Goal: Transaction & Acquisition: Purchase product/service

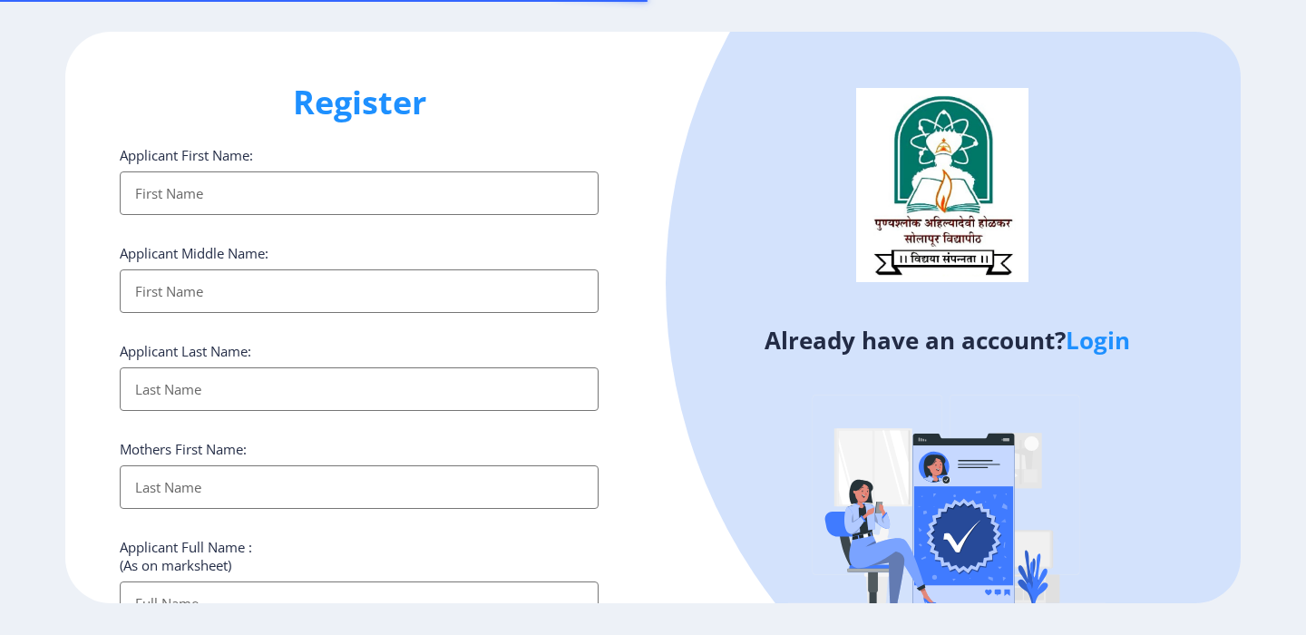
select select
click at [1086, 326] on link "Login" at bounding box center [1098, 340] width 64 height 33
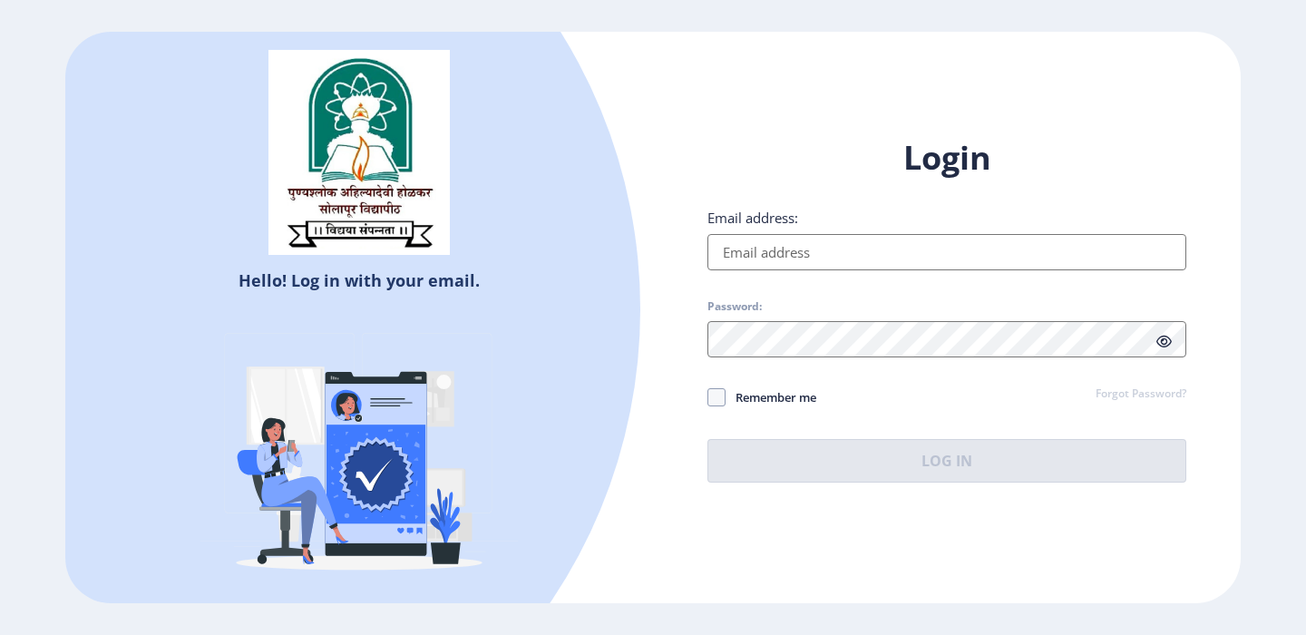
click at [885, 259] on input "Email address:" at bounding box center [946, 252] width 479 height 36
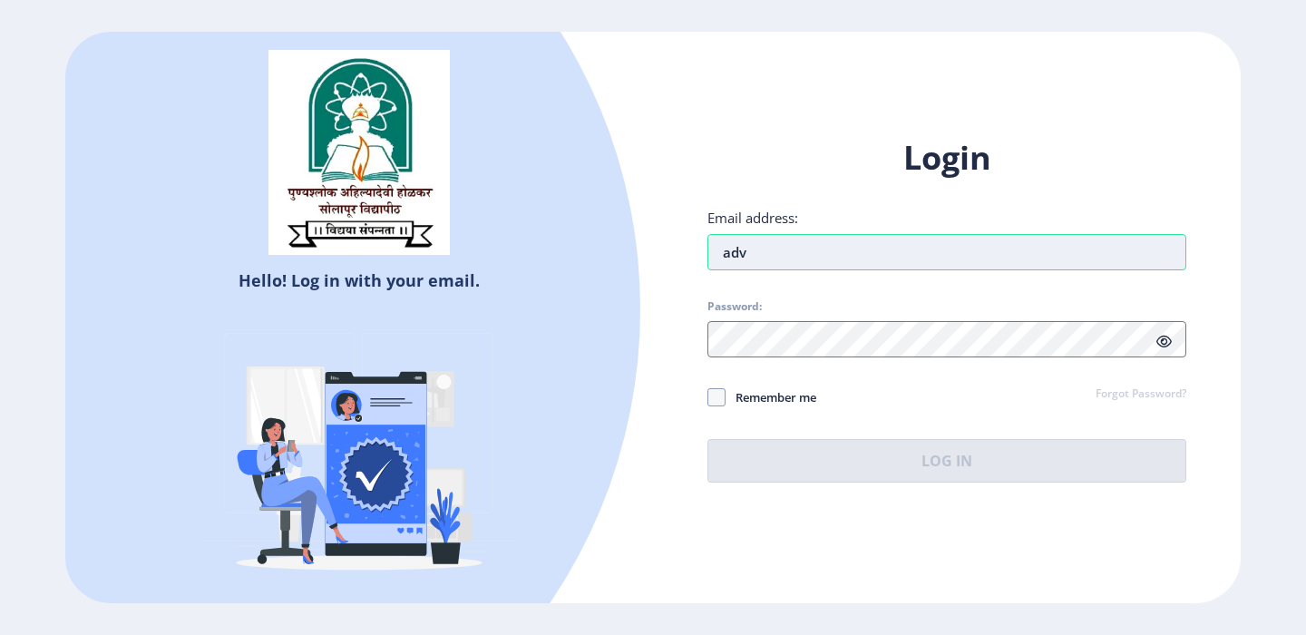
type input "[EMAIL_ADDRESS][DOMAIN_NAME]"
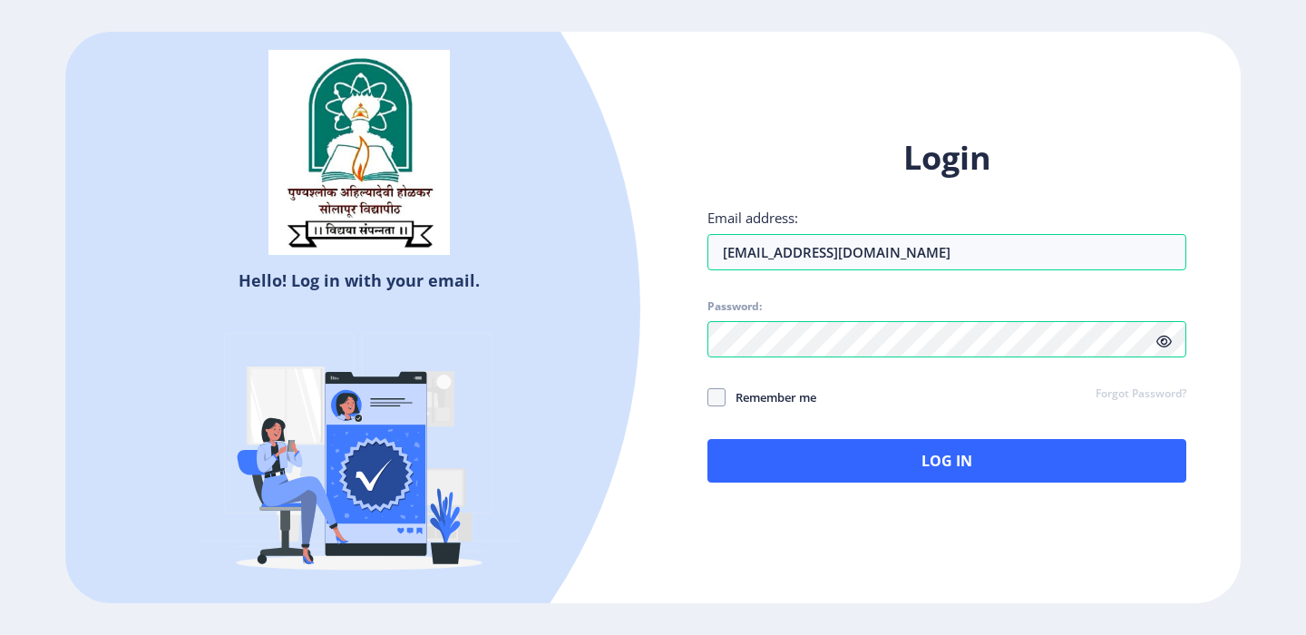
click at [921, 486] on div "Login Email address: adv.ayeshaansari55@gmail.com Password: Remember me Forgot …" at bounding box center [947, 324] width 588 height 430
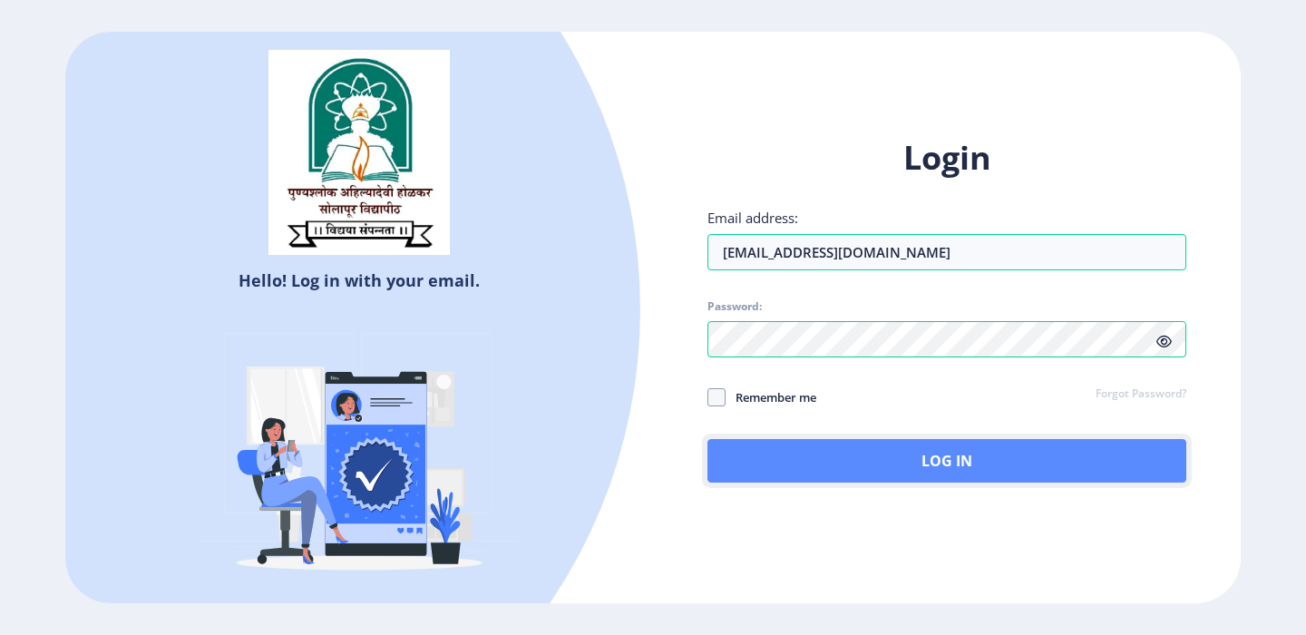
click at [916, 463] on button "Log In" at bounding box center [946, 461] width 479 height 44
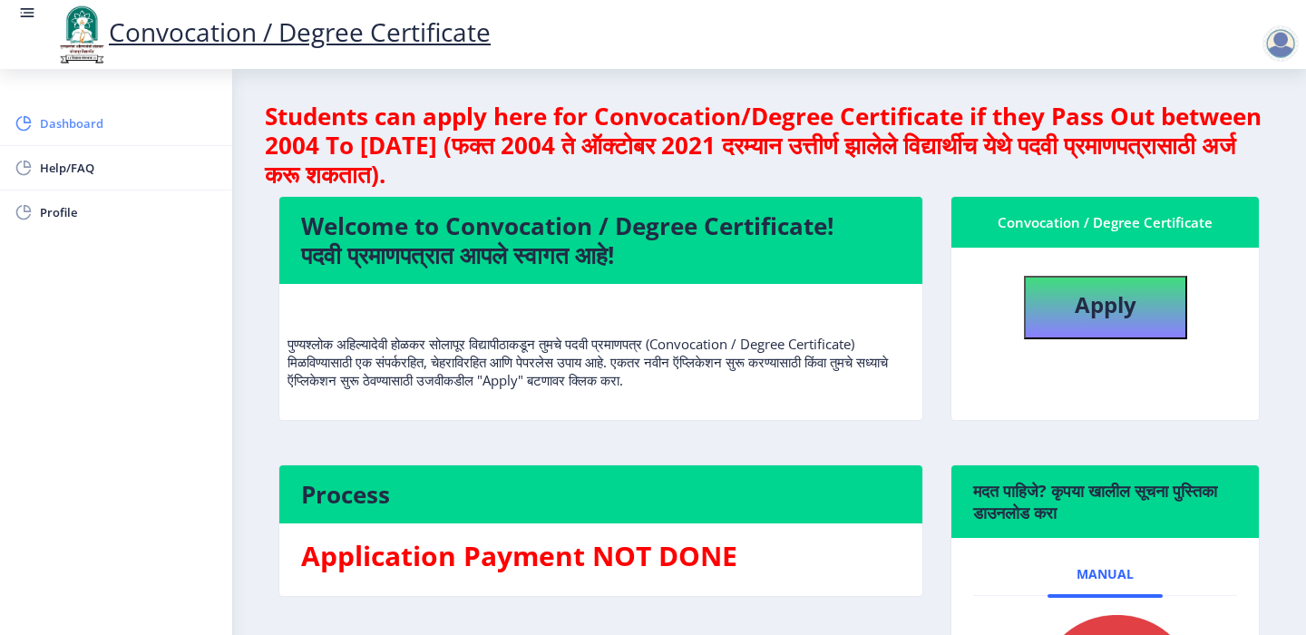
click at [73, 115] on span "Dashboard" at bounding box center [129, 123] width 178 height 22
click at [1102, 299] on b "Apply" at bounding box center [1106, 304] width 62 height 30
select select
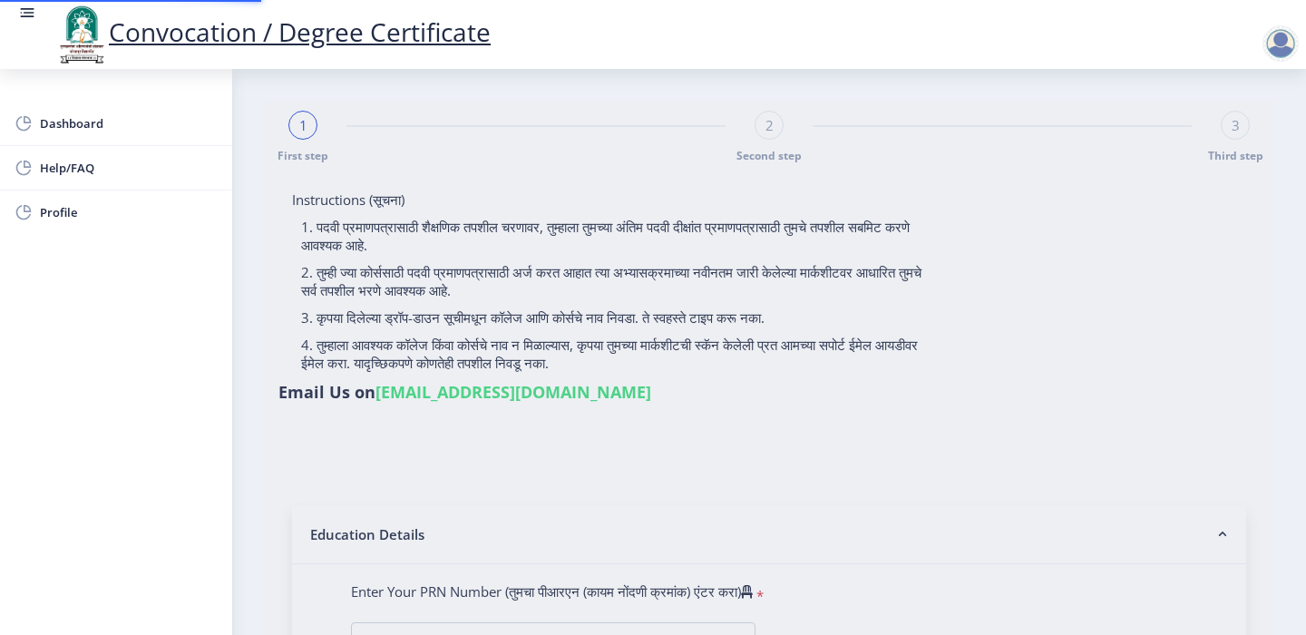
type input "[PERSON_NAME] [PERSON_NAME]"
type input "[DEMOGRAPHIC_DATA]"
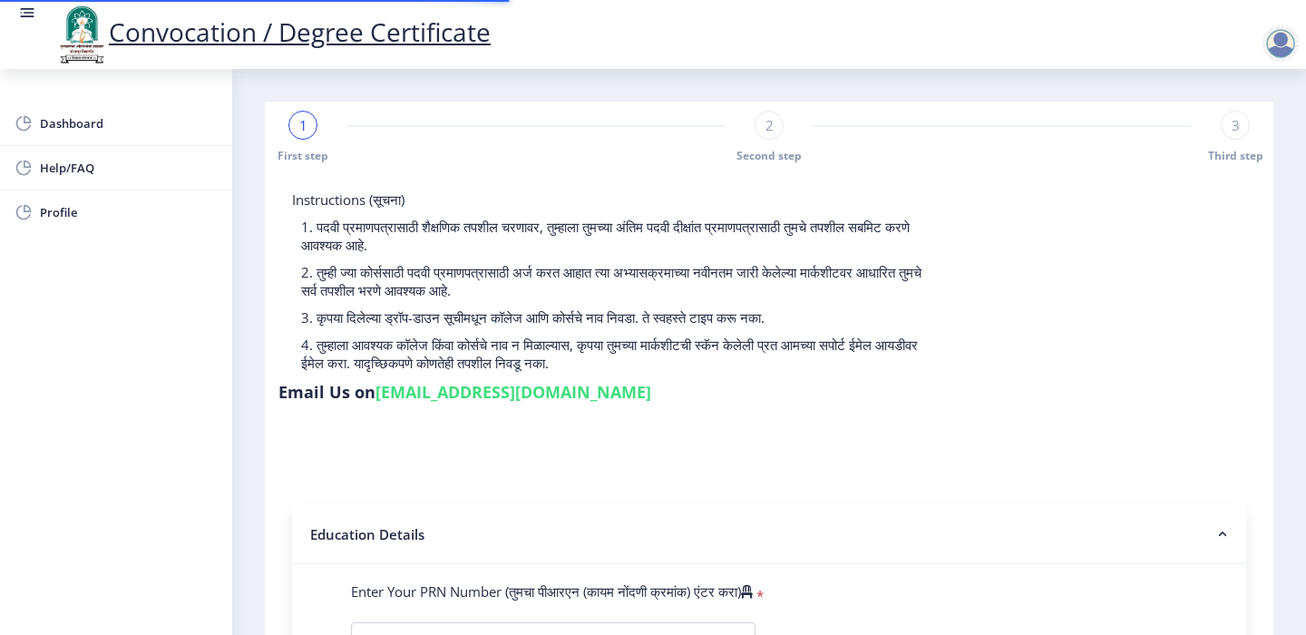
type input "0600016812"
select select "Regular"
select select "2008"
select select "May"
select select "SECOND CLASS"
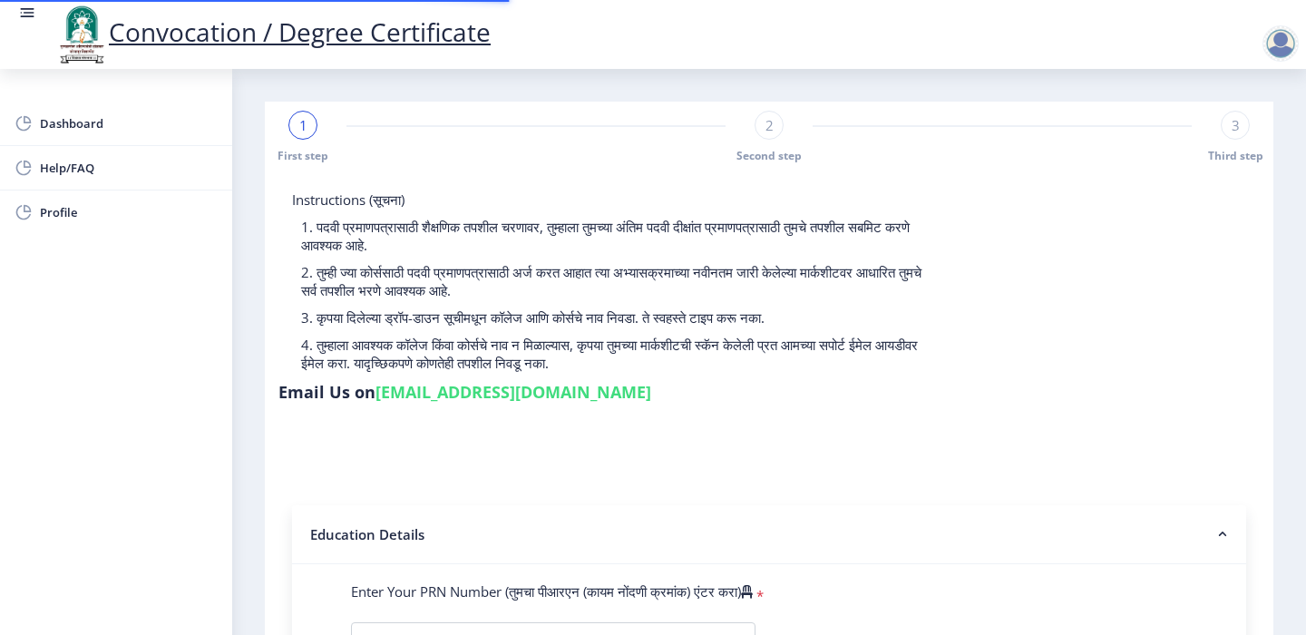
type input "31160"
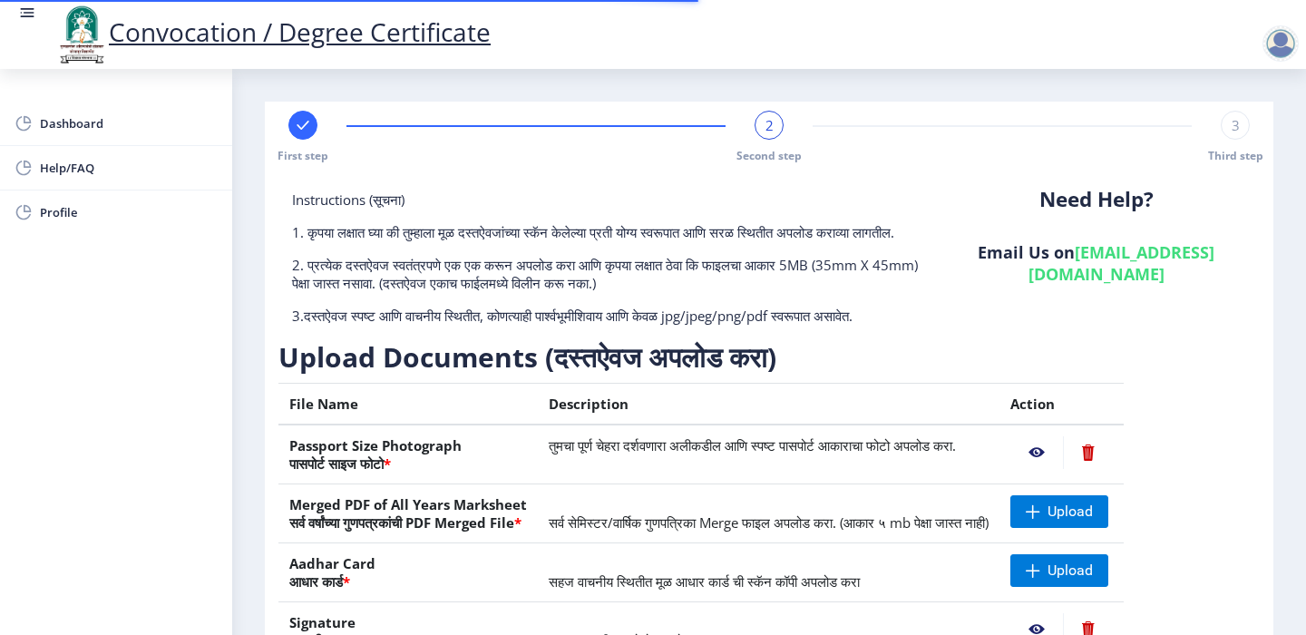
scroll to position [181, 0]
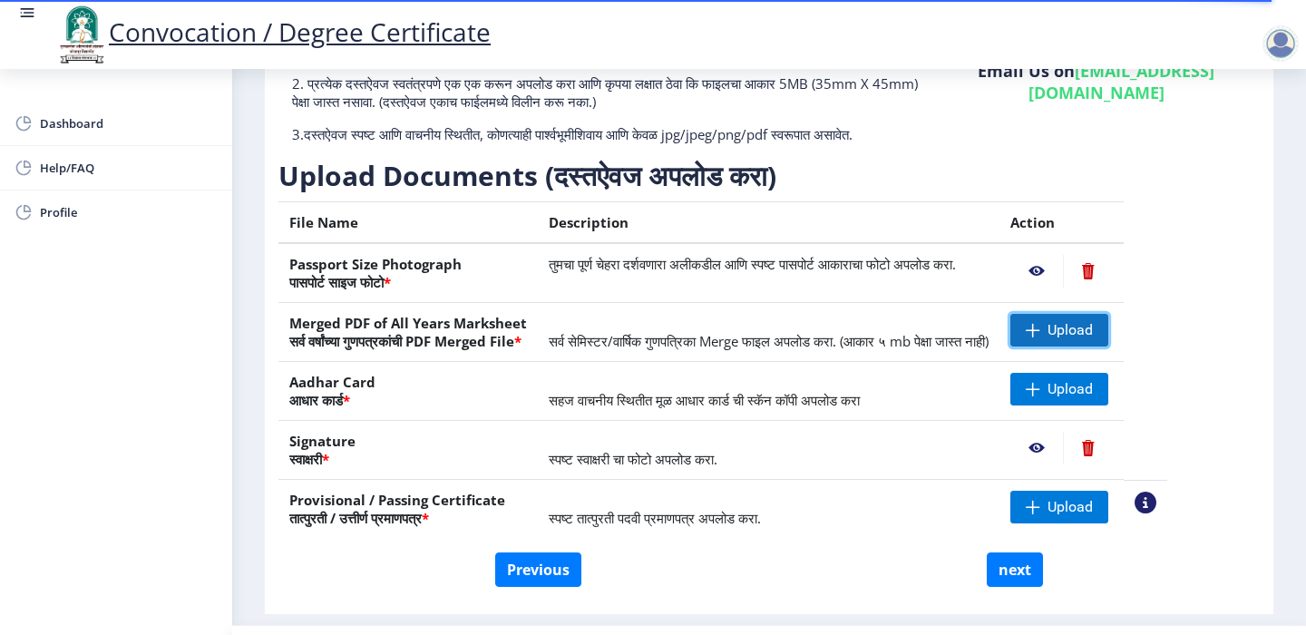
click at [1093, 339] on span "Upload" at bounding box center [1070, 330] width 45 height 18
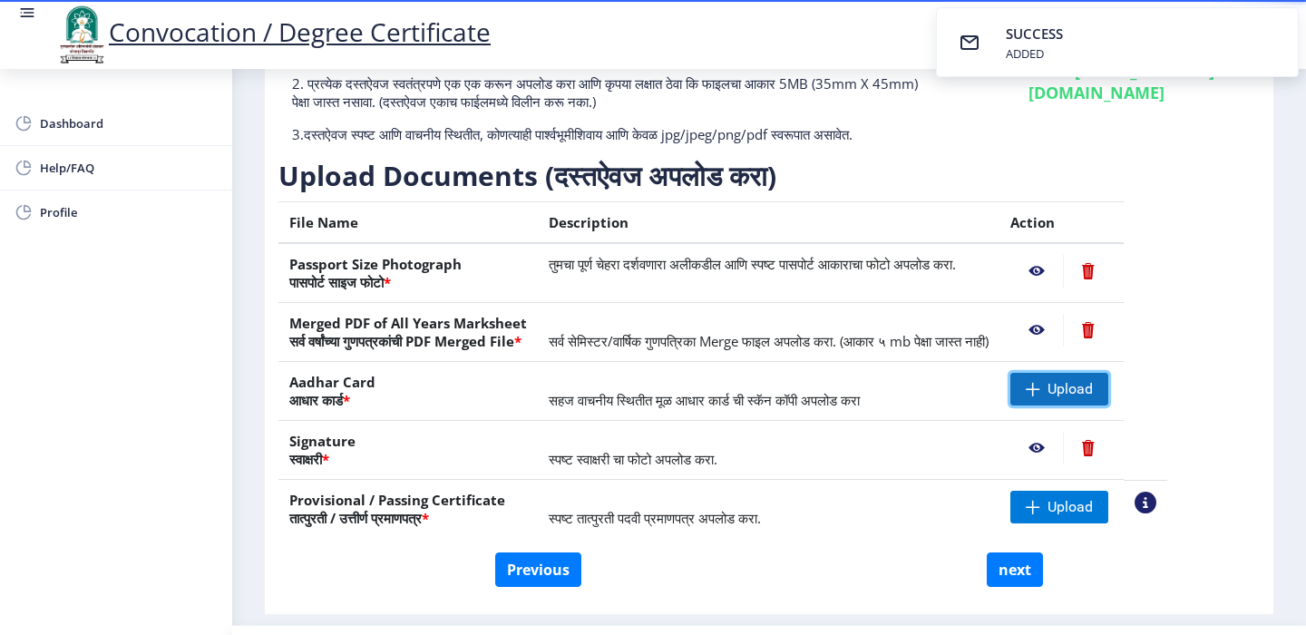
click at [1092, 405] on span "Upload" at bounding box center [1059, 389] width 98 height 33
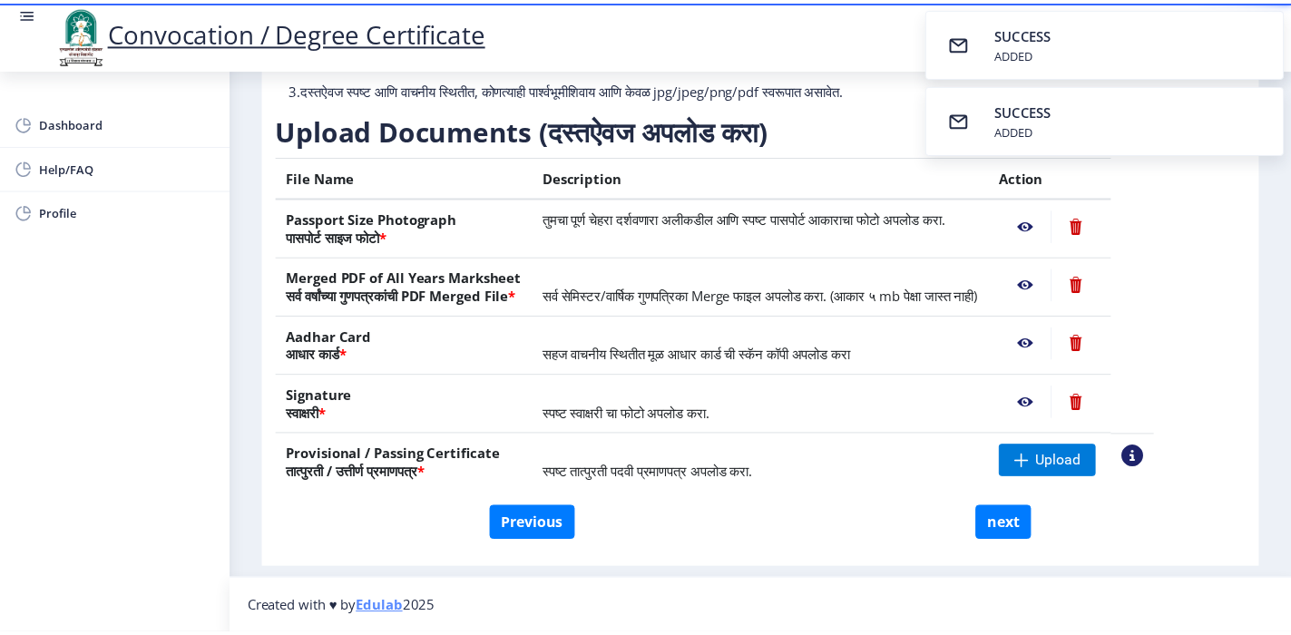
scroll to position [263, 0]
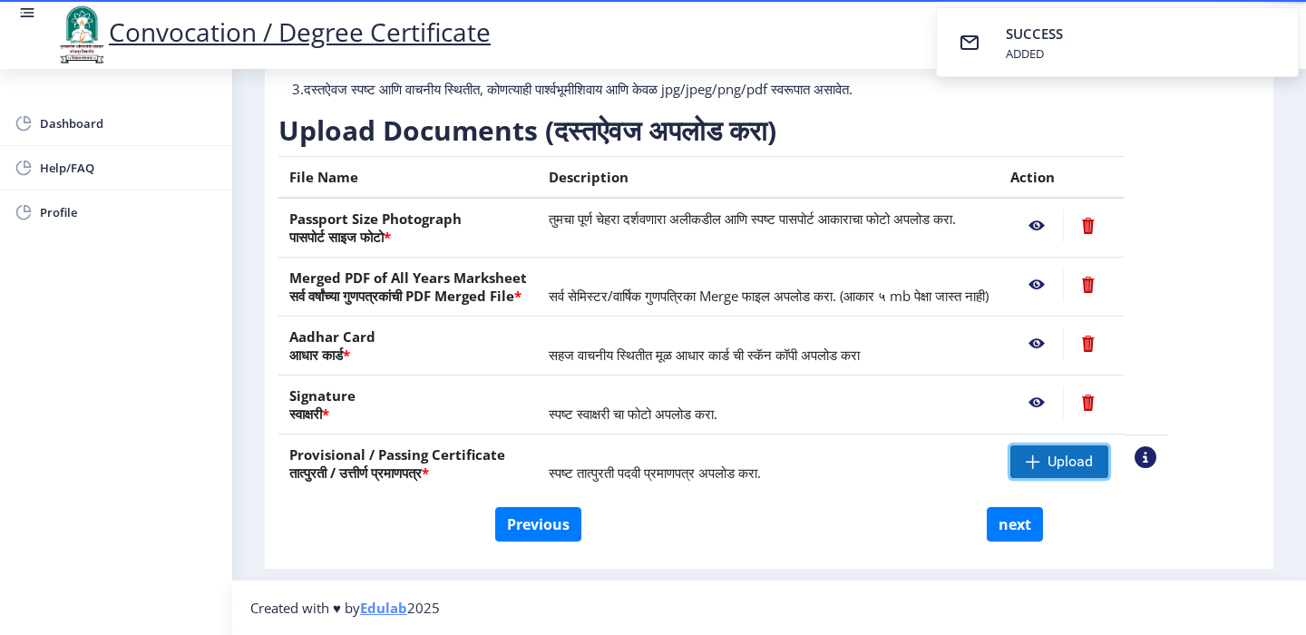
click at [1093, 454] on span "Upload" at bounding box center [1070, 462] width 45 height 18
click at [1063, 224] on nb-action at bounding box center [1036, 226] width 53 height 33
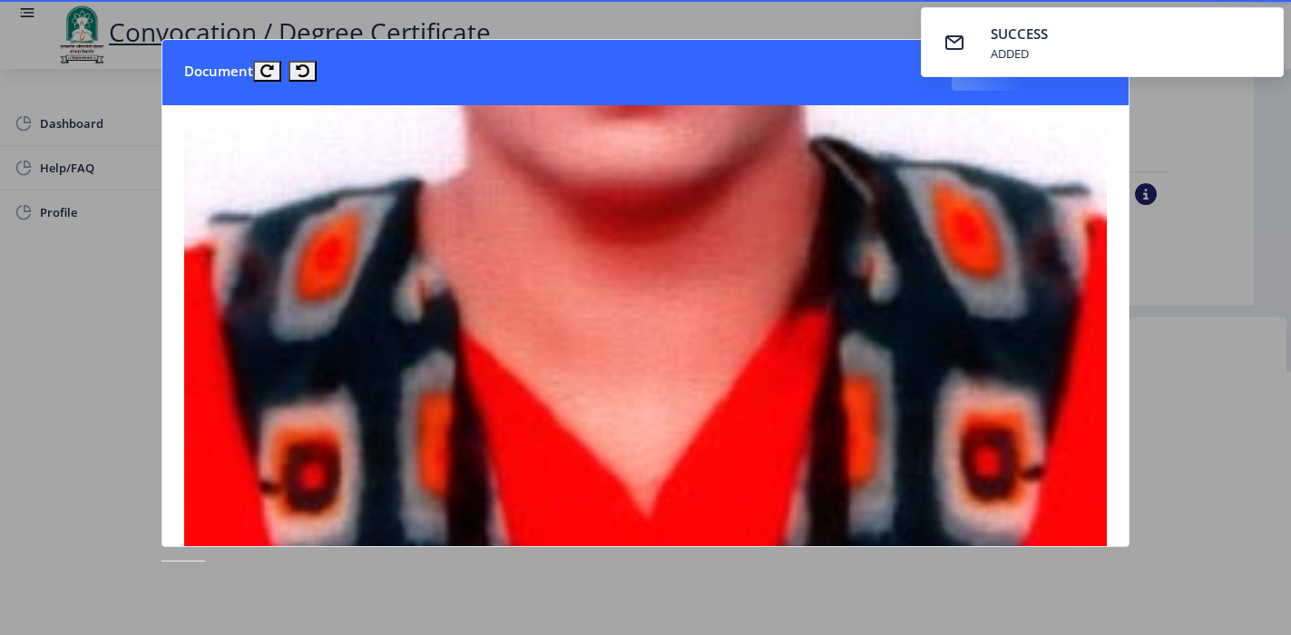
scroll to position [1179, 0]
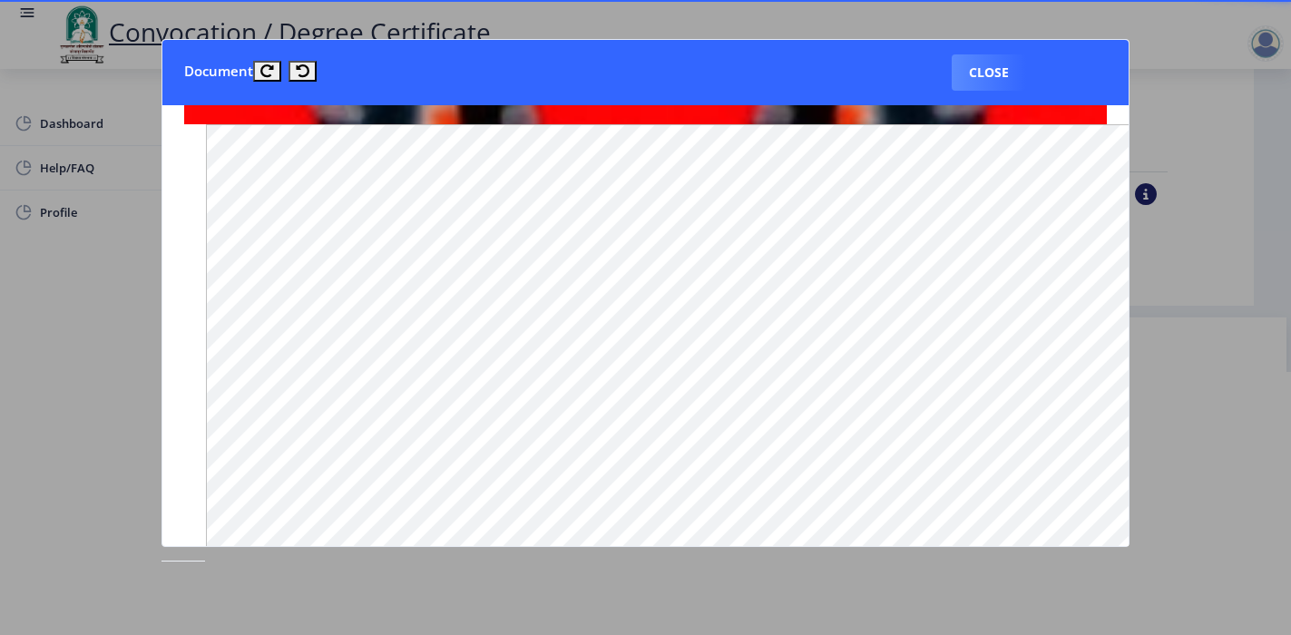
click at [989, 76] on button "Close" at bounding box center [988, 72] width 74 height 36
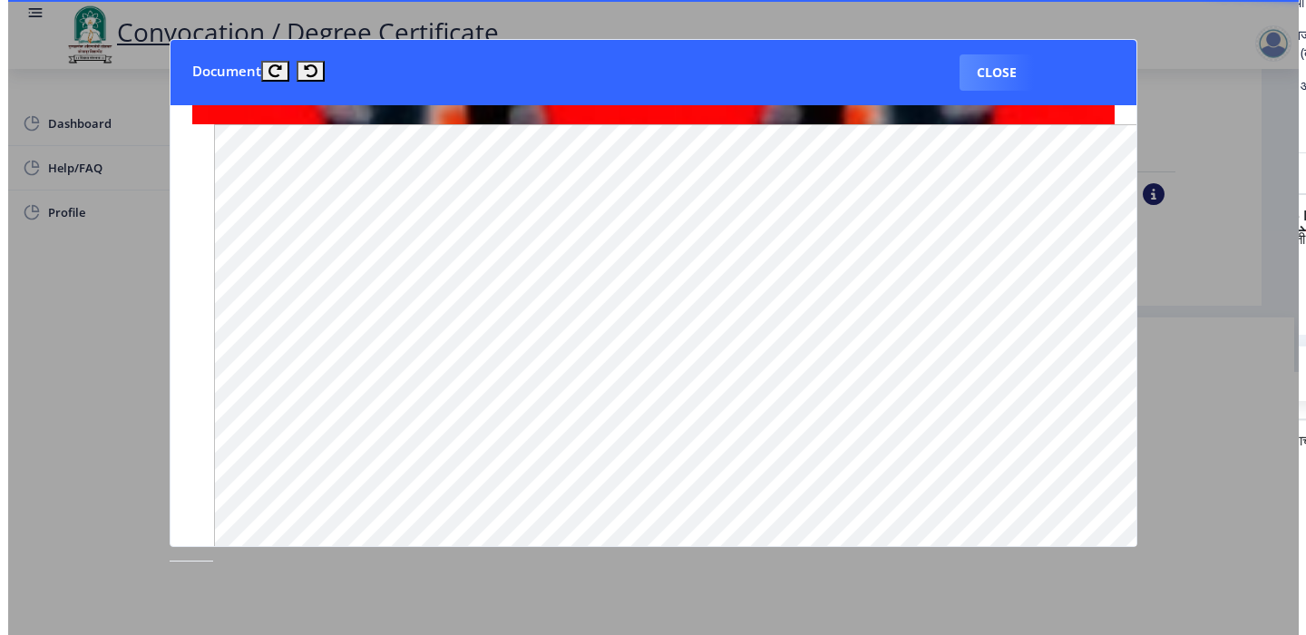
scroll to position [85, 0]
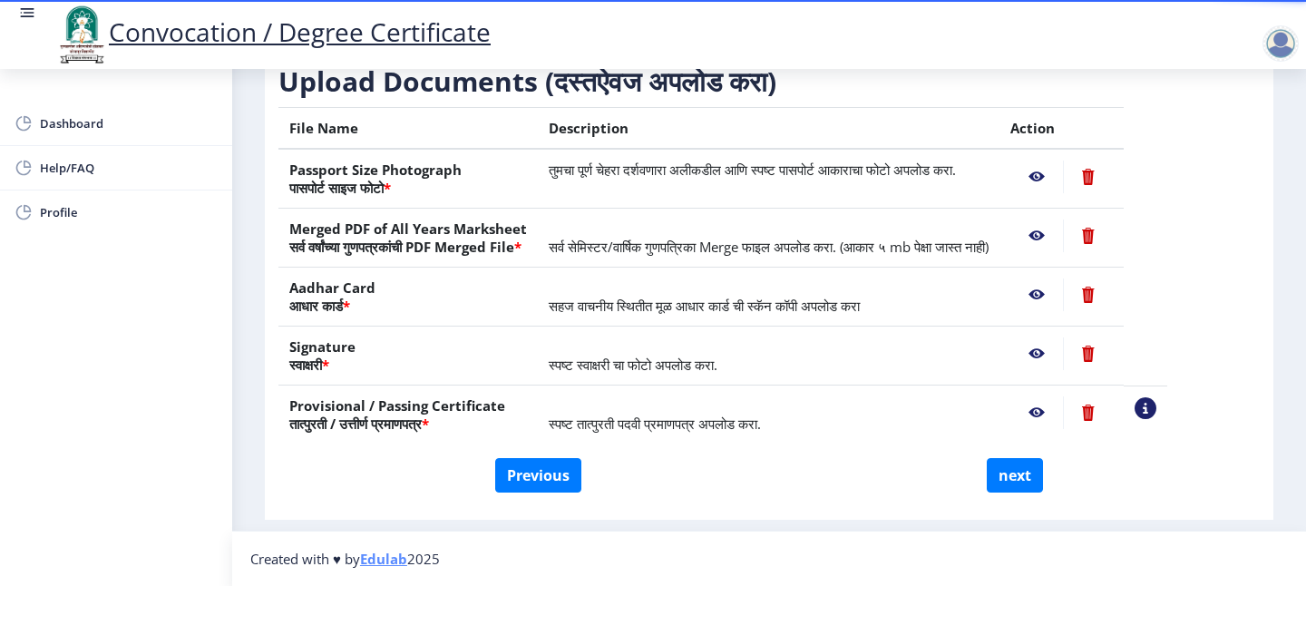
click at [1063, 219] on nb-action at bounding box center [1036, 235] width 53 height 33
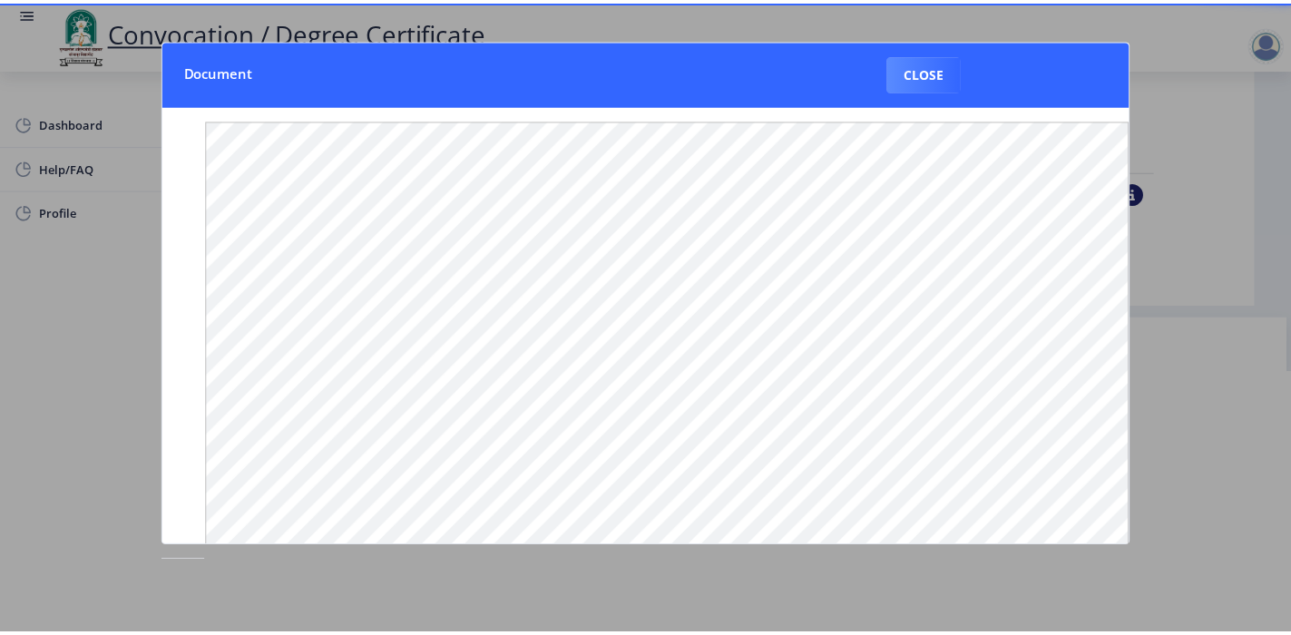
scroll to position [0, 0]
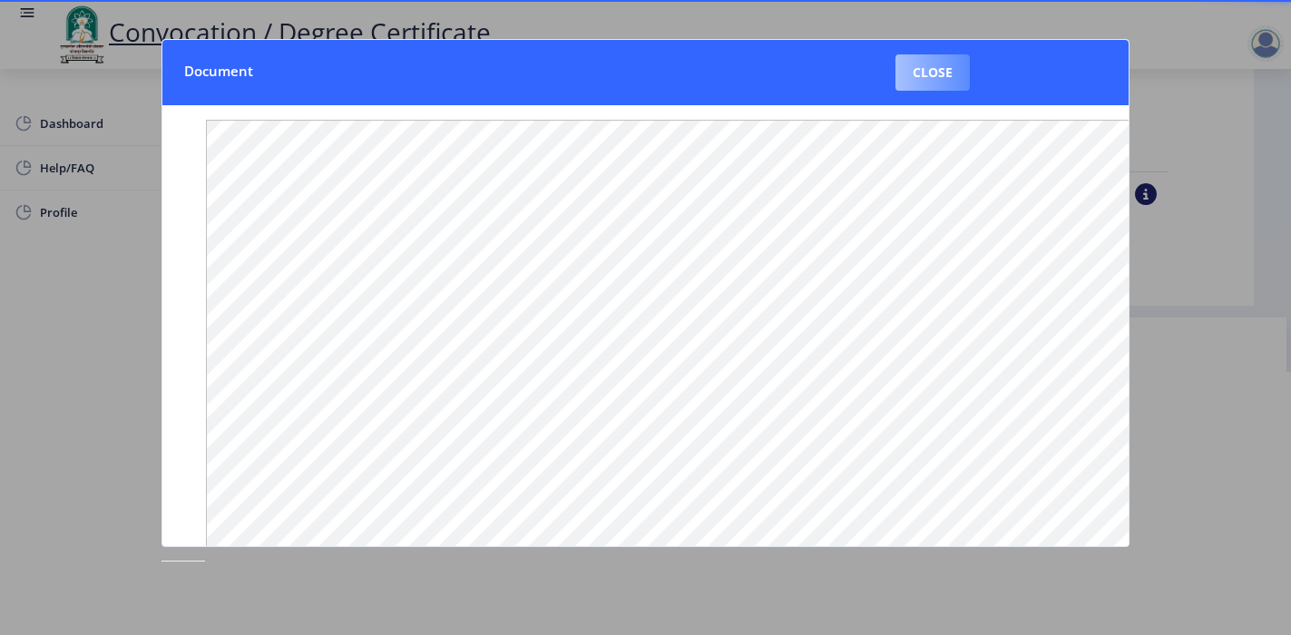
click at [915, 57] on button "Close" at bounding box center [932, 72] width 74 height 36
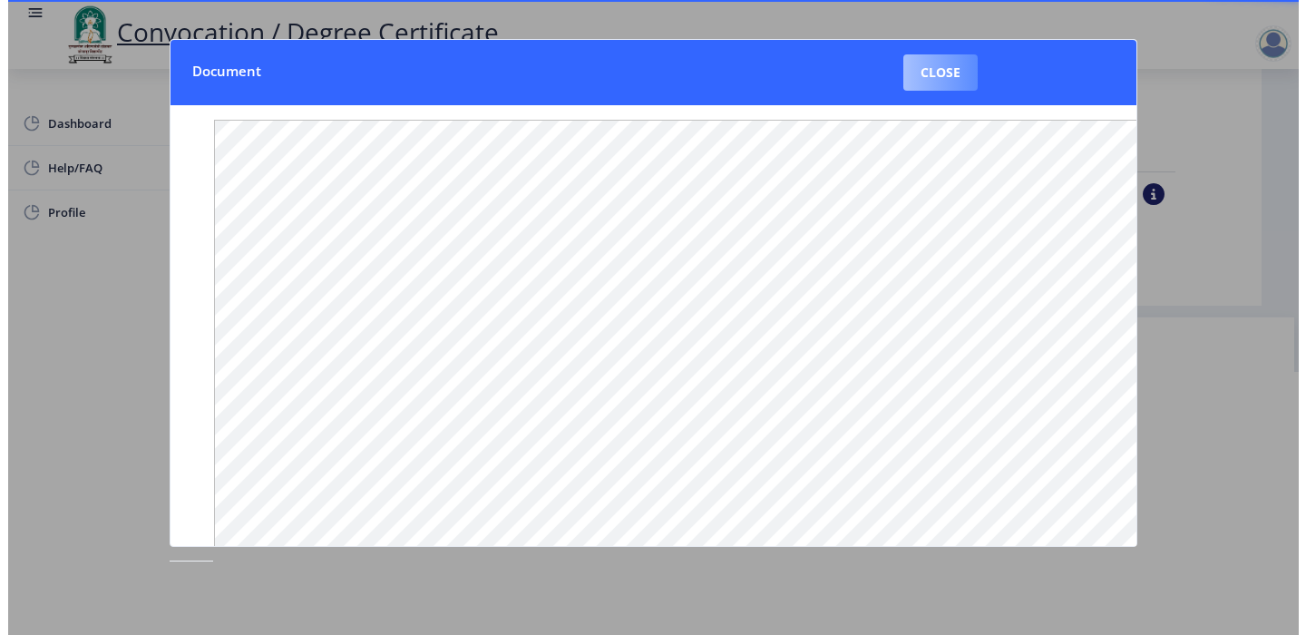
scroll to position [85, 0]
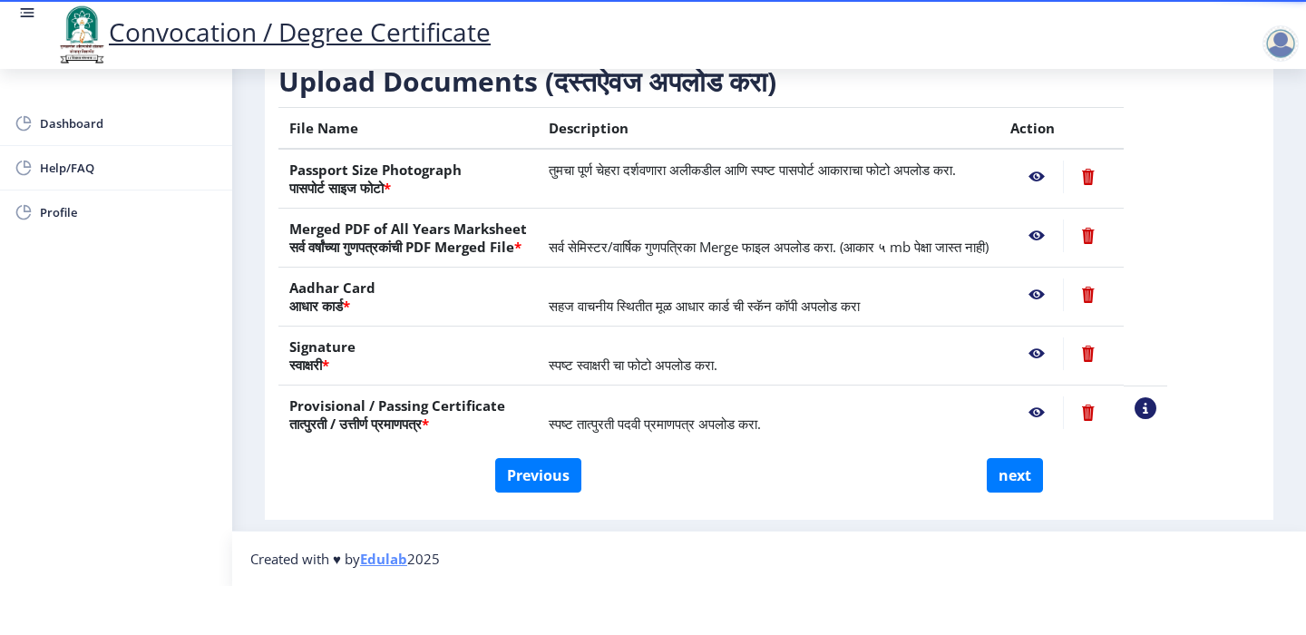
click at [1063, 278] on nb-action at bounding box center [1036, 294] width 53 height 33
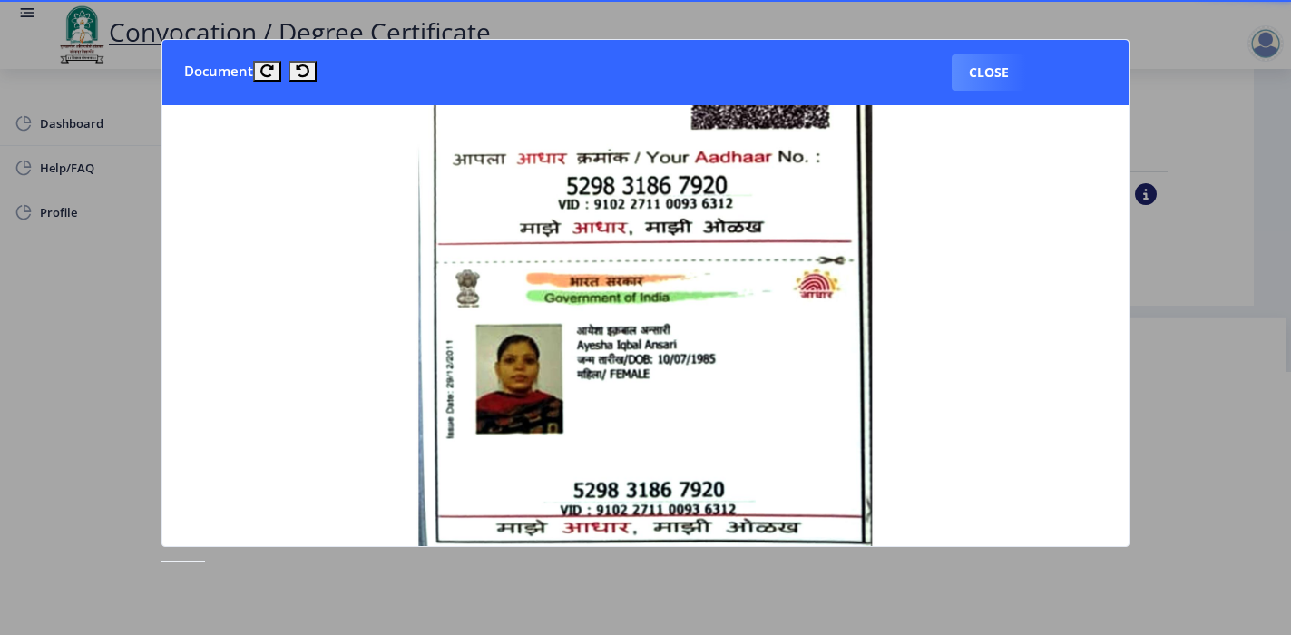
scroll to position [907, 0]
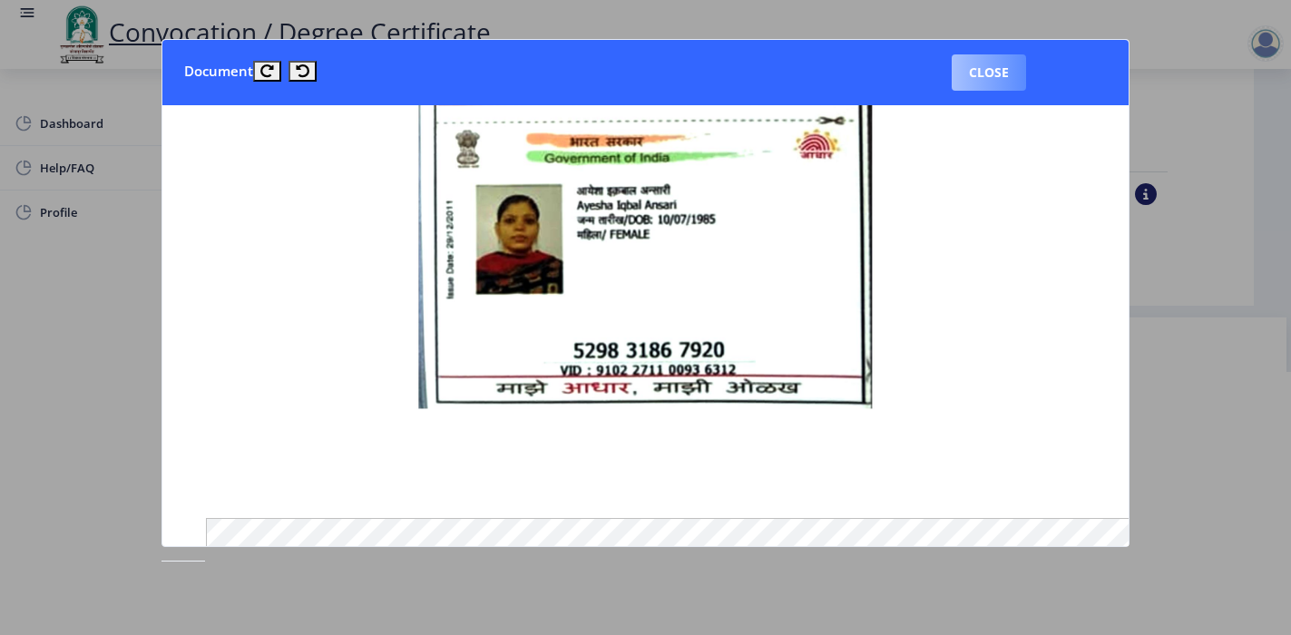
click at [987, 69] on button "Close" at bounding box center [988, 72] width 74 height 36
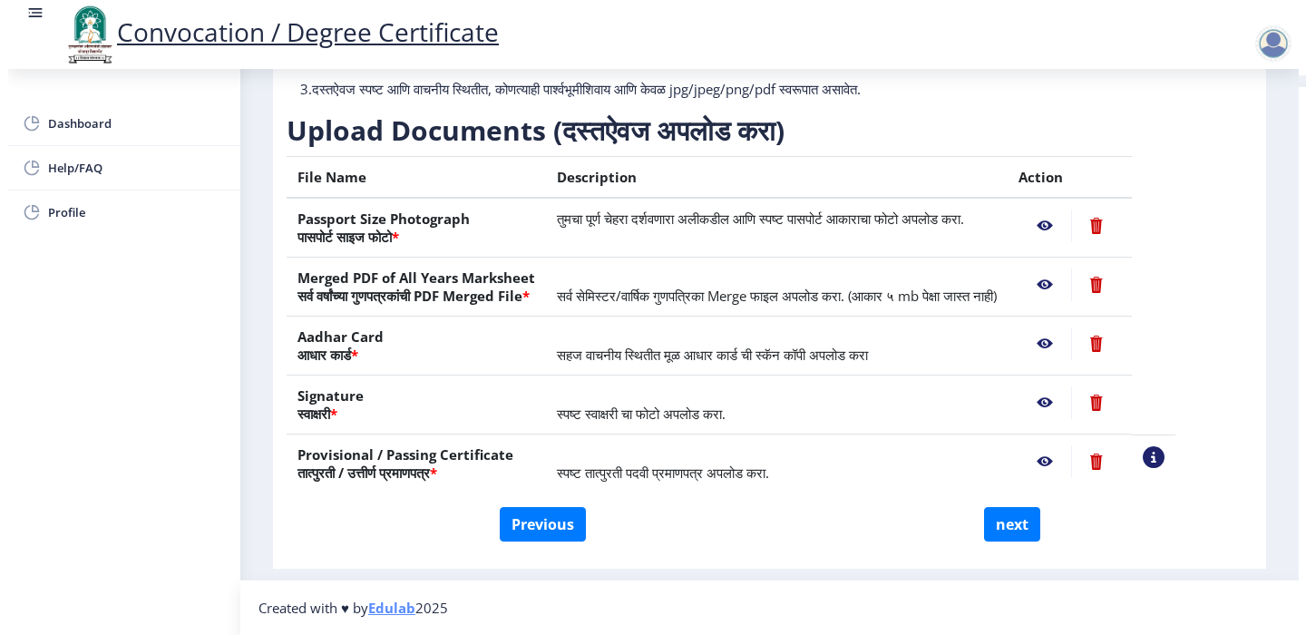
scroll to position [85, 0]
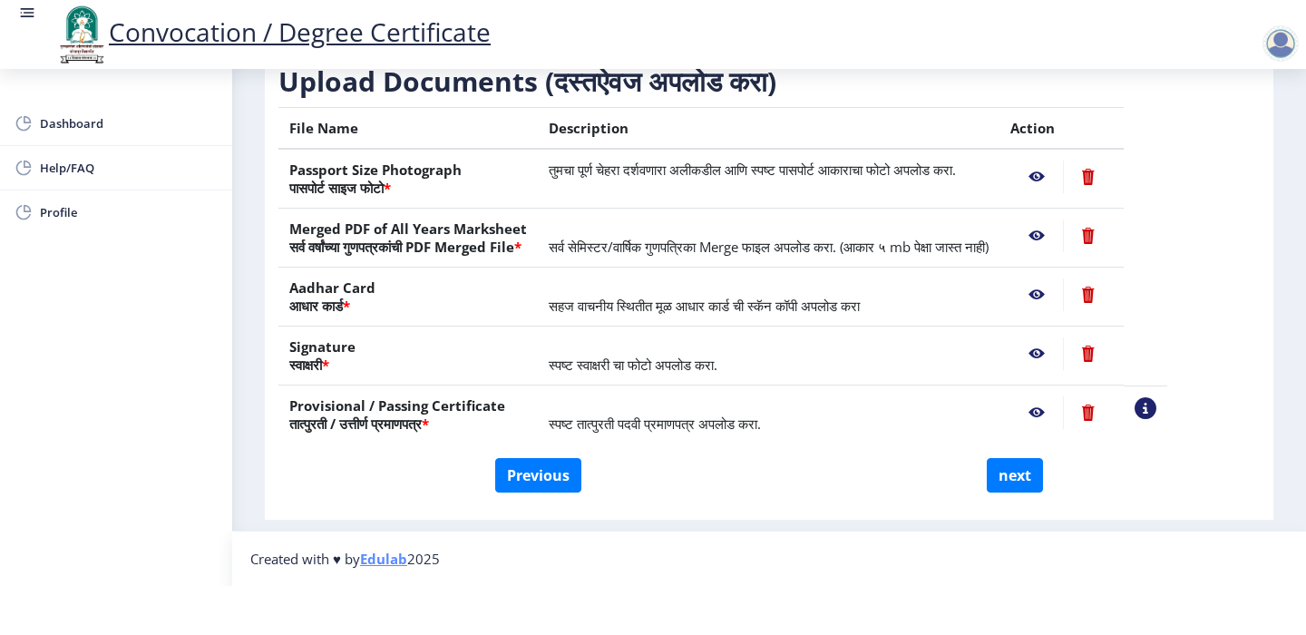
click at [1063, 396] on nb-action at bounding box center [1036, 412] width 53 height 33
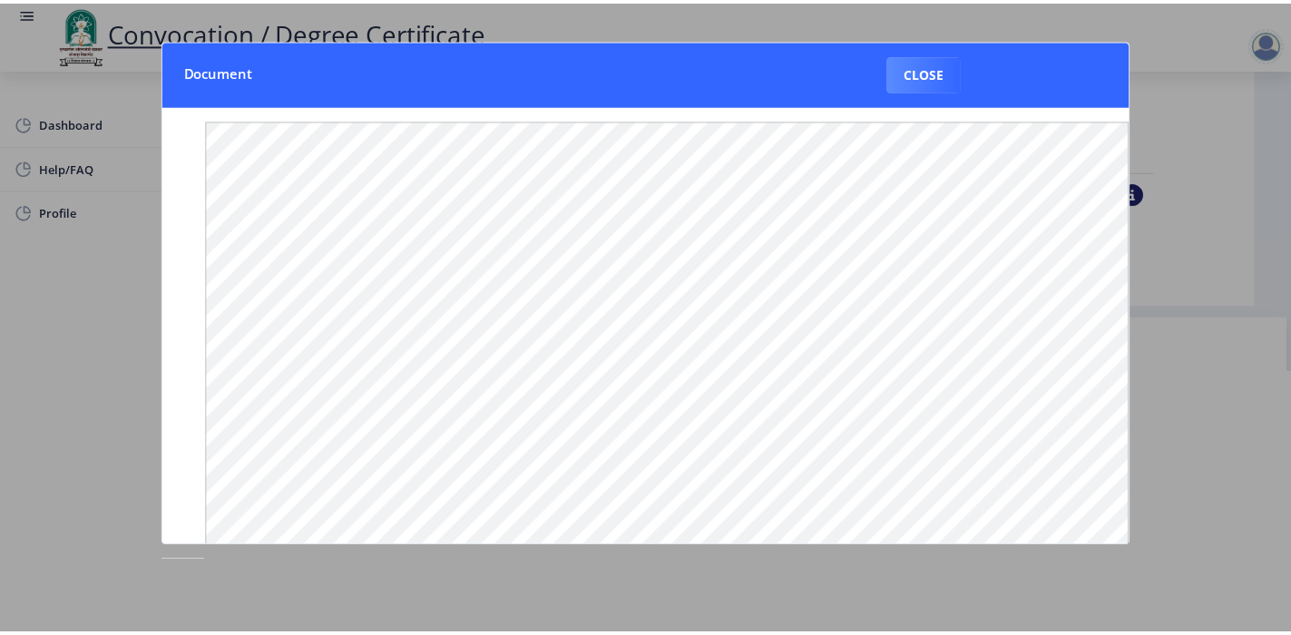
scroll to position [0, 0]
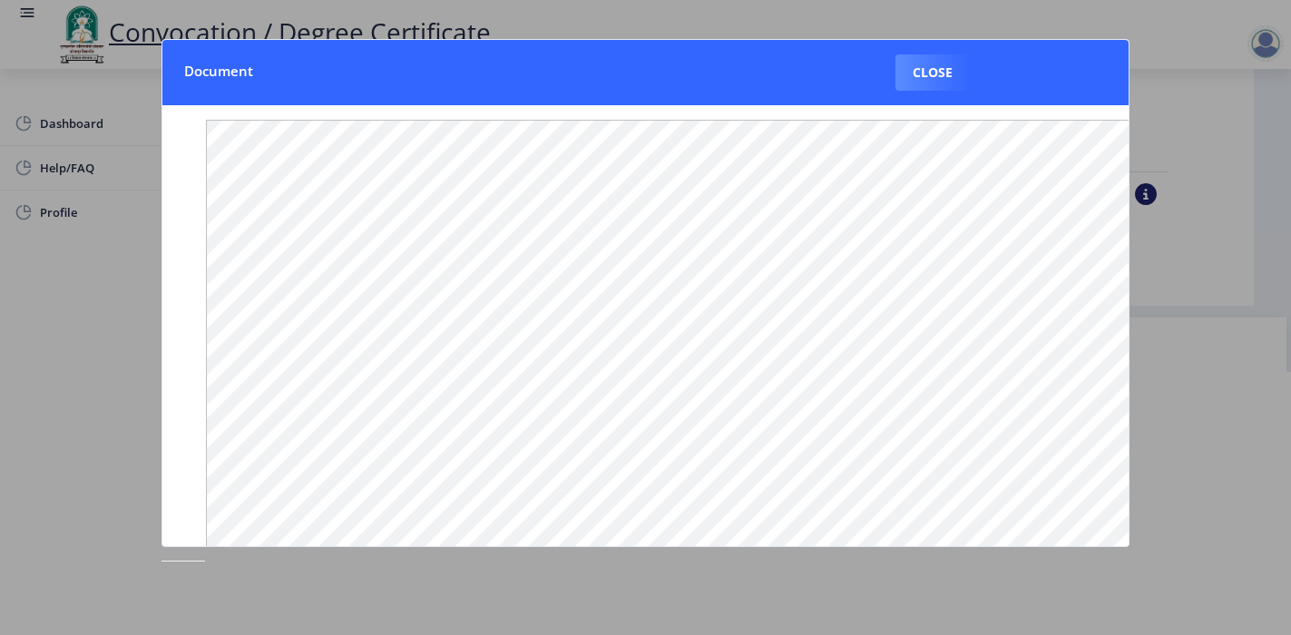
drag, startPoint x: 965, startPoint y: 71, endPoint x: 992, endPoint y: 68, distance: 27.3
click at [963, 71] on button "Close" at bounding box center [932, 72] width 74 height 36
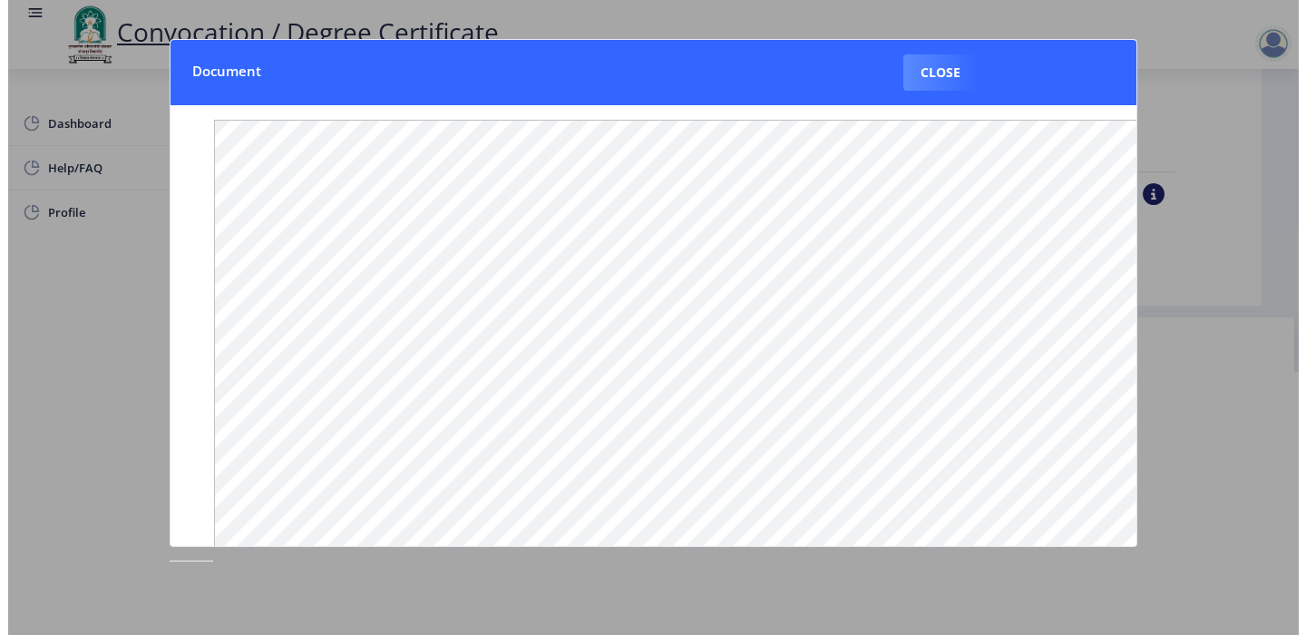
scroll to position [85, 0]
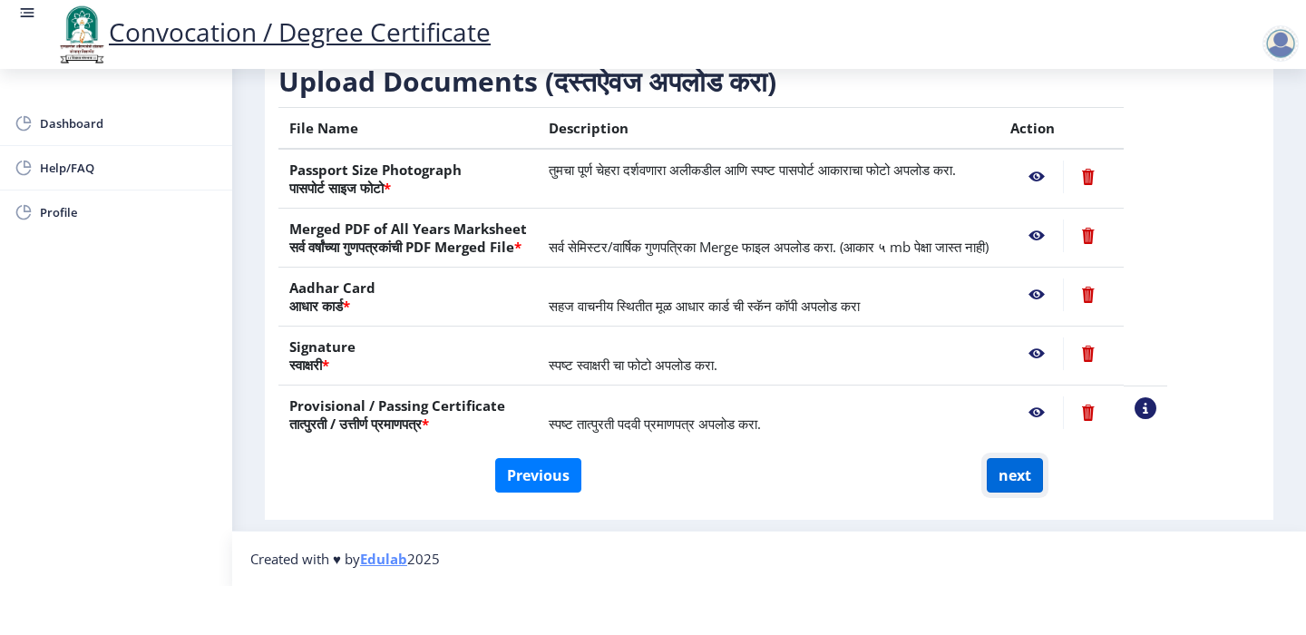
click at [1007, 458] on button "next" at bounding box center [1015, 475] width 56 height 34
select select
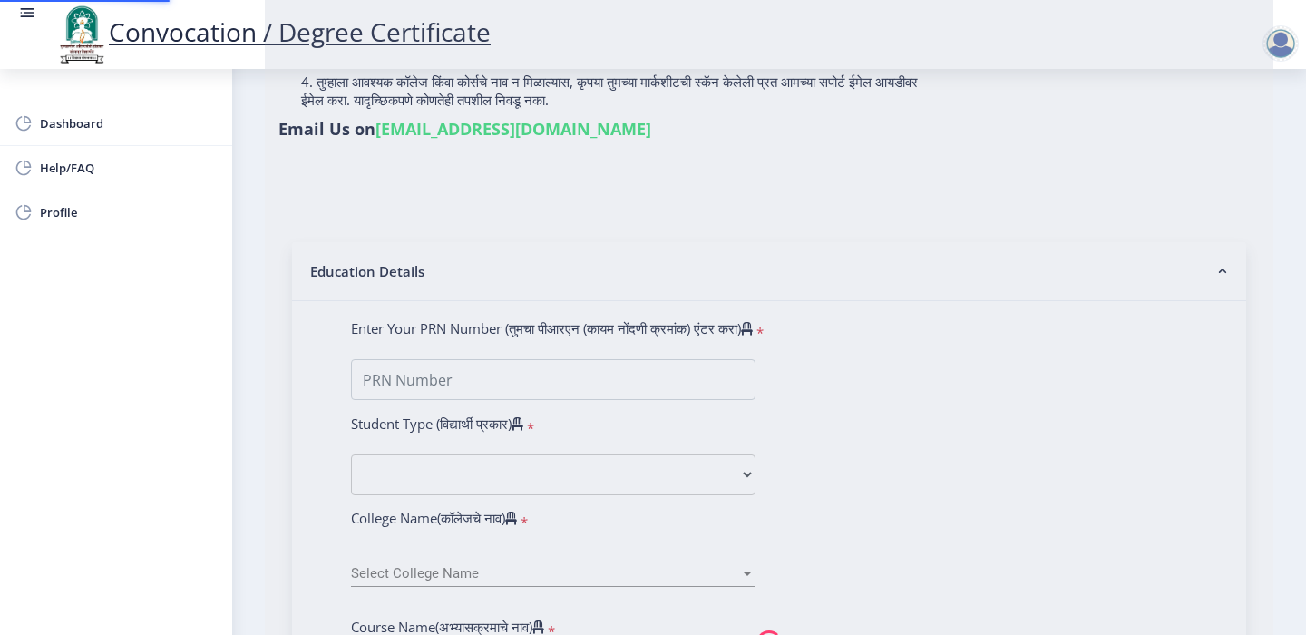
type input "[PERSON_NAME] [PERSON_NAME]"
type input "[DEMOGRAPHIC_DATA]"
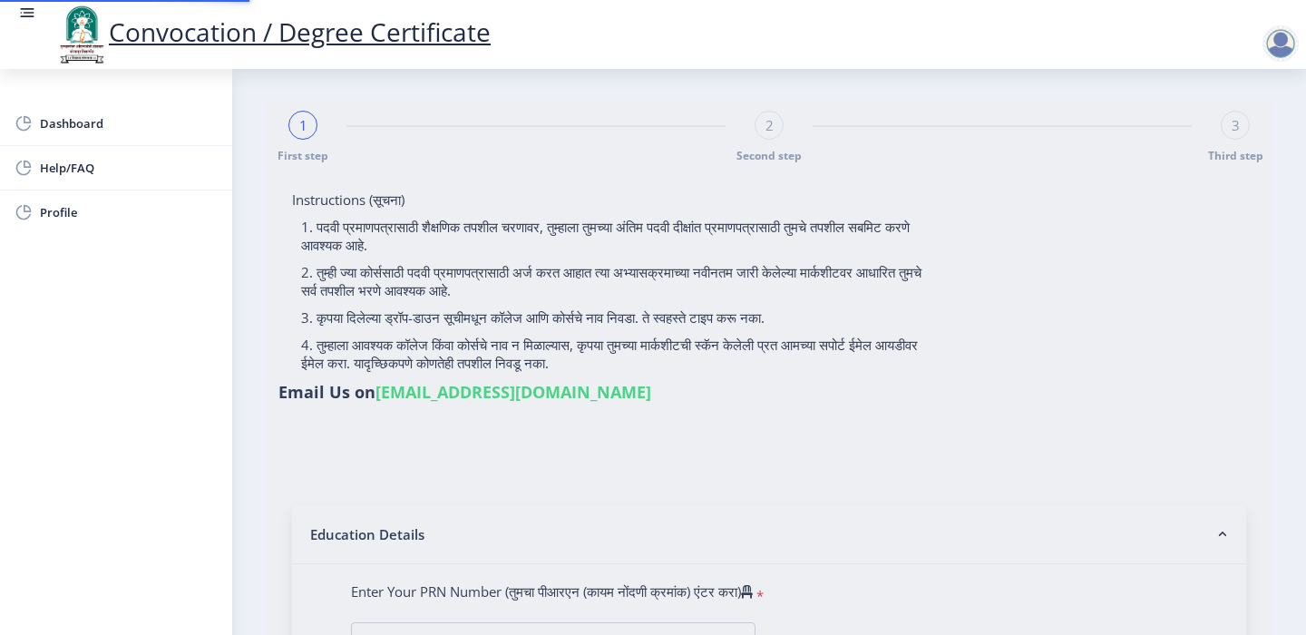
select select
type input "[PERSON_NAME] [PERSON_NAME]"
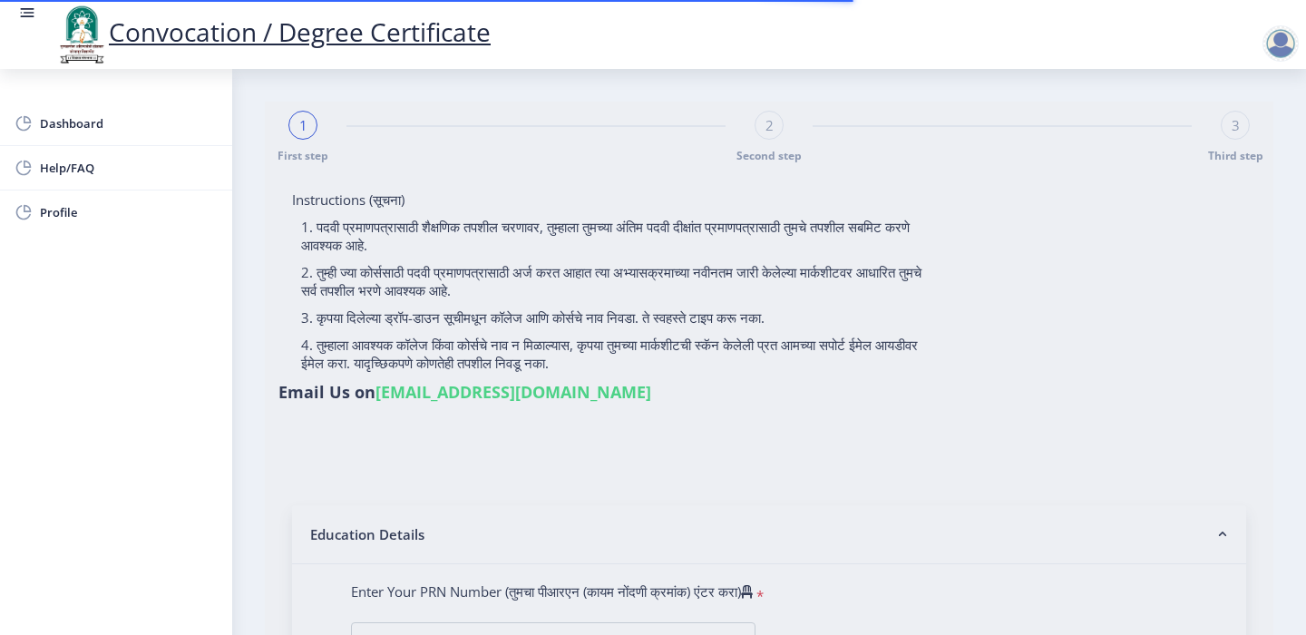
type input "[DEMOGRAPHIC_DATA]"
type input "0600016812"
select select "Regular"
select select "2008"
select select "May"
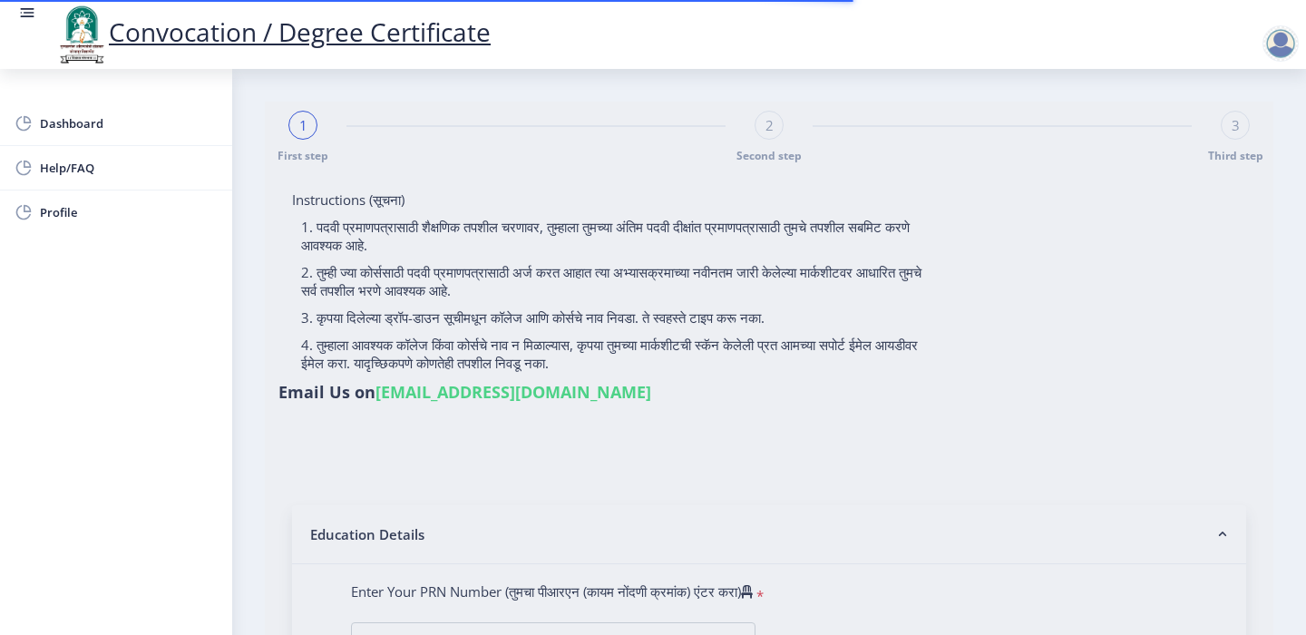
select select "SECOND CLASS"
type input "31160"
select select "Marathi"
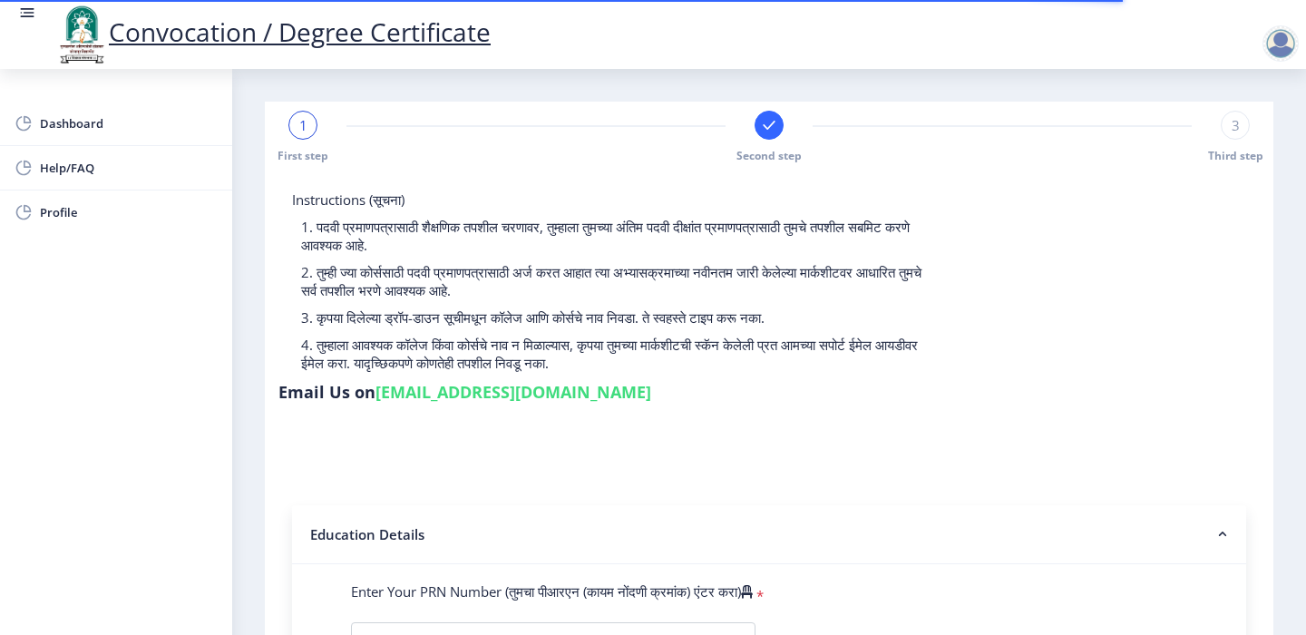
select select
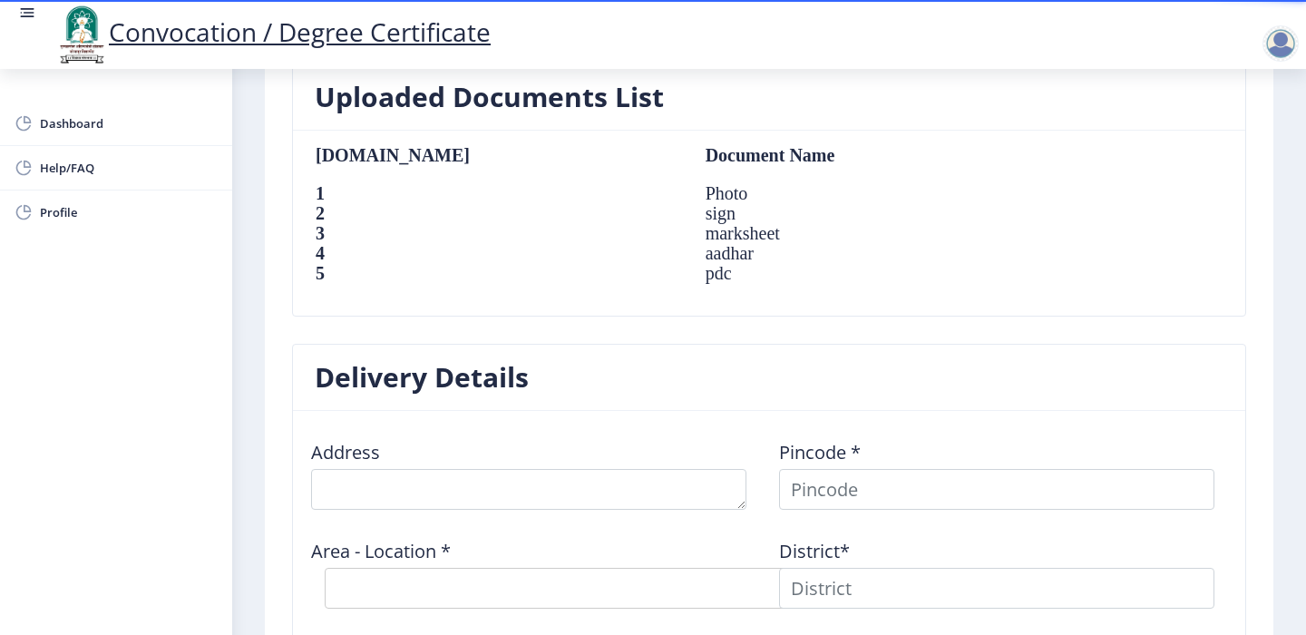
scroll to position [1360, 0]
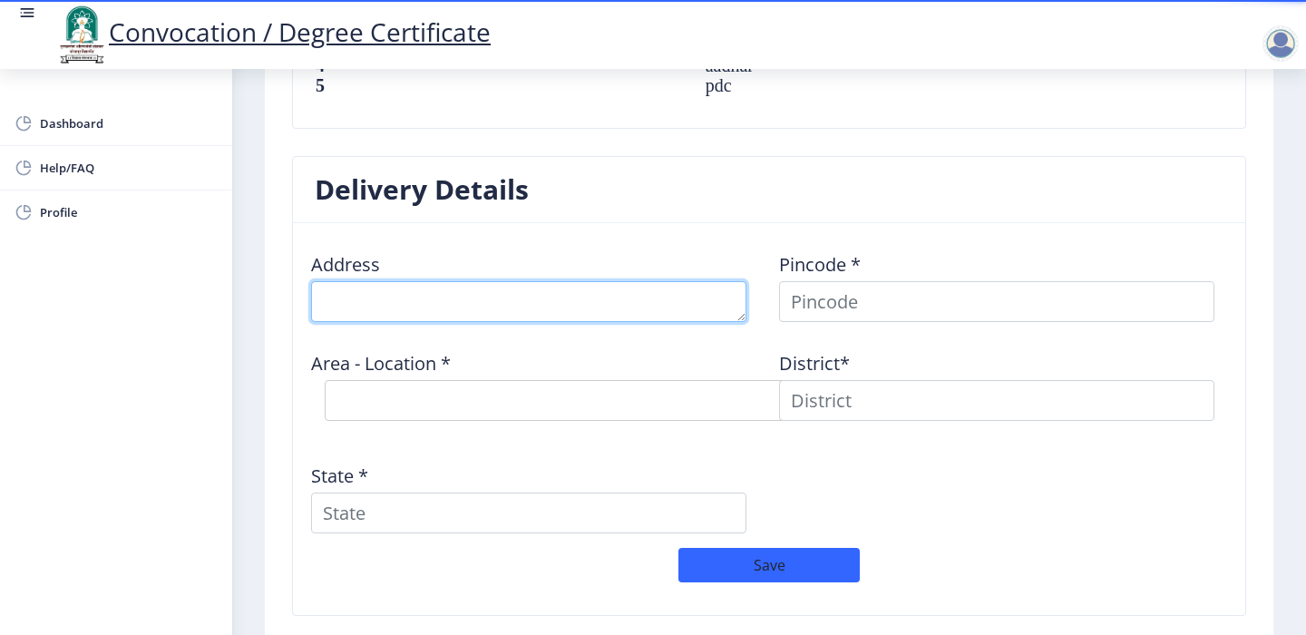
click at [384, 300] on textarea at bounding box center [528, 301] width 435 height 41
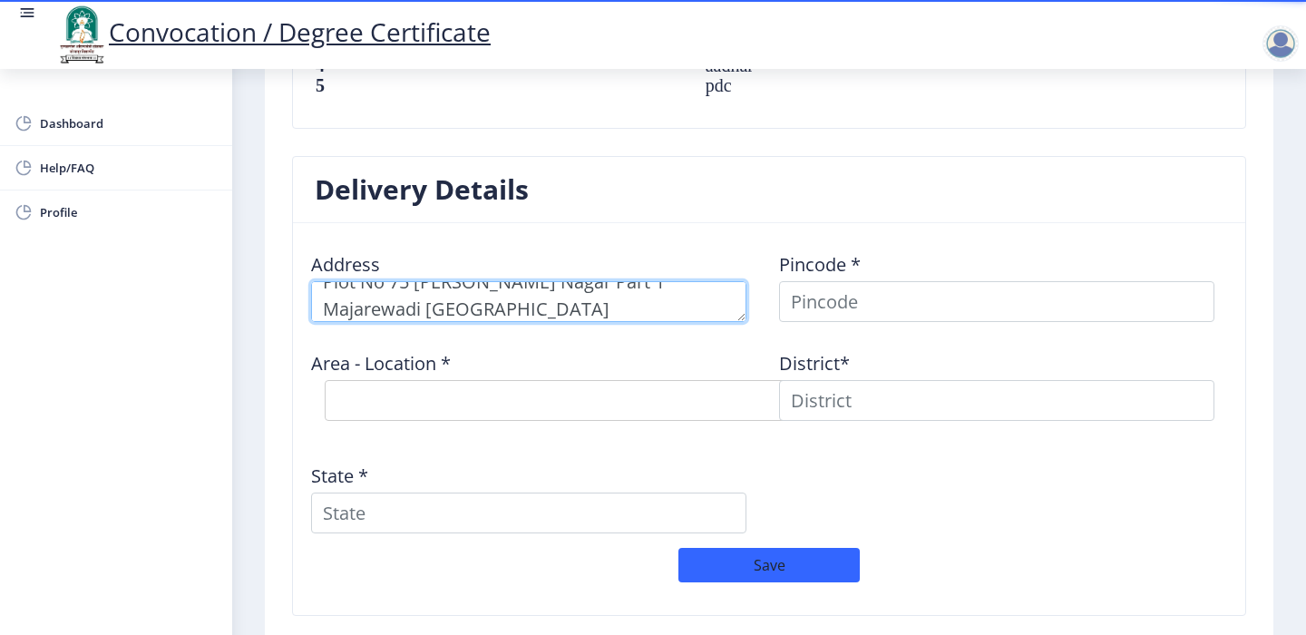
type textarea "Plot No 75 Tilak Nagar Part 1 Majarewadi Solapur"
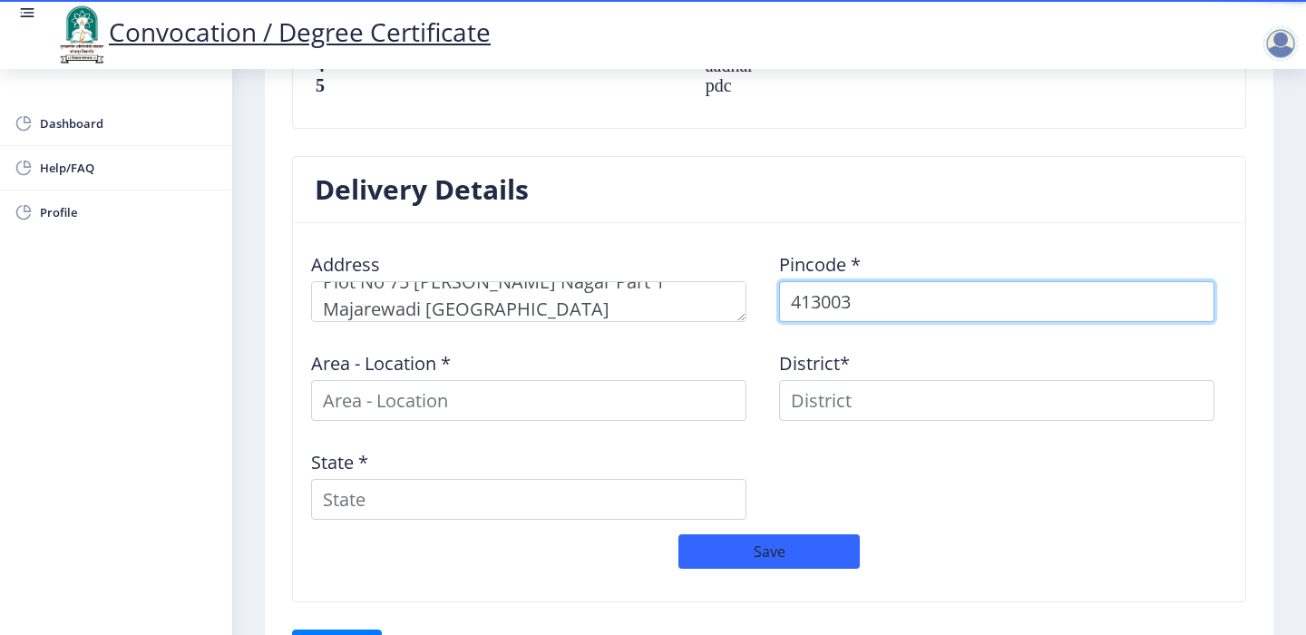
type input "413003"
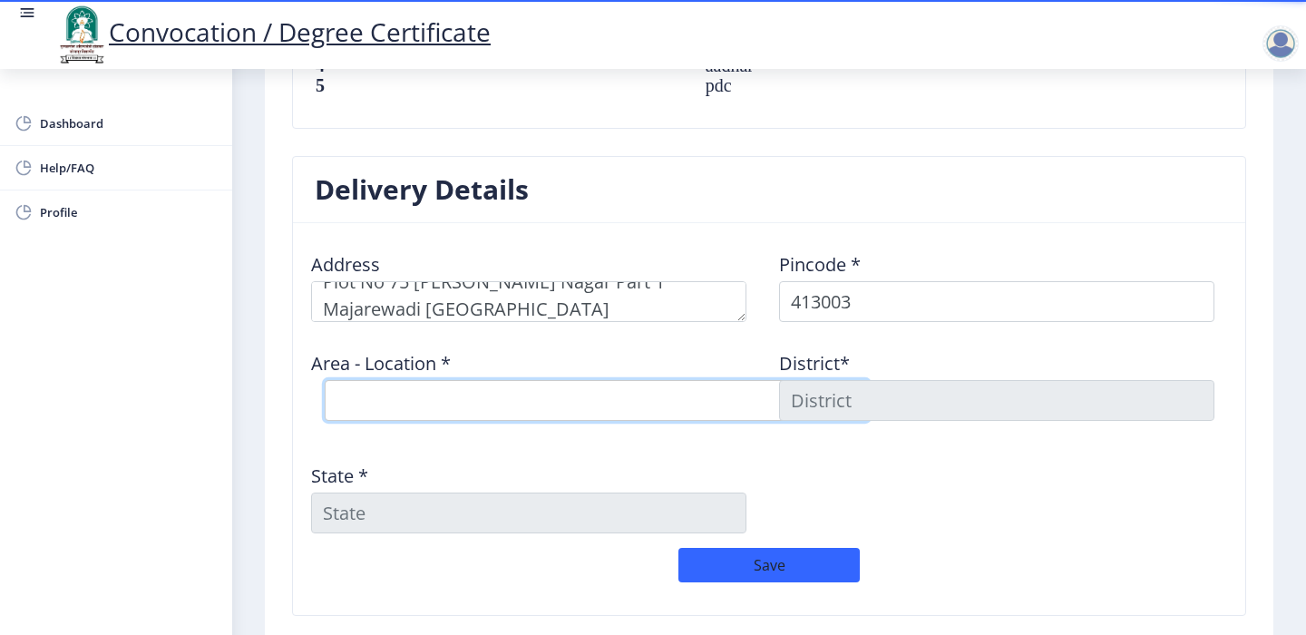
click at [382, 400] on select "Select Area Location Gurunanak Nagar S.O Medical College S.O (Solapur) Sadar Ba…" at bounding box center [597, 400] width 544 height 41
select select "1: Object"
click at [325, 380] on select "Select Area Location Gurunanak Nagar S.O Medical College S.O (Solapur) Sadar Ba…" at bounding box center [597, 400] width 544 height 41
type input "SOLAPUR"
type input "[GEOGRAPHIC_DATA]"
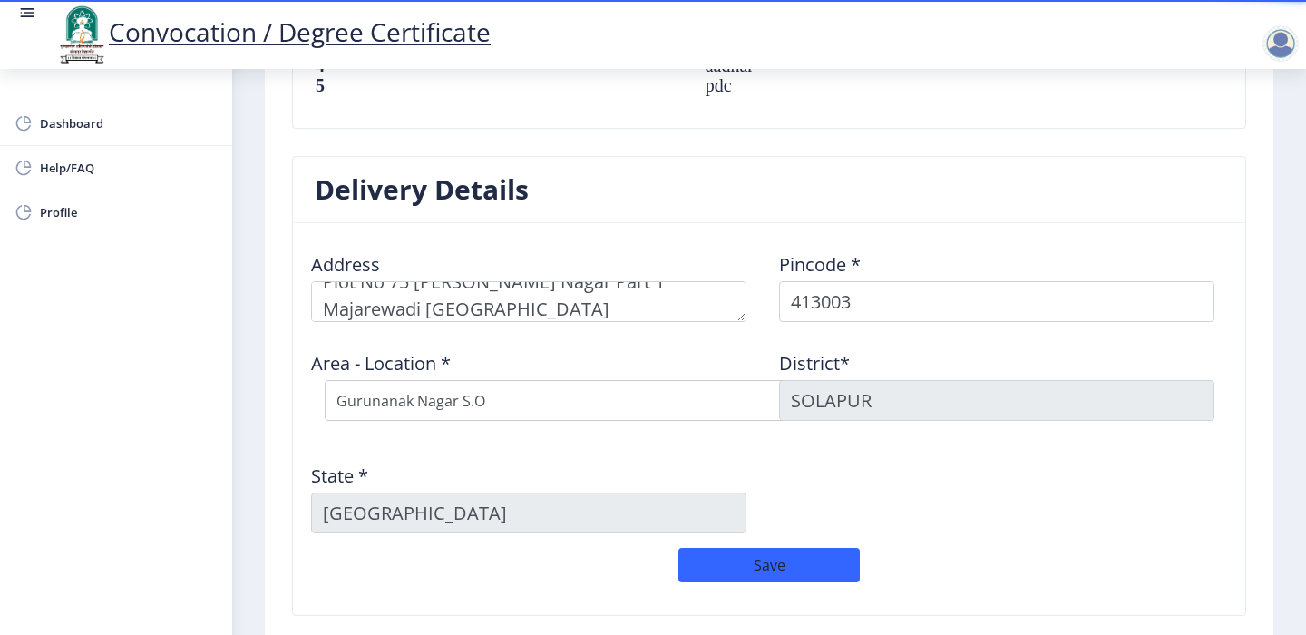
click at [1032, 500] on div "Address Pincode * 413003 Area - Location * Select Area Location Gurunanak Nagar…" at bounding box center [769, 393] width 936 height 310
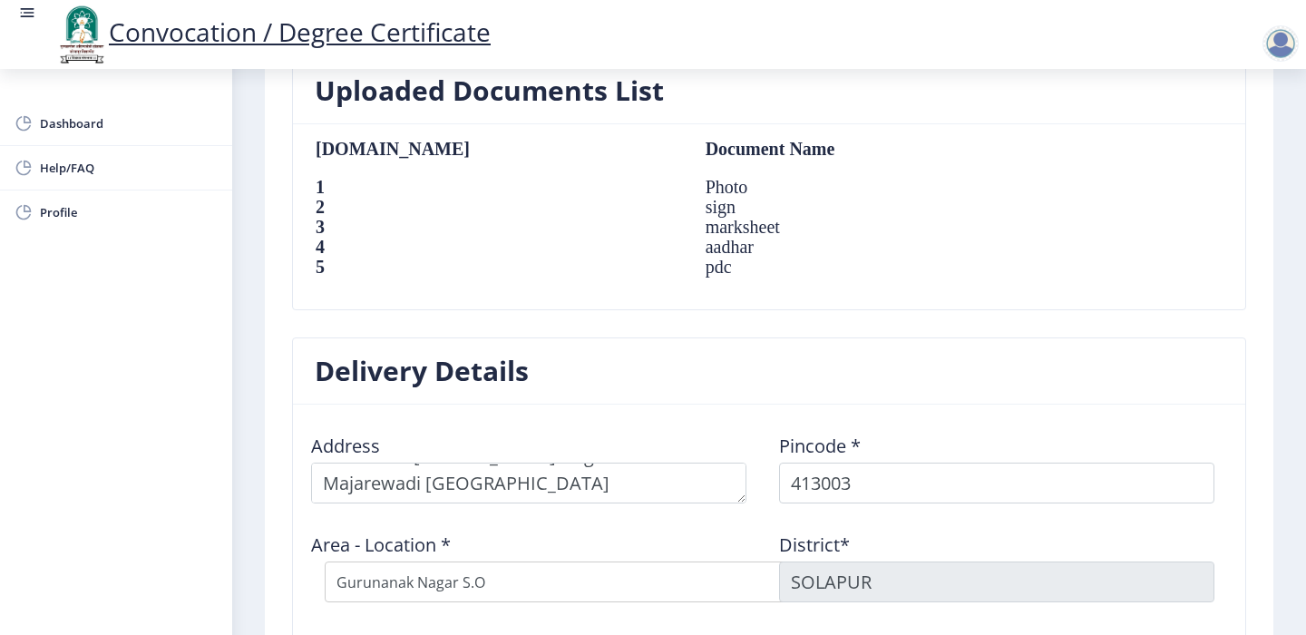
scroll to position [0, 0]
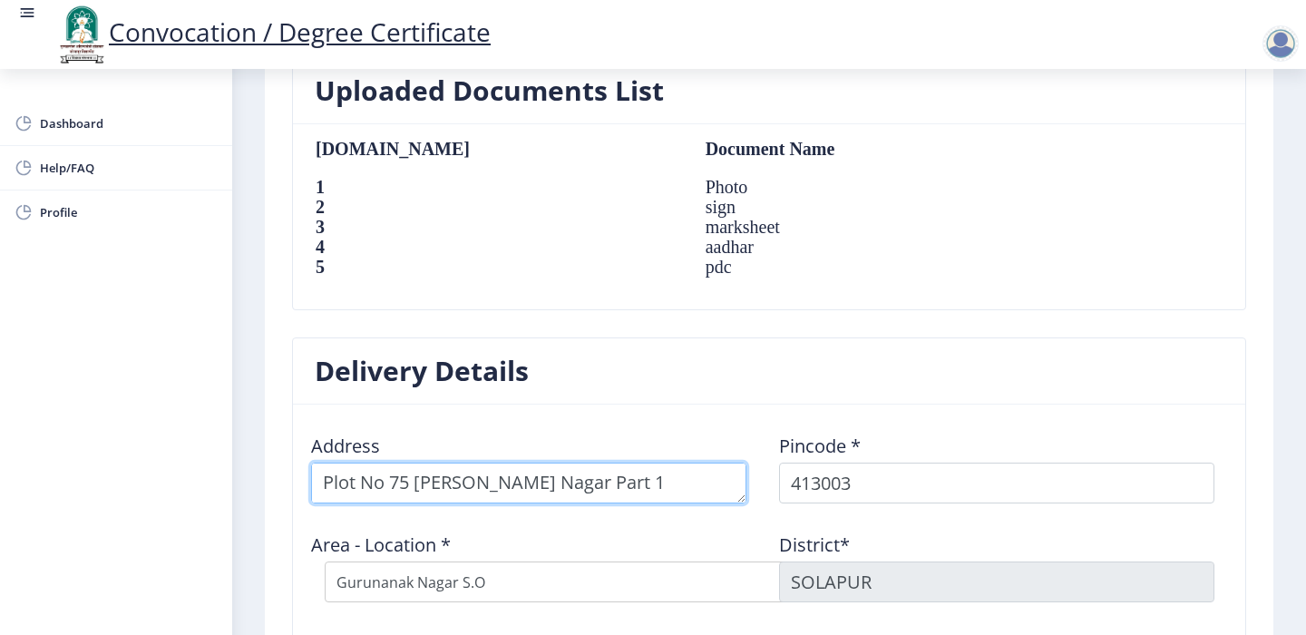
click at [701, 491] on textarea at bounding box center [528, 483] width 435 height 41
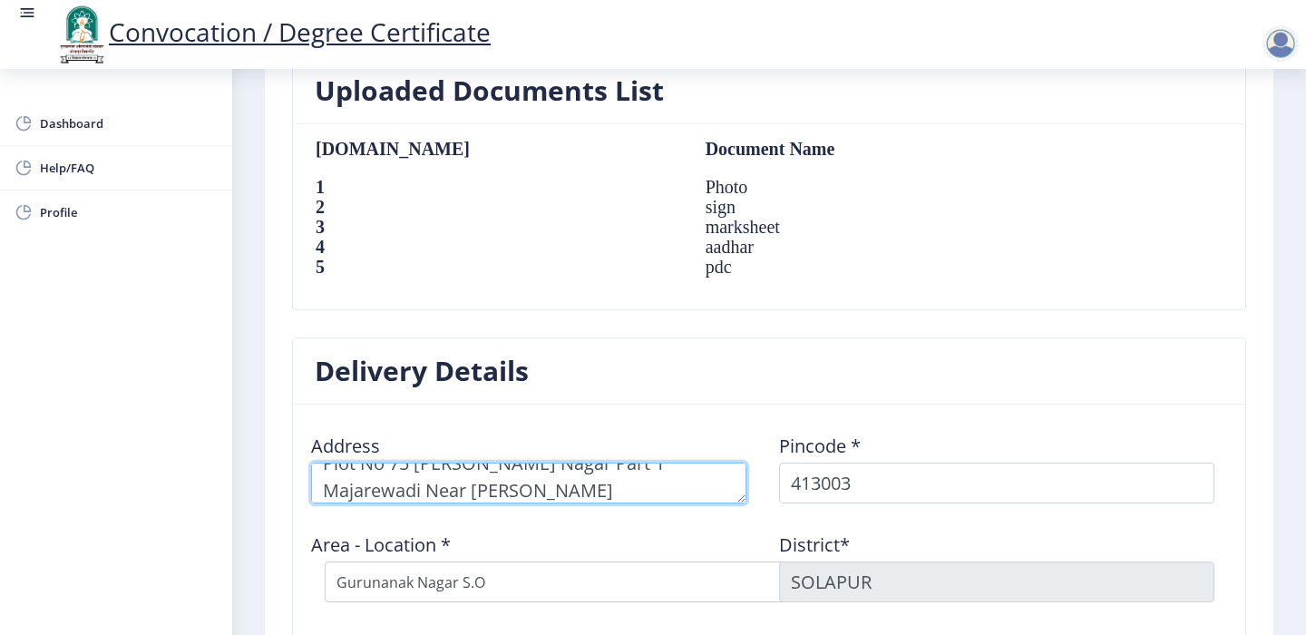
type textarea "Plot No 75 Tilak Nagar Part 1 Majarewadi Near Tilak Nagar Masjid Solapur"
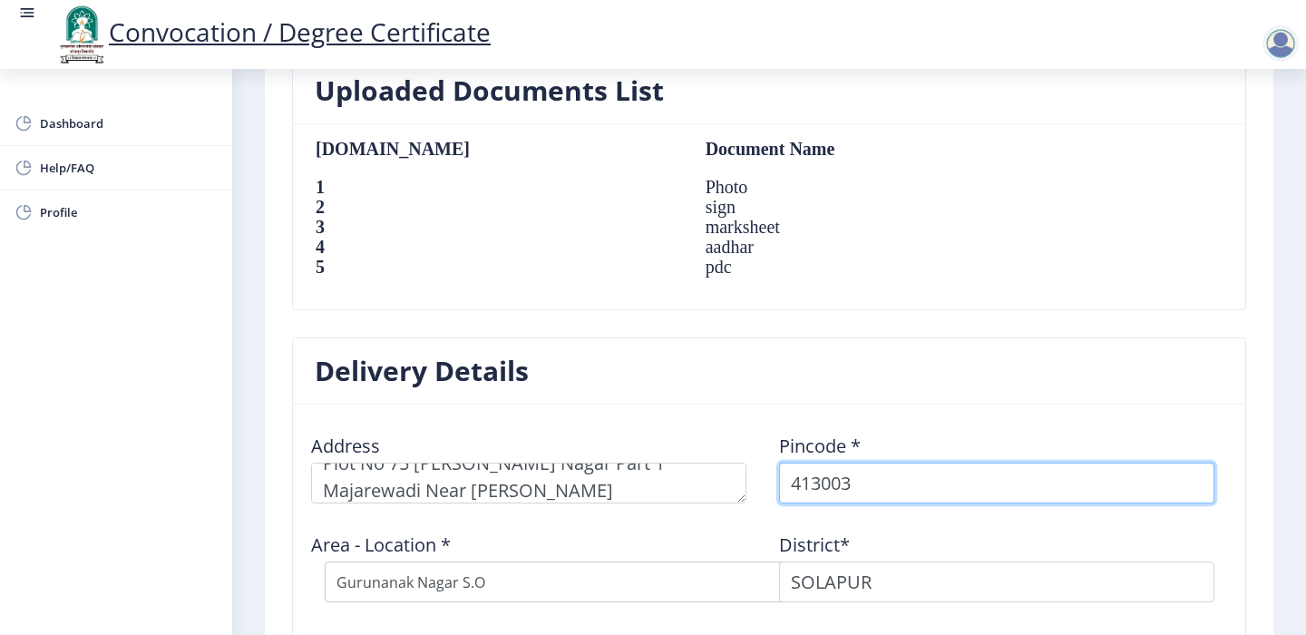
select select "4: Object"
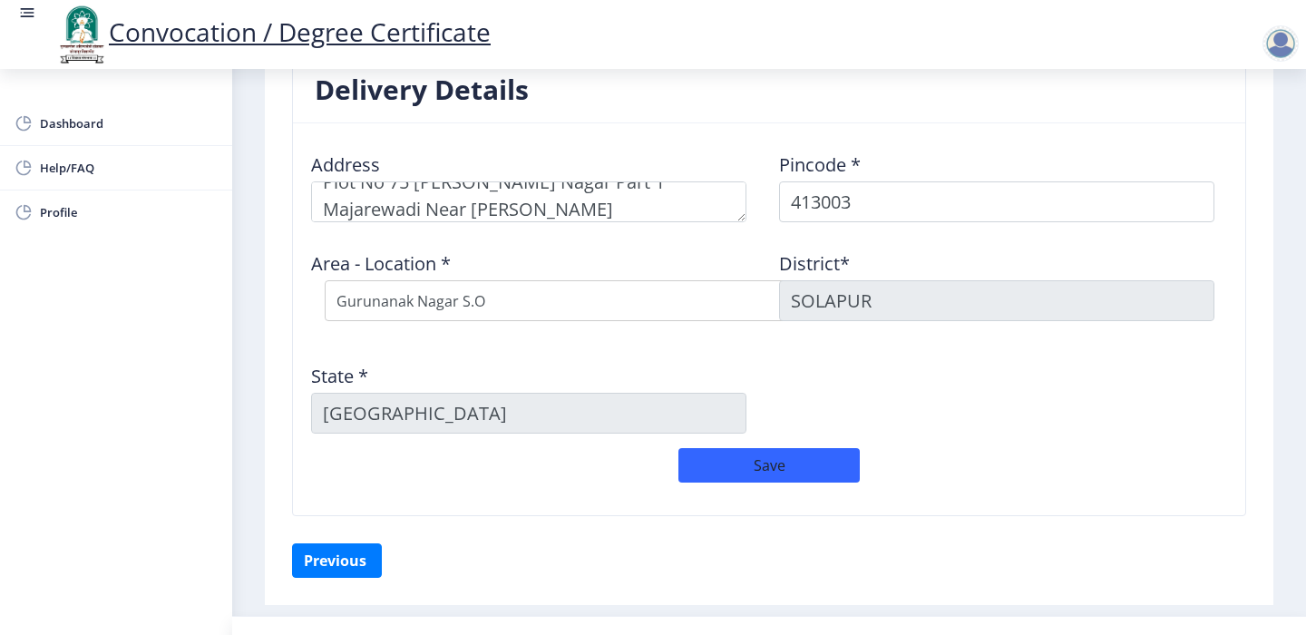
scroll to position [1496, 0]
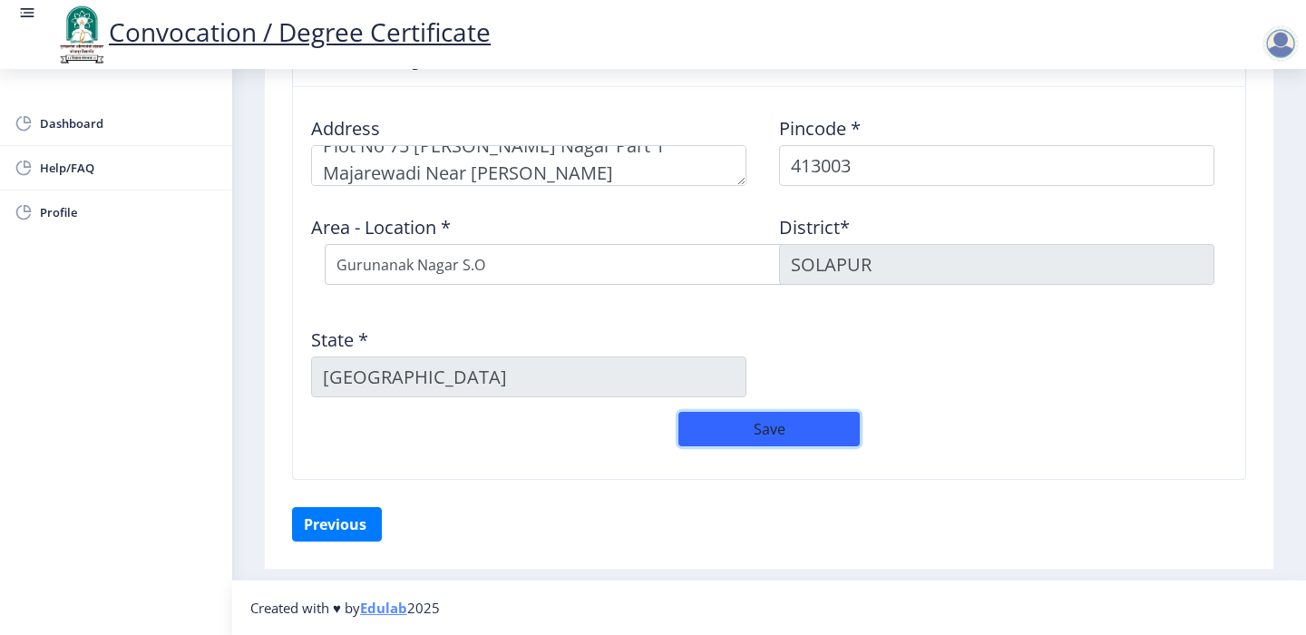
drag, startPoint x: 762, startPoint y: 434, endPoint x: 777, endPoint y: 436, distance: 15.7
click at [766, 436] on button "Save" at bounding box center [768, 429] width 181 height 34
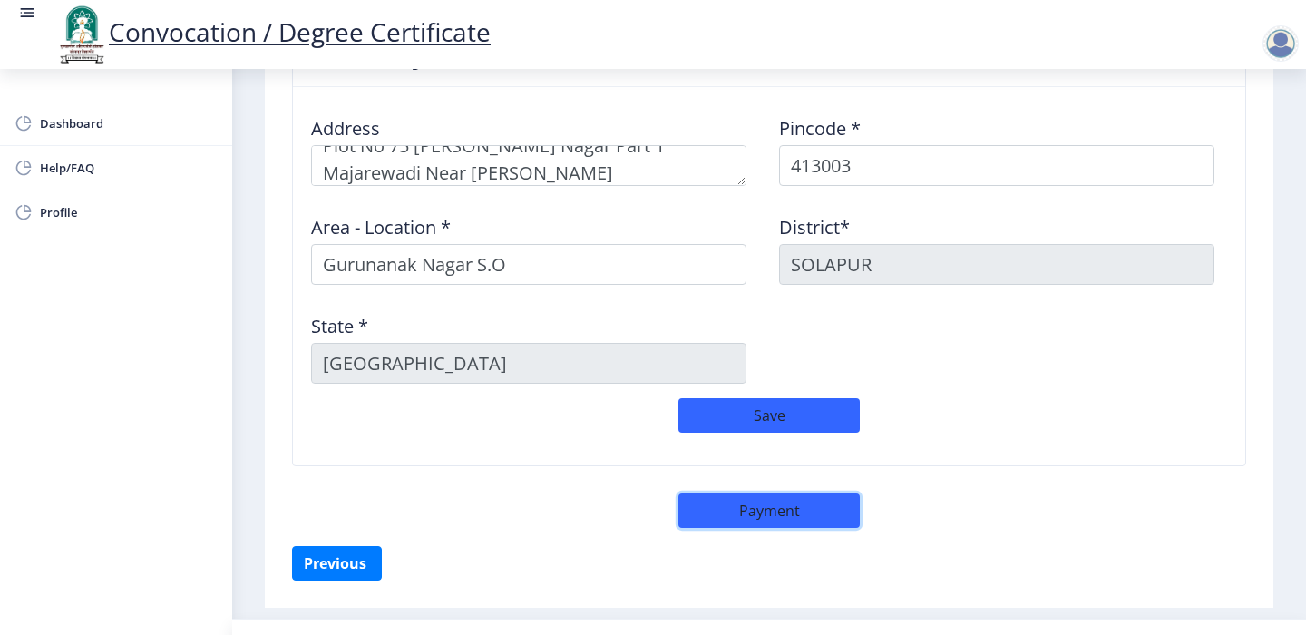
click at [775, 503] on button "Payment" at bounding box center [768, 510] width 181 height 34
select select "sealed"
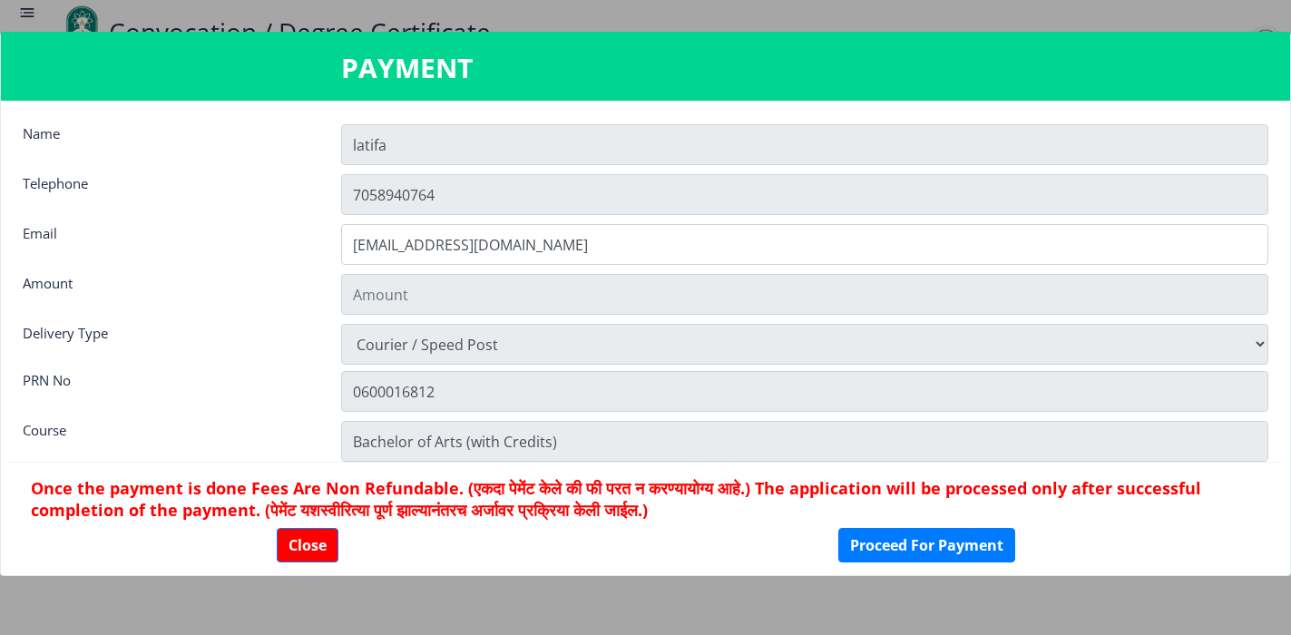
type input "1885"
click at [305, 542] on button "Close" at bounding box center [308, 545] width 62 height 34
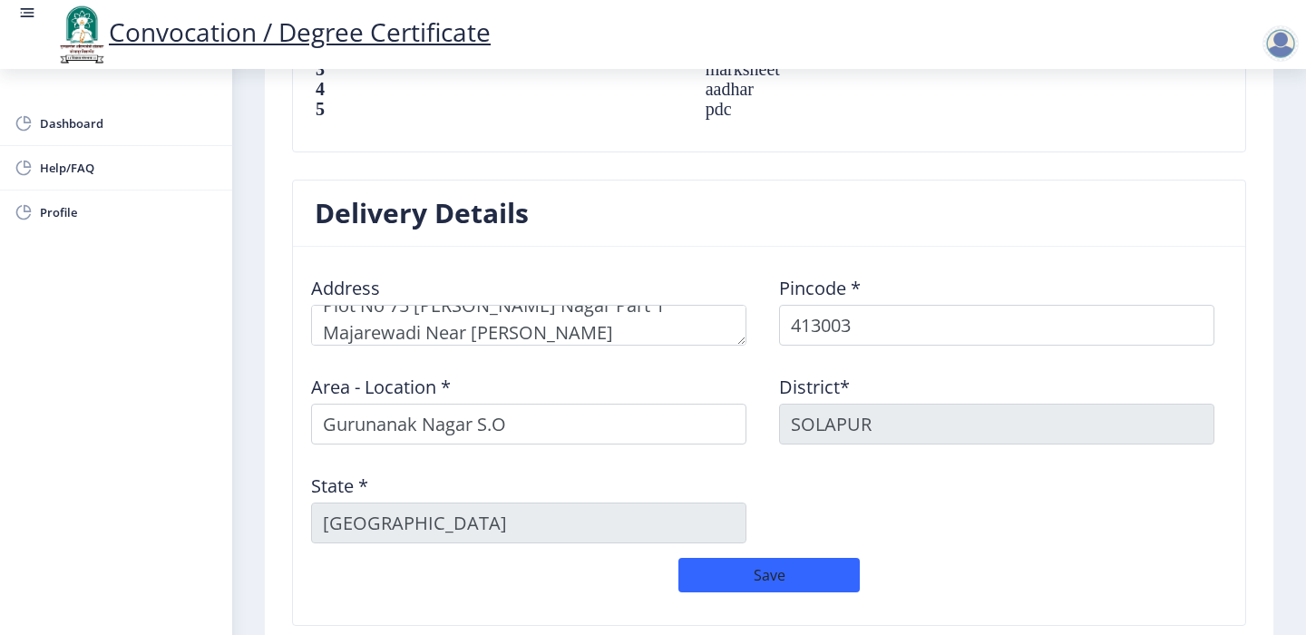
scroll to position [1315, 0]
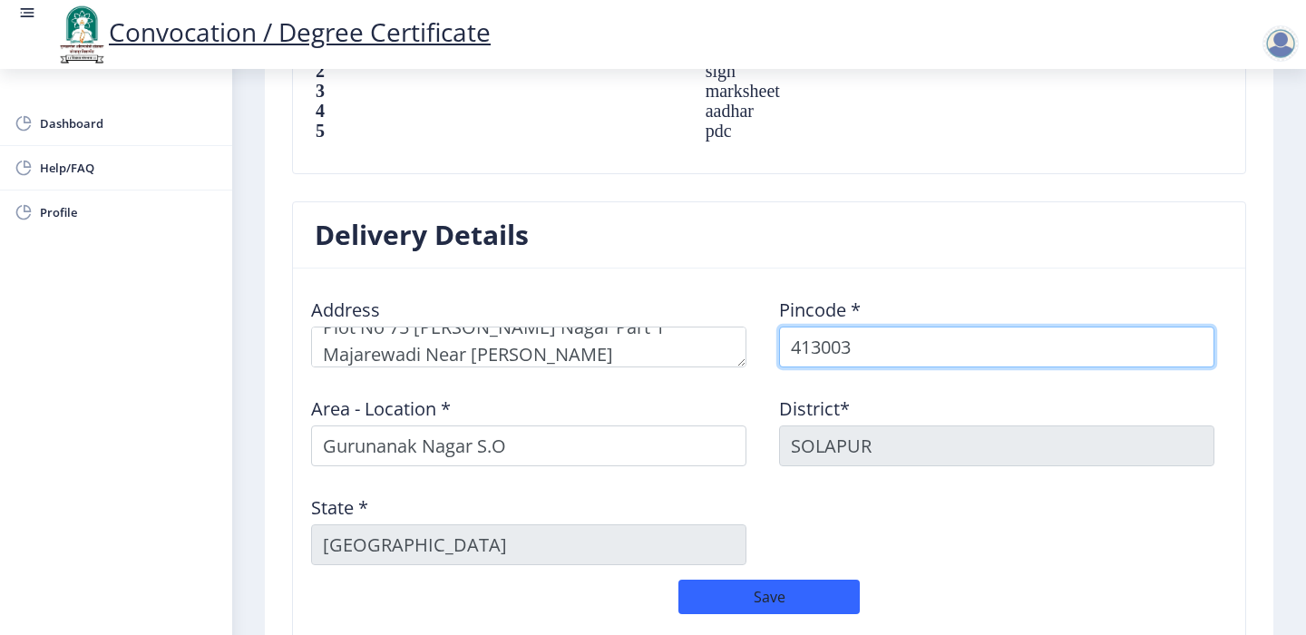
click at [866, 354] on input "413003" at bounding box center [996, 347] width 435 height 41
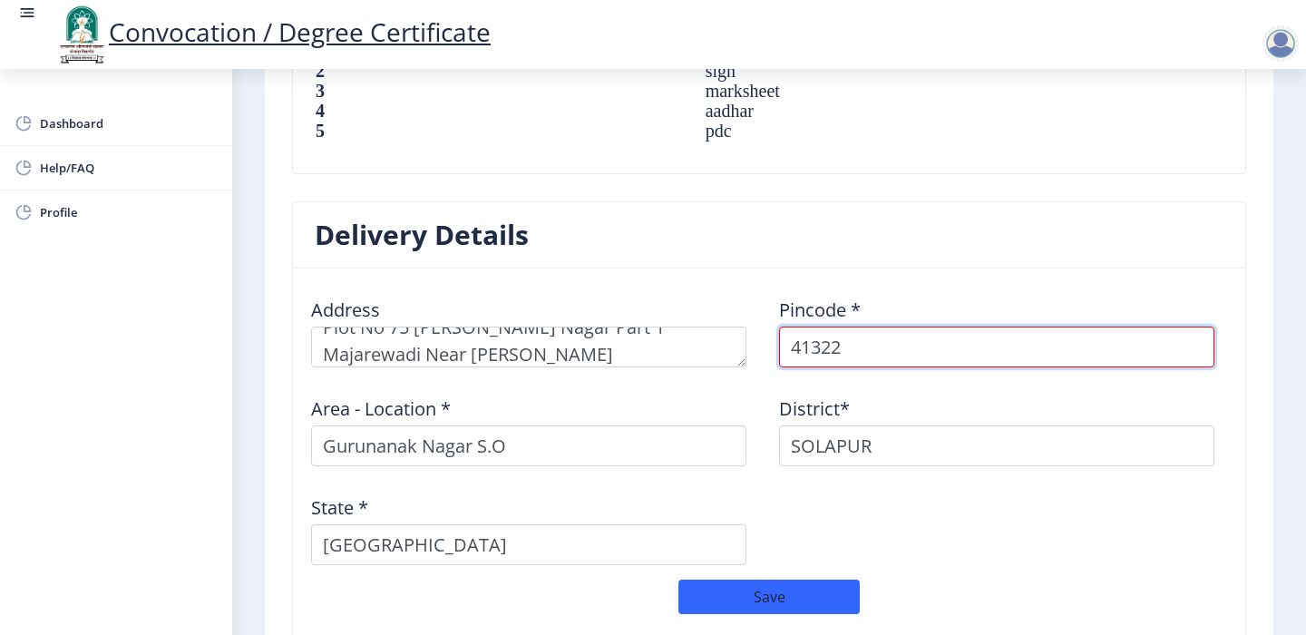
type input "413224"
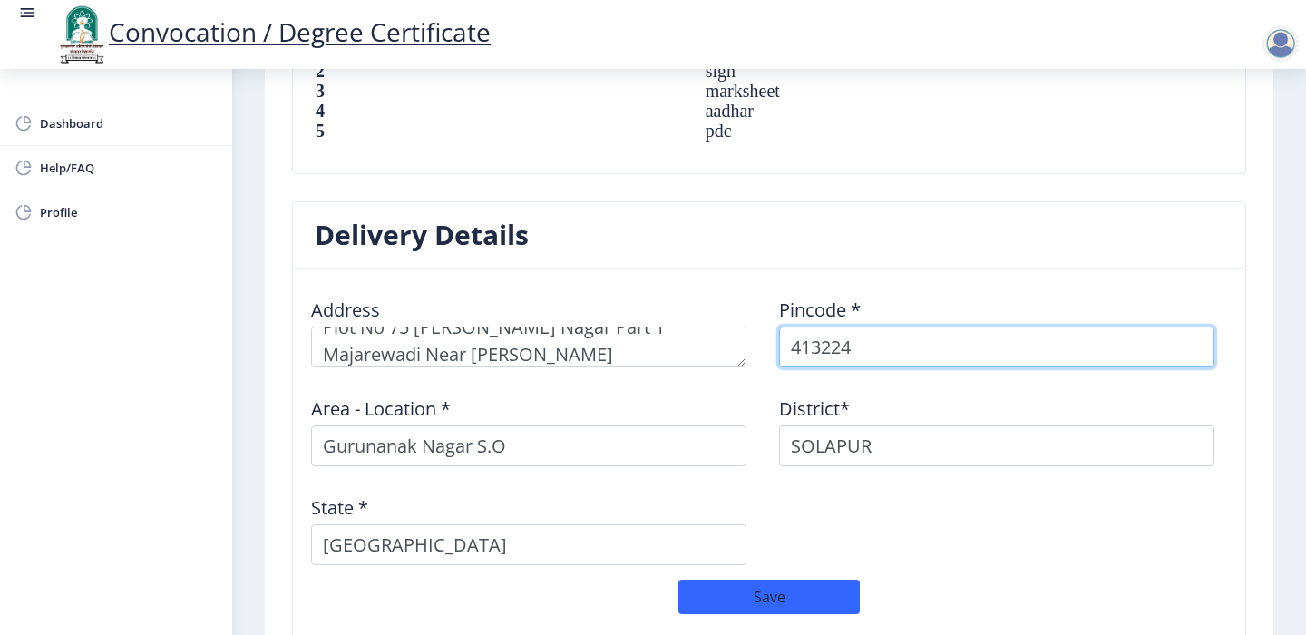
select select
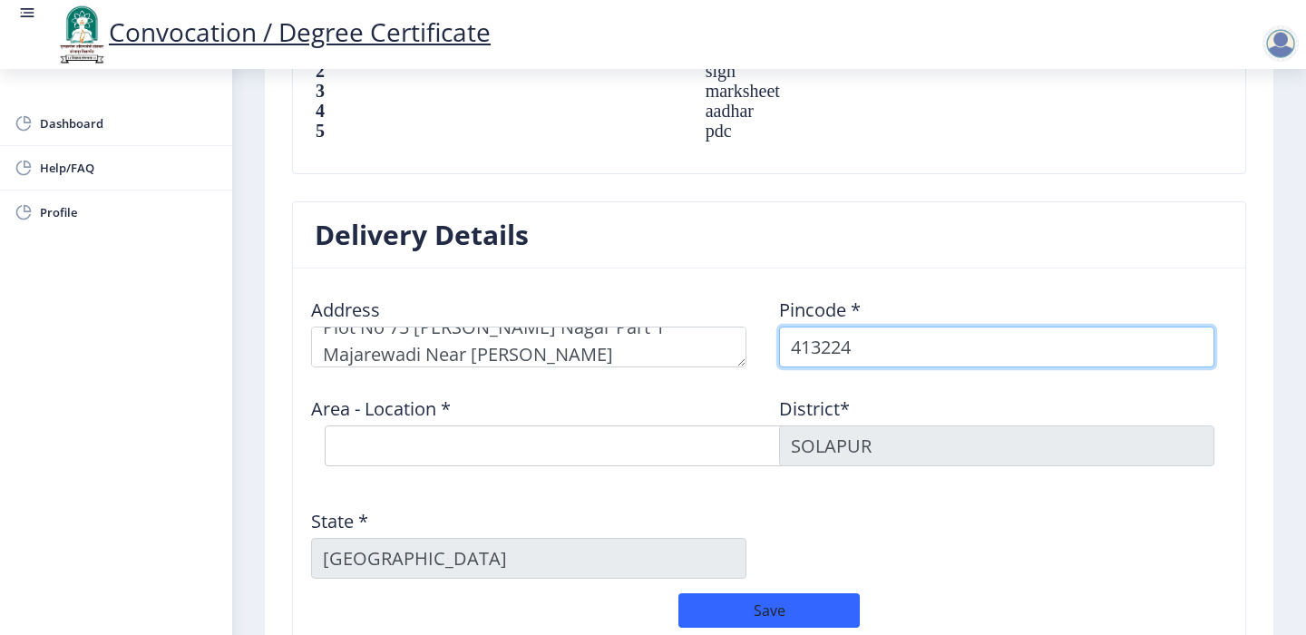
type input "413224"
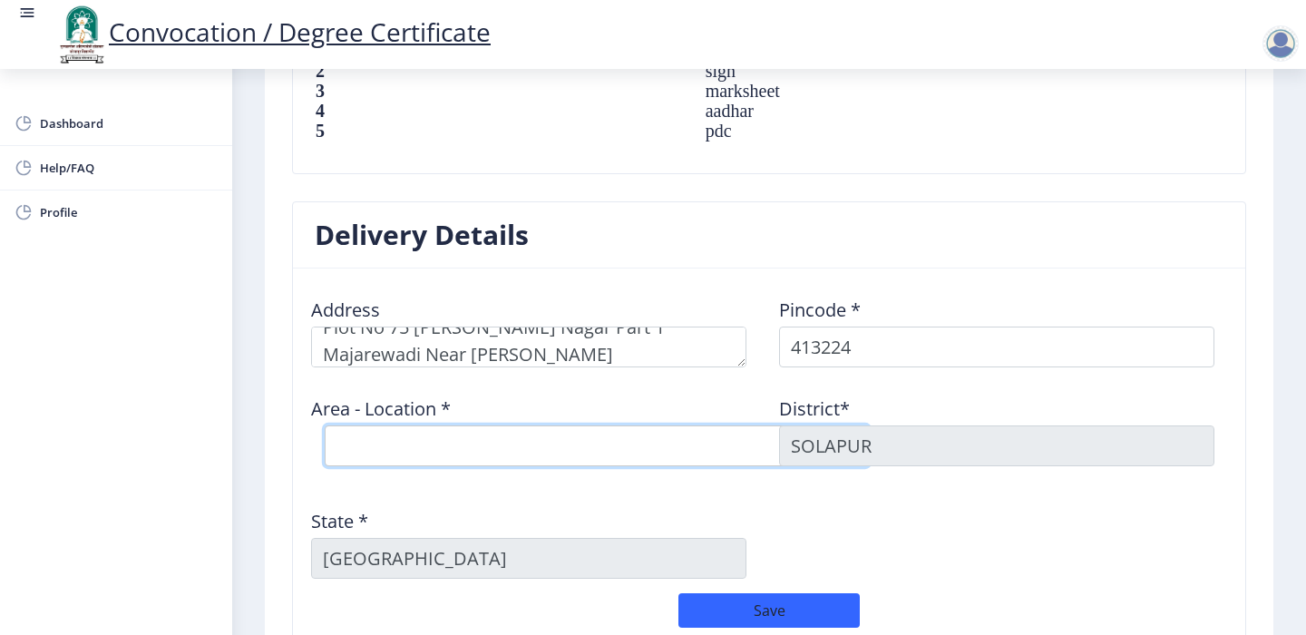
click at [462, 453] on select "Select Area Location [GEOGRAPHIC_DATA] B.O Nai Zindagi S.O [PERSON_NAME] S.O Ti…" at bounding box center [597, 445] width 544 height 41
select select "2: Object"
click at [325, 425] on select "Select Area Location [GEOGRAPHIC_DATA] B.O Nai Zindagi S.O [PERSON_NAME] S.O Ti…" at bounding box center [597, 445] width 544 height 41
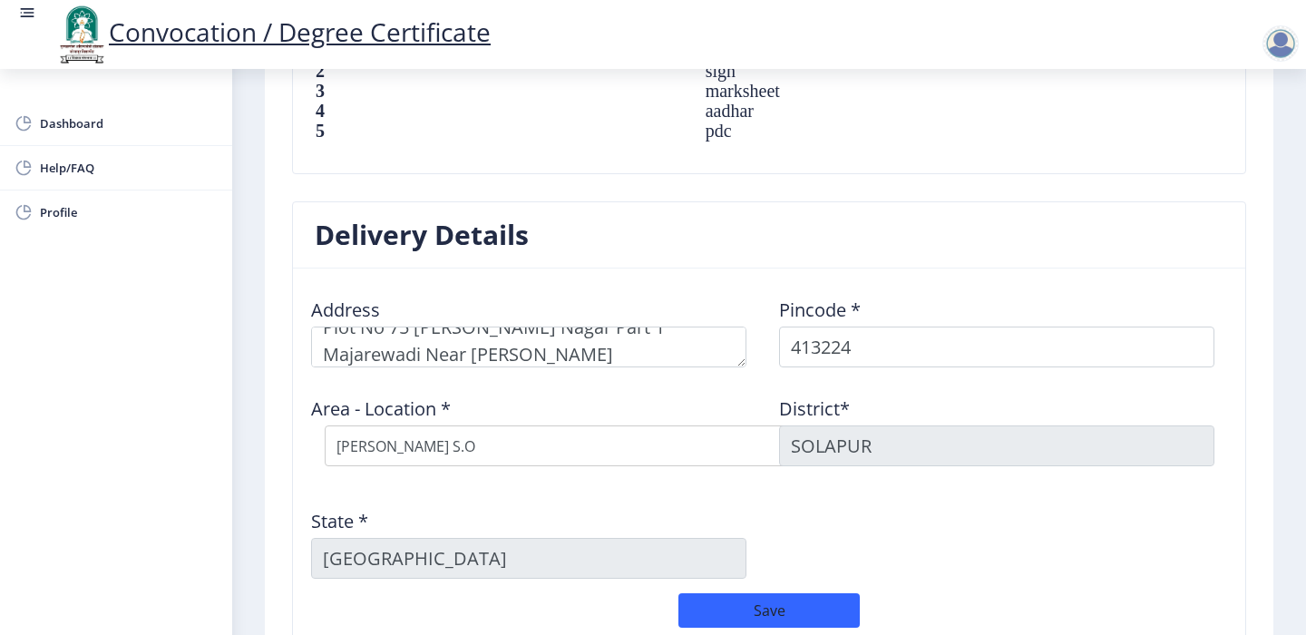
click at [978, 551] on div "Address Pincode * 413224 Area - Location * Select Area Location [GEOGRAPHIC_DAT…" at bounding box center [769, 438] width 936 height 310
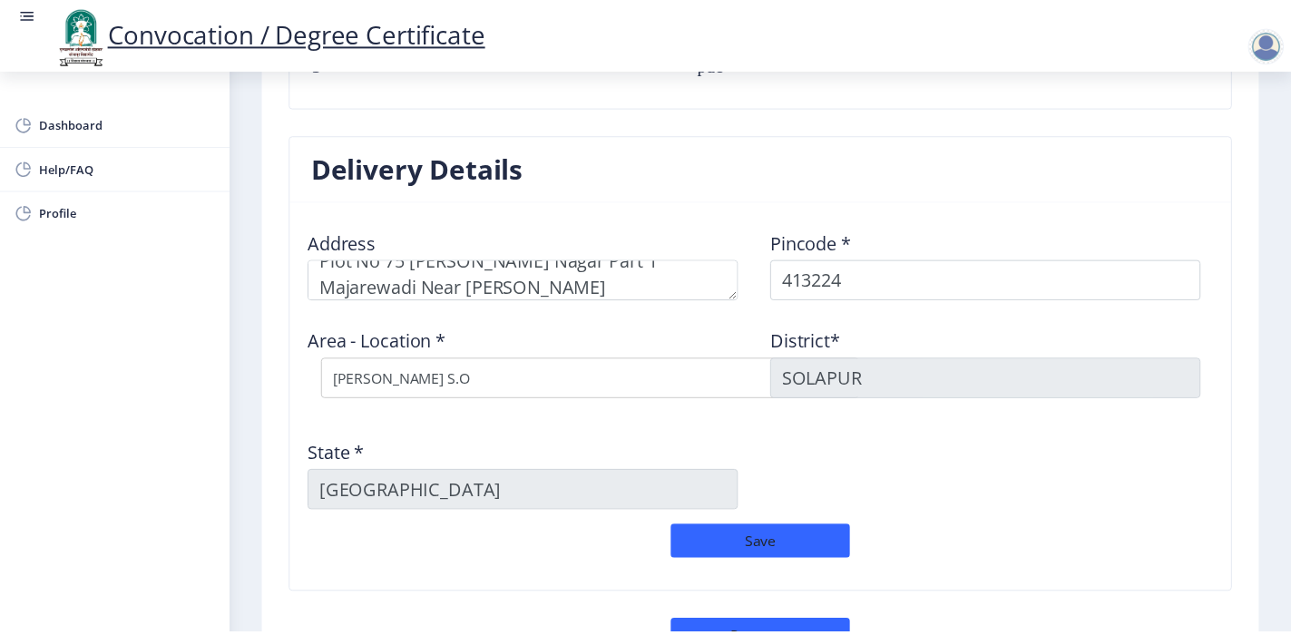
scroll to position [1496, 0]
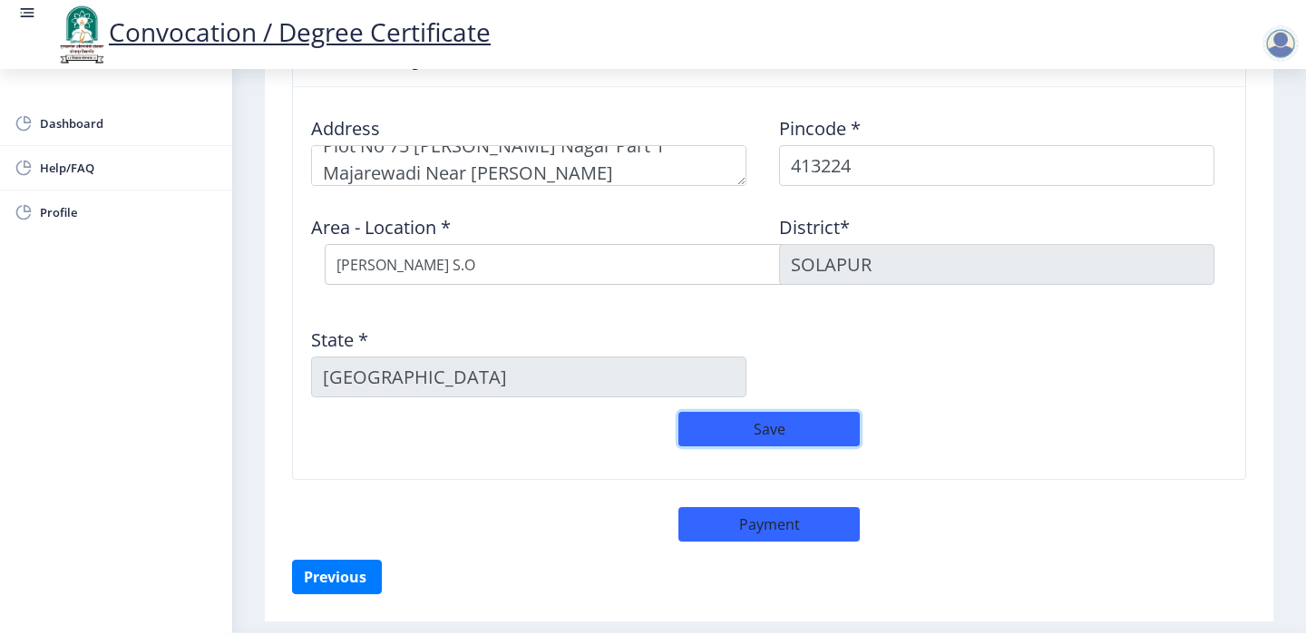
click at [772, 424] on button "Save" at bounding box center [768, 429] width 181 height 34
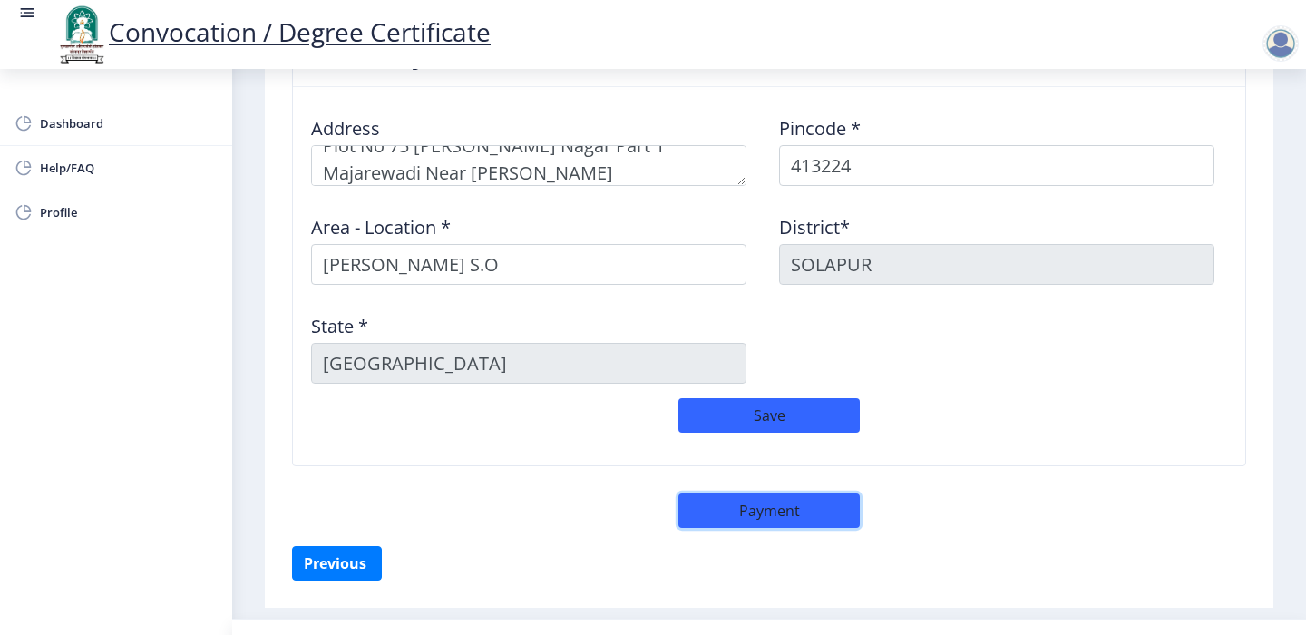
click at [752, 514] on button "Payment" at bounding box center [768, 510] width 181 height 34
select select "sealed"
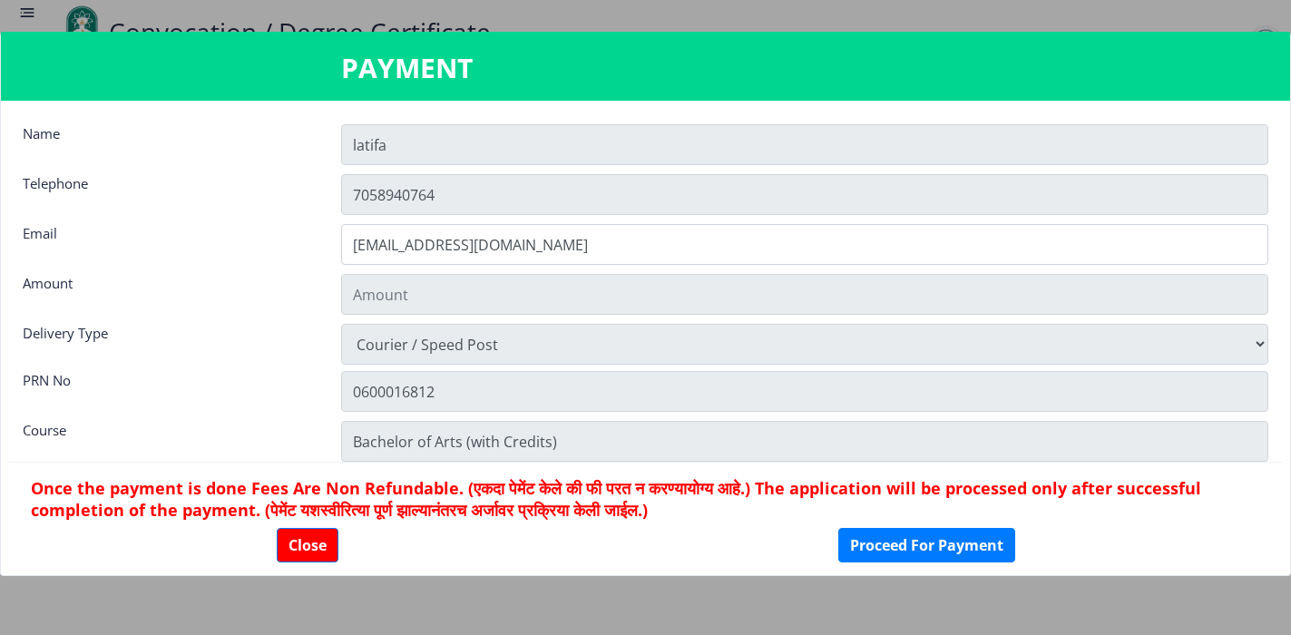
type input "1885"
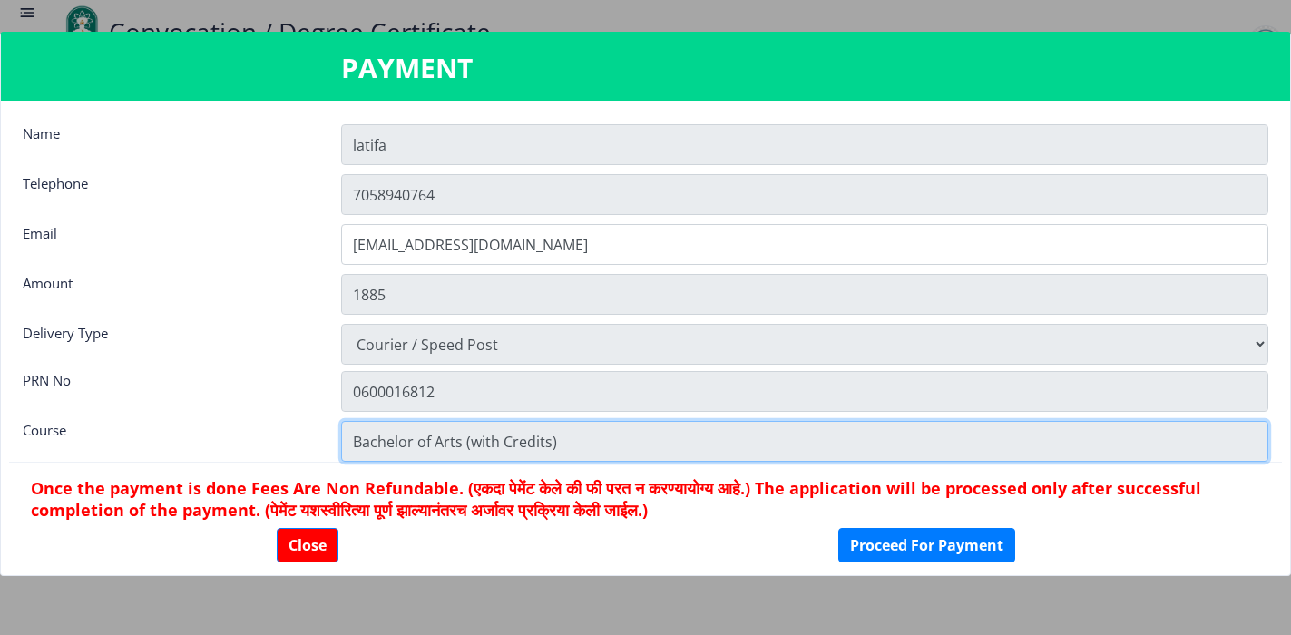
click at [376, 438] on input "Bachelor of Arts (with Credits)" at bounding box center [804, 441] width 927 height 41
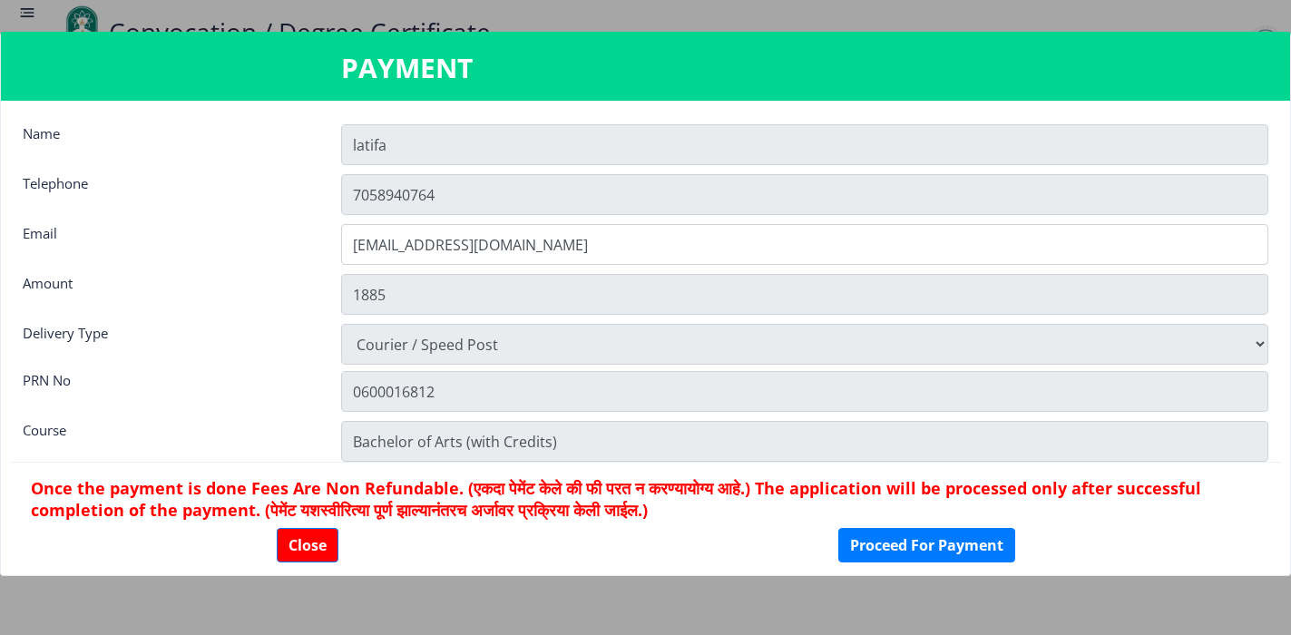
click at [418, 497] on h6 "Once the payment is done Fees Are Non Refundable. (एकदा पेमेंट केले की फी परत न…" at bounding box center [645, 499] width 1229 height 44
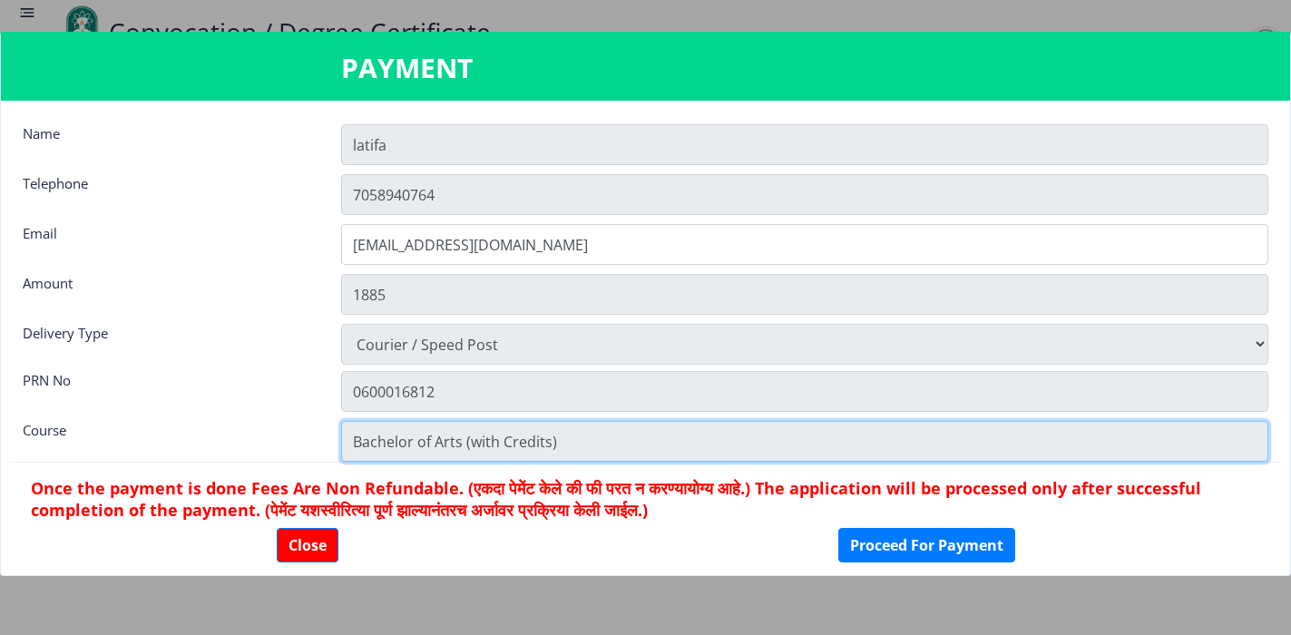
click at [434, 439] on input "Bachelor of Arts (with Credits)" at bounding box center [804, 441] width 927 height 41
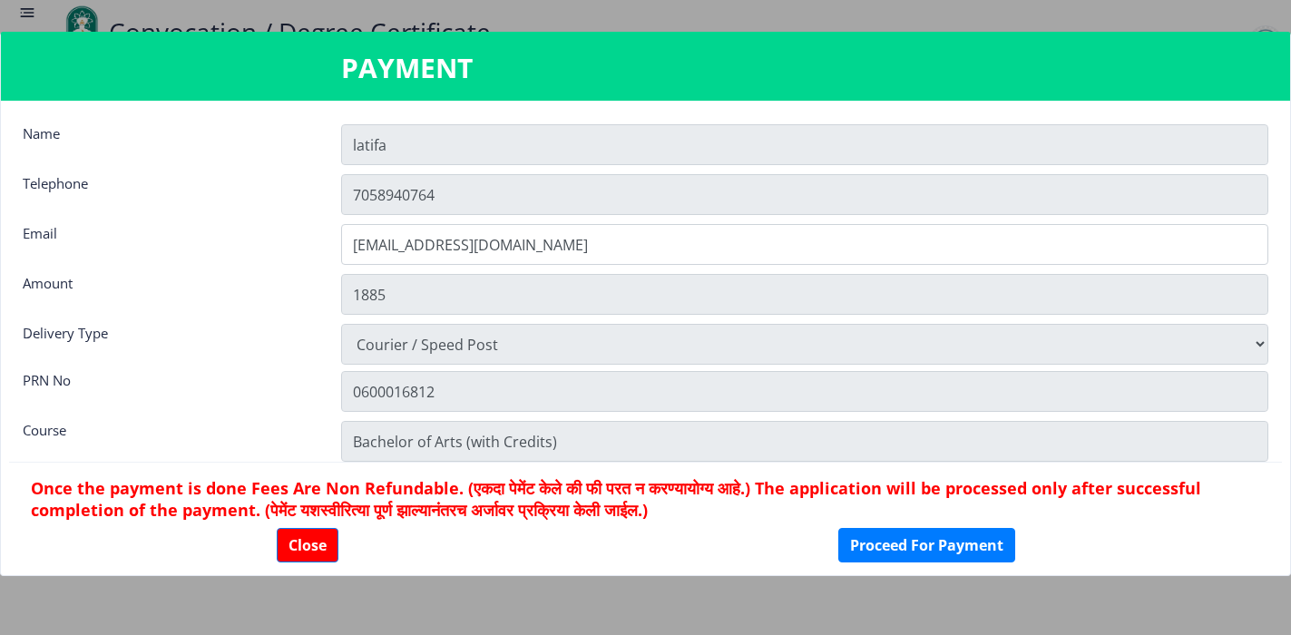
click at [452, 491] on h6 "Once the payment is done Fees Are Non Refundable. (एकदा पेमेंट केले की फी परत न…" at bounding box center [645, 499] width 1229 height 44
click at [366, 345] on select "Physically Attending Courier / Speed Post" at bounding box center [804, 344] width 927 height 41
click at [442, 345] on select "Physically Attending Courier / Speed Post" at bounding box center [804, 344] width 927 height 41
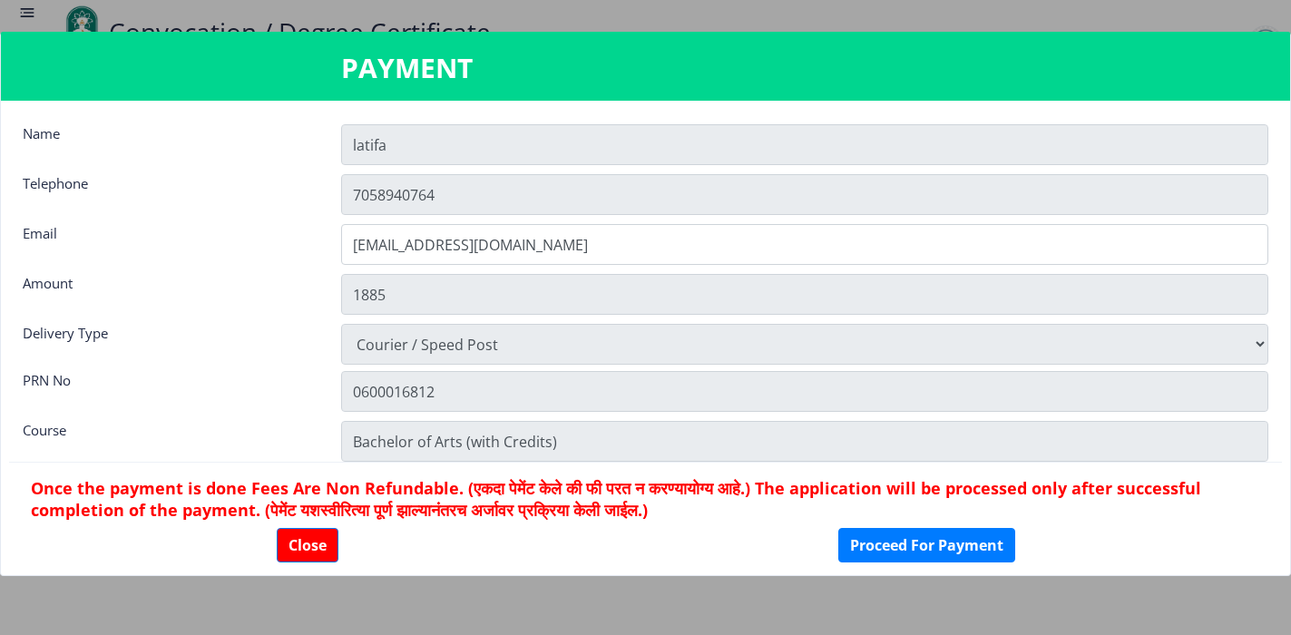
click at [438, 337] on select "Physically Attending Courier / Speed Post" at bounding box center [804, 344] width 927 height 41
click at [414, 342] on select "Physically Attending Courier / Speed Post" at bounding box center [804, 344] width 927 height 41
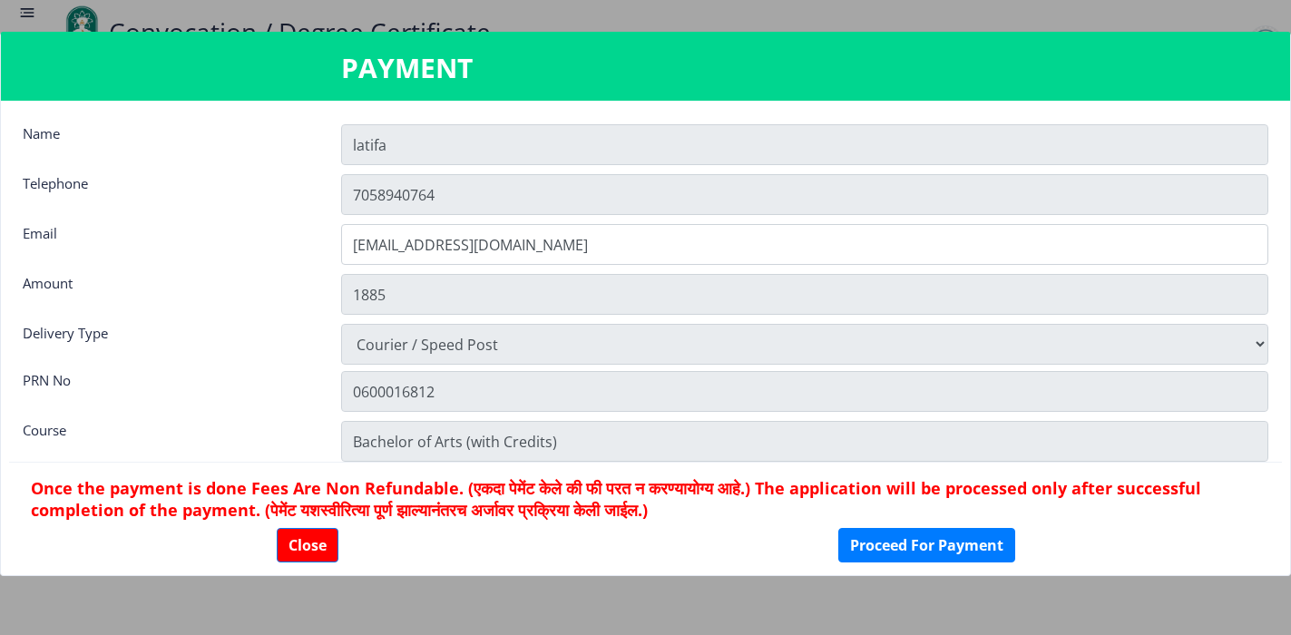
click at [413, 343] on select "Physically Attending Courier / Speed Post" at bounding box center [804, 344] width 927 height 41
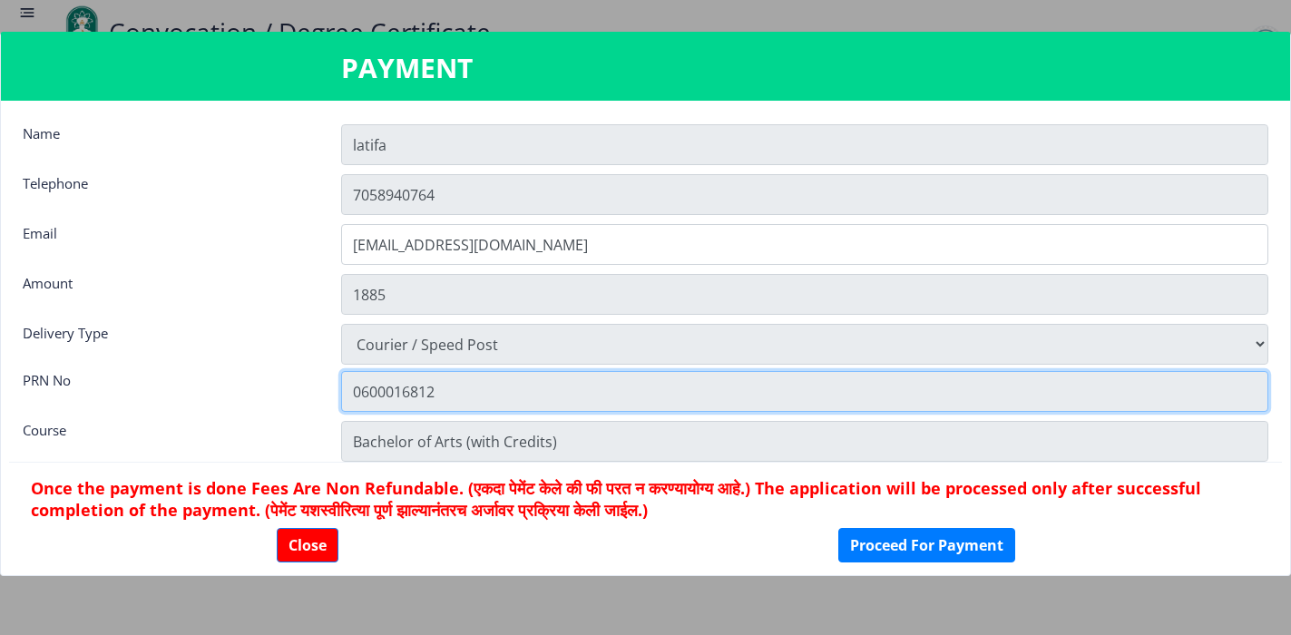
click at [409, 390] on input "0600016812" at bounding box center [804, 391] width 927 height 41
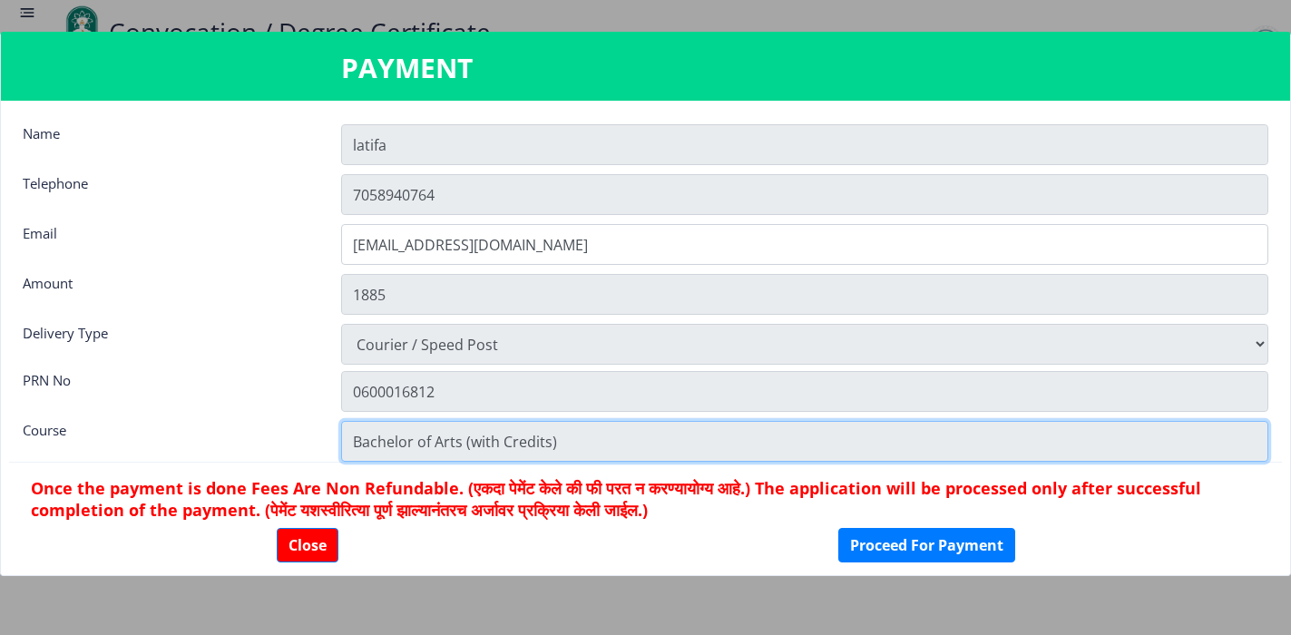
click at [415, 444] on input "Bachelor of Arts (with Credits)" at bounding box center [804, 441] width 927 height 41
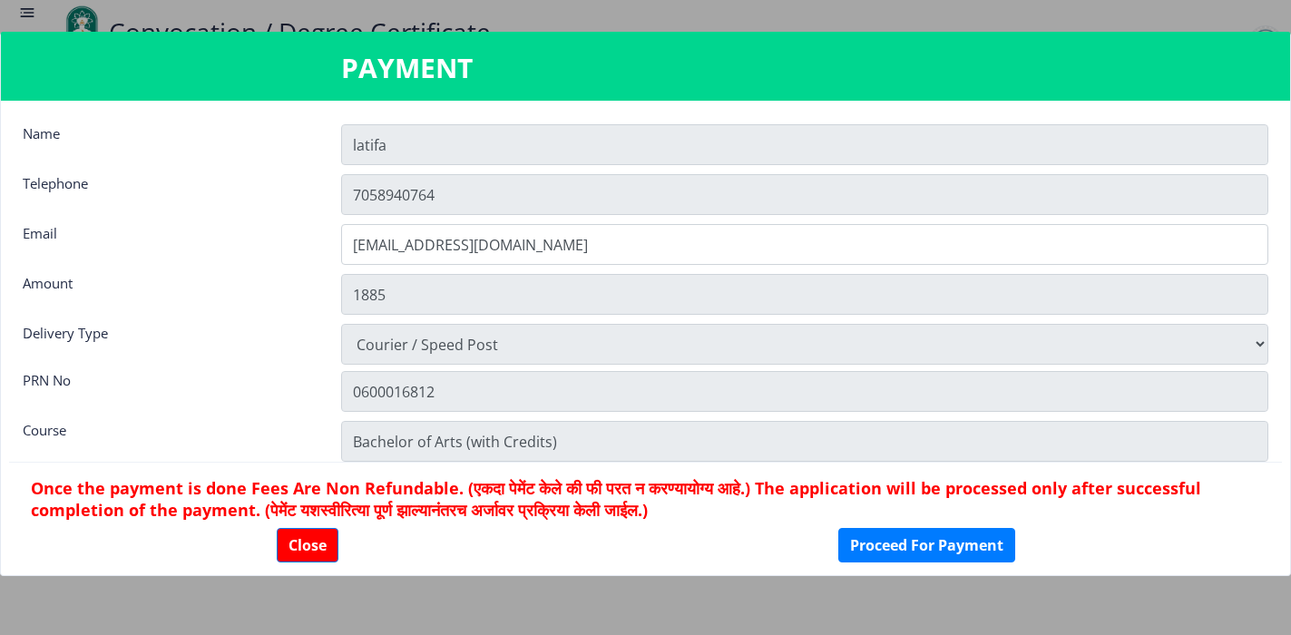
click at [426, 469] on nb-card-footer "Once the payment is done Fees Are Non Refundable. (एकदा पेमेंट केले की फी परत न…" at bounding box center [645, 519] width 1272 height 115
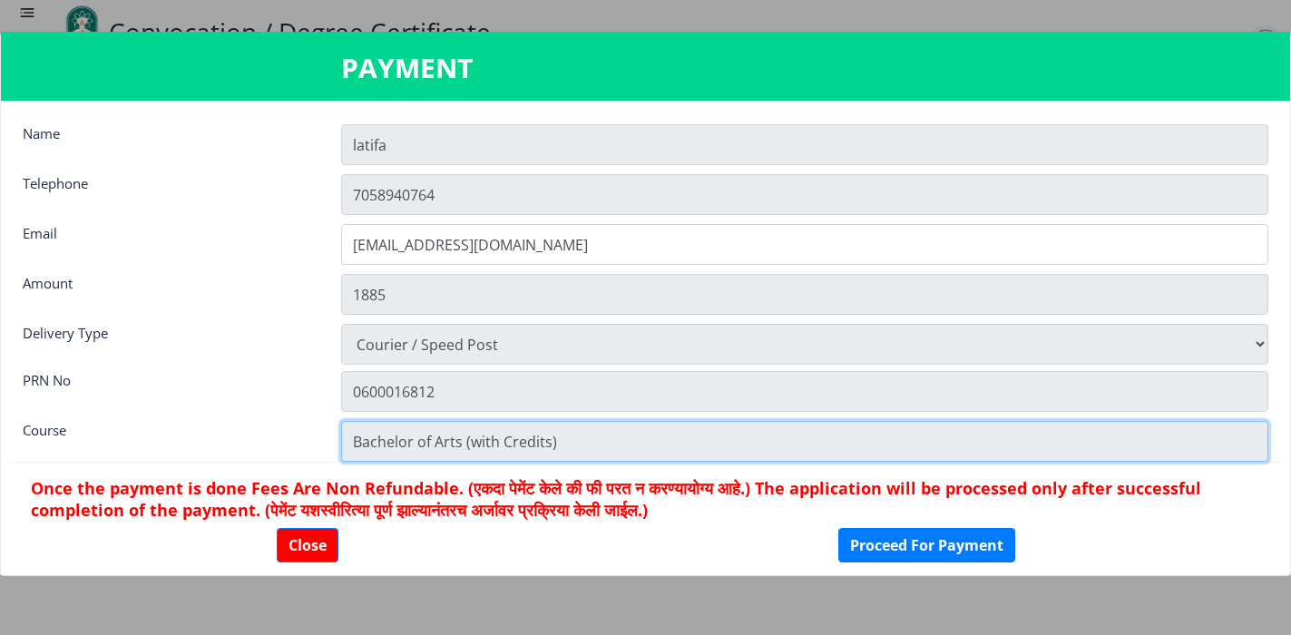
click at [421, 444] on input "Bachelor of Arts (with Credits)" at bounding box center [804, 441] width 927 height 41
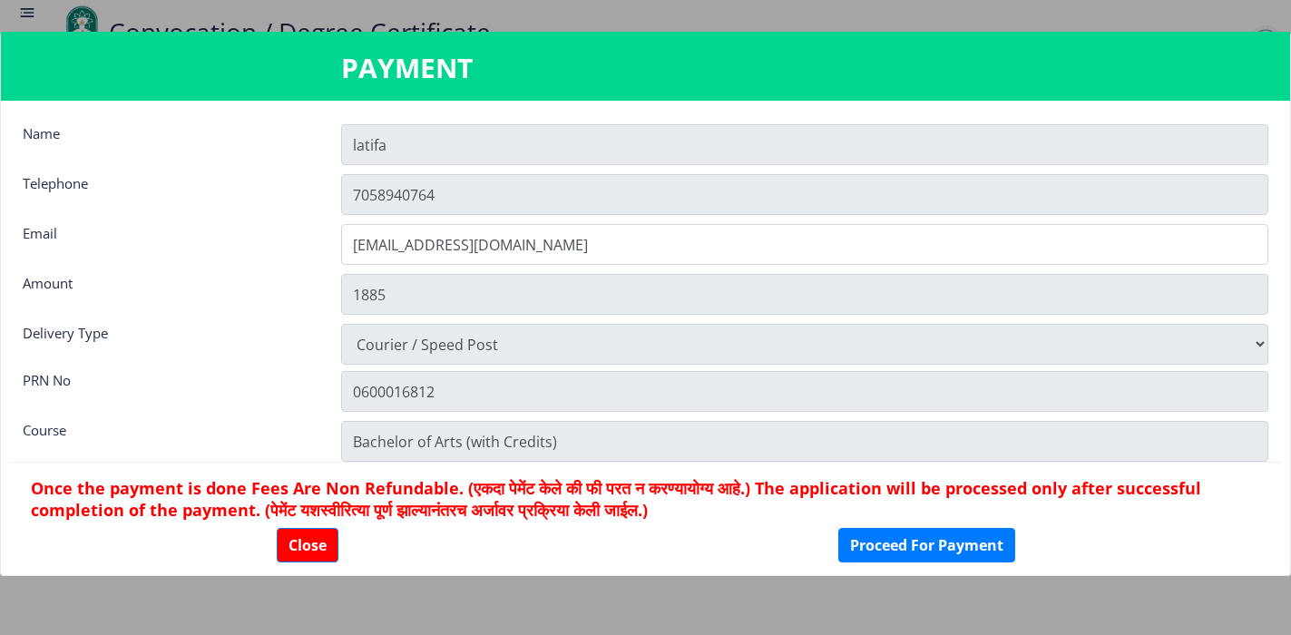
click at [448, 475] on nb-card-footer "Once the payment is done Fees Are Non Refundable. (एकदा पेमेंट केले की फी परत न…" at bounding box center [645, 519] width 1272 height 115
click at [211, 298] on div "Amount" at bounding box center [168, 292] width 318 height 36
click at [903, 542] on button "Proceed For Payment" at bounding box center [926, 545] width 177 height 34
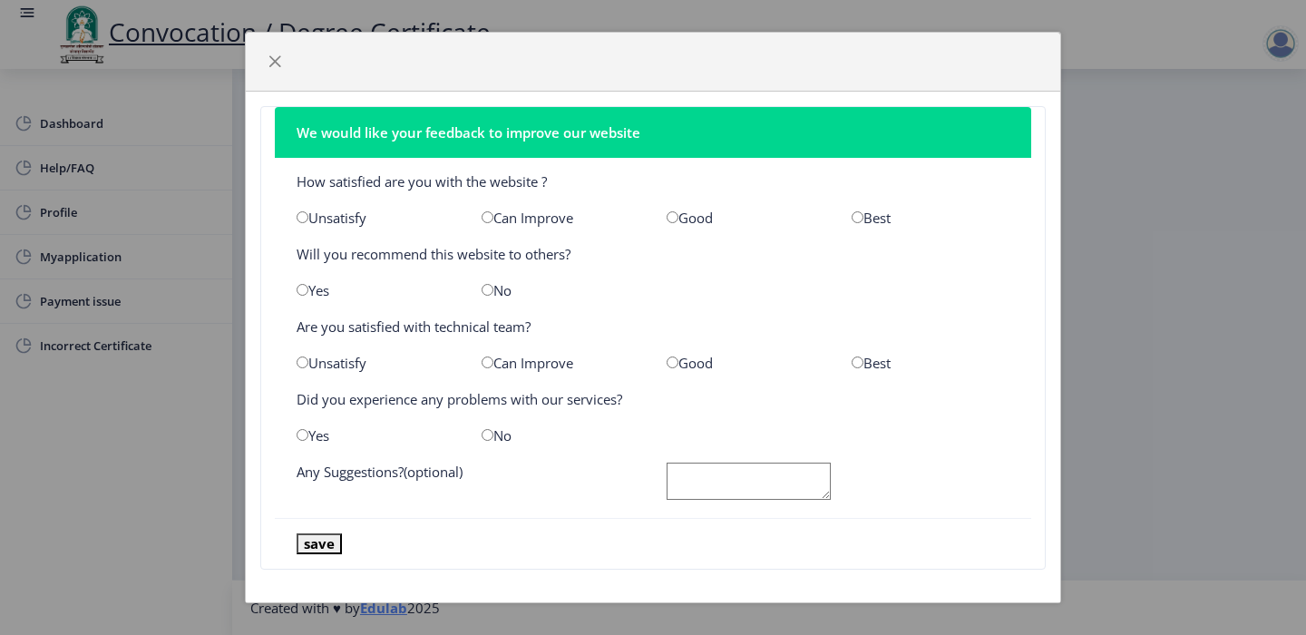
click at [672, 218] on div "Good" at bounding box center [745, 218] width 185 height 18
click at [656, 215] on div "Good" at bounding box center [745, 218] width 185 height 18
click at [298, 294] on input "radio" at bounding box center [303, 290] width 12 height 12
radio input "true"
click at [667, 363] on input "radio" at bounding box center [673, 362] width 12 height 12
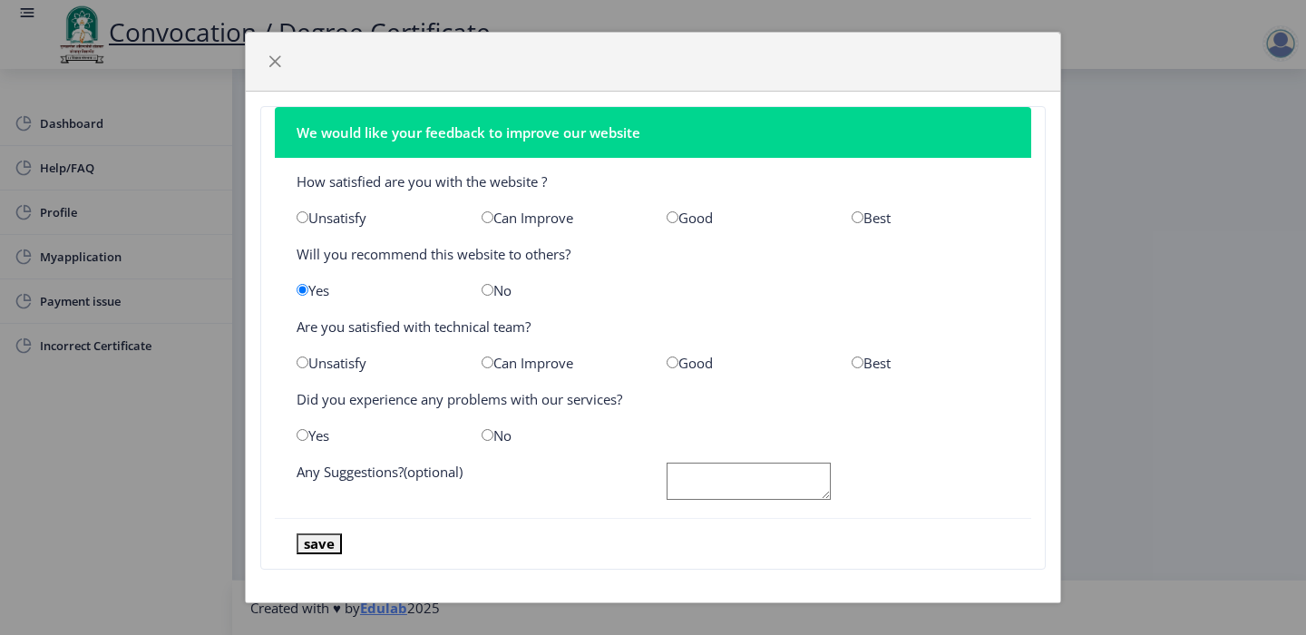
radio input "true"
click at [482, 433] on input "radio" at bounding box center [488, 435] width 12 height 12
radio input "true"
click at [720, 478] on textarea at bounding box center [749, 481] width 164 height 37
type textarea "good"
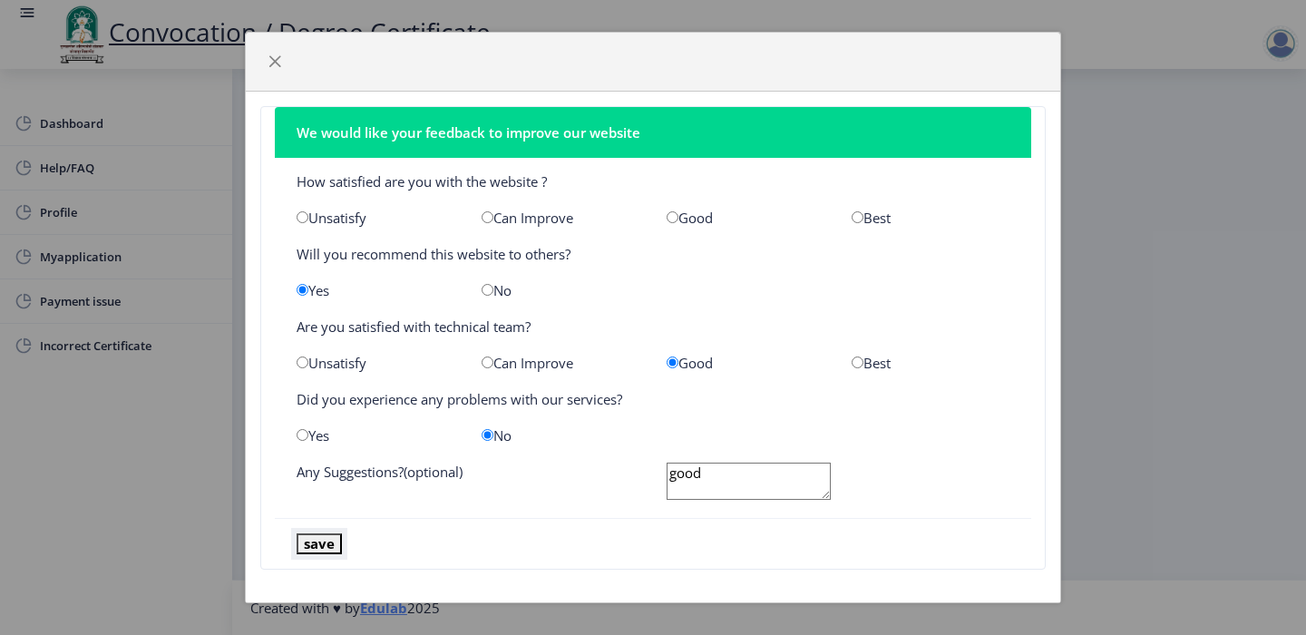
click at [310, 554] on button "save" at bounding box center [319, 543] width 45 height 21
click at [661, 216] on div "Good" at bounding box center [745, 218] width 185 height 18
click at [671, 220] on div "Good" at bounding box center [745, 218] width 185 height 18
click at [670, 220] on input "radio" at bounding box center [673, 217] width 12 height 12
radio input "true"
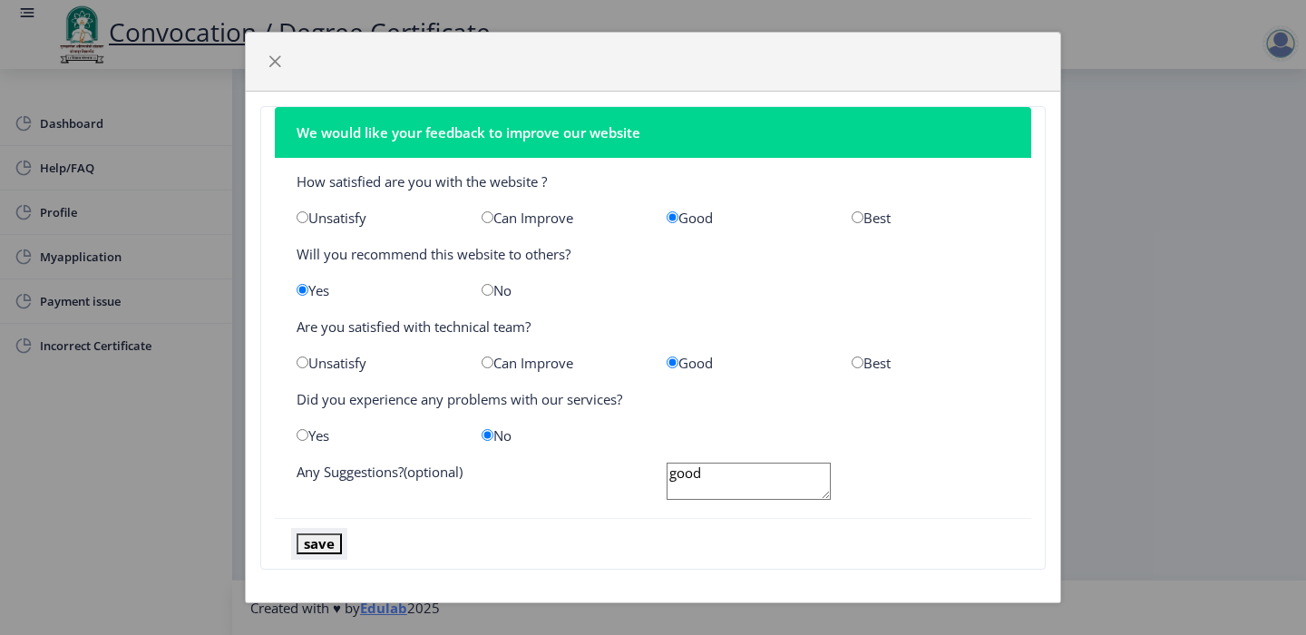
click at [323, 537] on button "save" at bounding box center [319, 543] width 45 height 21
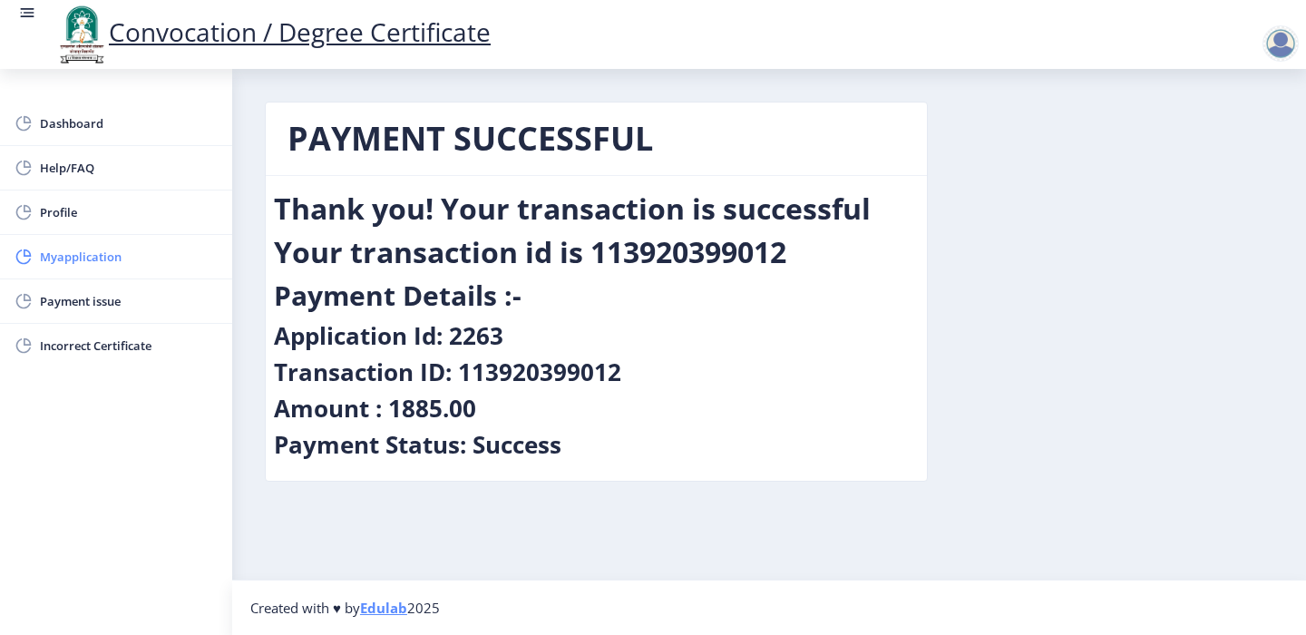
click at [74, 262] on span "Myapplication" at bounding box center [129, 257] width 178 height 22
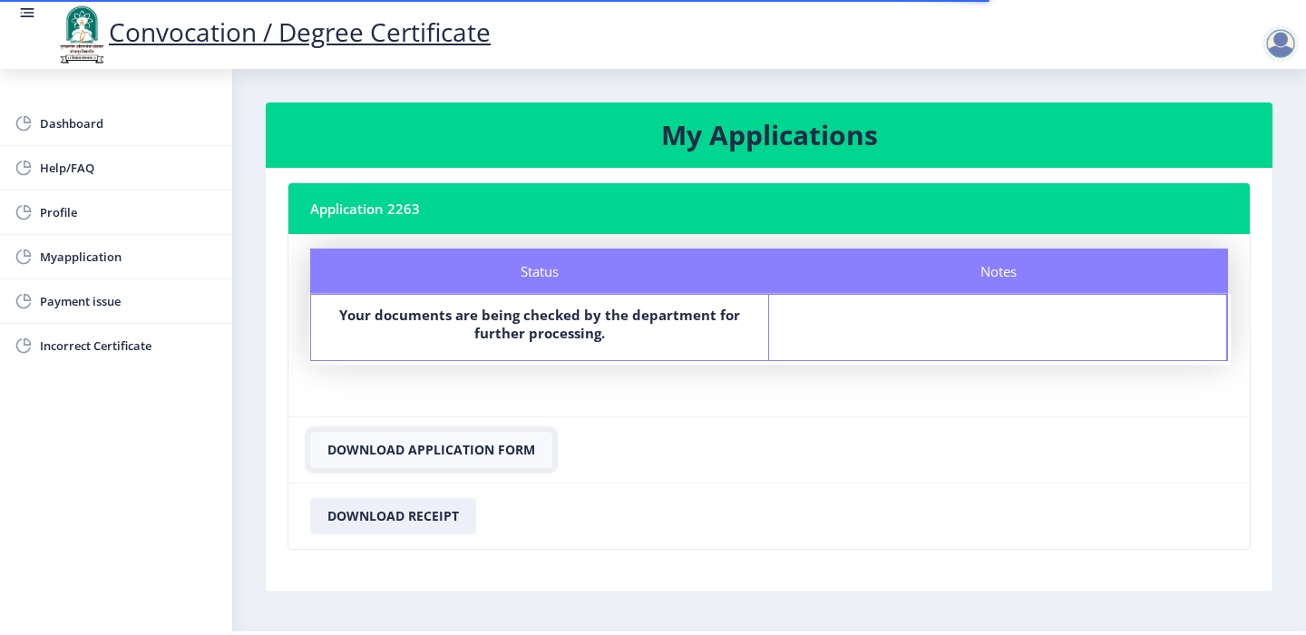
click at [395, 454] on button "Download Application Form" at bounding box center [431, 450] width 242 height 36
click at [386, 519] on button "Download Receipt" at bounding box center [393, 516] width 166 height 36
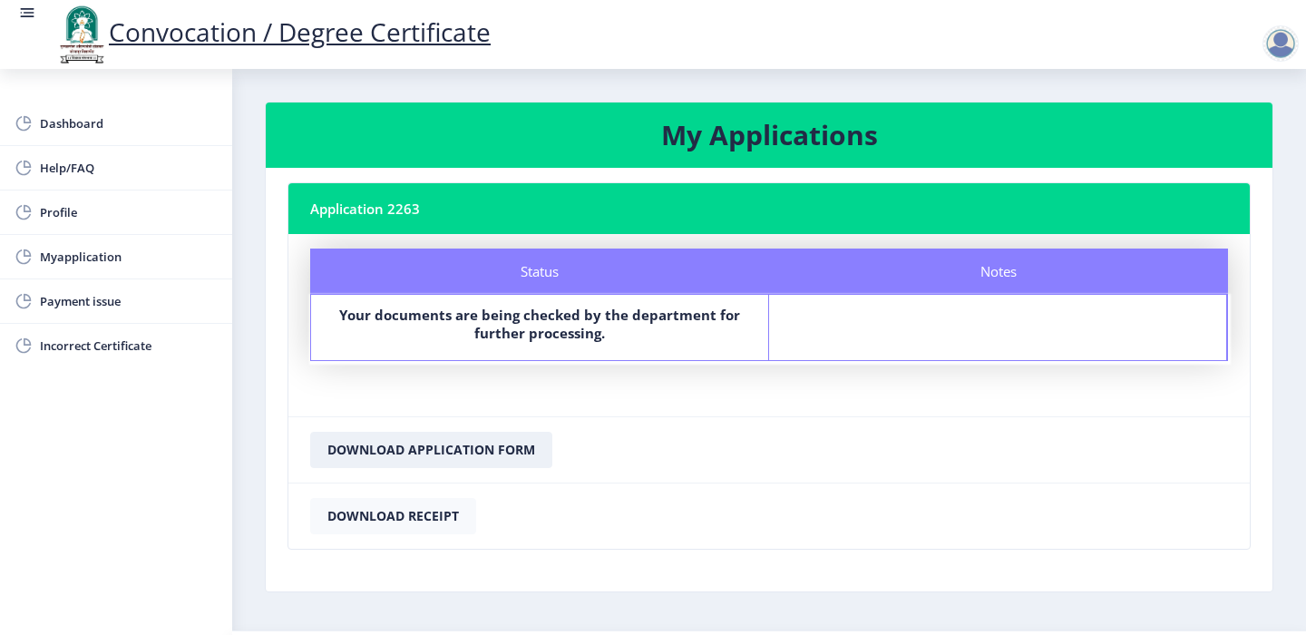
click at [385, 516] on button "Download Receipt" at bounding box center [393, 516] width 166 height 36
click at [86, 303] on span "Payment issue" at bounding box center [129, 301] width 178 height 22
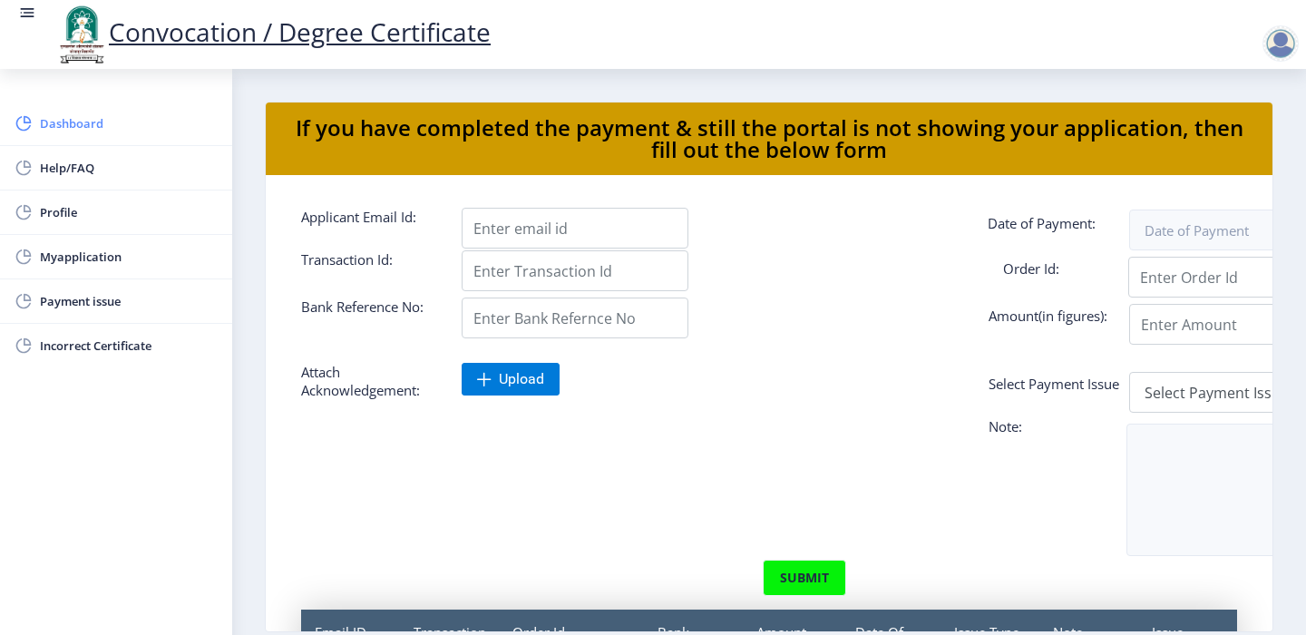
click at [61, 128] on span "Dashboard" at bounding box center [129, 123] width 178 height 22
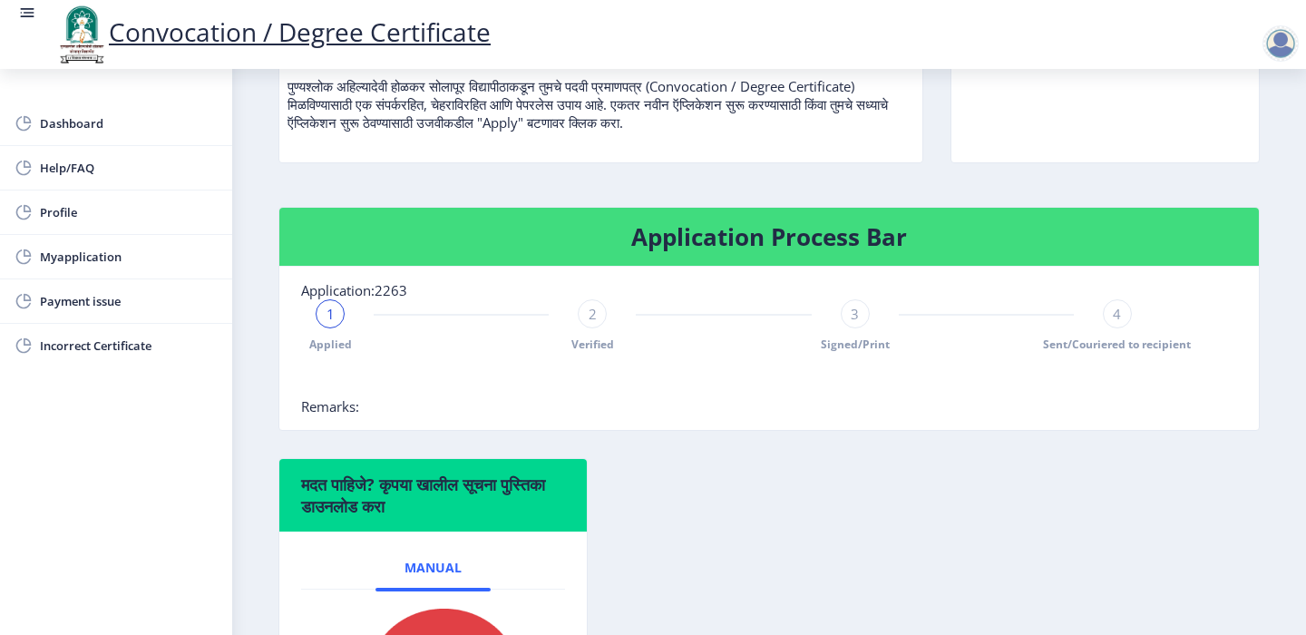
scroll to position [223, 0]
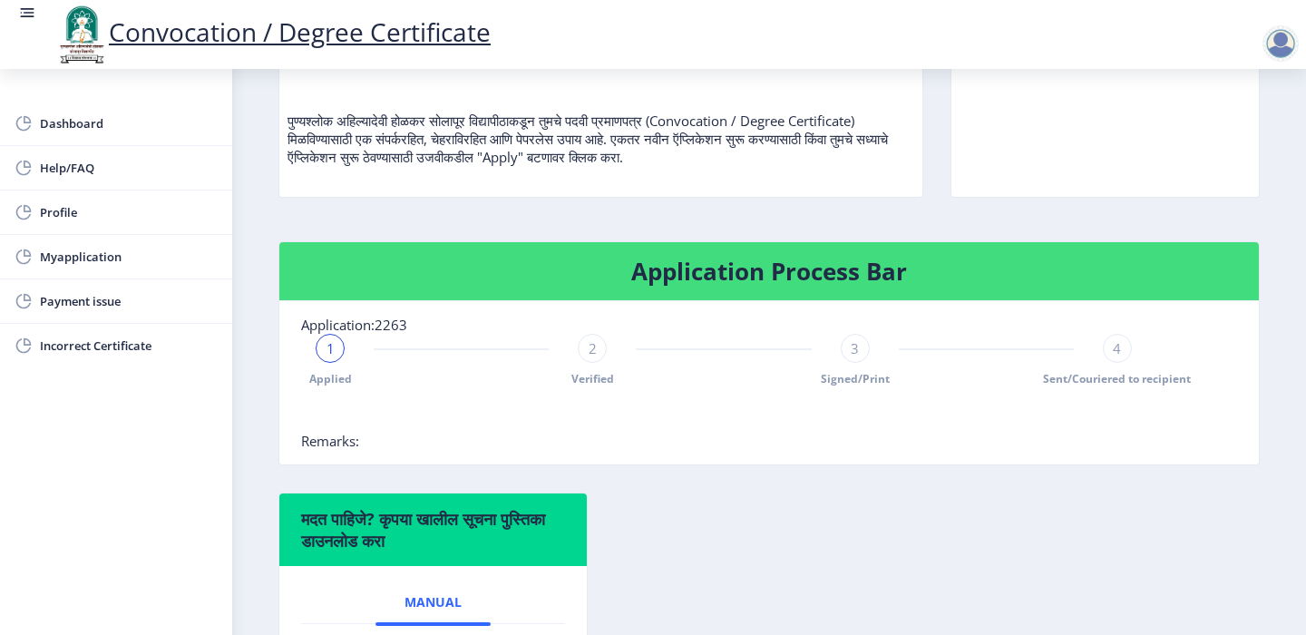
click at [853, 349] on span "3" at bounding box center [855, 348] width 8 height 18
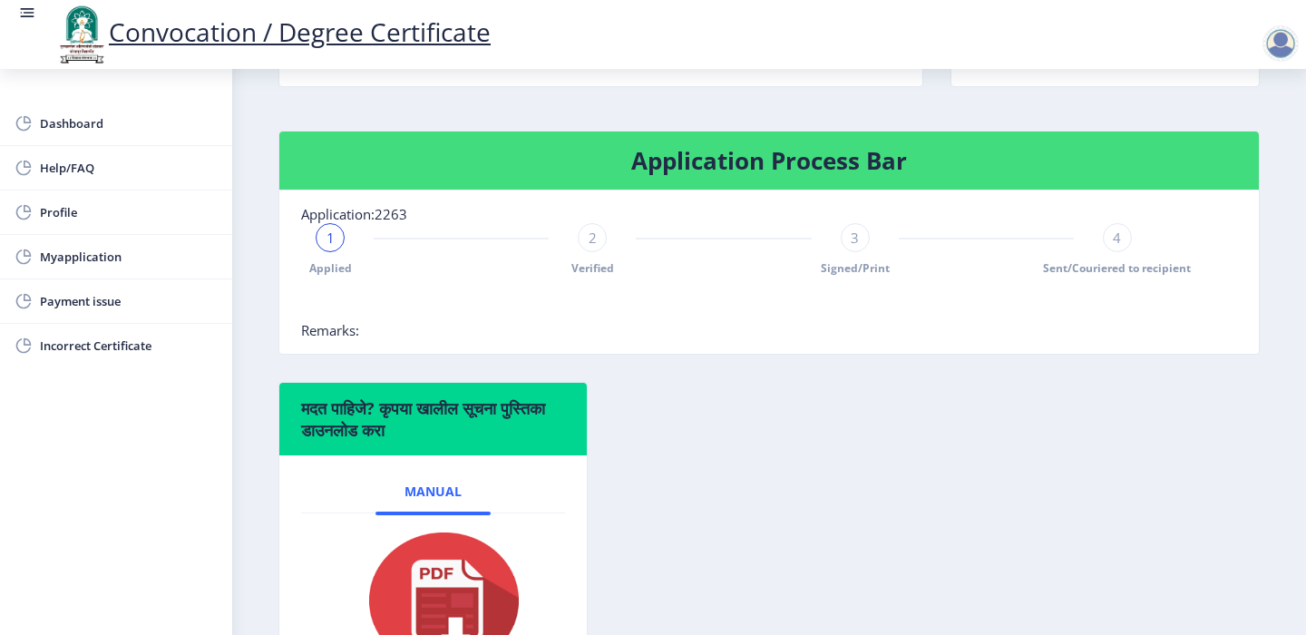
scroll to position [0, 0]
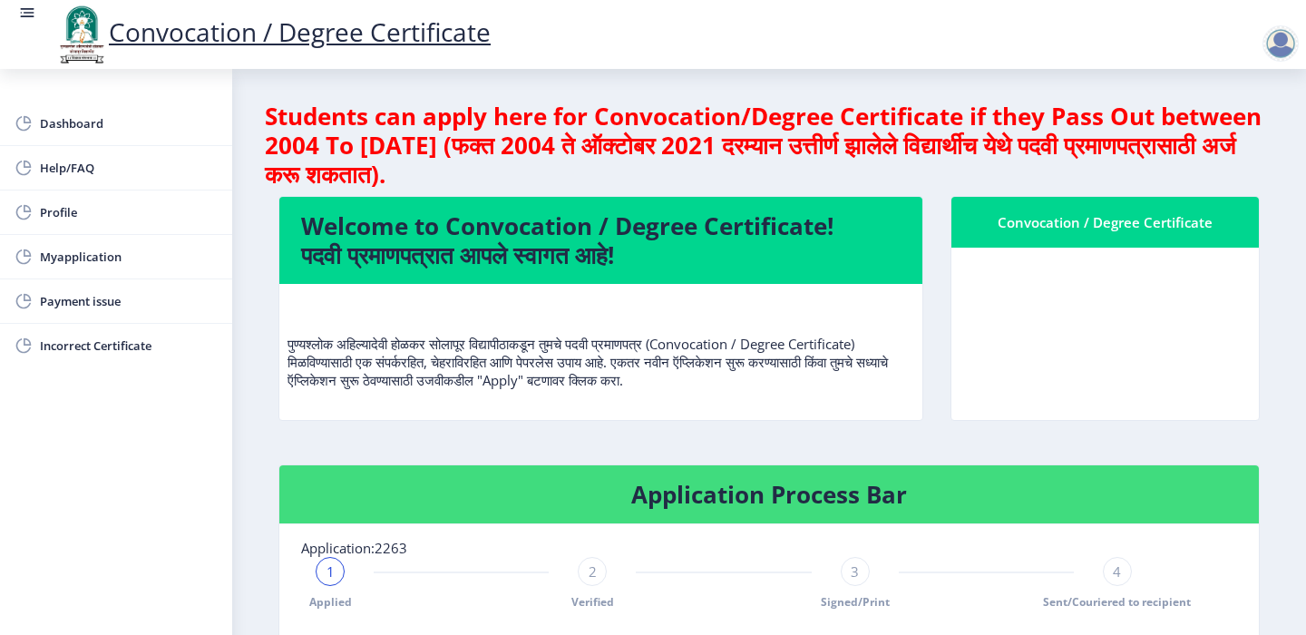
click at [1066, 213] on div "Convocation / Degree Certificate" at bounding box center [1105, 222] width 264 height 22
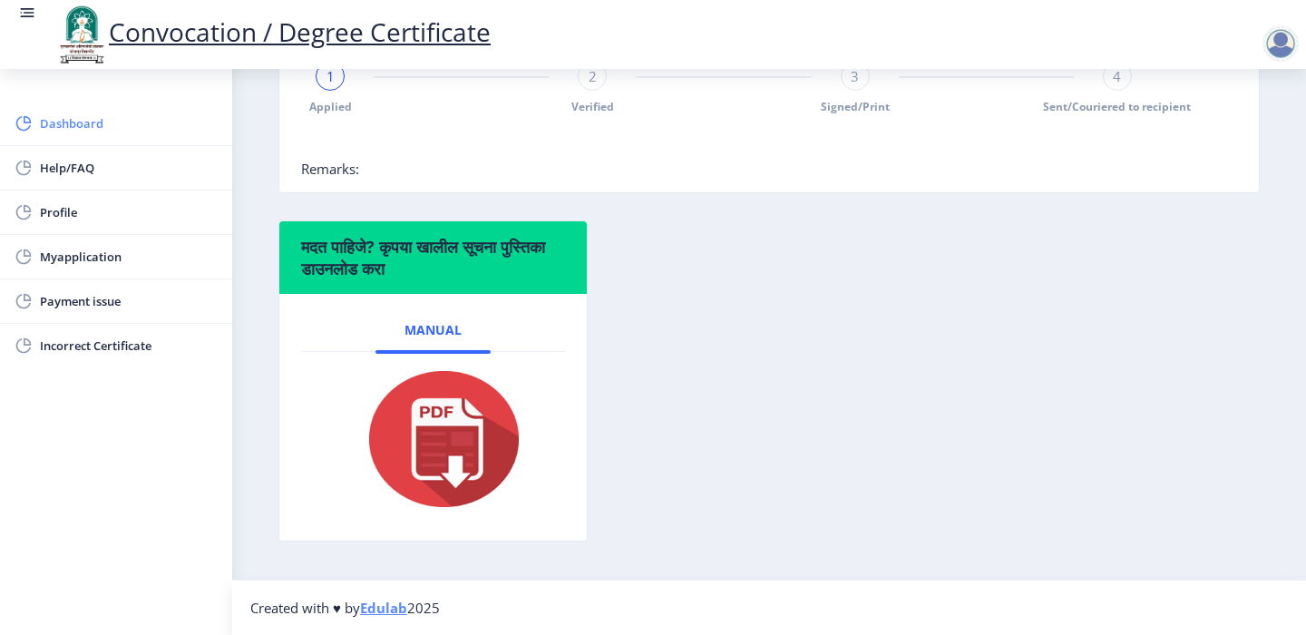
click at [74, 123] on span "Dashboard" at bounding box center [129, 123] width 178 height 22
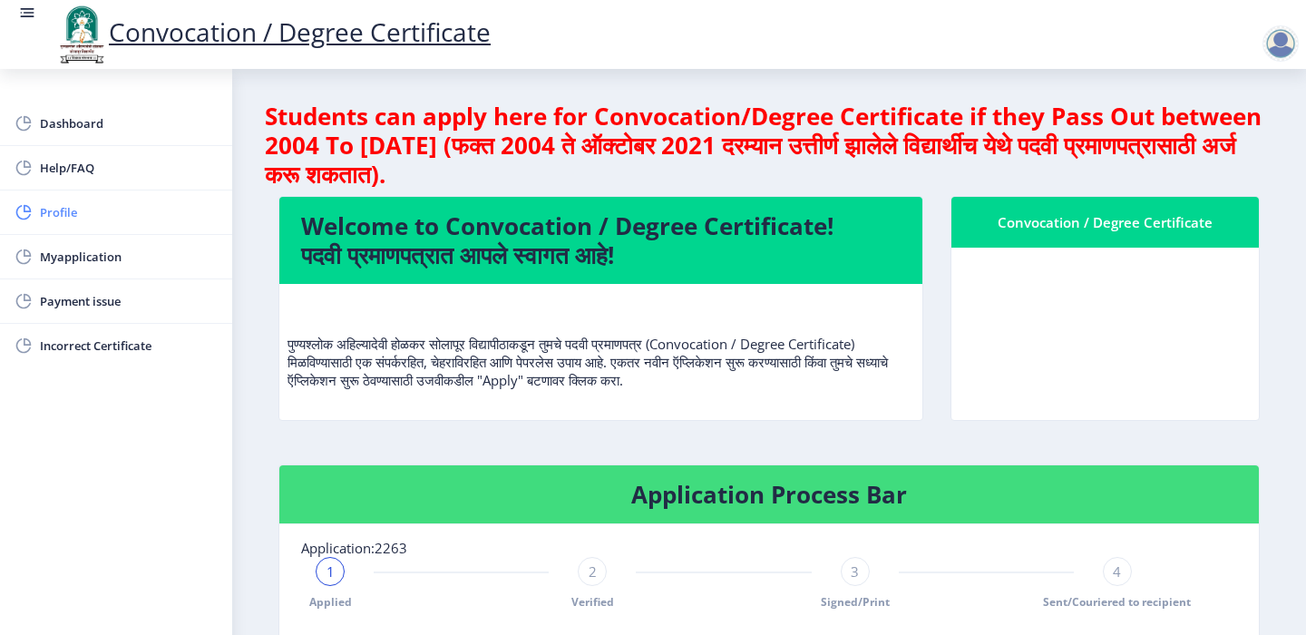
click at [59, 216] on span "Profile" at bounding box center [129, 212] width 178 height 22
select select
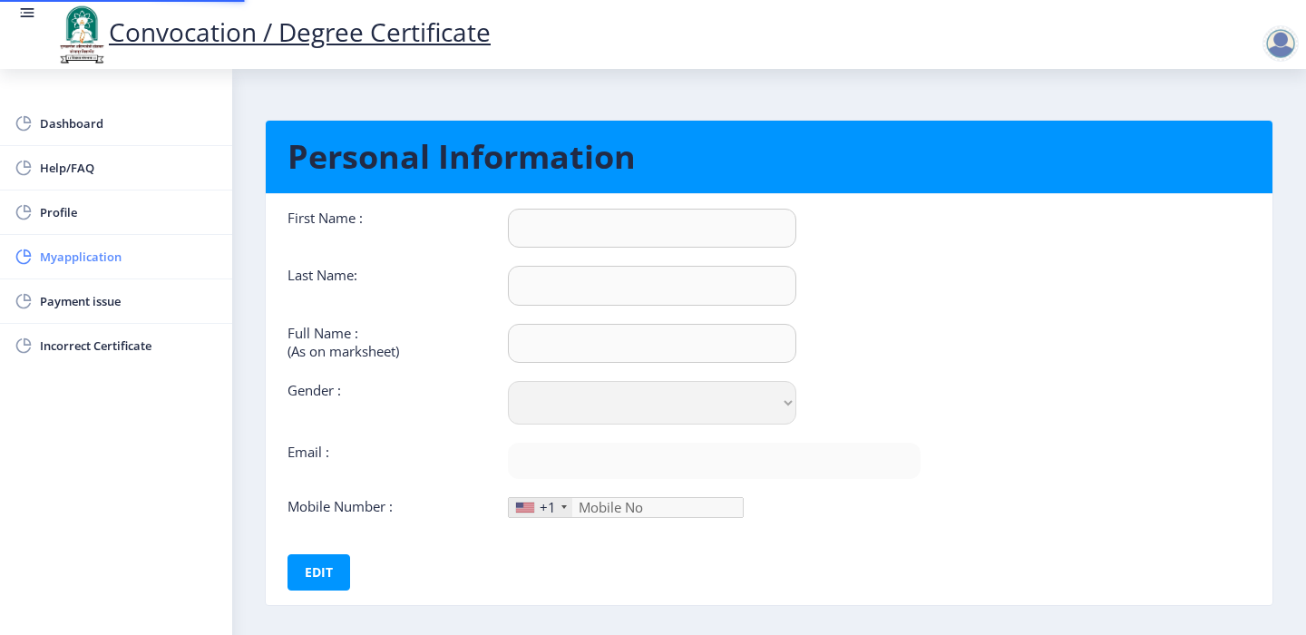
type input "latifa"
type input "ansari"
type input "[PERSON_NAME] [PERSON_NAME]"
select select "[DEMOGRAPHIC_DATA]"
type input "[EMAIL_ADDRESS][DOMAIN_NAME]"
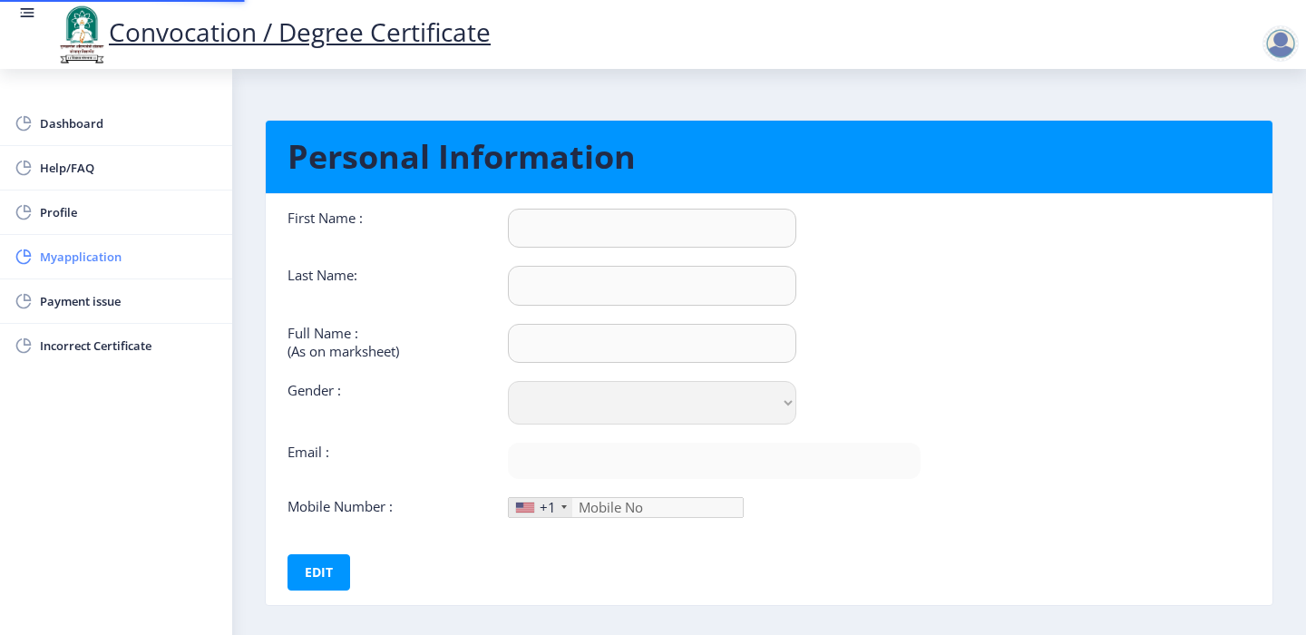
type input "7058940764"
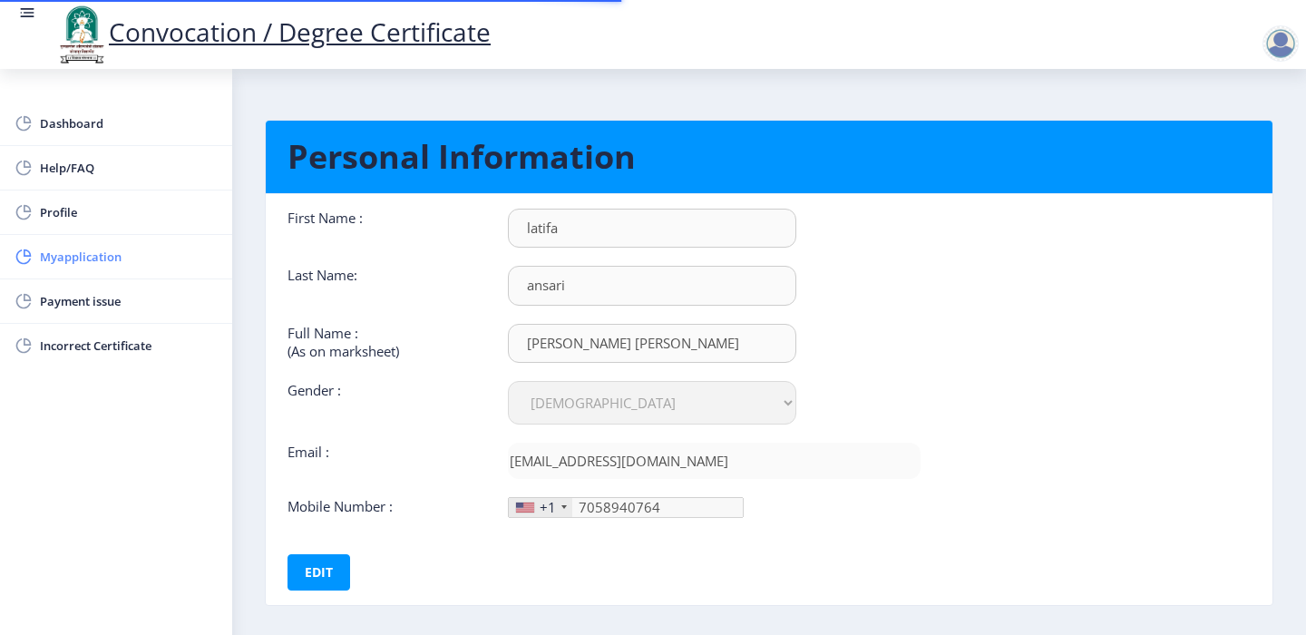
click at [83, 268] on link "Myapplication" at bounding box center [116, 257] width 232 height 44
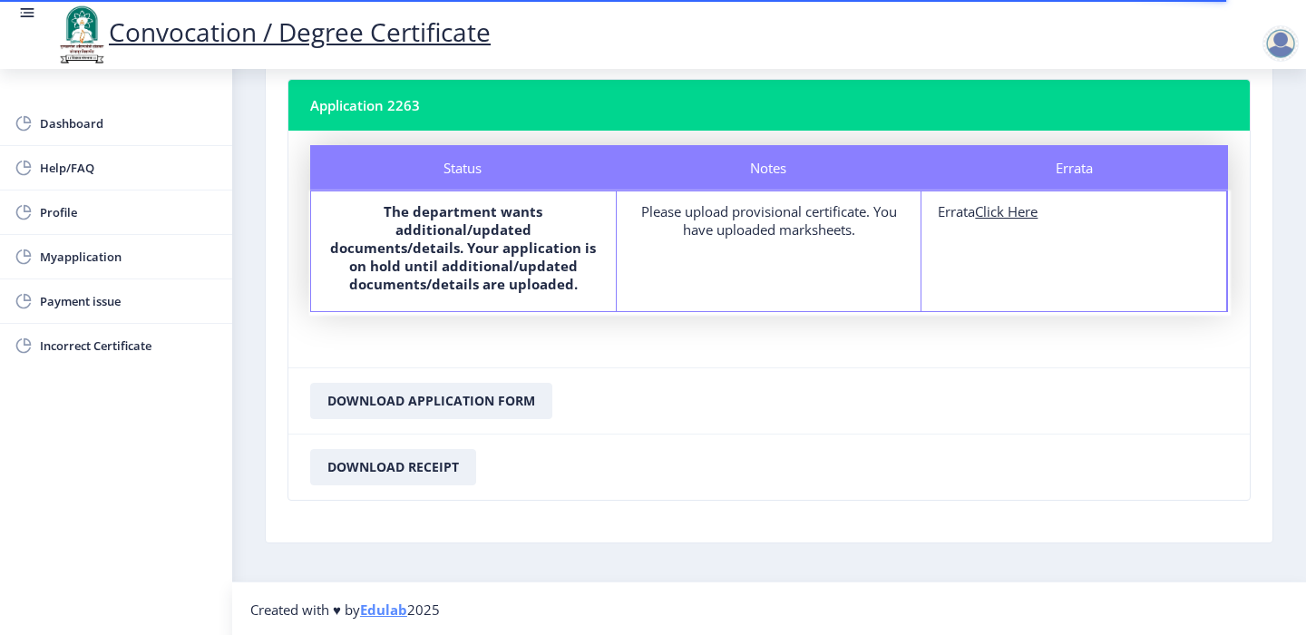
scroll to position [105, 0]
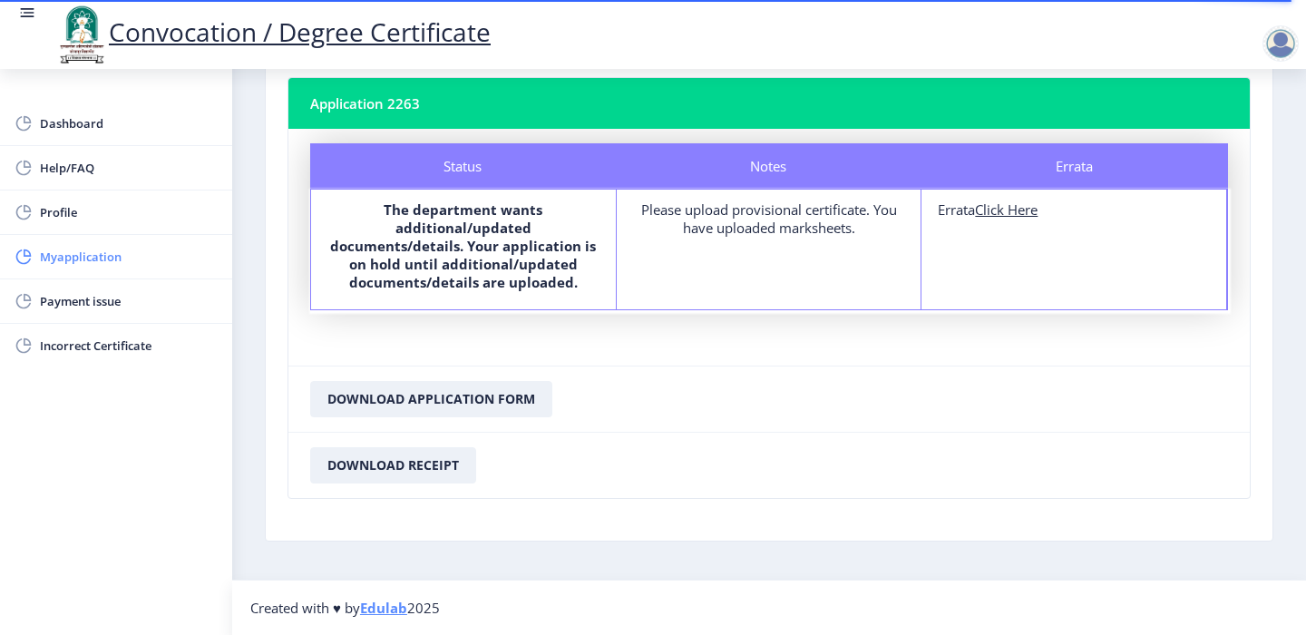
click at [80, 259] on span "Myapplication" at bounding box center [129, 257] width 178 height 22
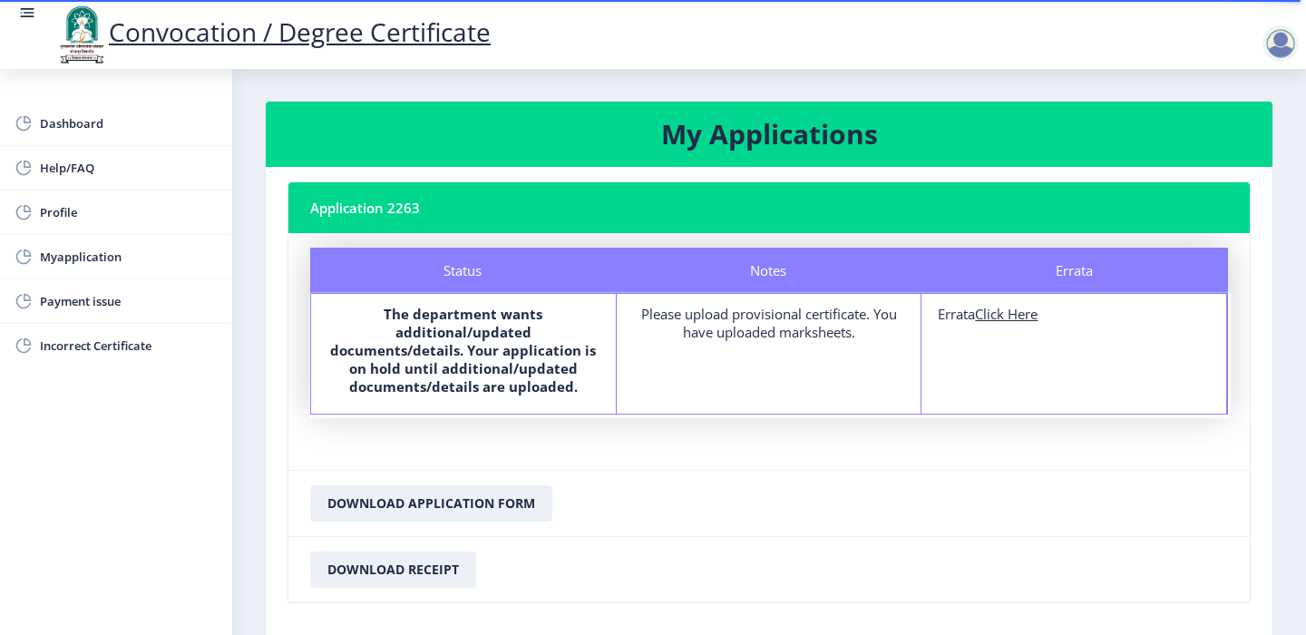
scroll to position [0, 0]
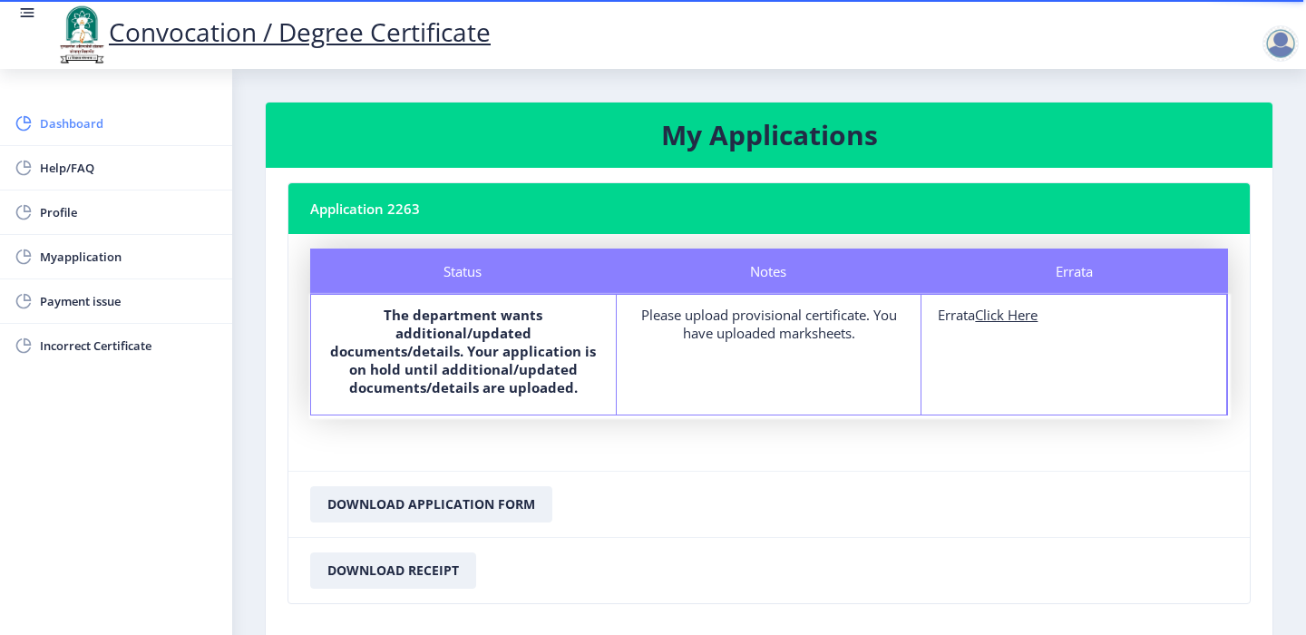
click at [51, 122] on span "Dashboard" at bounding box center [129, 123] width 178 height 22
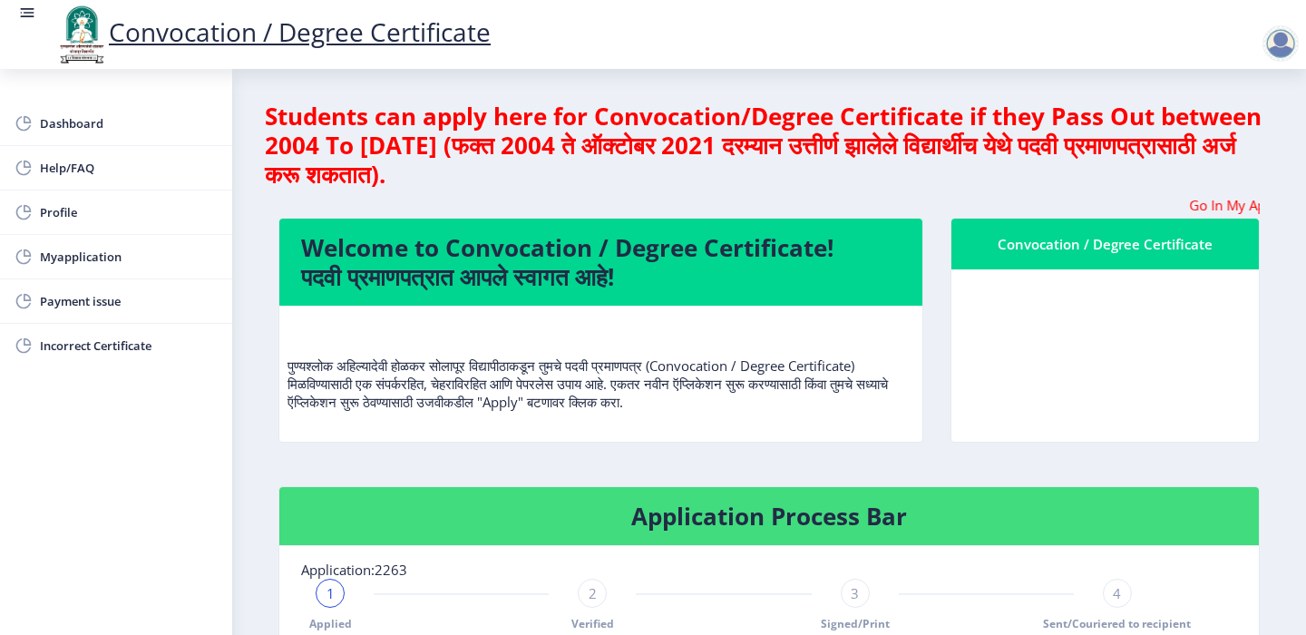
click at [1081, 237] on div "Convocation / Degree Certificate" at bounding box center [1105, 244] width 264 height 22
click at [414, 239] on h4 "Welcome to Convocation / Degree Certificate! पदवी प्रमाणपत्रात आपले स्वागत आहे!" at bounding box center [601, 262] width 600 height 58
click at [418, 269] on h4 "Welcome to Convocation / Degree Certificate! पदवी प्रमाणपत्रात आपले स्वागत आहे!" at bounding box center [601, 262] width 600 height 58
click at [626, 453] on div "Welcome to Convocation / Degree Certificate! पदवी प्रमाणपत्रात आपले स्वागत आहे!…" at bounding box center [601, 343] width 672 height 250
click at [554, 386] on p "पुण्यश्लोक अहिल्यादेवी होळकर सोलापूर विद्यापीठाकडून तुमचे पदवी प्रमाणपत्र (Conv…" at bounding box center [601, 365] width 627 height 91
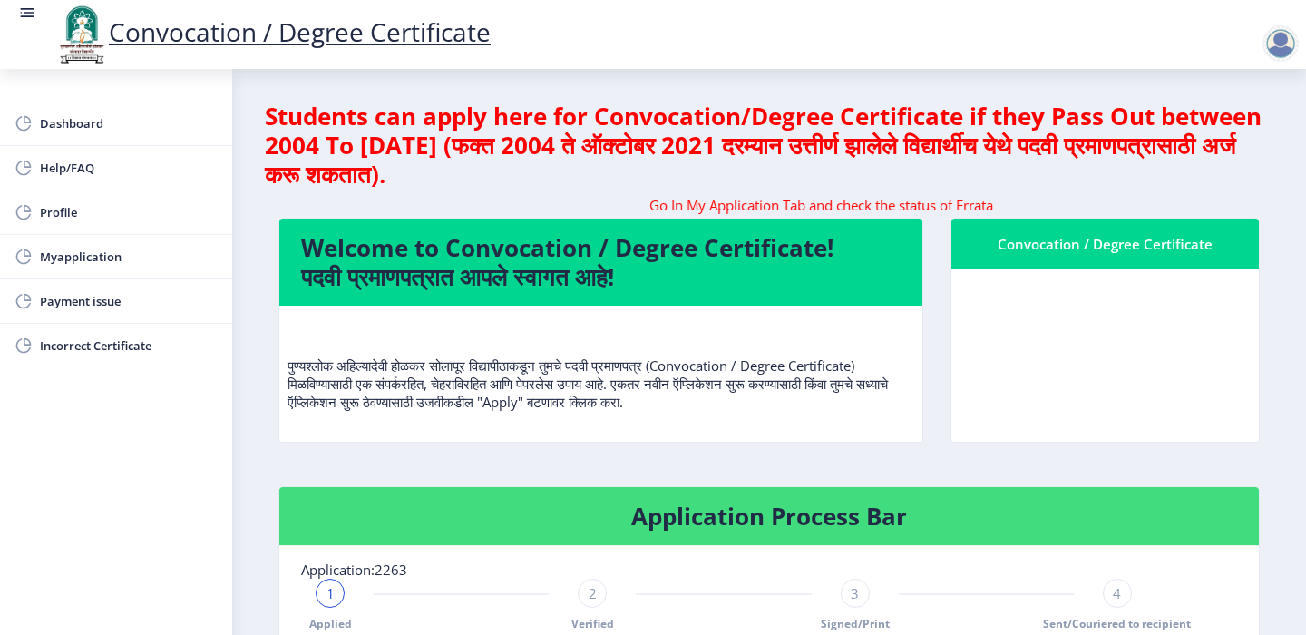
click at [1125, 263] on nb-card-header "Convocation / Degree Certificate" at bounding box center [1104, 244] width 307 height 51
click at [992, 212] on marquee "Go In My Application Tab and check the status of Errata" at bounding box center [768, 205] width 981 height 18
click at [1038, 247] on div "Convocation / Degree Certificate" at bounding box center [1105, 244] width 264 height 22
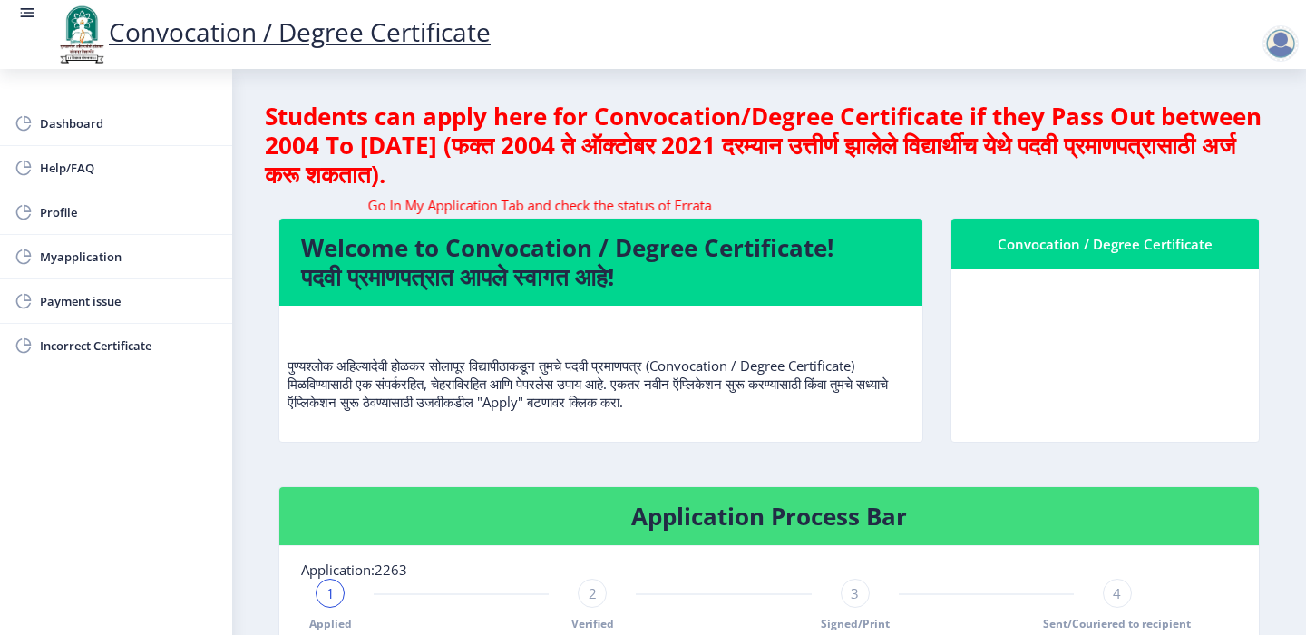
click at [532, 288] on h4 "Welcome to Convocation / Degree Certificate! पदवी प्रमाणपत्रात आपले स्वागत आहे!" at bounding box center [601, 262] width 600 height 58
click at [532, 386] on p "पुण्यश्लोक अहिल्यादेवी होळकर सोलापूर विद्यापीठाकडून तुमचे पदवी प्रमाणपत्र (Conv…" at bounding box center [601, 365] width 627 height 91
click at [1271, 38] on div at bounding box center [1280, 43] width 36 height 36
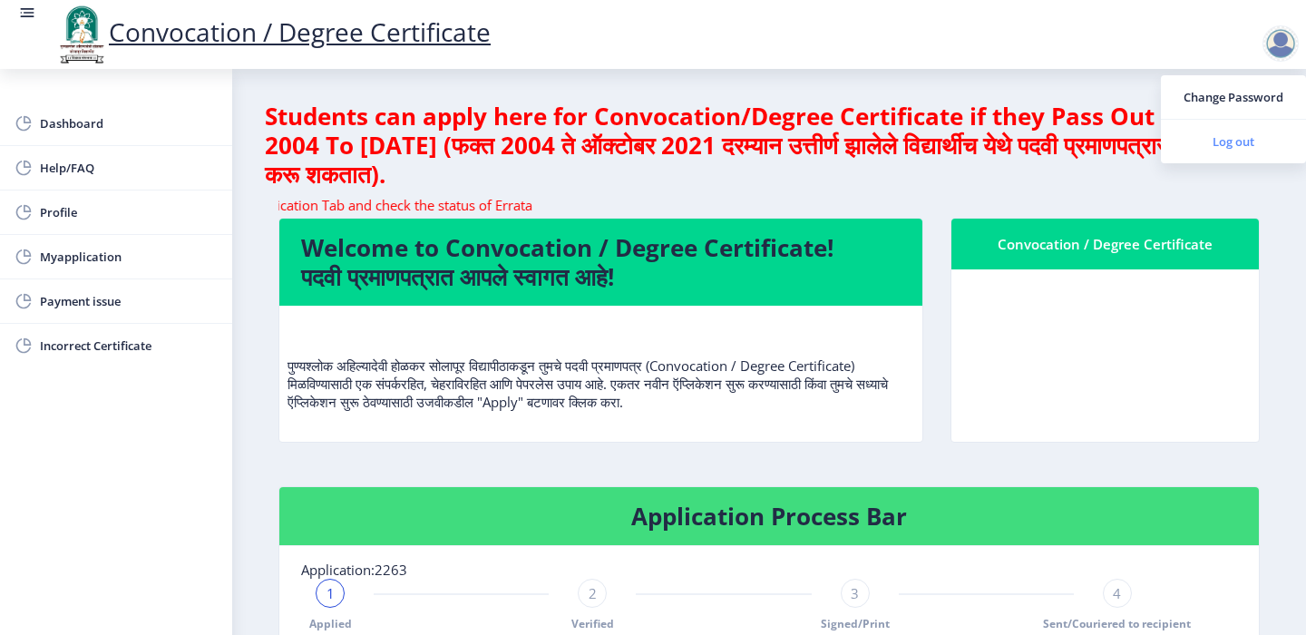
click at [1235, 135] on span "Log out" at bounding box center [1233, 142] width 116 height 22
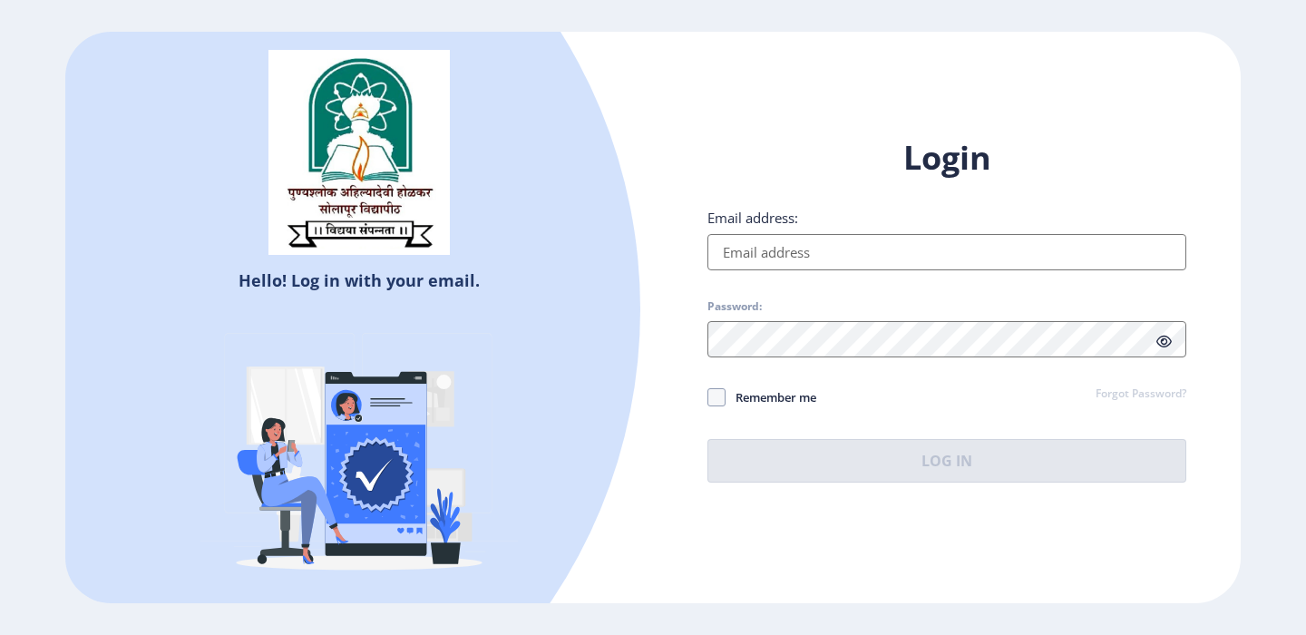
click at [935, 85] on div "Hello! Log in with your email. Don't have an account? Register Login Email addr…" at bounding box center [652, 317] width 1175 height 571
click at [758, 246] on input "Email address:" at bounding box center [946, 252] width 479 height 36
click at [1206, 257] on div "Login Email address: Password: Remember me Forgot Password? Log In Don't have a…" at bounding box center [947, 324] width 588 height 430
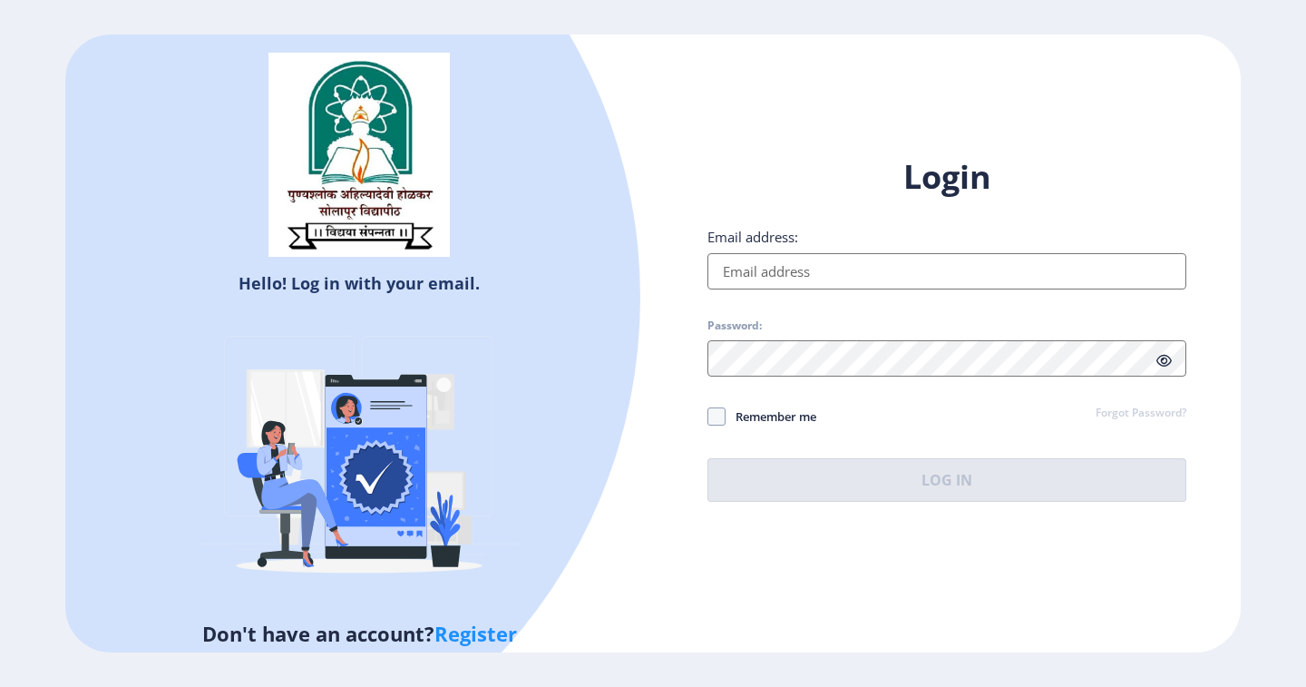
click at [462, 627] on link "Register" at bounding box center [475, 632] width 83 height 27
select select
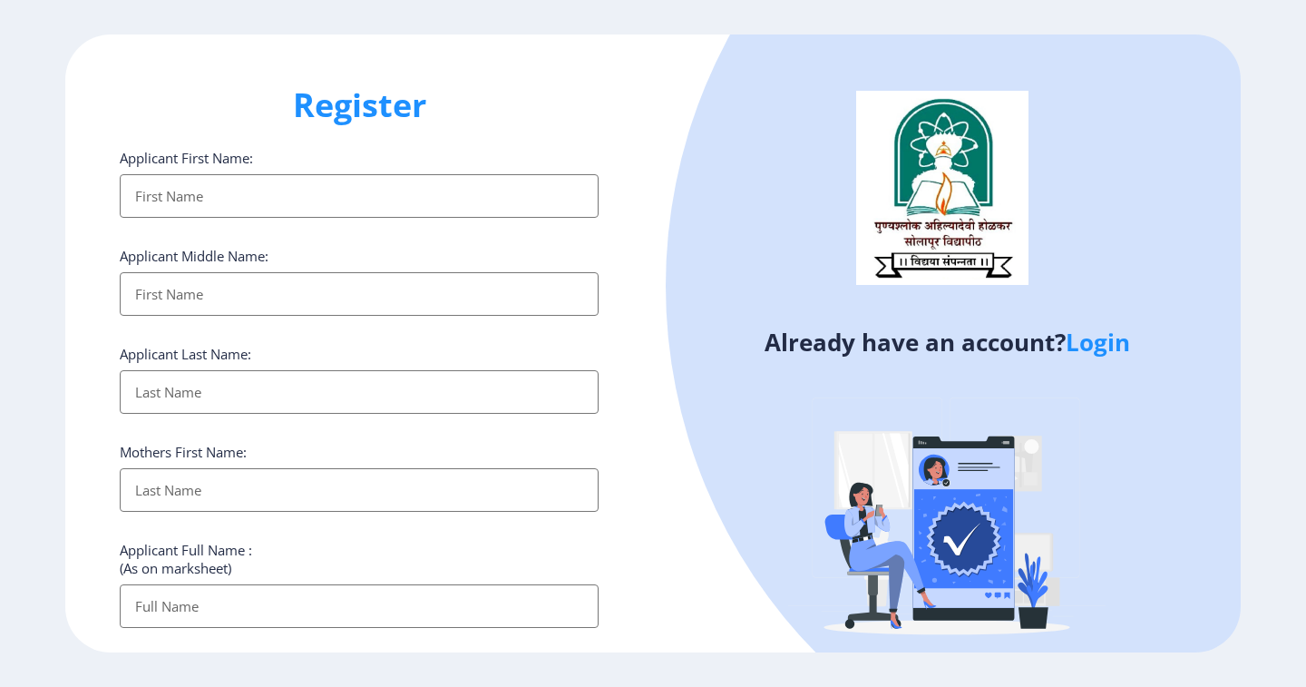
click at [173, 194] on input "Applicant First Name:" at bounding box center [359, 196] width 479 height 44
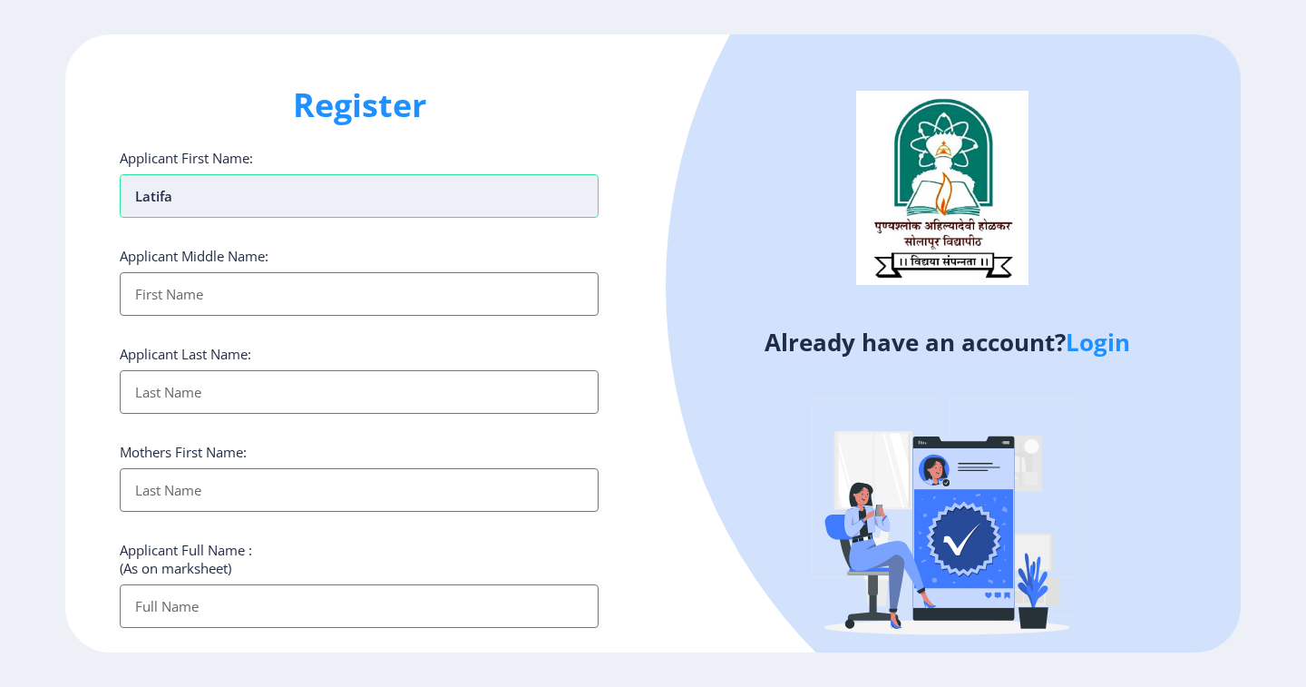
type input "latifa"
click at [180, 286] on input "Applicant First Name:" at bounding box center [359, 294] width 479 height 44
type input "i"
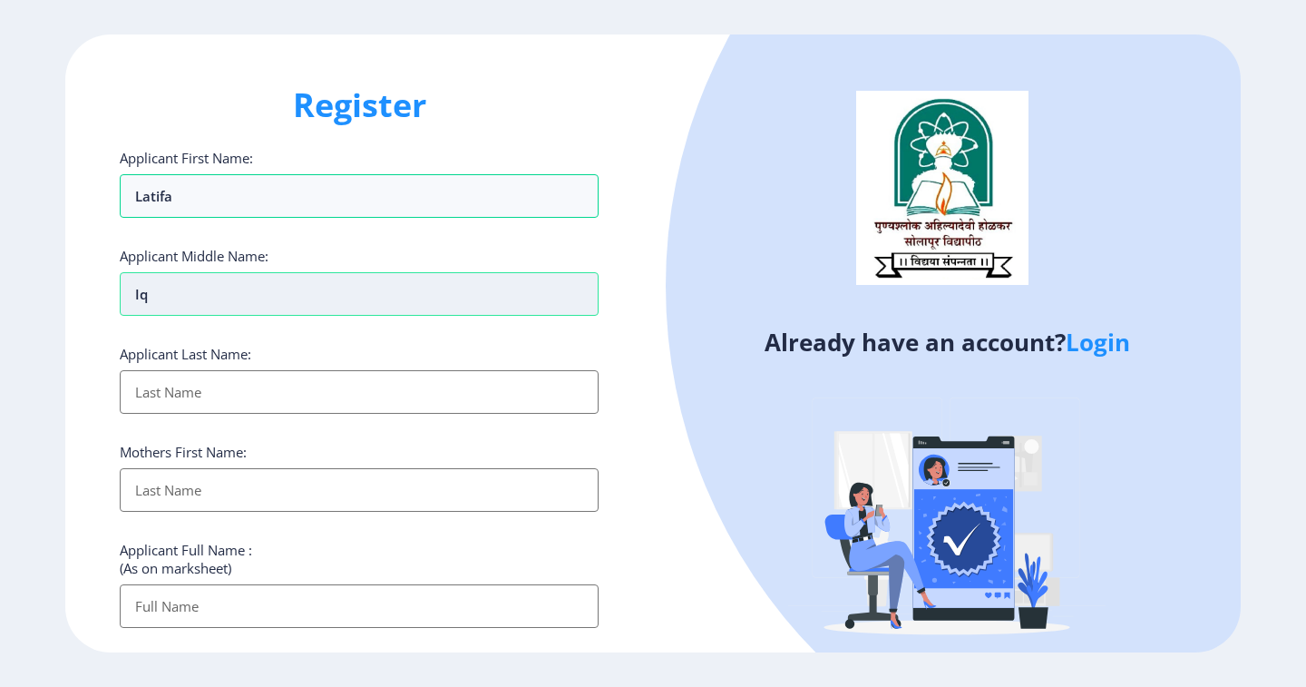
type input "i"
type input "iqbal"
type input "m"
type input "ansari"
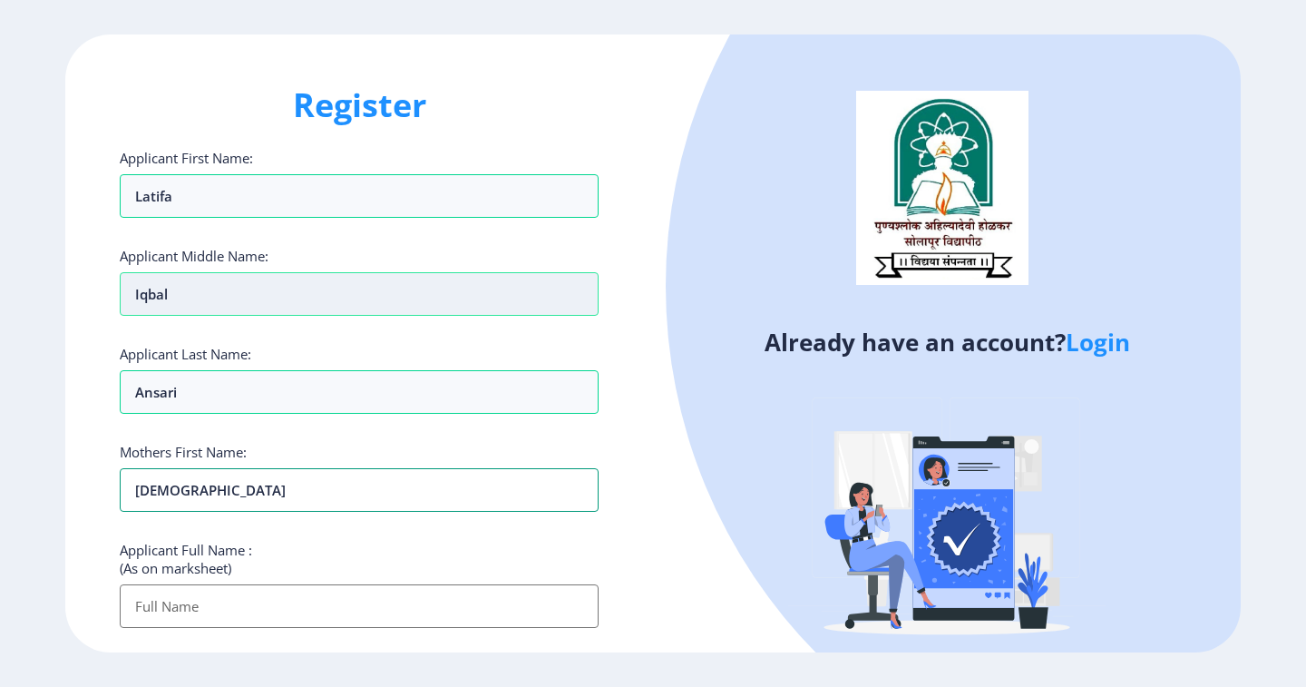
type input "[DEMOGRAPHIC_DATA]"
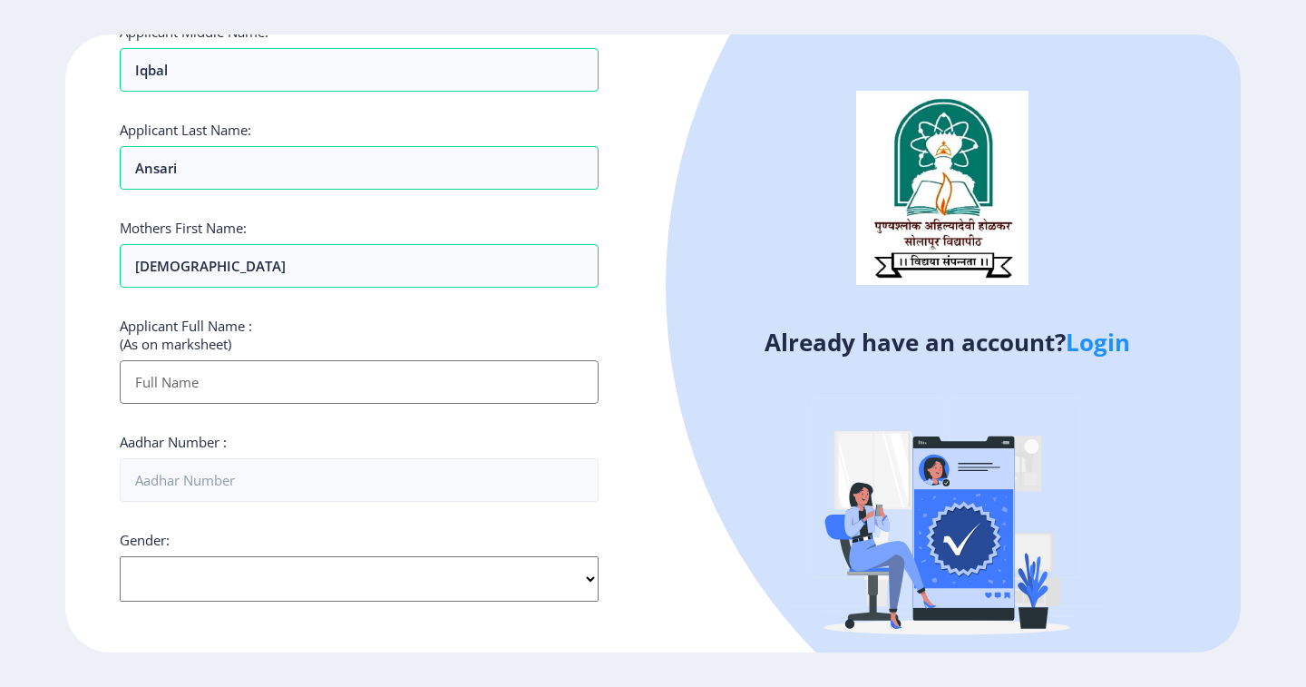
scroll to position [272, 0]
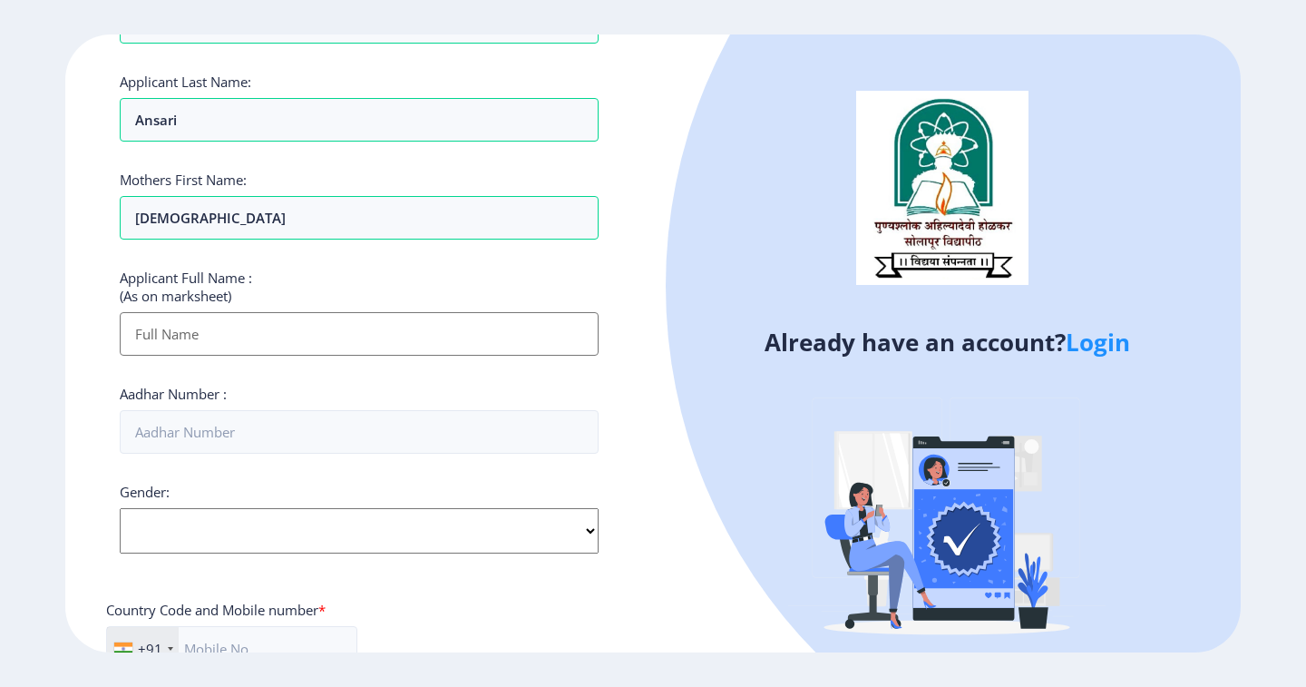
type input "n"
type input "[PERSON_NAME] [PERSON_NAME]"
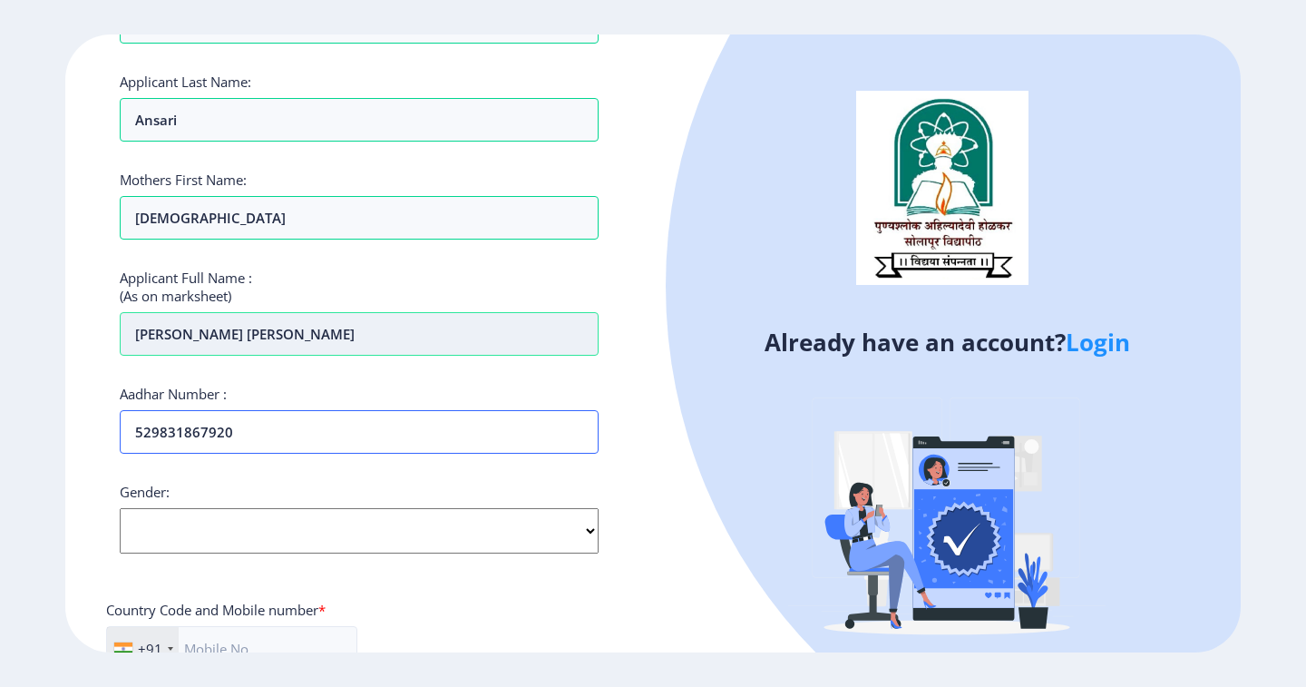
type input "529831867920"
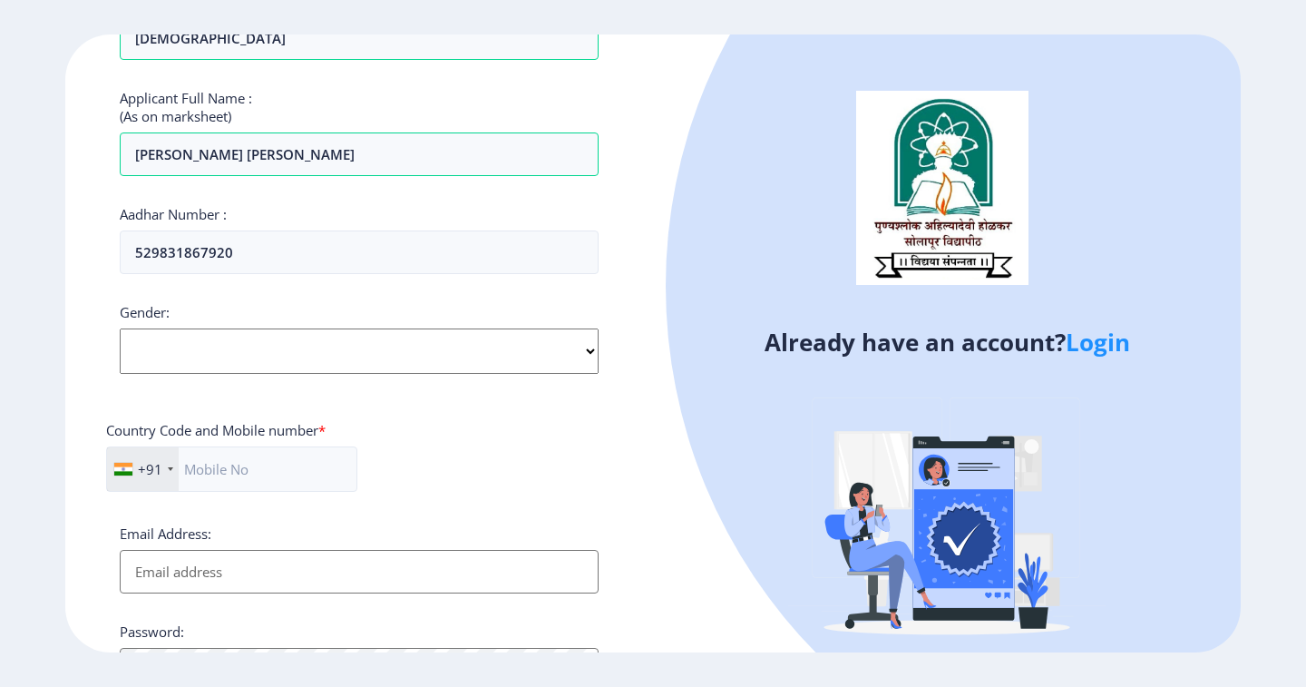
scroll to position [453, 0]
click at [344, 362] on select "Select Gender [DEMOGRAPHIC_DATA] [DEMOGRAPHIC_DATA] Other" at bounding box center [359, 349] width 479 height 45
select select "[DEMOGRAPHIC_DATA]"
click at [120, 327] on select "Select Gender [DEMOGRAPHIC_DATA] [DEMOGRAPHIC_DATA] Other" at bounding box center [359, 349] width 479 height 45
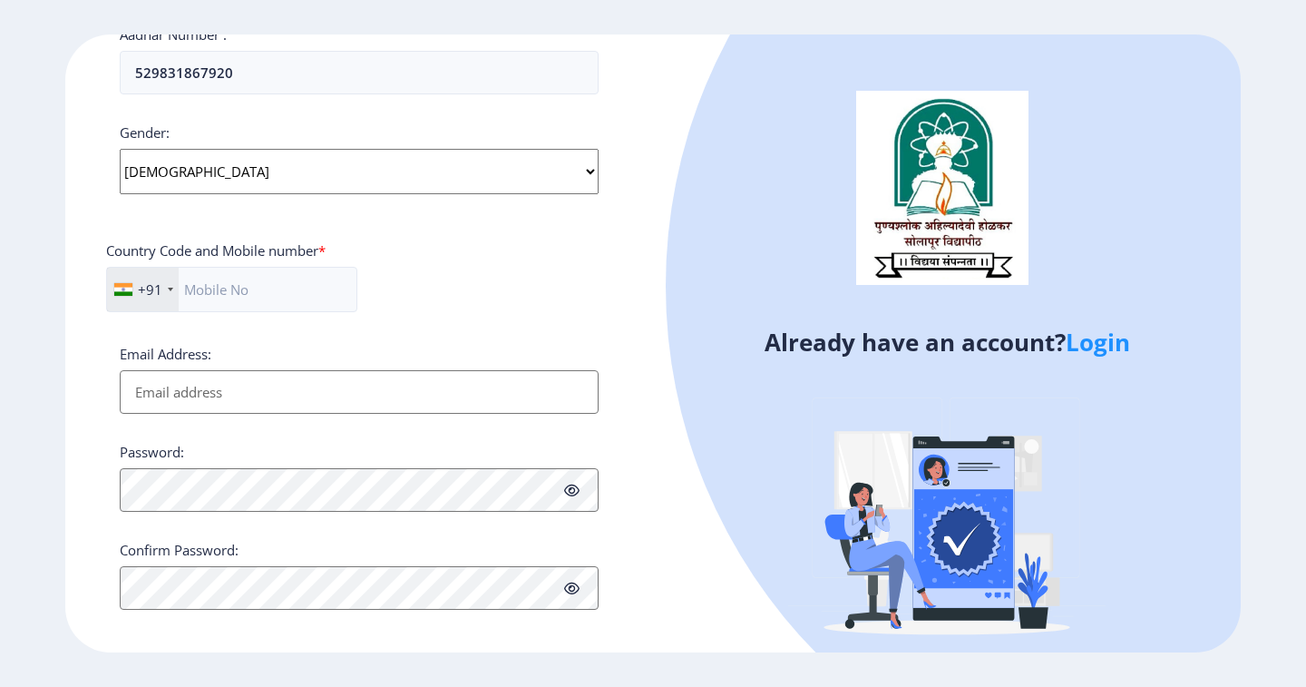
scroll to position [635, 0]
click at [269, 281] on input "text" at bounding box center [231, 285] width 251 height 45
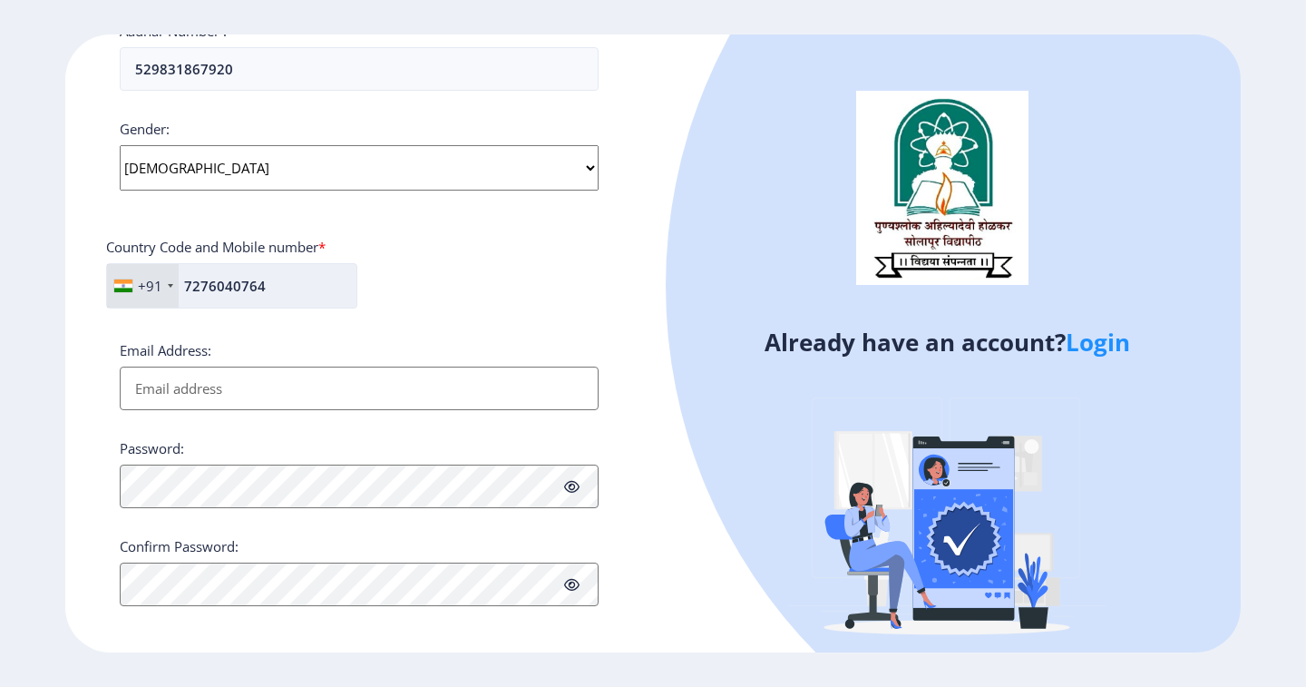
type input "7276040764"
type input "a"
type input "[EMAIL_ADDRESS][DOMAIN_NAME]"
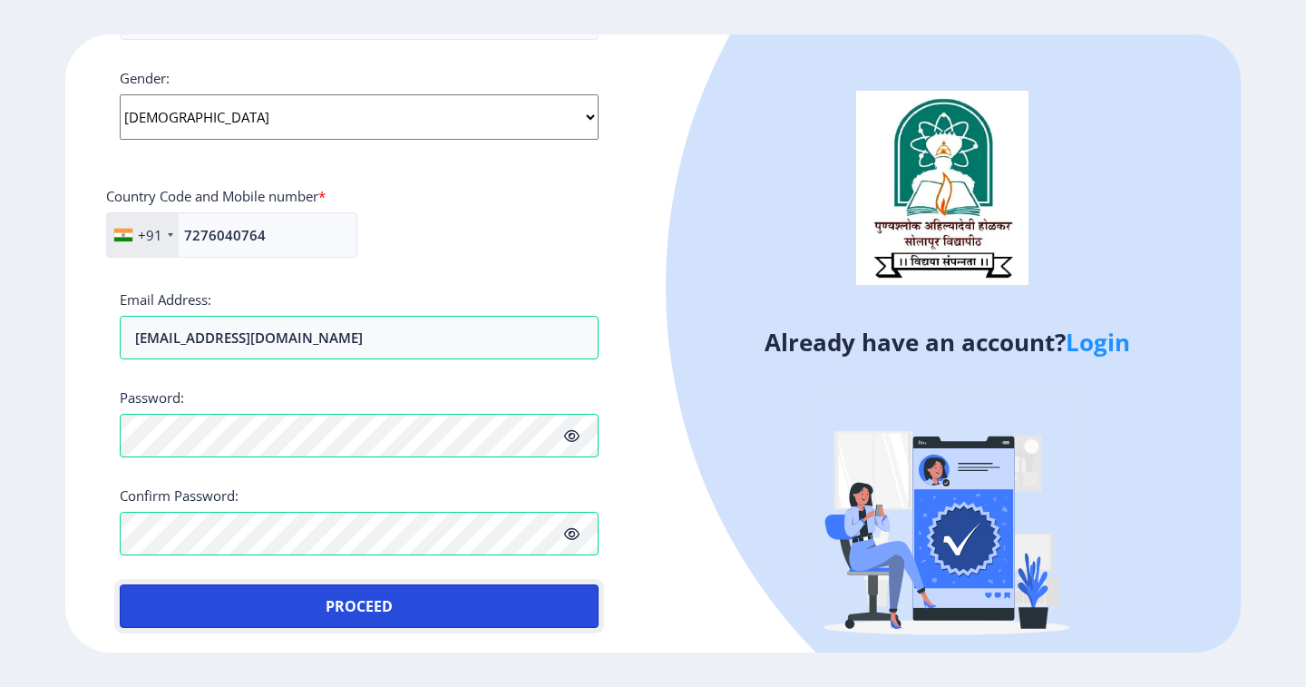
scroll to position [688, 0]
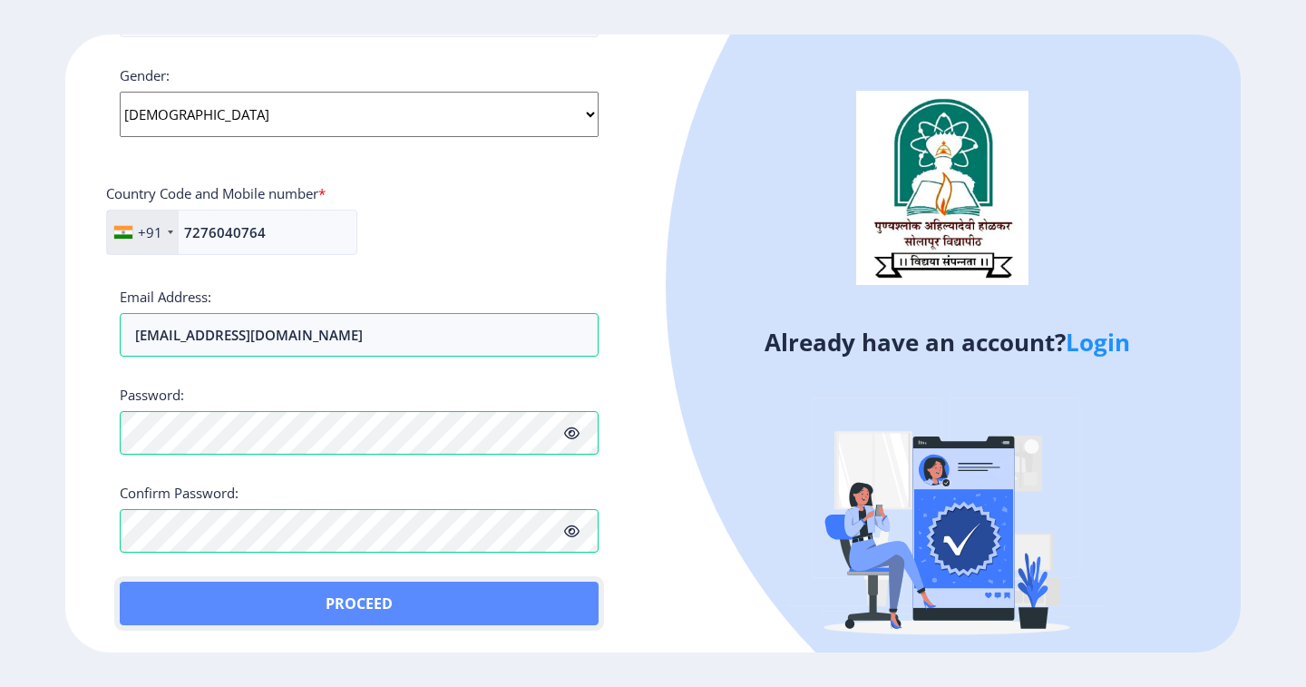
click at [342, 595] on button "Proceed" at bounding box center [359, 603] width 479 height 44
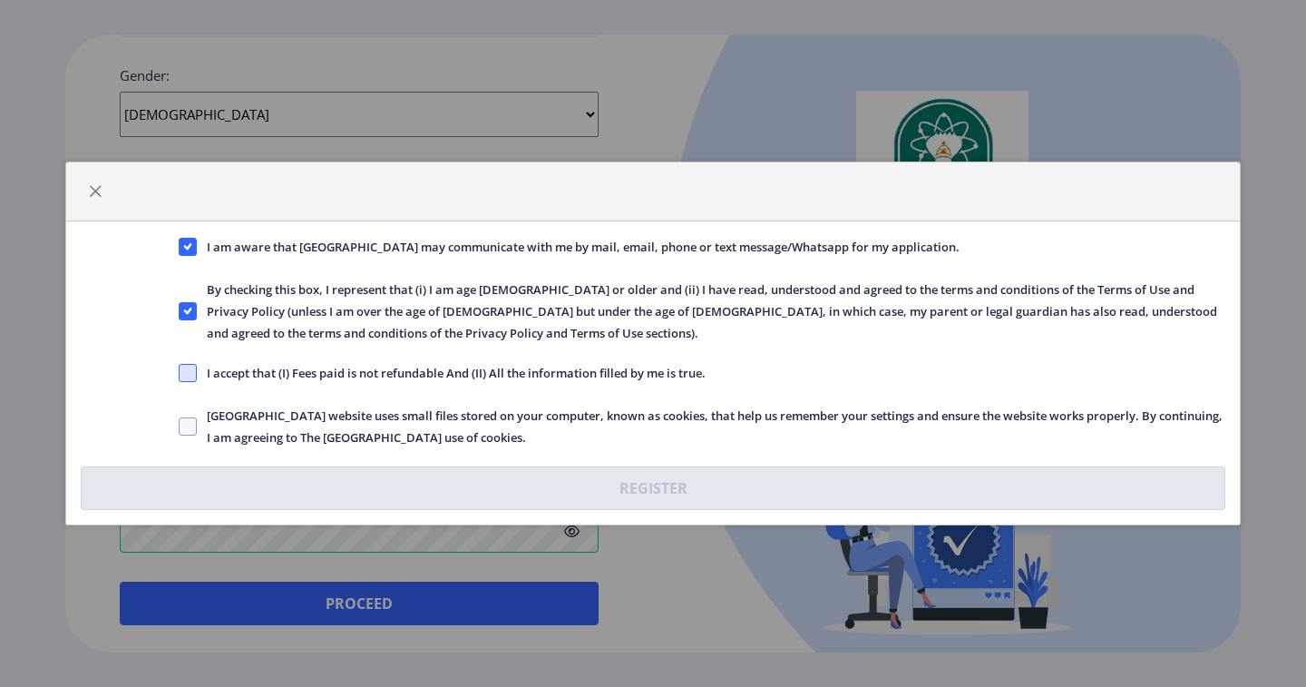
click at [183, 374] on span at bounding box center [188, 373] width 18 height 18
click at [180, 374] on input "I accept that (I) Fees paid is not refundable And (II) All the information fill…" at bounding box center [179, 373] width 1 height 1
checkbox input "true"
click at [181, 426] on span at bounding box center [188, 426] width 18 height 18
click at [180, 426] on input "[GEOGRAPHIC_DATA] website uses small files stored on your computer, known as co…" at bounding box center [179, 426] width 1 height 1
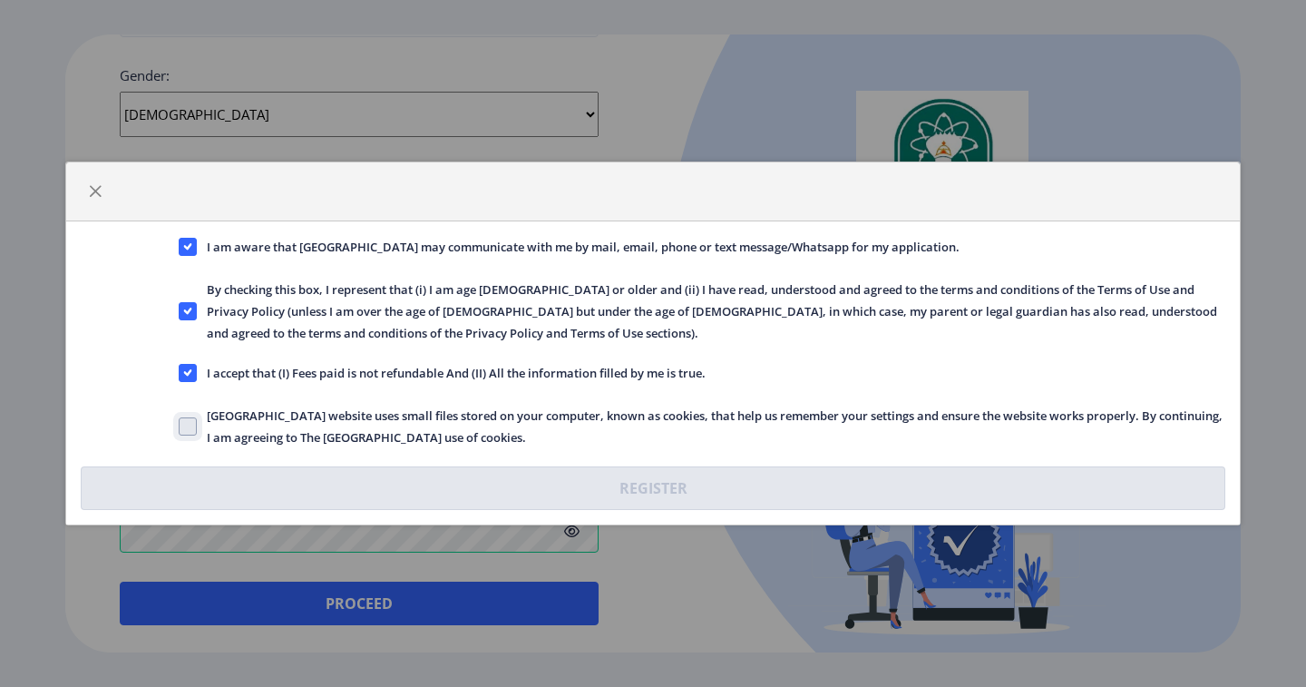
checkbox input "true"
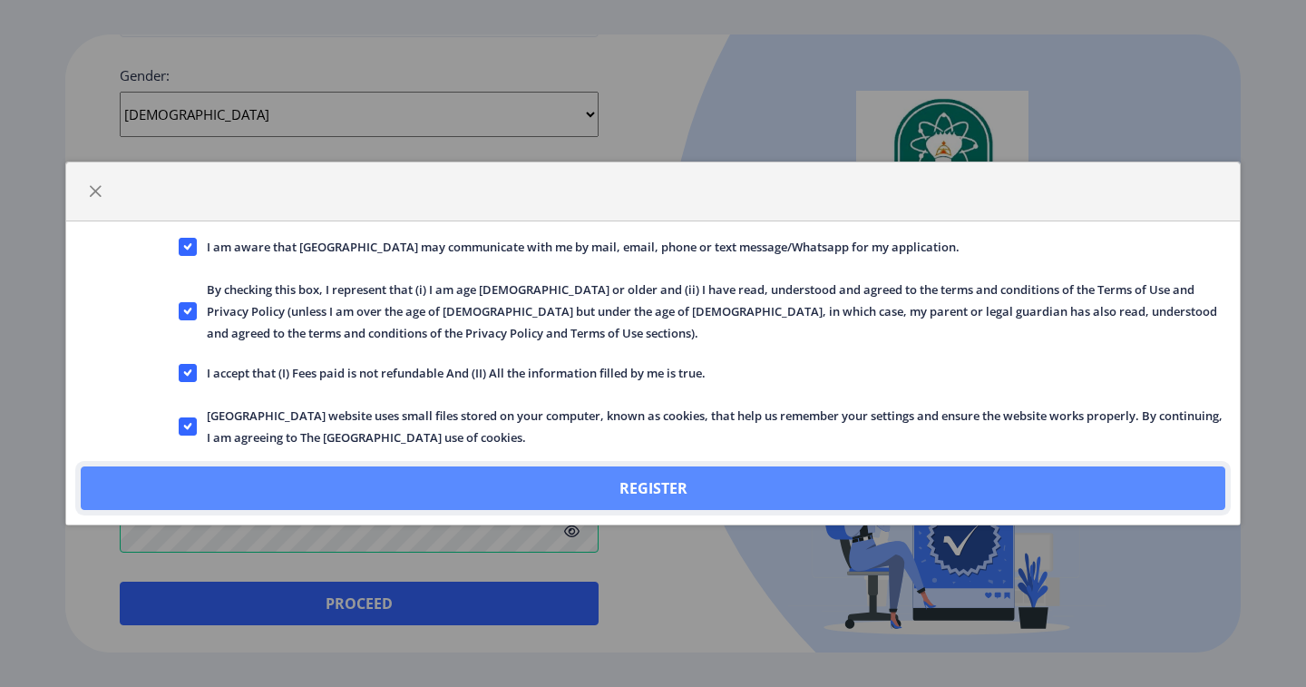
click at [638, 483] on button "Register" at bounding box center [653, 488] width 1145 height 44
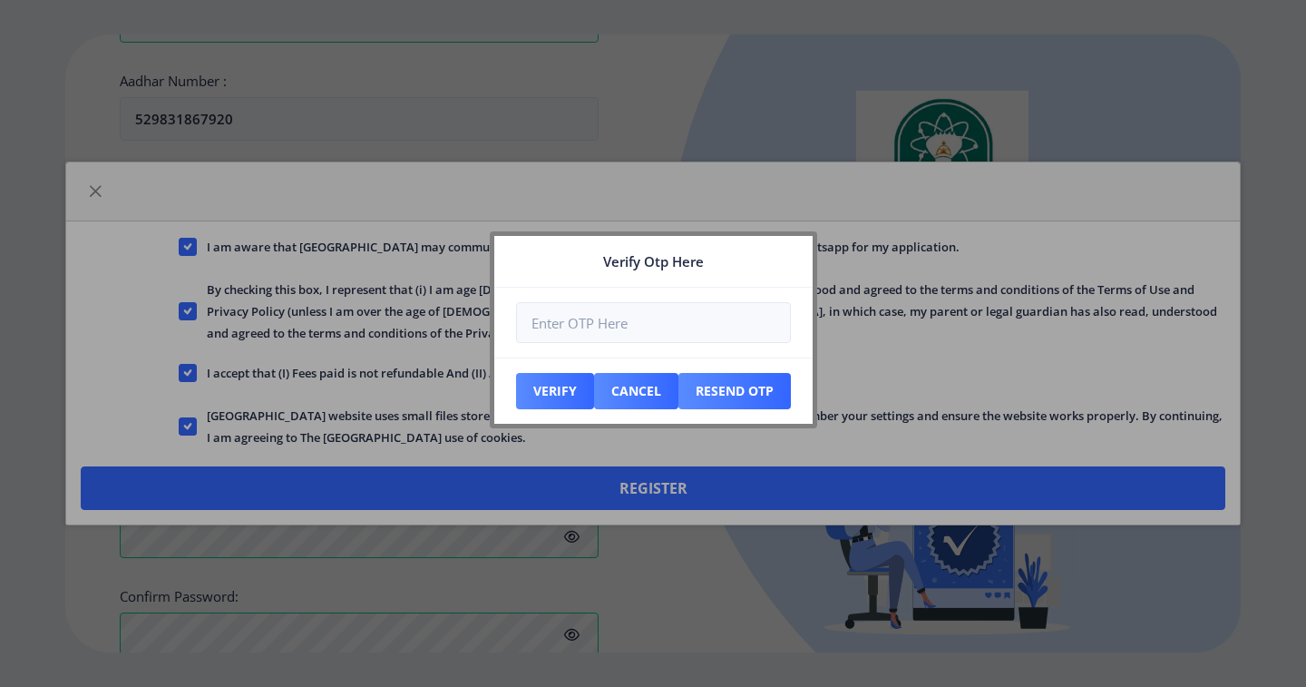
scroll to position [792, 0]
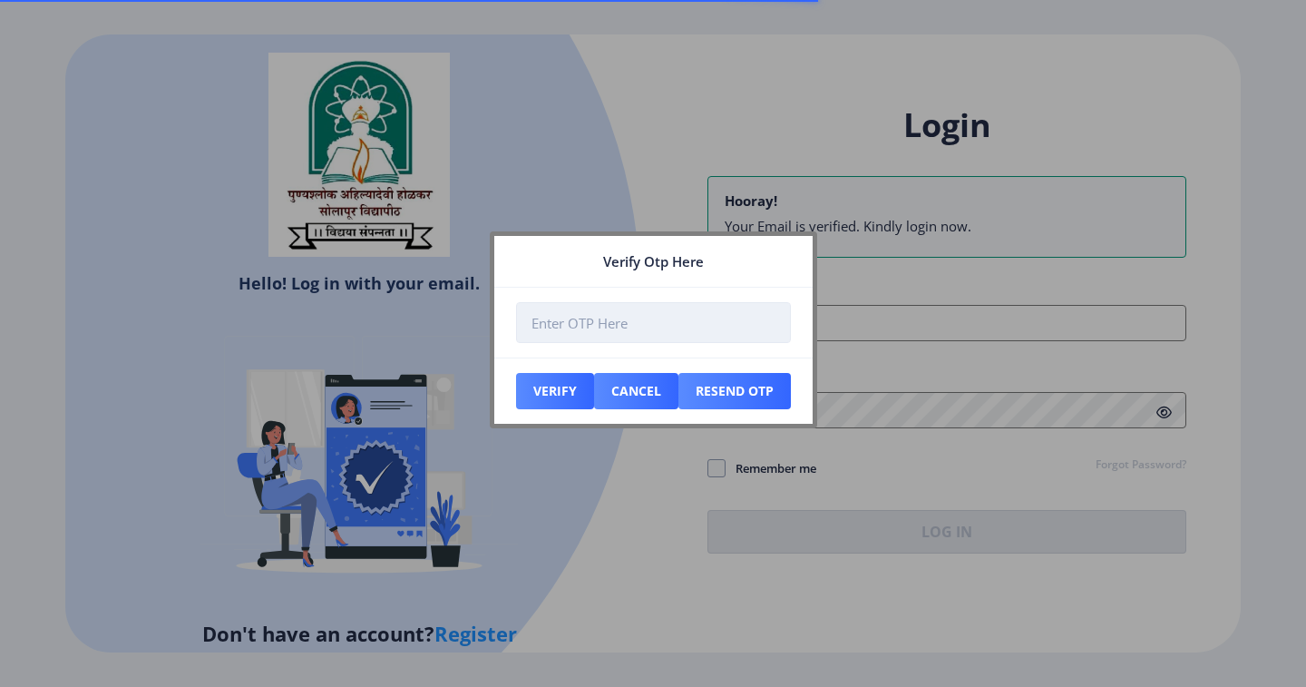
click at [619, 324] on input "number" at bounding box center [653, 322] width 275 height 41
type input "933508"
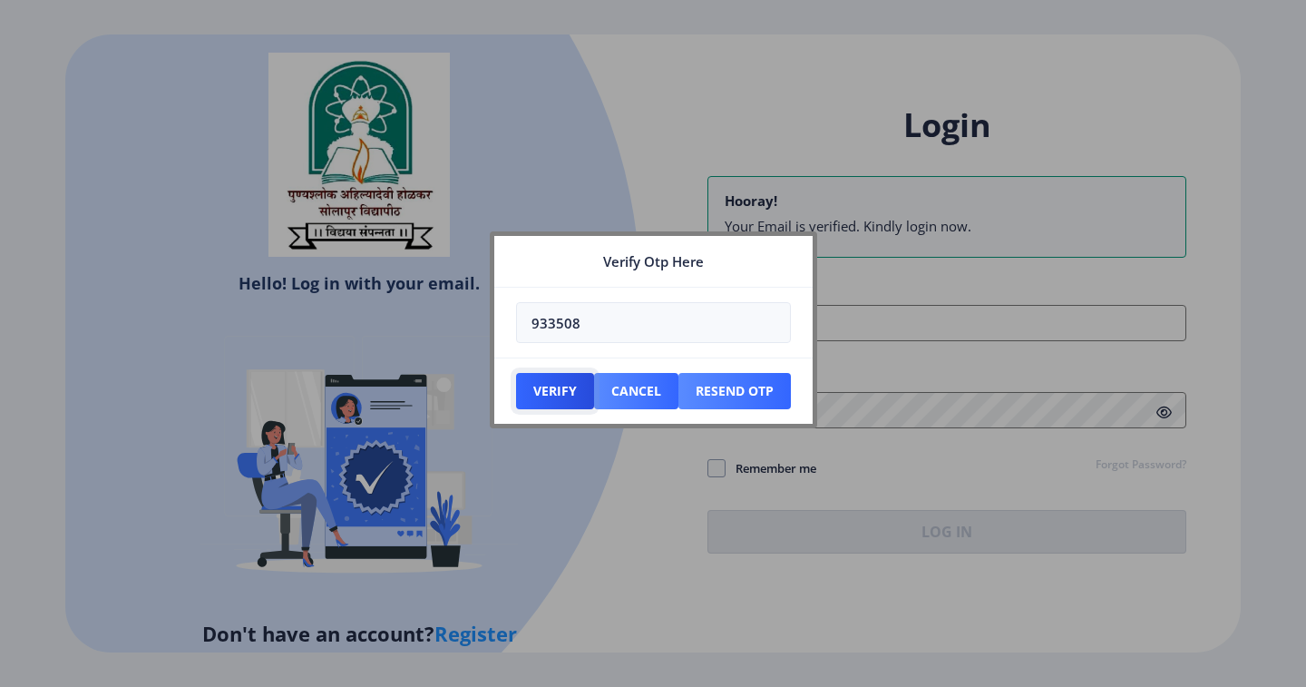
drag, startPoint x: 558, startPoint y: 389, endPoint x: 551, endPoint y: 369, distance: 20.9
click at [557, 389] on button "Verify" at bounding box center [555, 391] width 78 height 36
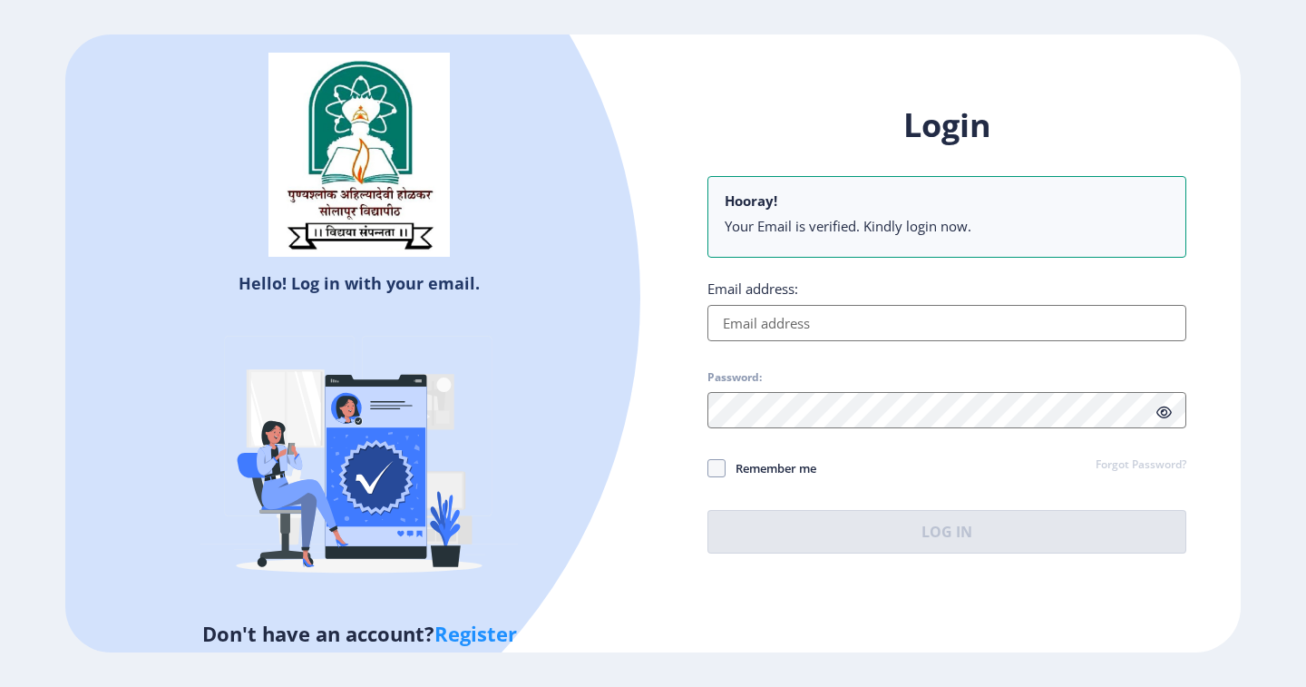
click at [797, 333] on input "Email address:" at bounding box center [946, 323] width 479 height 36
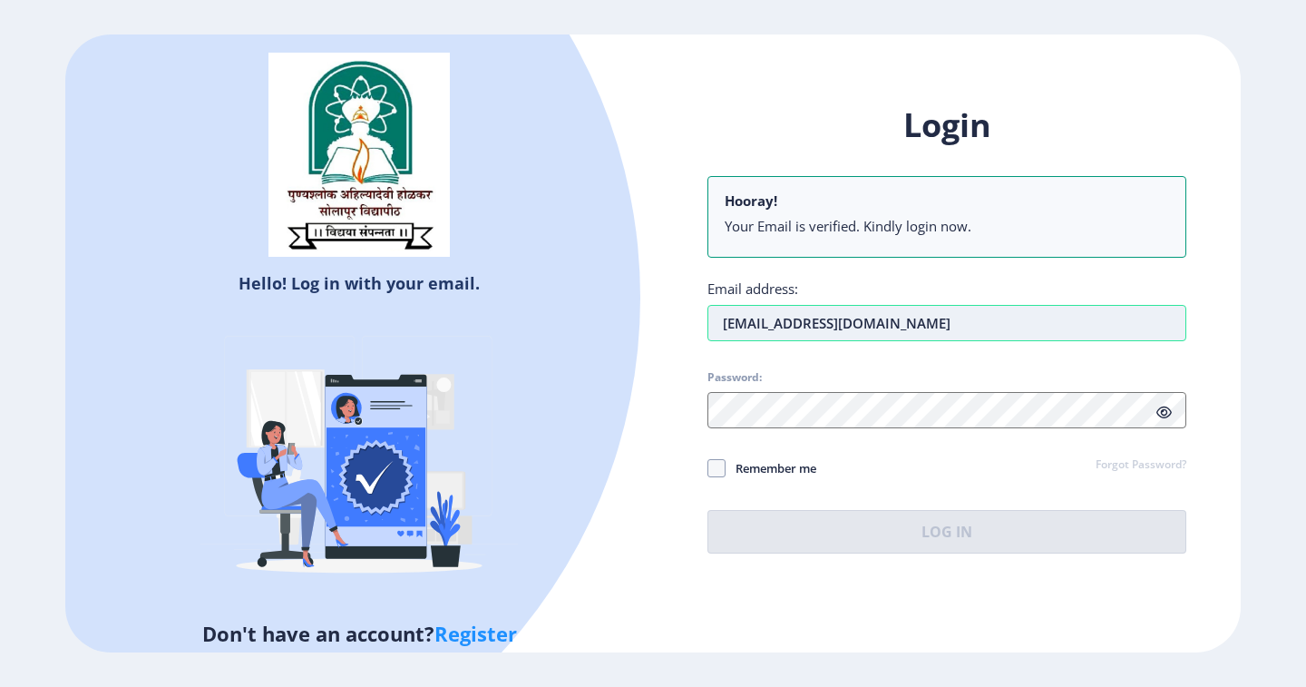
type input "[EMAIL_ADDRESS][DOMAIN_NAME]"
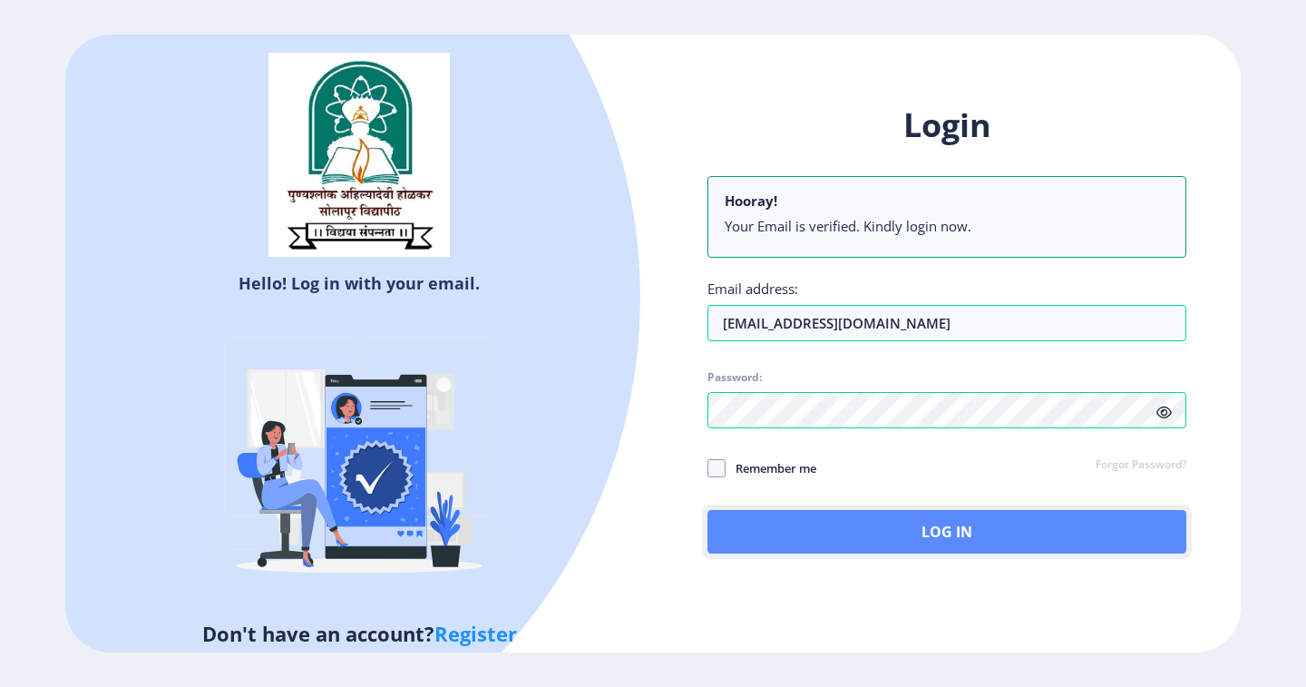
click at [907, 530] on button "Log In" at bounding box center [946, 532] width 479 height 44
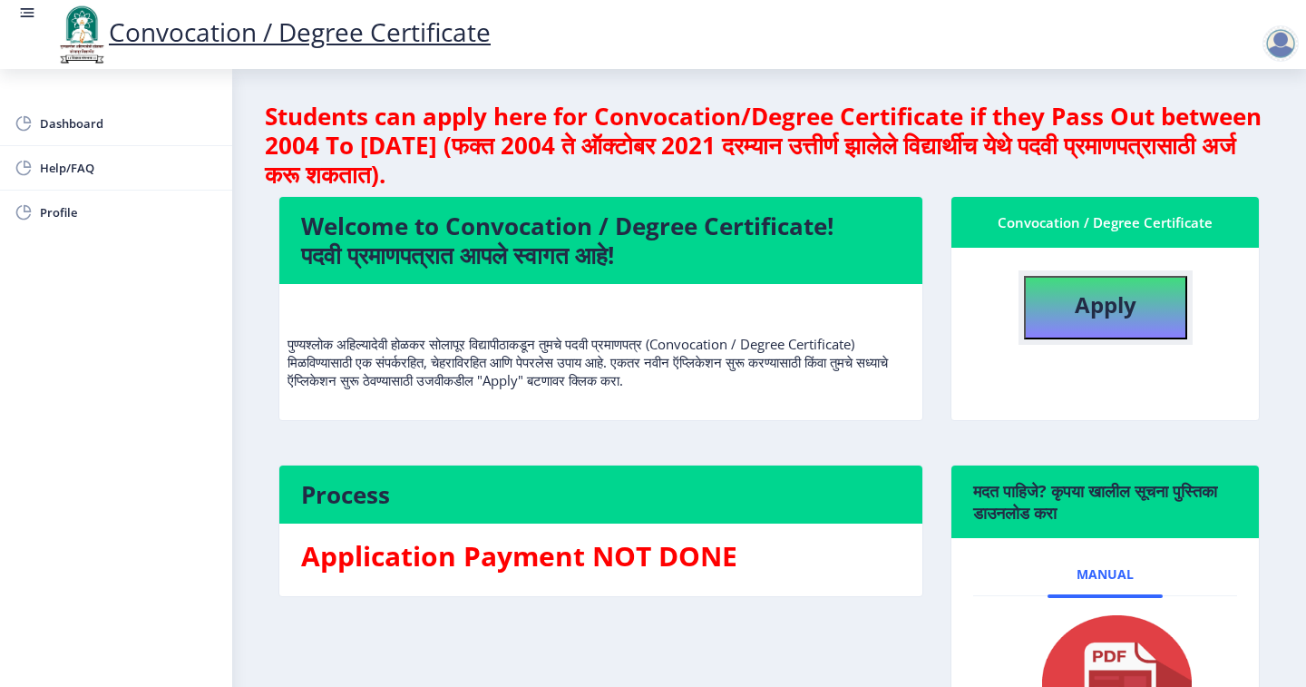
click at [1107, 321] on button "Apply" at bounding box center [1105, 307] width 163 height 63
select select
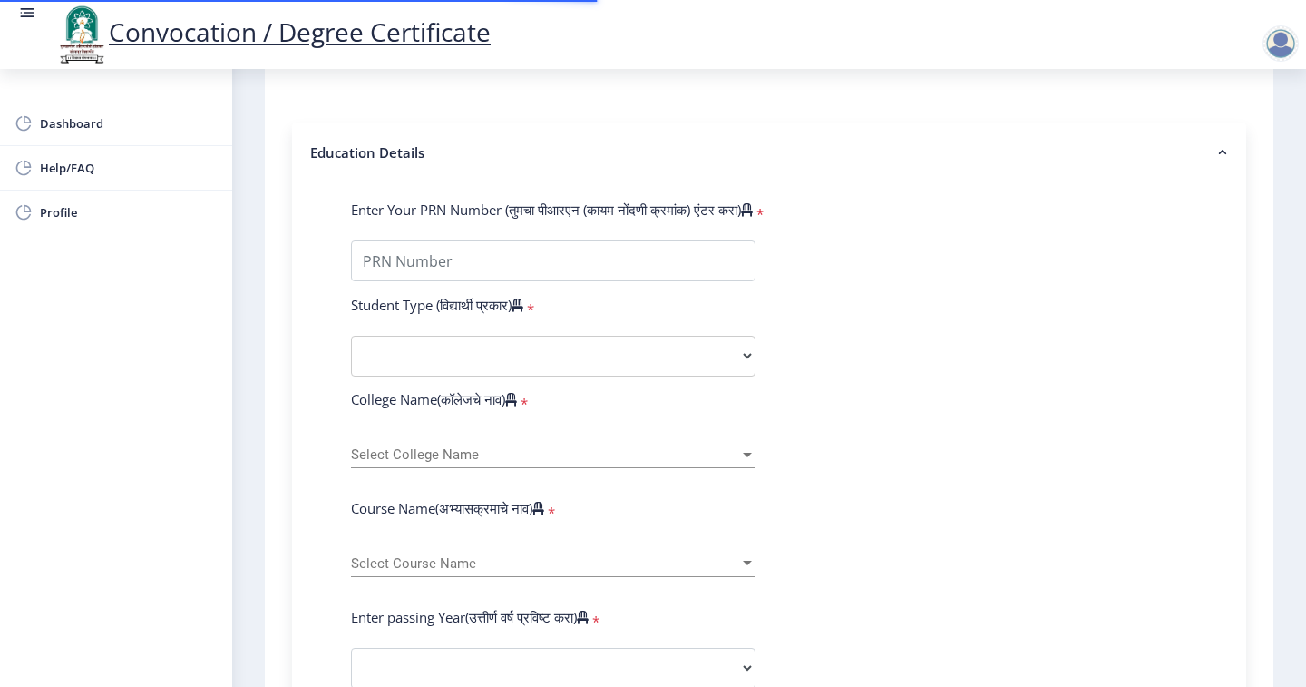
scroll to position [453, 0]
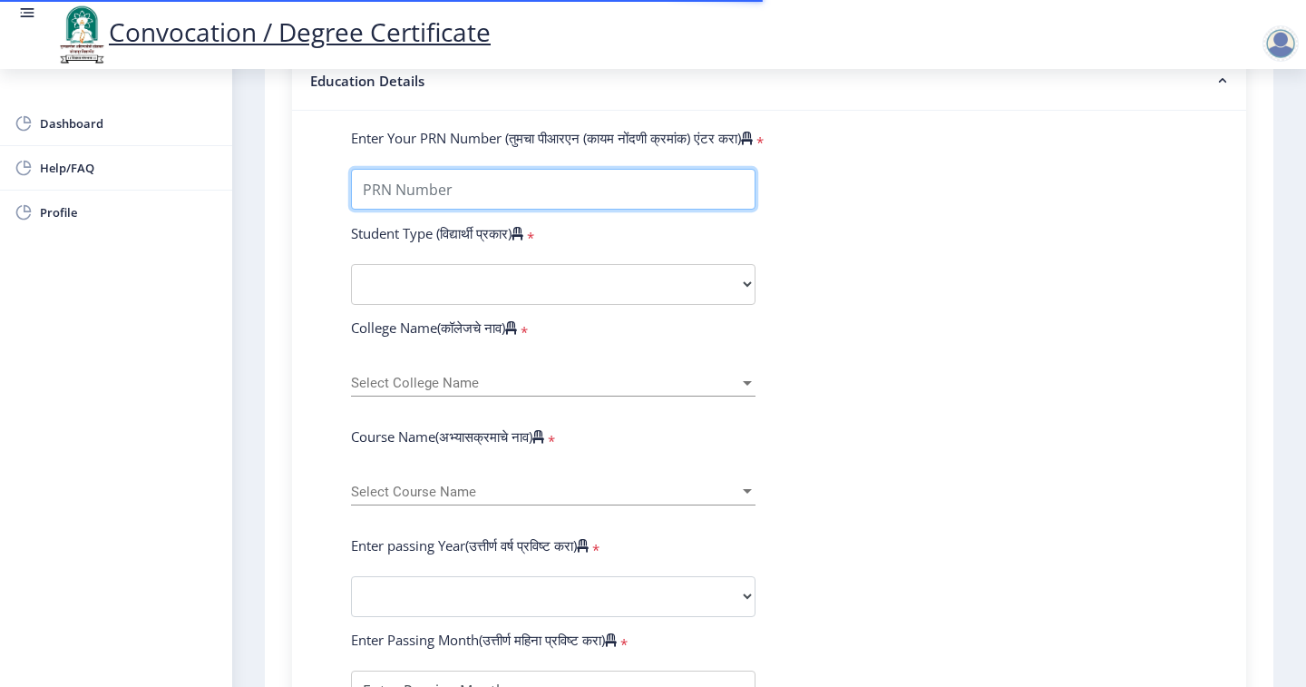
click at [429, 169] on input "Enter Your PRN Number (तुमचा पीआरएन (कायम नोंदणी क्रमांक) एंटर करा)" at bounding box center [553, 189] width 405 height 41
type input "0800004476"
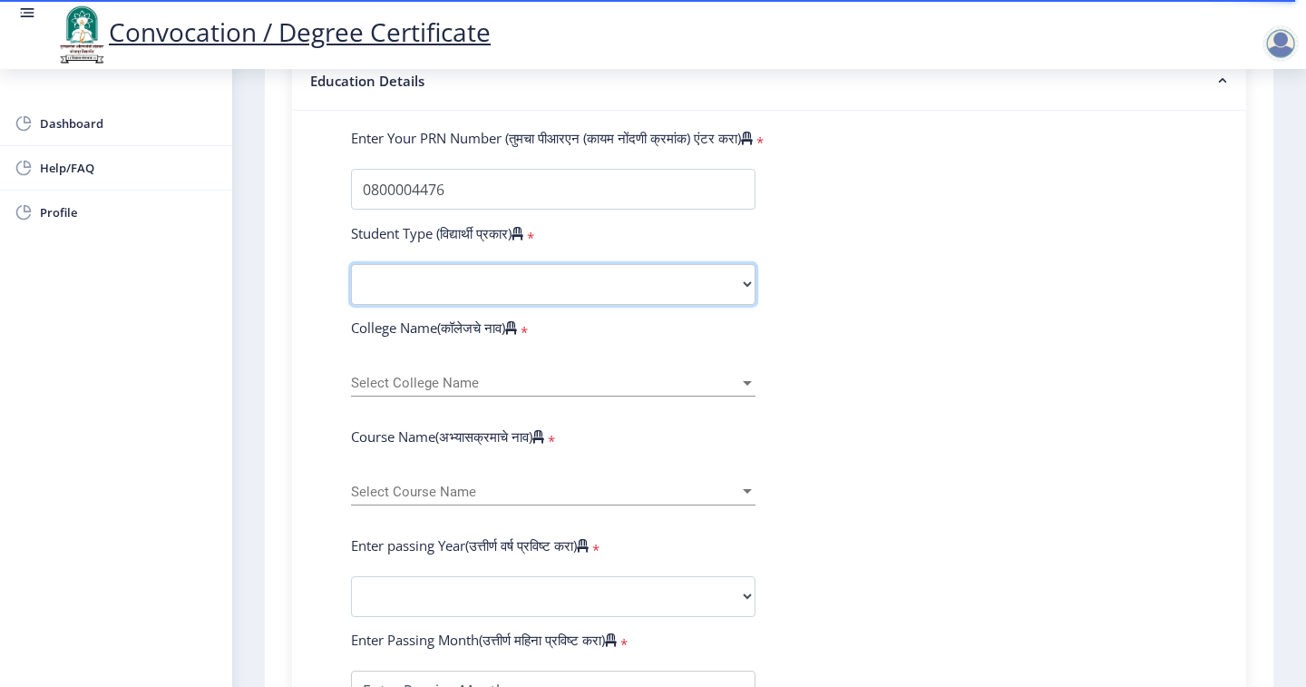
drag, startPoint x: 486, startPoint y: 245, endPoint x: 482, endPoint y: 224, distance: 21.3
click at [483, 264] on select "Select Student Type Regular External" at bounding box center [553, 284] width 405 height 41
select select "Regular"
click at [351, 264] on select "Select Student Type Regular External" at bounding box center [553, 284] width 405 height 41
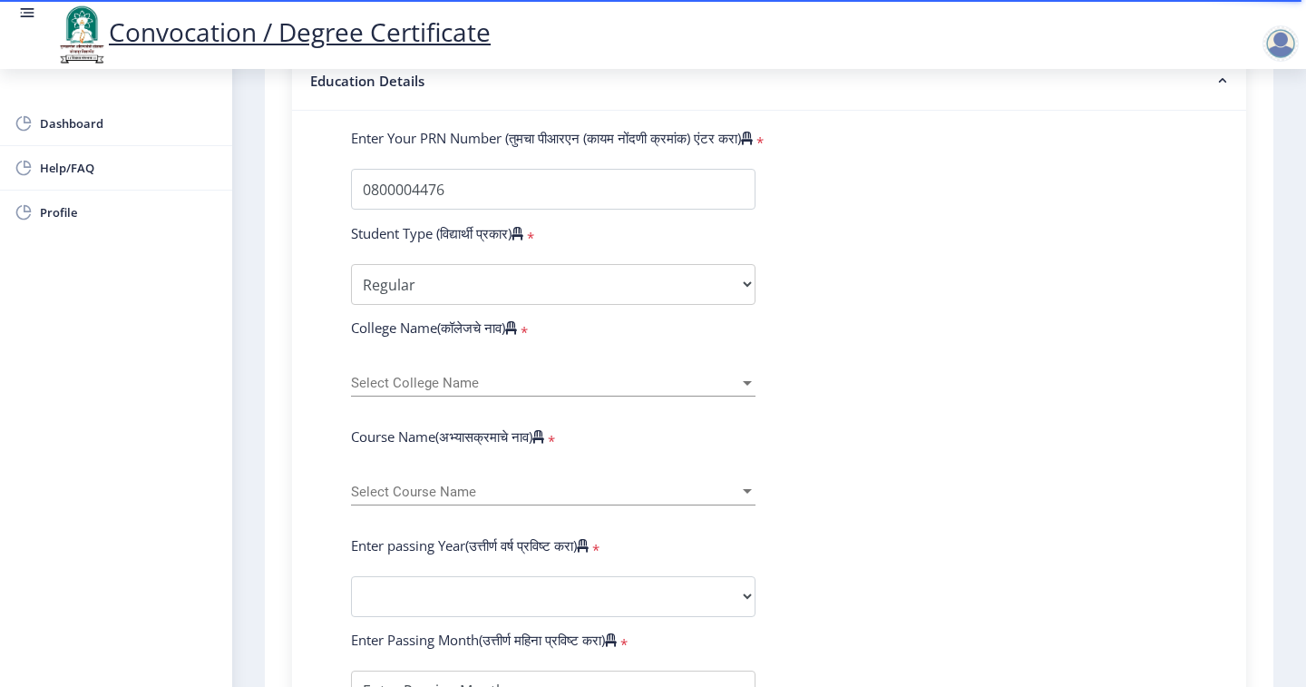
click at [409, 358] on div "Select College Name Select College Name" at bounding box center [553, 377] width 405 height 38
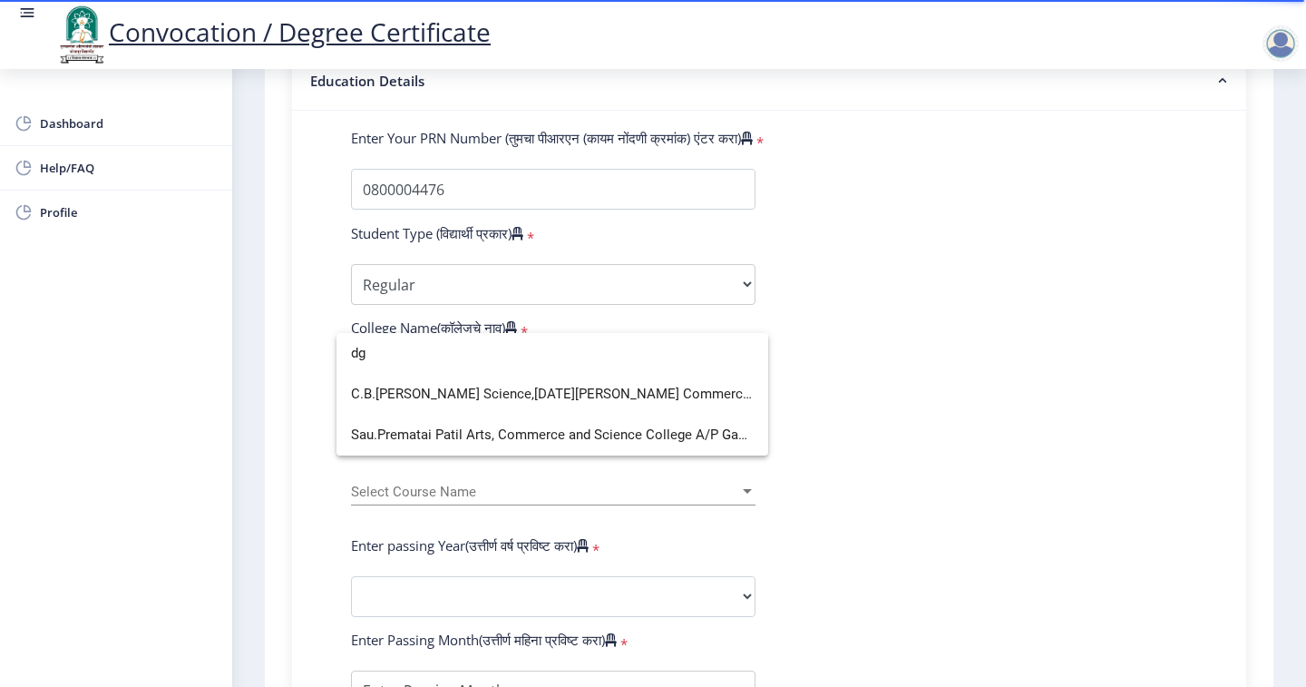
scroll to position [0, 0]
type input "d"
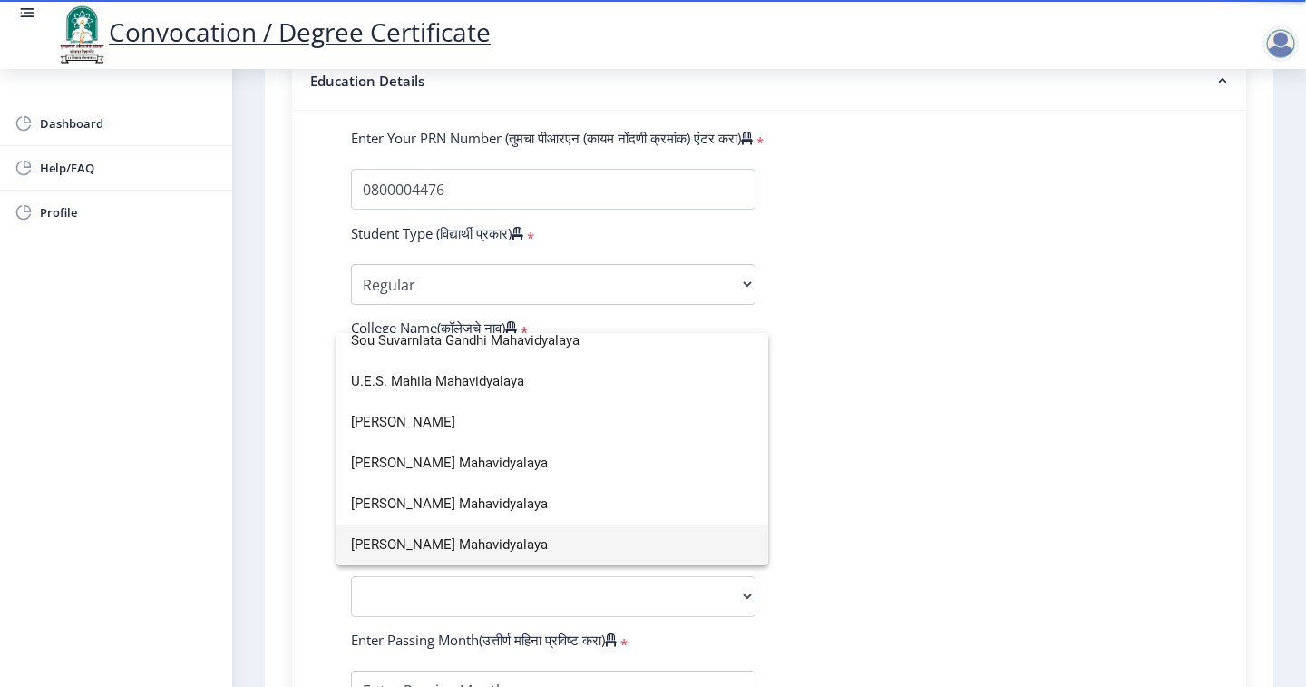
type input "d"
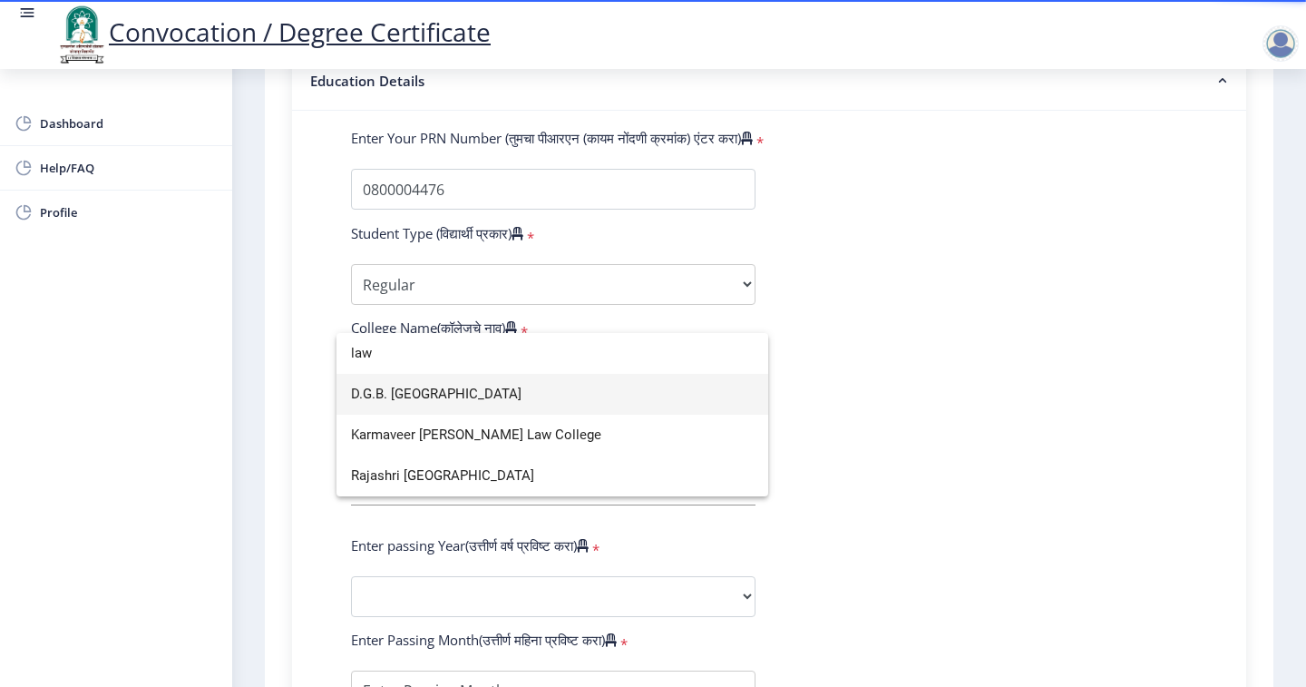
type input "law"
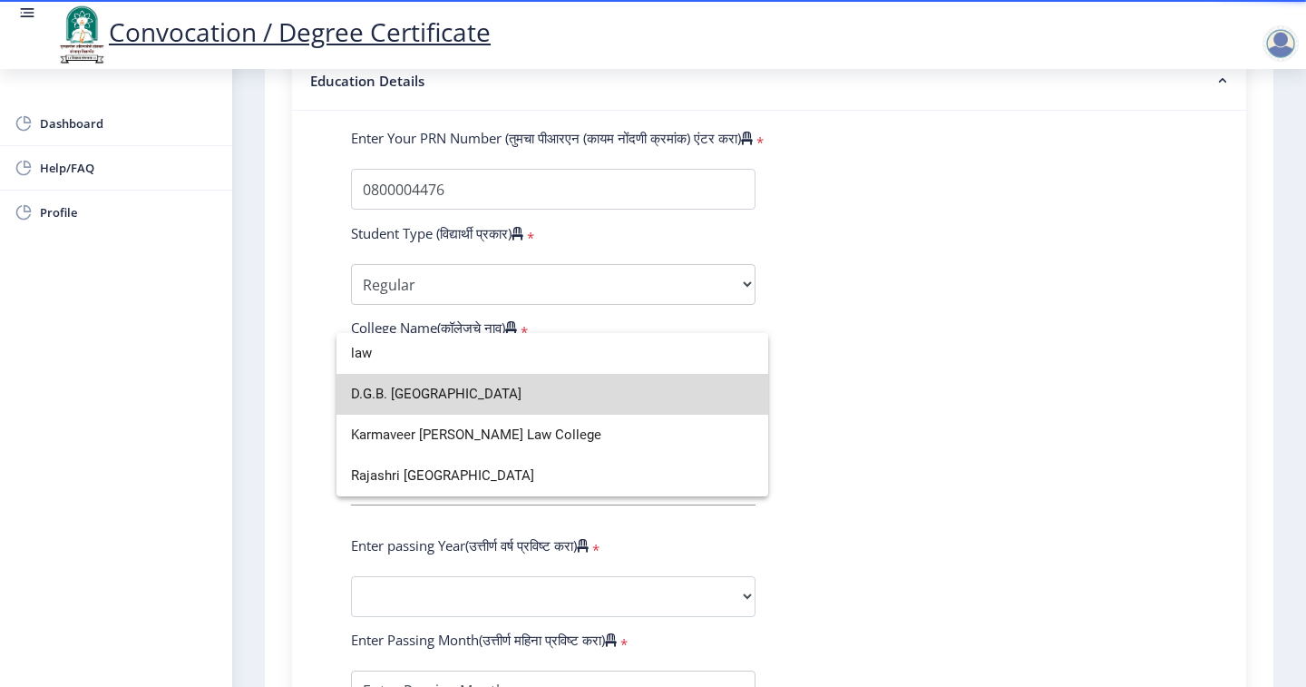
click at [424, 379] on span "D.G.B. [GEOGRAPHIC_DATA]" at bounding box center [552, 394] width 403 height 41
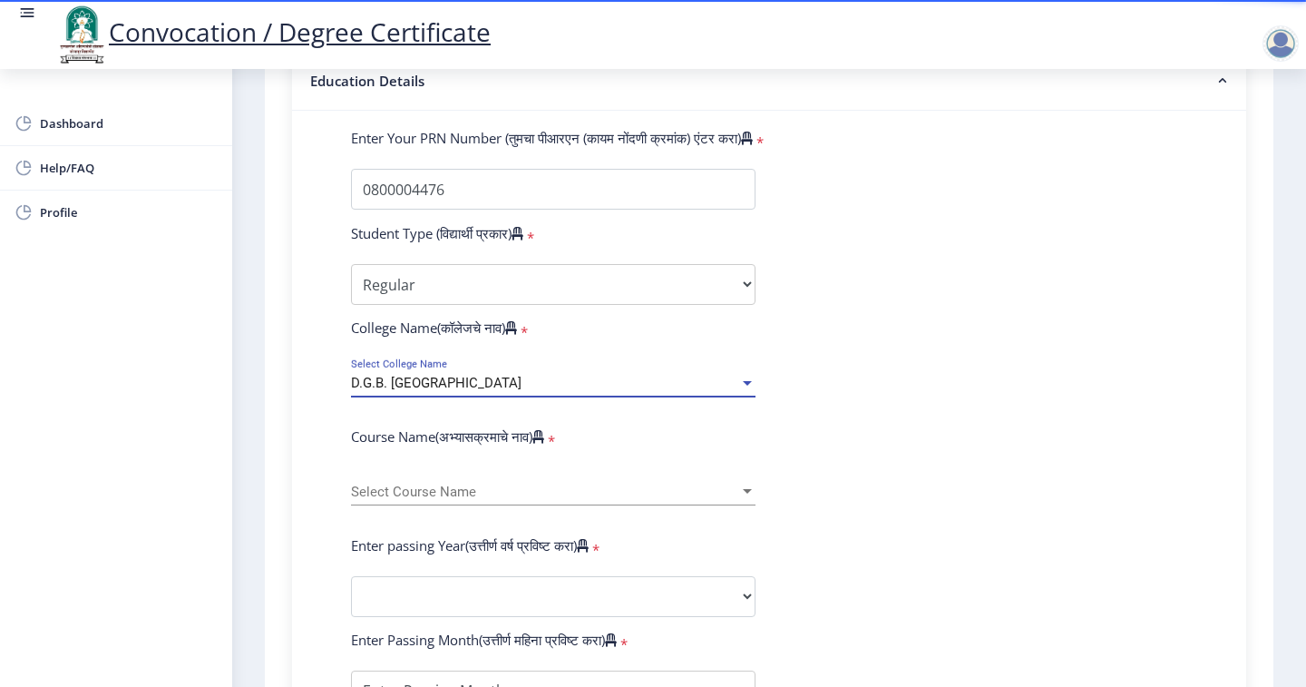
click at [458, 467] on div "Select Course Name Select Course Name" at bounding box center [553, 486] width 405 height 38
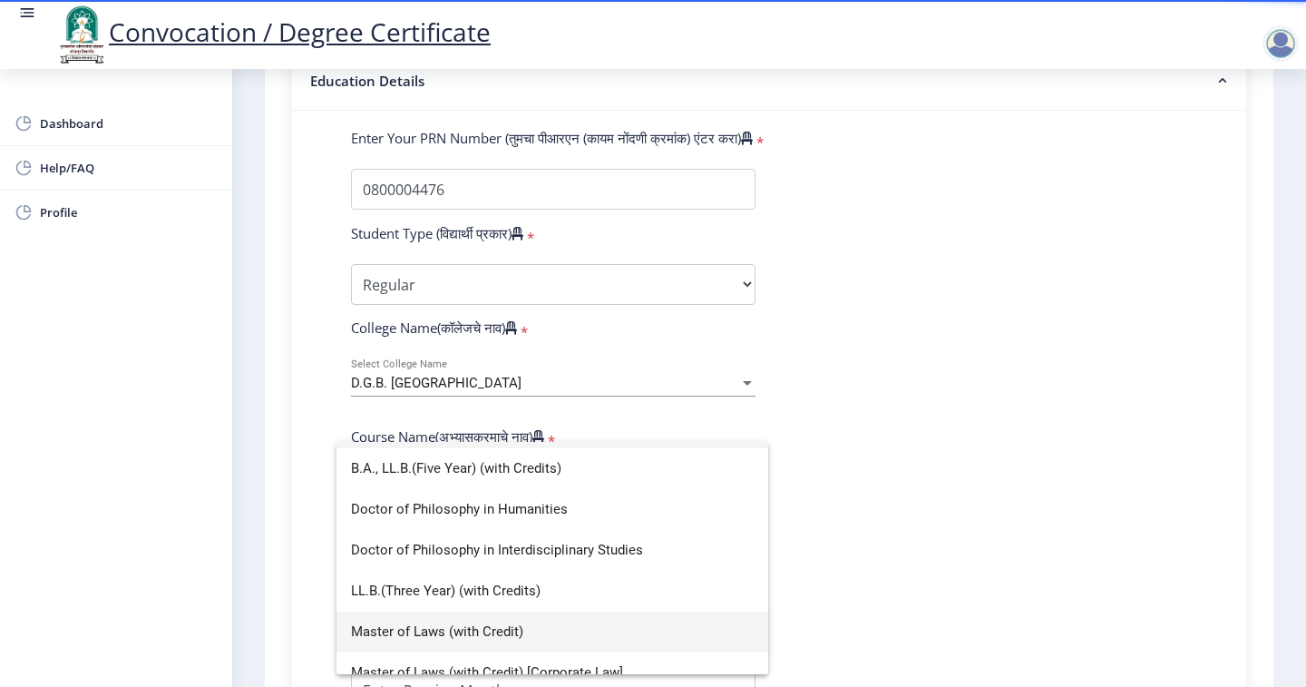
scroll to position [54, 0]
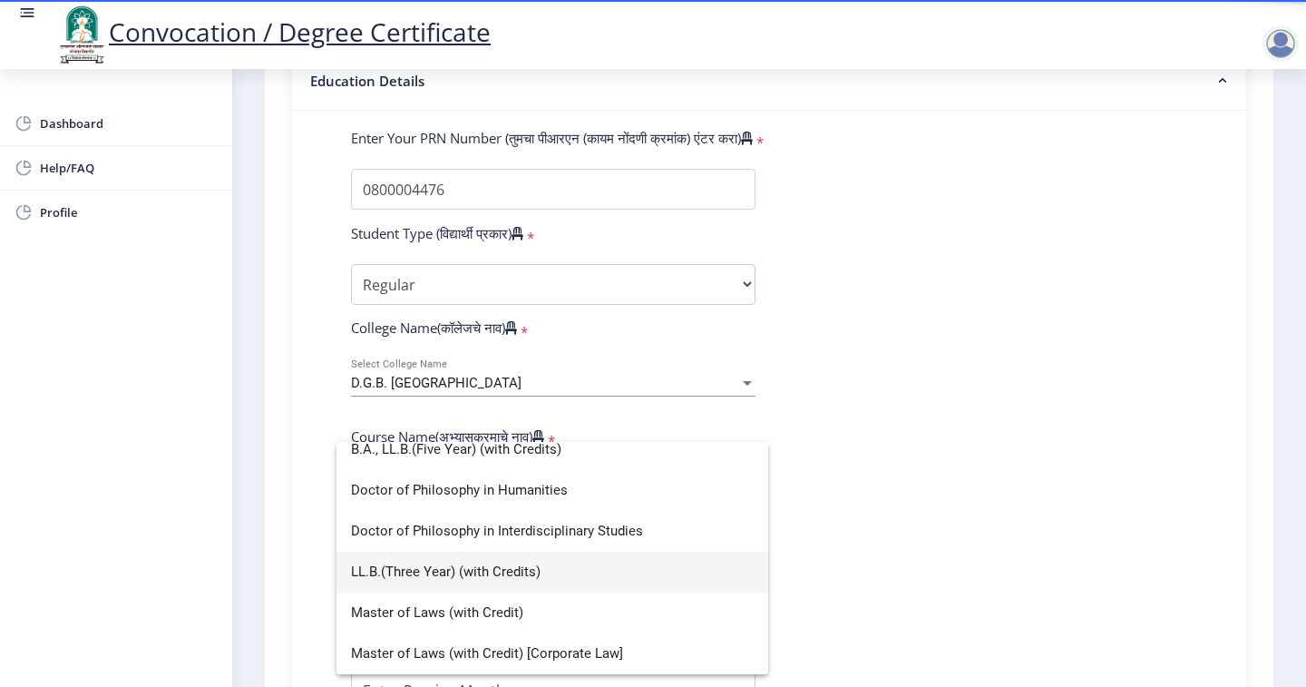
click at [468, 568] on span "LL.B.(Three Year) (with Credits)" at bounding box center [552, 571] width 403 height 41
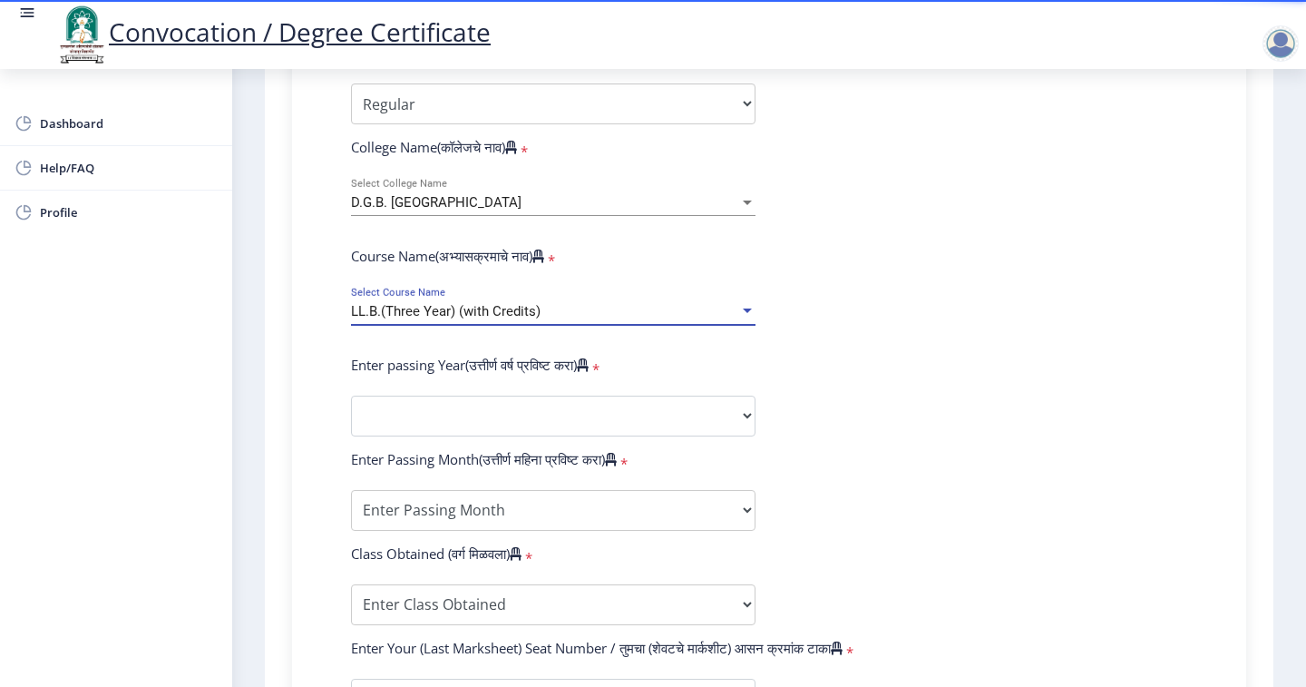
scroll to position [635, 0]
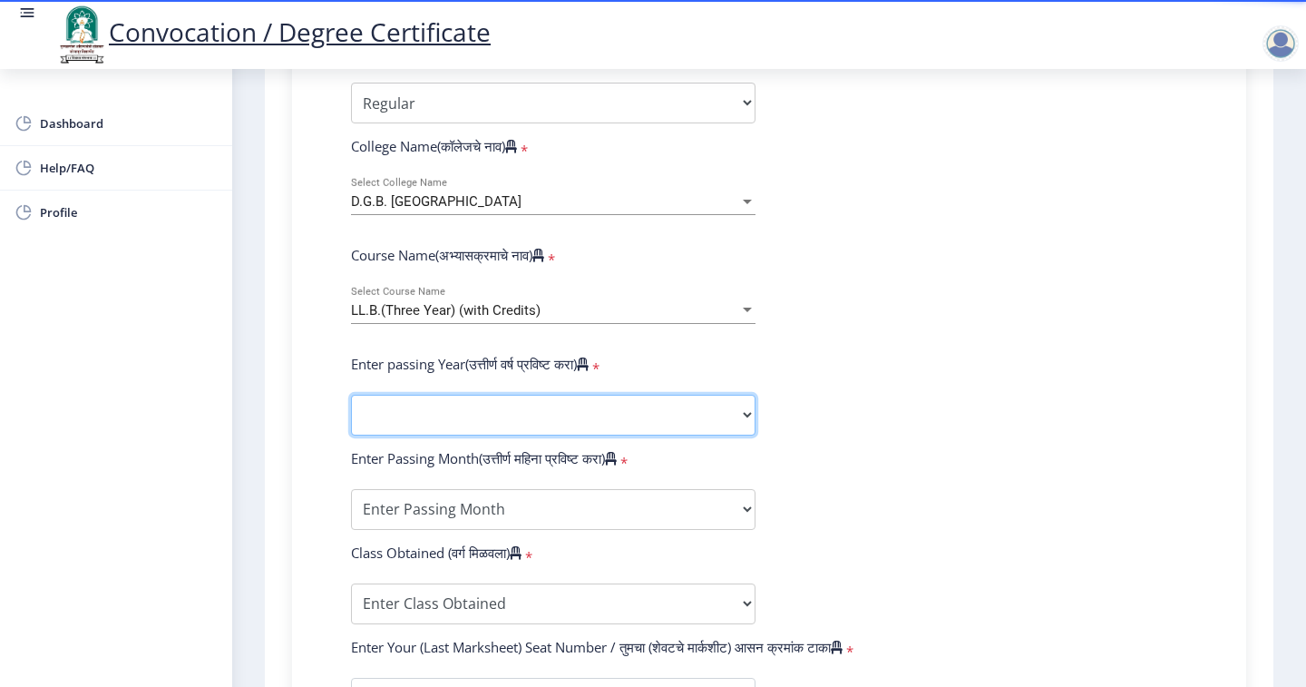
click at [453, 395] on select "2025 2024 2023 2022 2021 2020 2019 2018 2017 2016 2015 2014 2013 2012 2011 2010…" at bounding box center [553, 415] width 405 height 41
click at [283, 332] on div "Instructions (सूचना) 1. पदवी प्रमाणपत्रासाठी शैक्षणिक तपशील चरणावर, तुम्हाला तु…" at bounding box center [769, 301] width 990 height 1529
click at [425, 395] on select "2025 2024 2023 2022 2021 2020 2019 2018 2017 2016 2015 2014 2013 2012 2011 2010…" at bounding box center [553, 415] width 405 height 41
click at [1013, 375] on form "Enter Your PRN Number (तुमचा पीआरएन (कायम नोंदणी क्रमांक) एंटर करा) * Student T…" at bounding box center [768, 427] width 863 height 961
click at [533, 302] on span "LL.B.(Three Year) (with Credits)" at bounding box center [446, 310] width 190 height 16
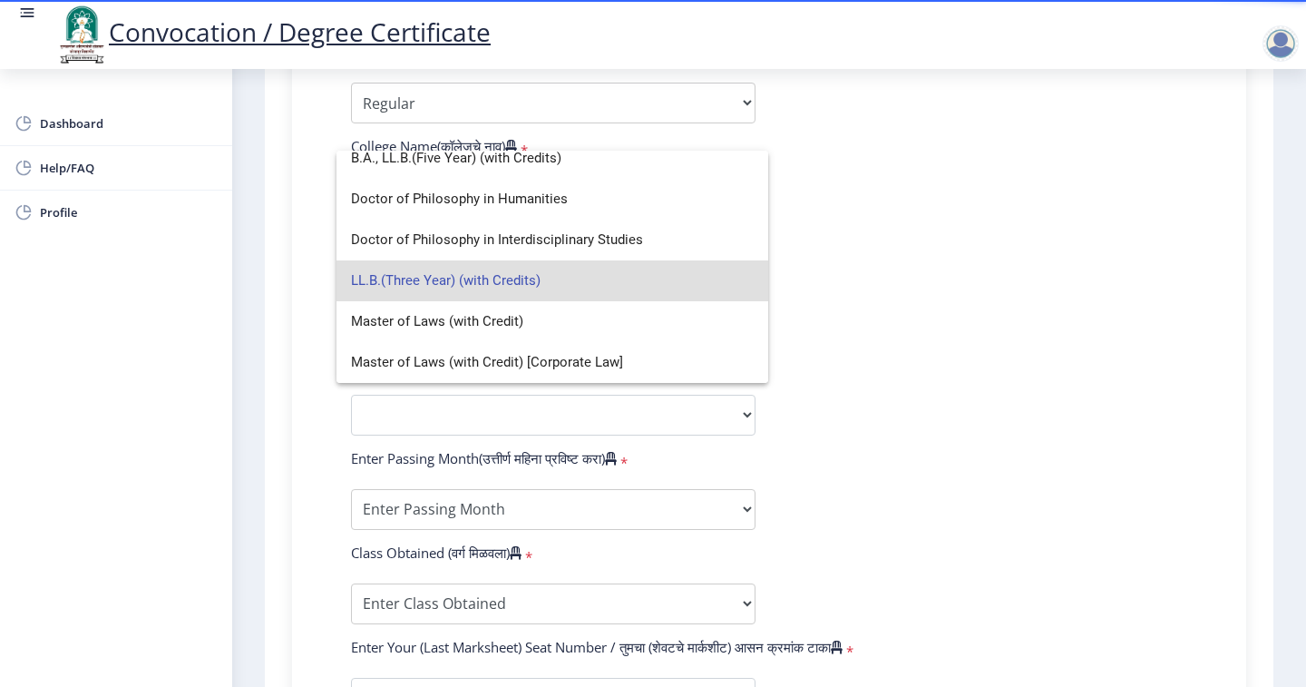
scroll to position [0, 0]
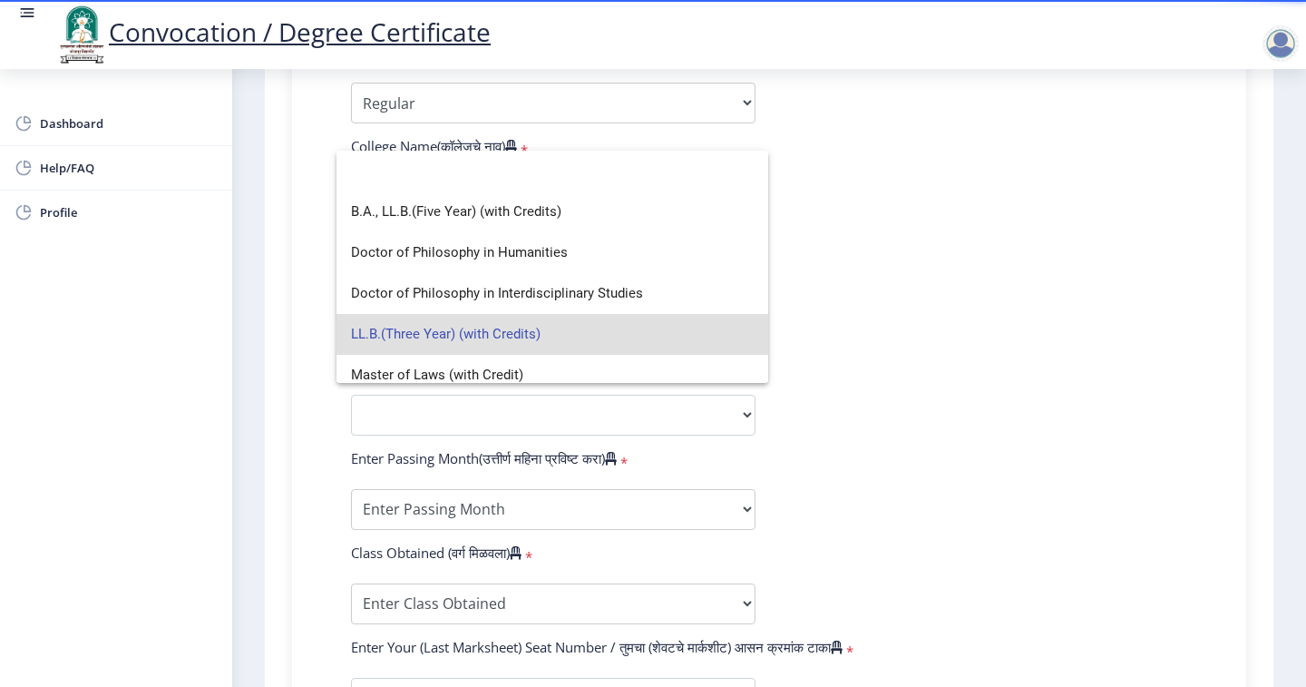
click at [493, 328] on span "LL.B.(Three Year) (with Credits)" at bounding box center [552, 334] width 403 height 41
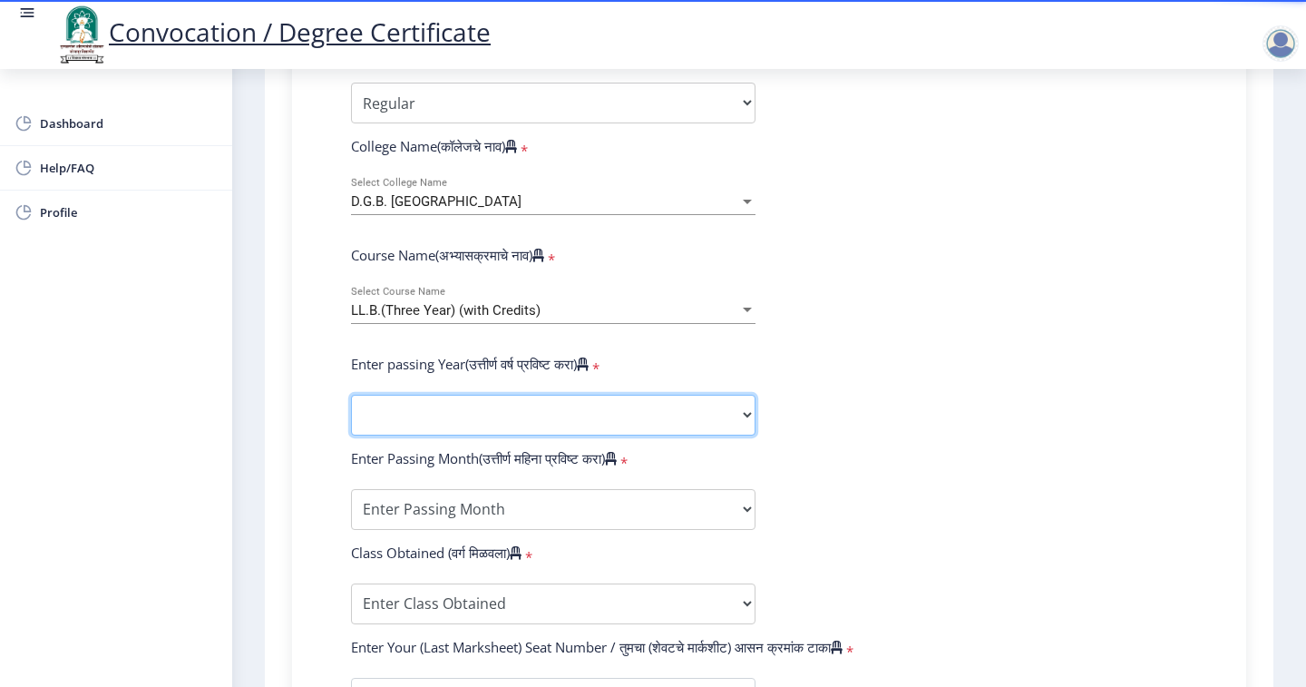
click at [437, 395] on select "2025 2024 2023 2022 2021 2020 2019 2018 2017 2016 2015 2014 2013 2012 2011 2010…" at bounding box center [553, 415] width 405 height 41
select select "2014"
click at [351, 395] on select "2025 2024 2023 2022 2021 2020 2019 2018 2017 2016 2015 2014 2013 2012 2011 2010…" at bounding box center [553, 415] width 405 height 41
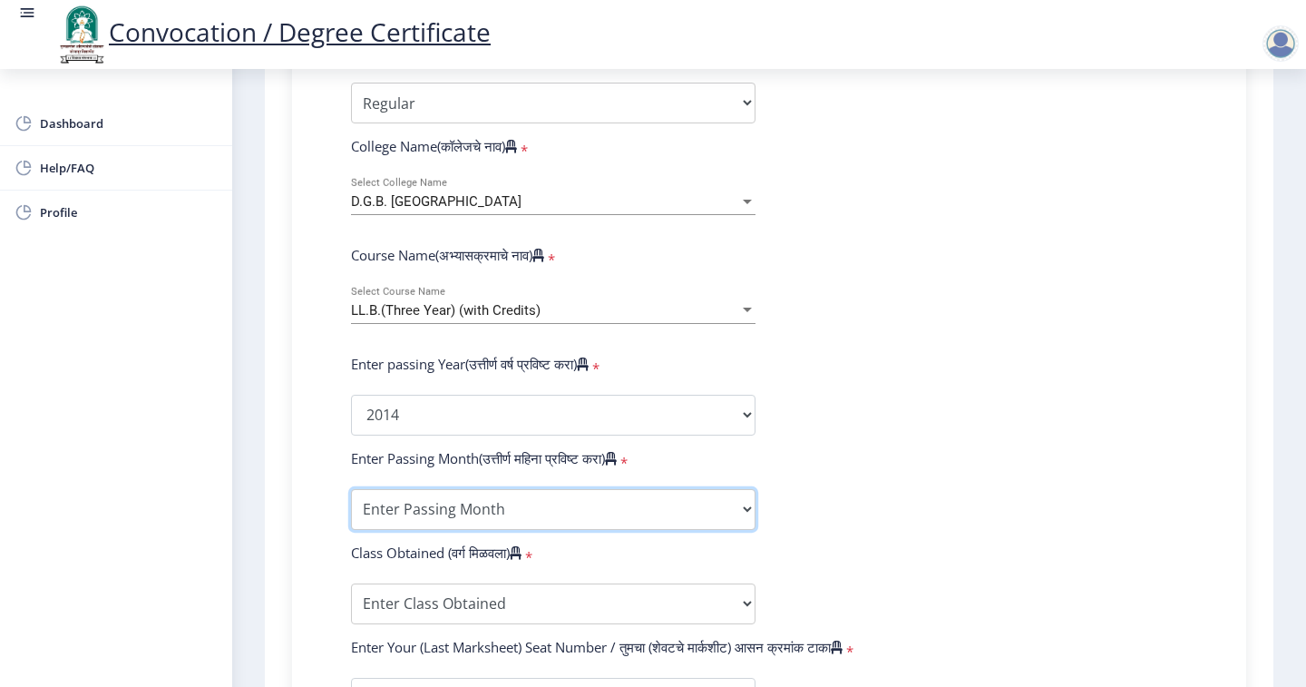
click at [463, 489] on select "Enter Passing Month March April May October November December" at bounding box center [553, 509] width 405 height 41
select select "March"
click at [351, 489] on select "Enter Passing Month March April May October November December" at bounding box center [553, 509] width 405 height 41
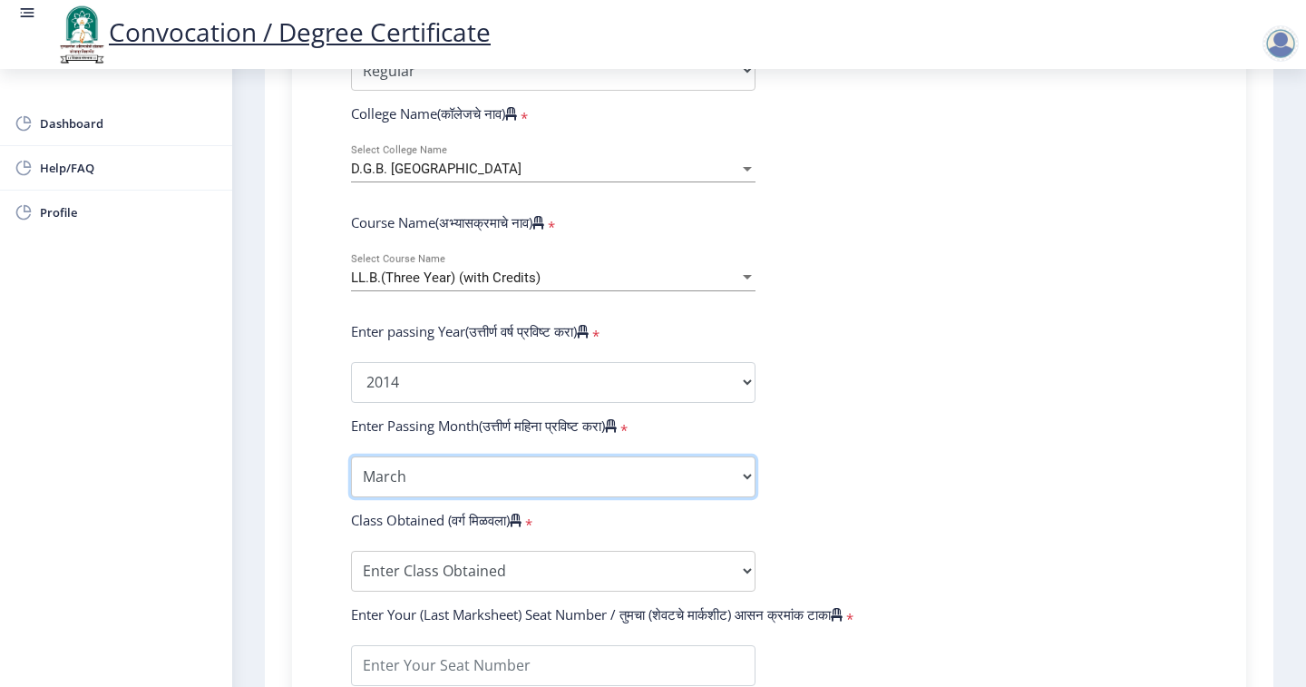
scroll to position [726, 0]
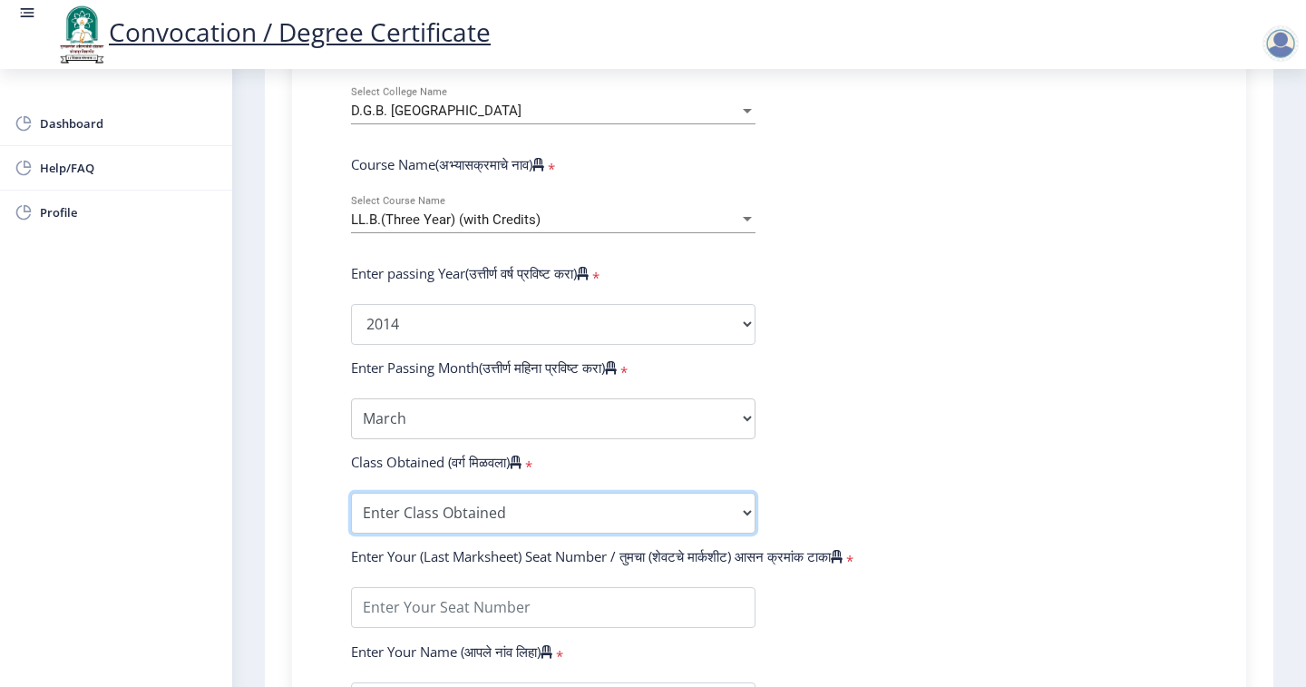
click at [445, 492] on select "Enter Class Obtained FIRST CLASS WITH DISTINCTION FIRST CLASS HIGHER SECOND CLA…" at bounding box center [553, 512] width 405 height 41
select select "SECOND CLASS"
click at [351, 492] on select "Enter Class Obtained FIRST CLASS WITH DISTINCTION FIRST CLASS HIGHER SECOND CLA…" at bounding box center [553, 512] width 405 height 41
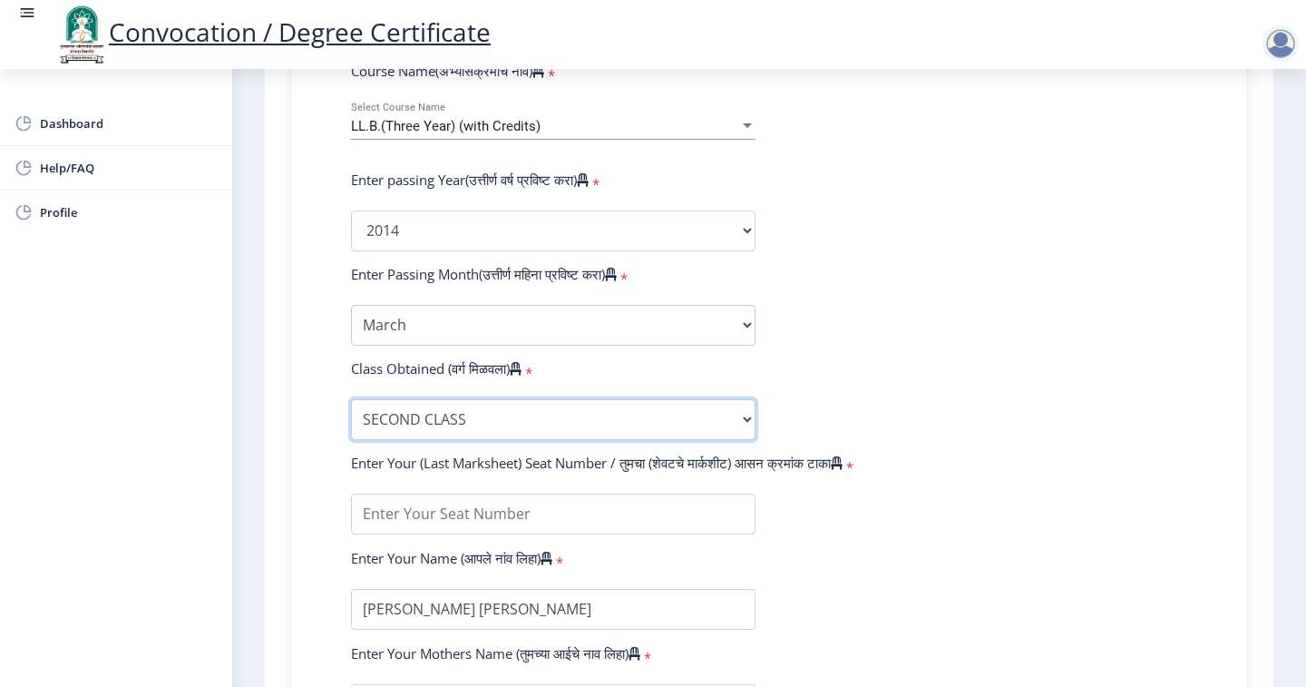
scroll to position [907, 0]
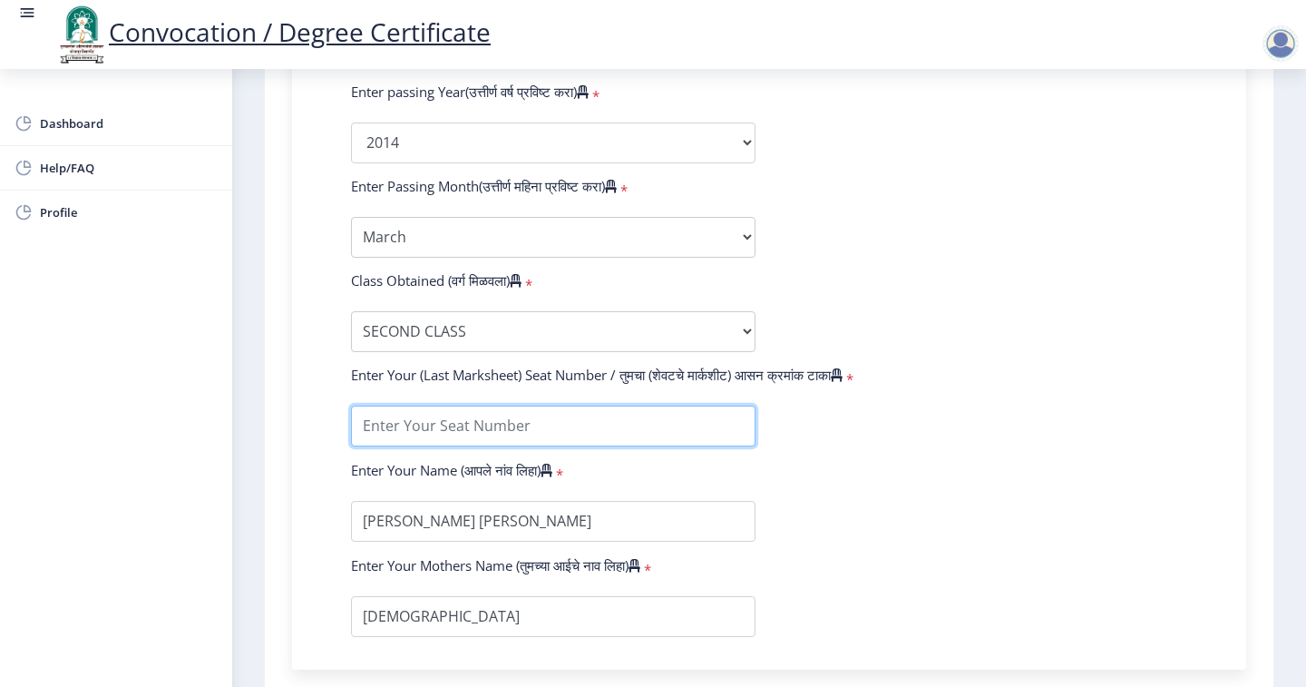
click at [430, 405] on input "textarea" at bounding box center [553, 425] width 405 height 41
type input "90013"
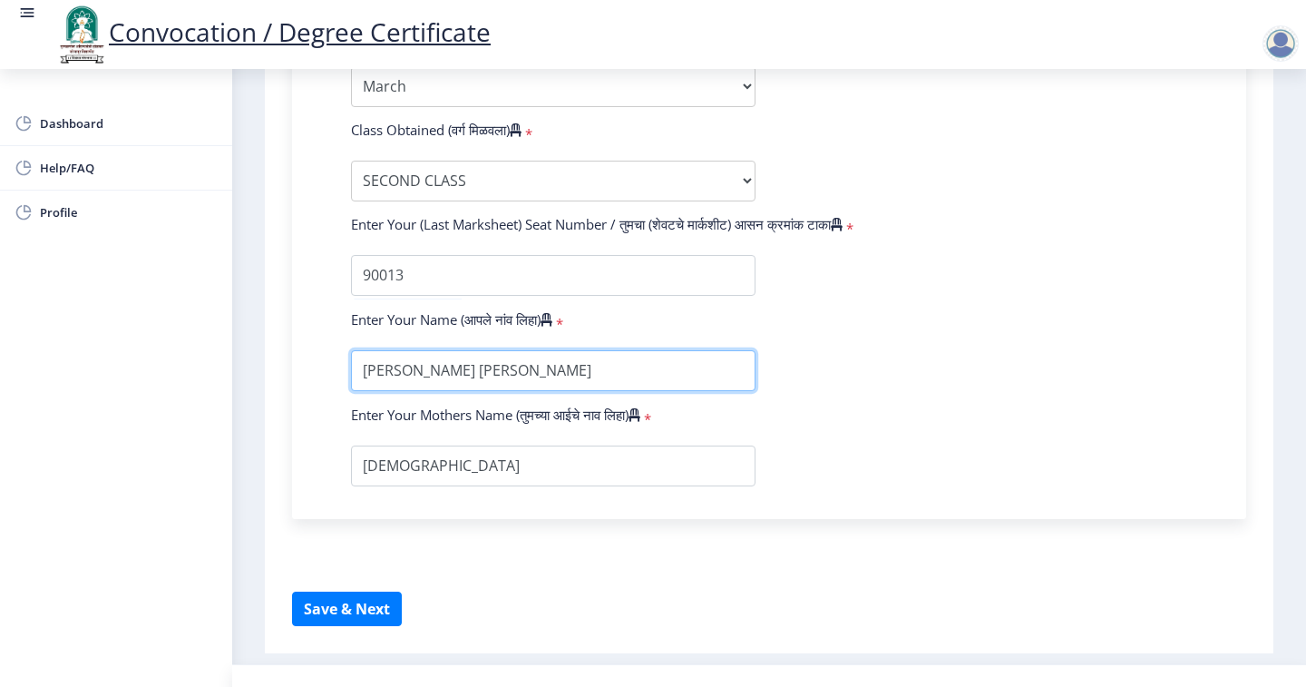
scroll to position [1060, 0]
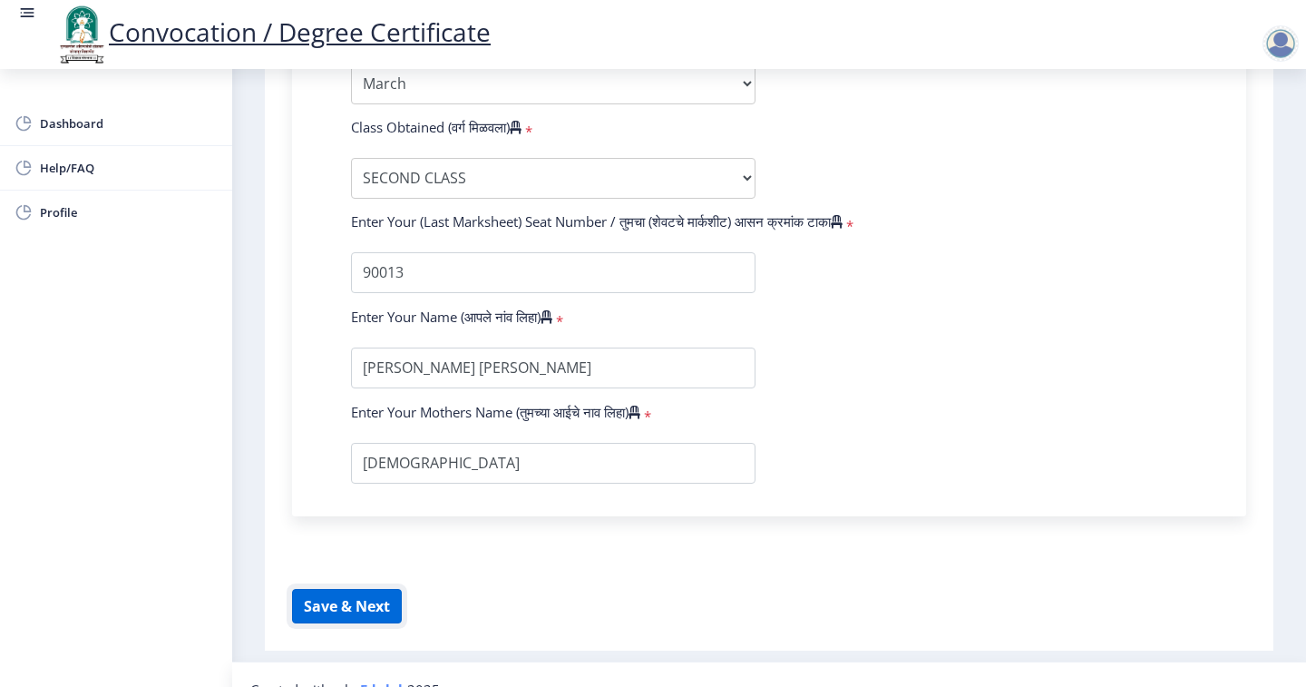
click at [339, 589] on button "Save & Next" at bounding box center [347, 606] width 110 height 34
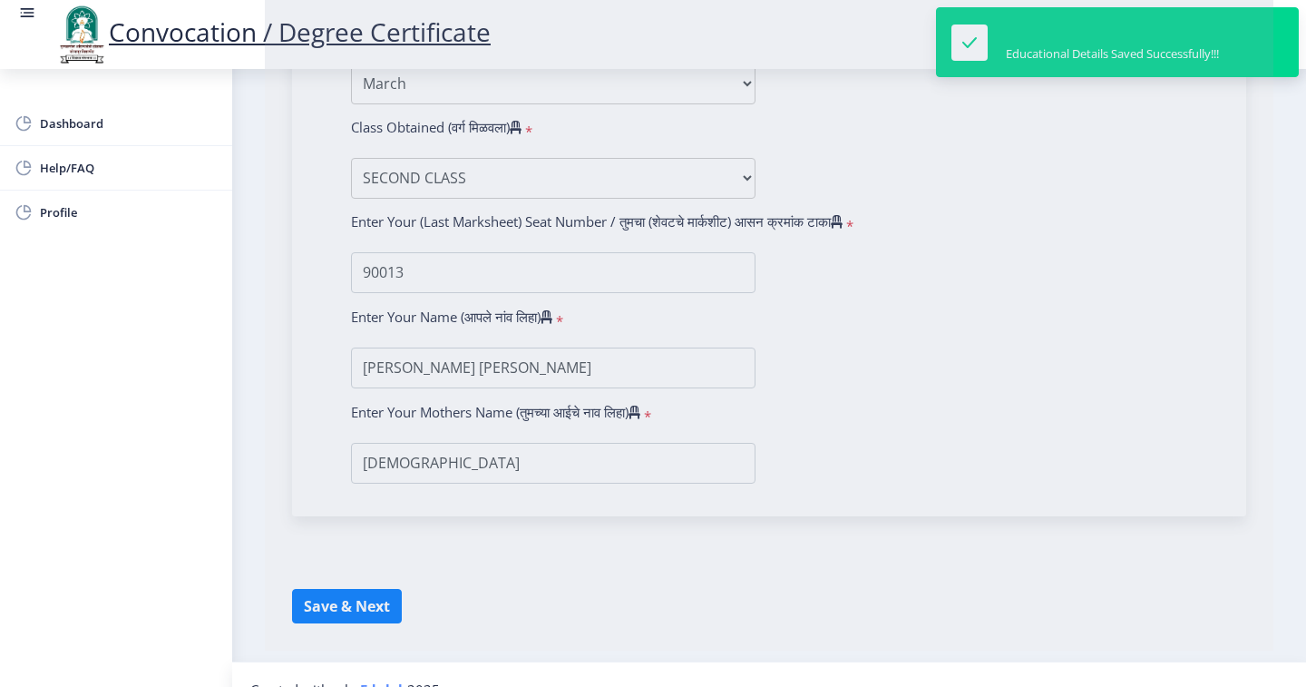
select select
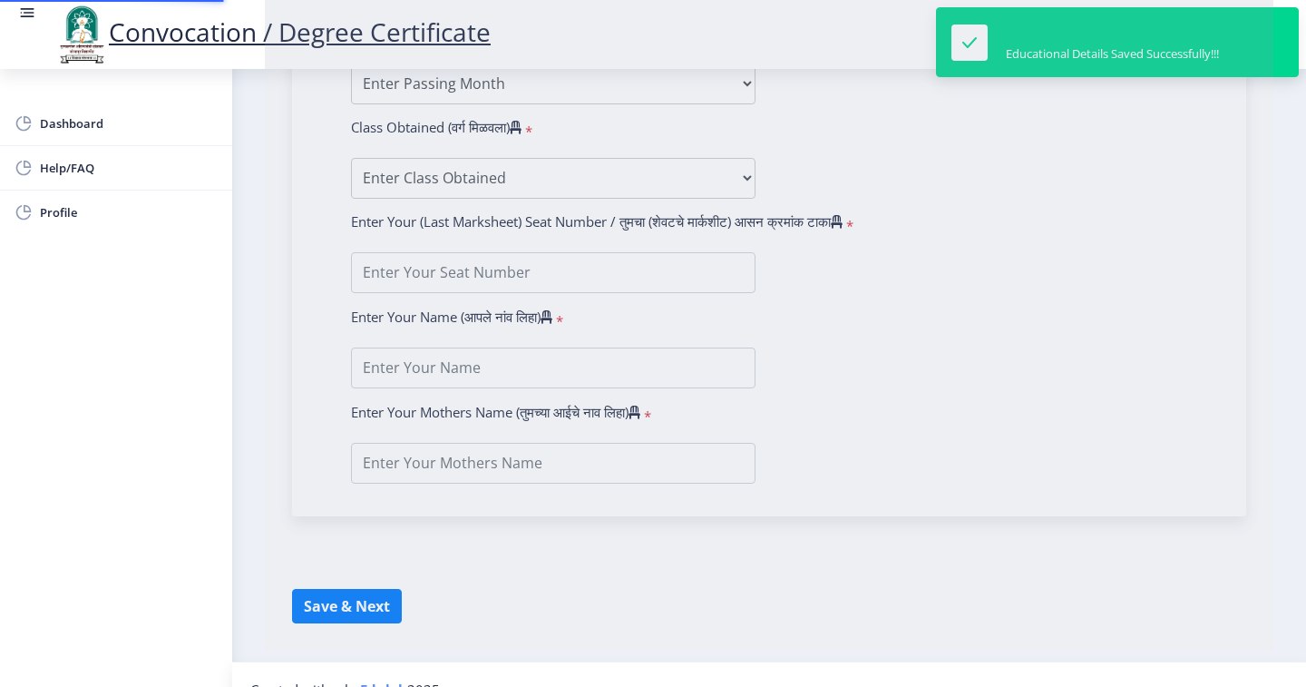
type input "[PERSON_NAME] [PERSON_NAME]"
type input "[DEMOGRAPHIC_DATA]"
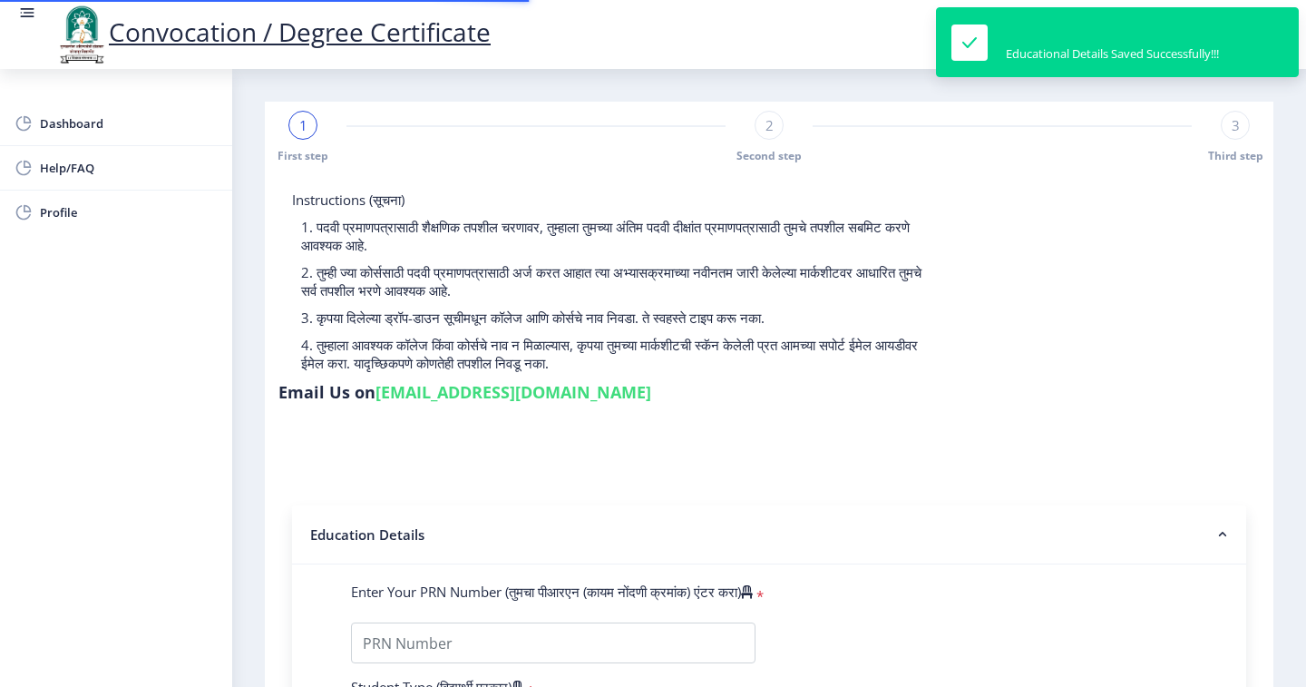
type input "0800004476"
select select "Regular"
select select "2014"
select select "March"
select select "SECOND CLASS"
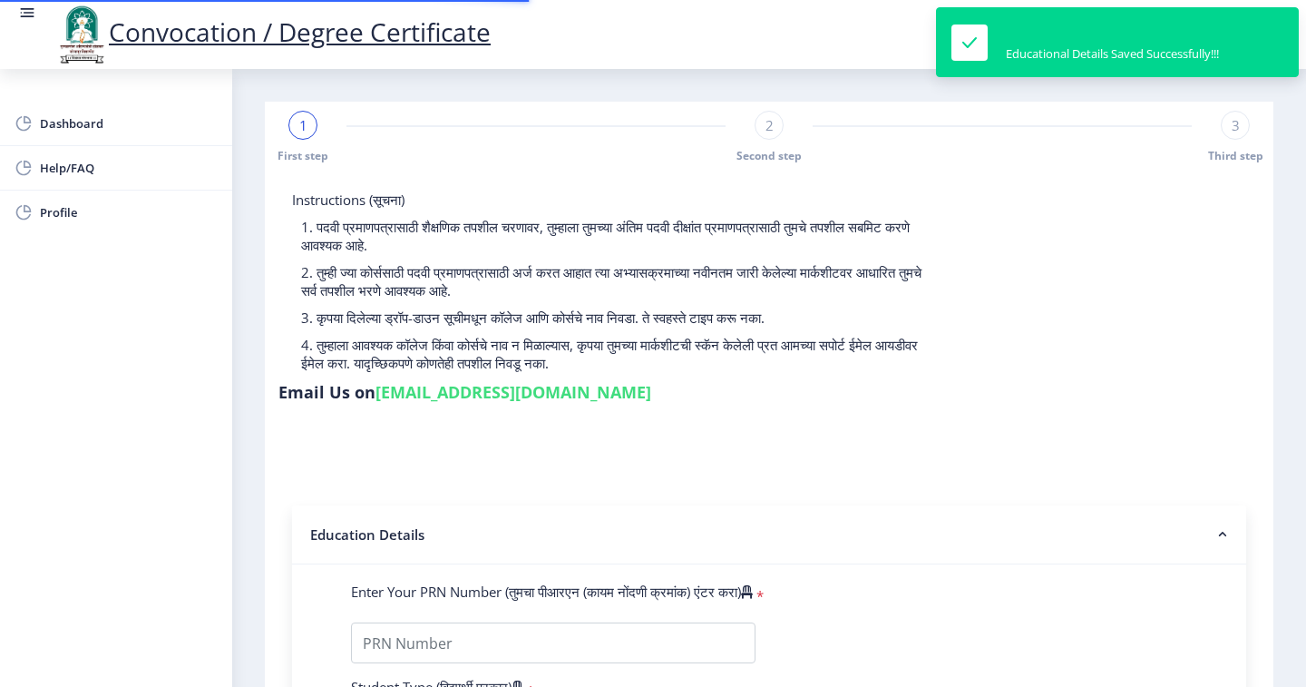
type input "90013"
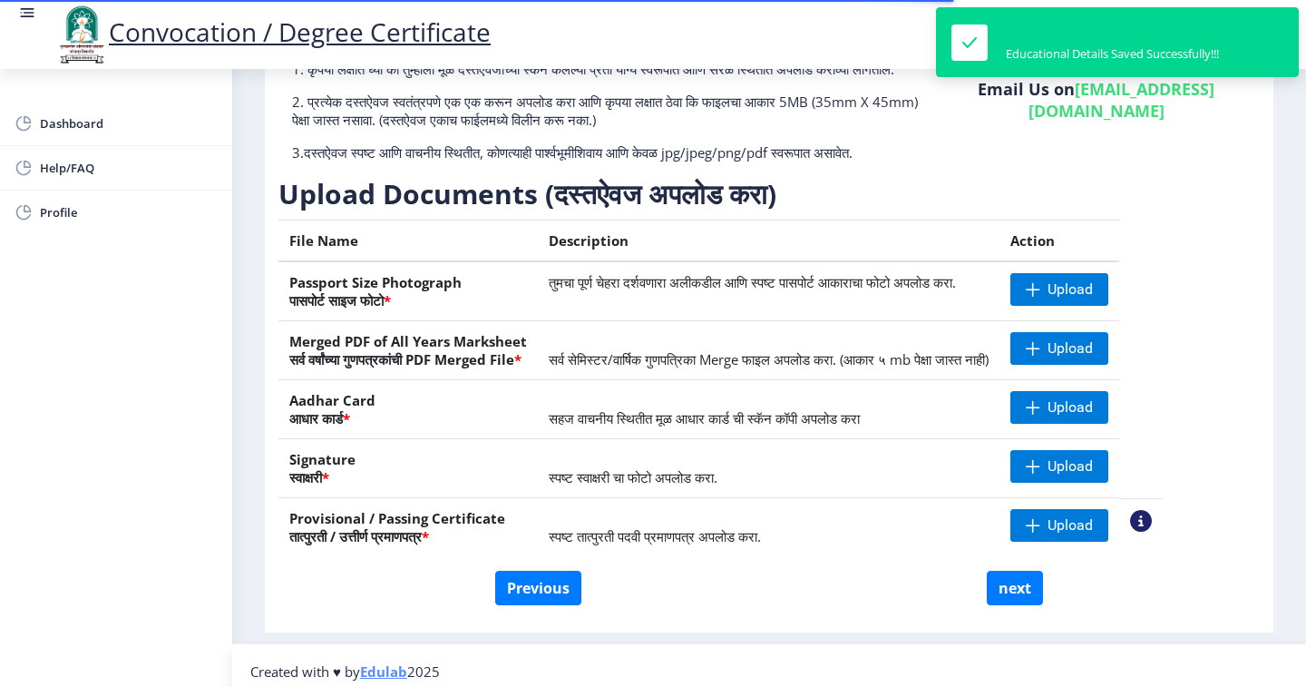
scroll to position [181, 0]
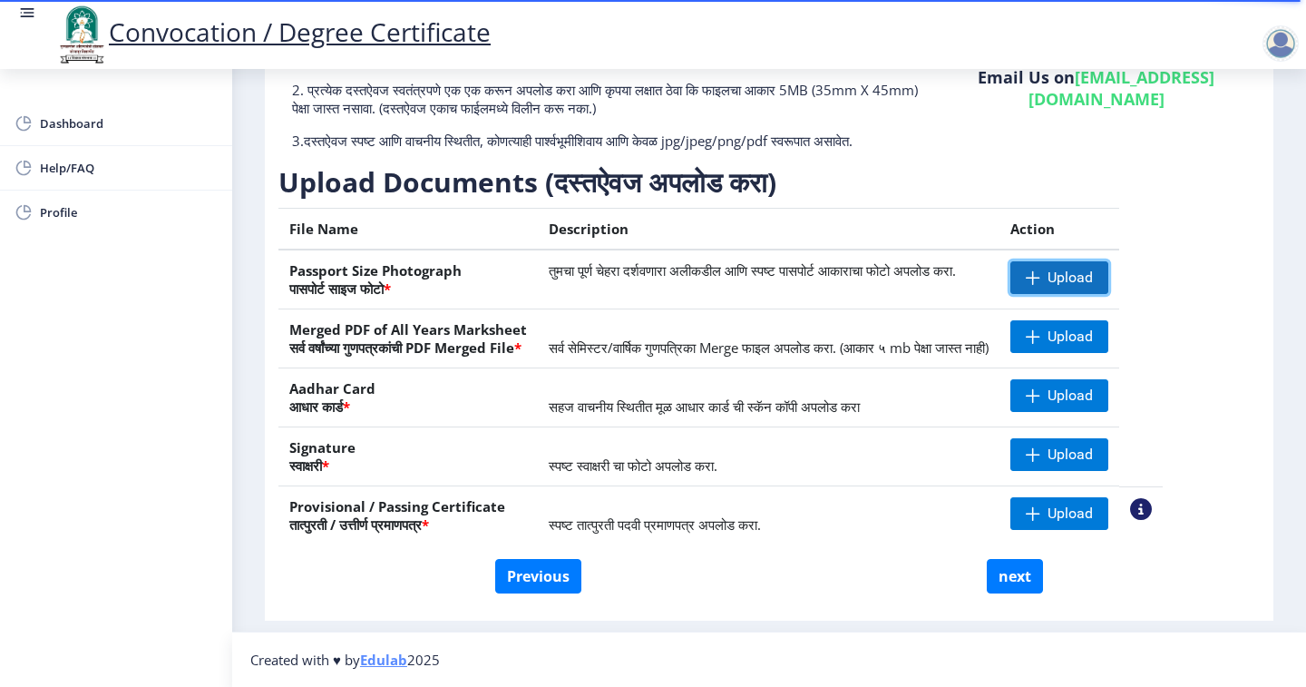
click at [1093, 287] on span "Upload" at bounding box center [1070, 277] width 45 height 18
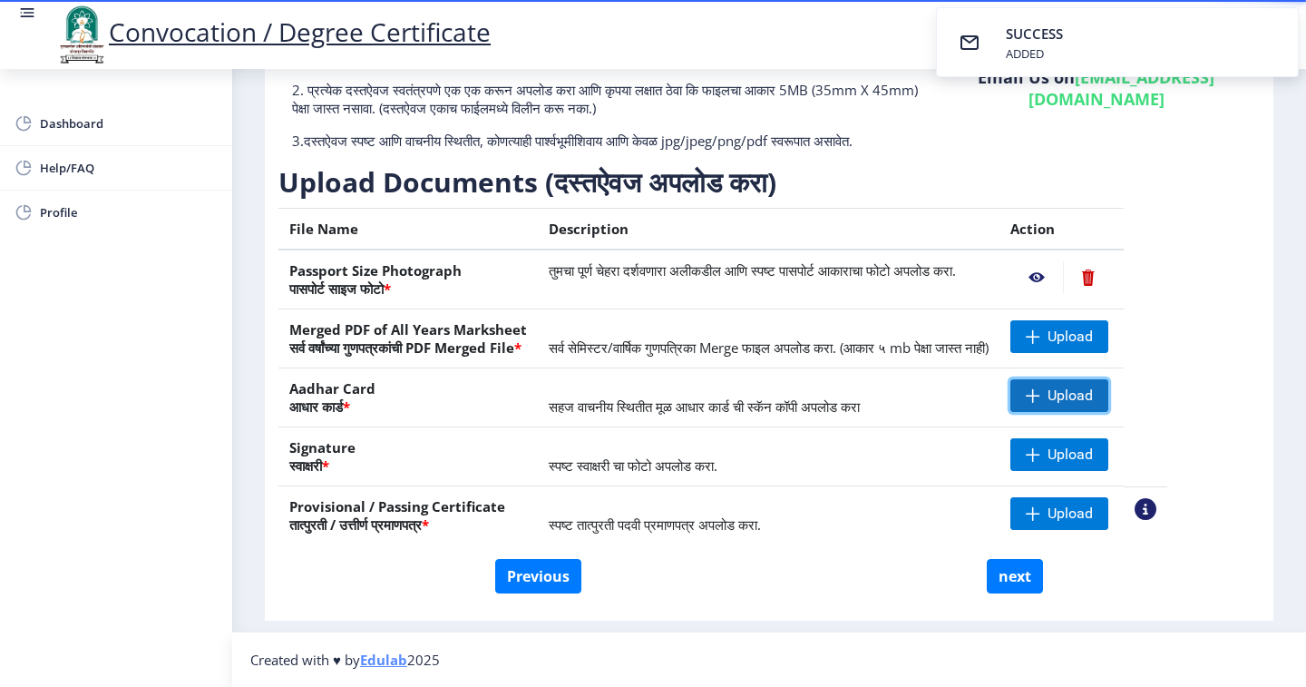
click at [1093, 405] on span "Upload" at bounding box center [1070, 395] width 45 height 18
click at [1093, 463] on span "Upload" at bounding box center [1070, 454] width 45 height 18
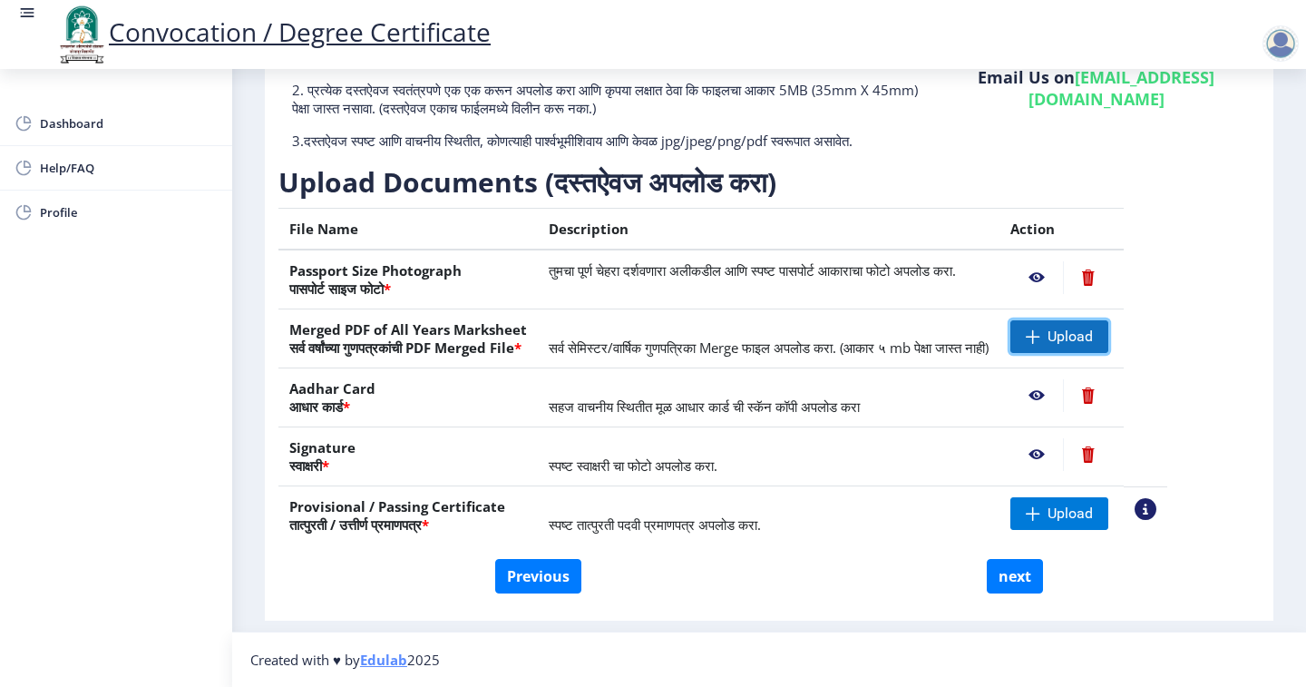
click at [1093, 346] on span "Upload" at bounding box center [1070, 336] width 45 height 18
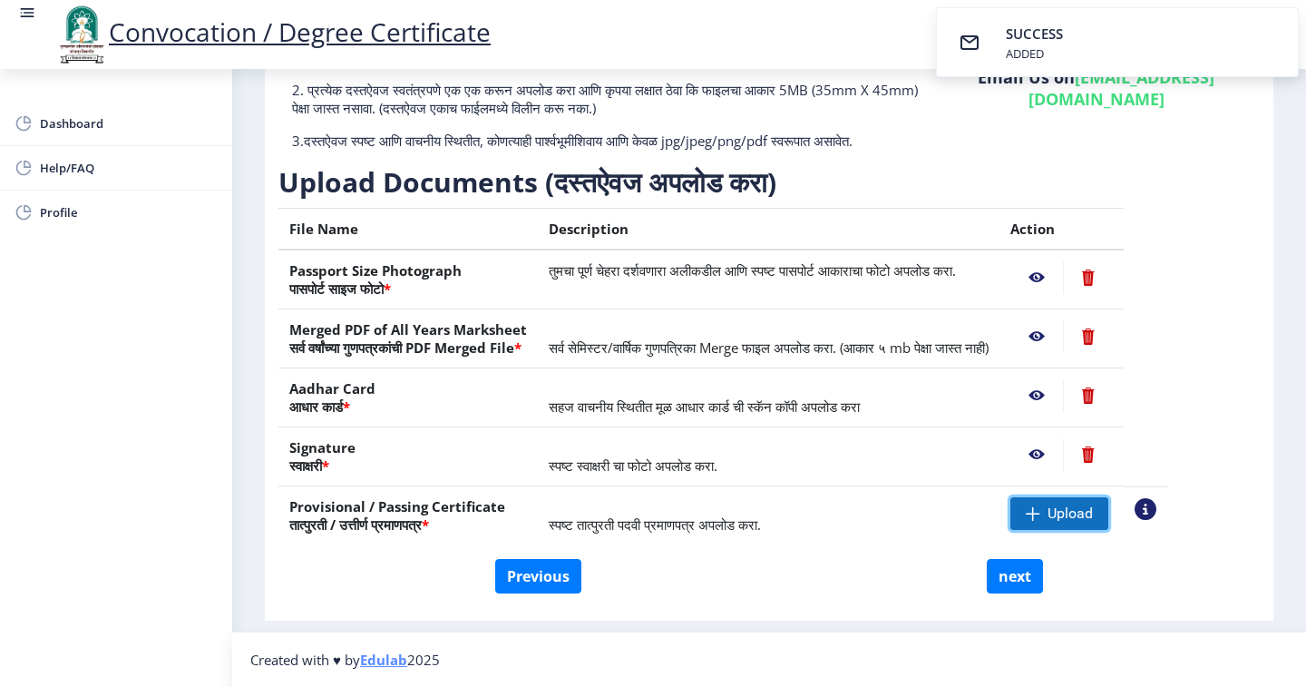
click at [1101, 512] on span "Upload" at bounding box center [1059, 513] width 98 height 33
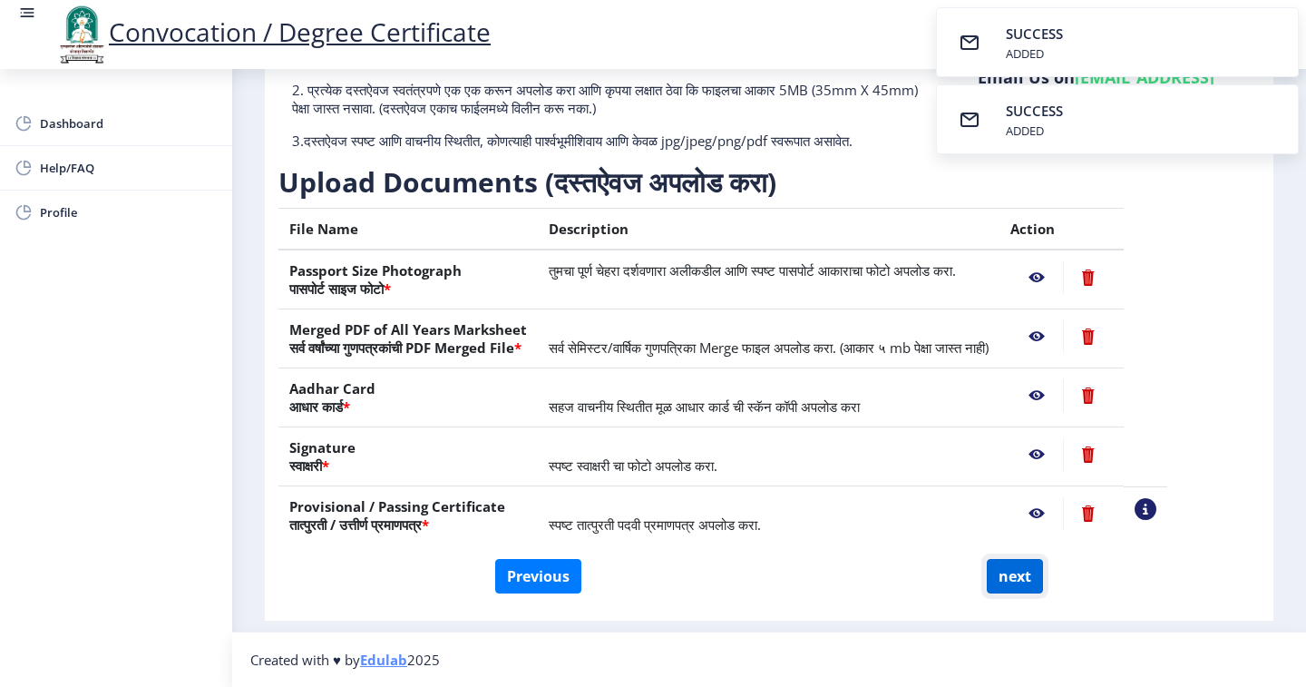
click at [1007, 569] on button "next" at bounding box center [1015, 576] width 56 height 34
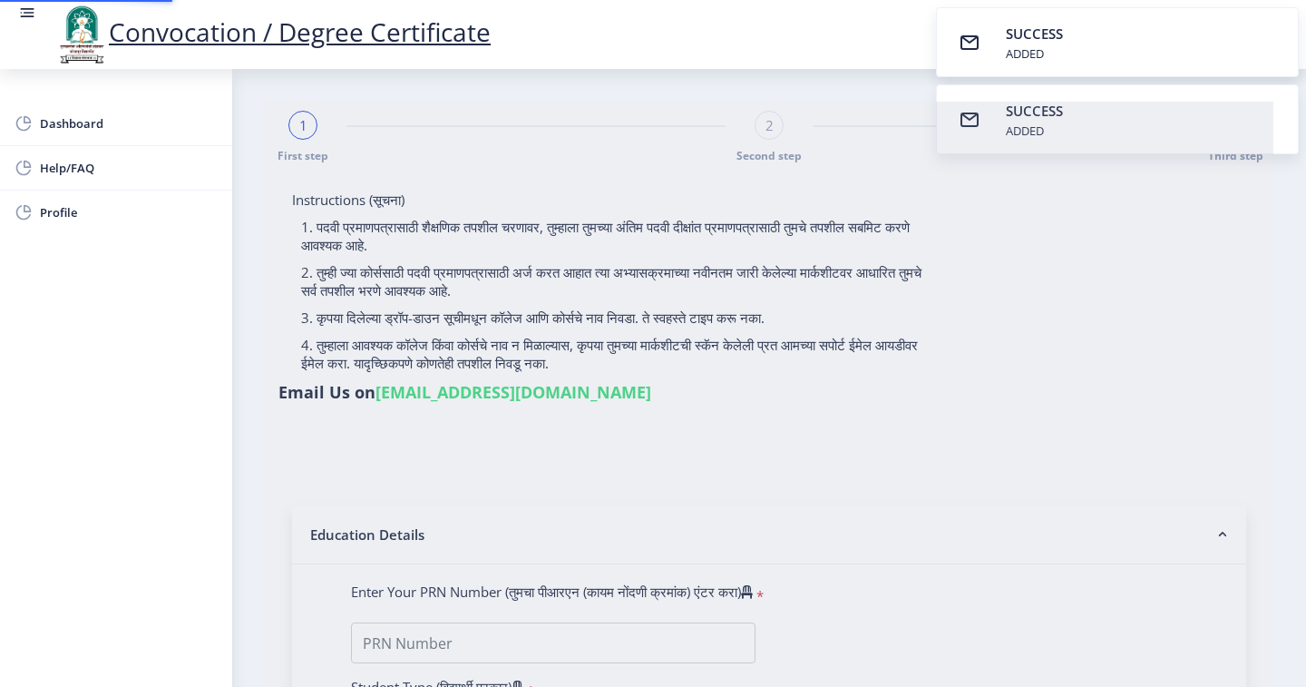
select select
type input "[PERSON_NAME] [PERSON_NAME]"
type input "[DEMOGRAPHIC_DATA]"
type input "0800004476"
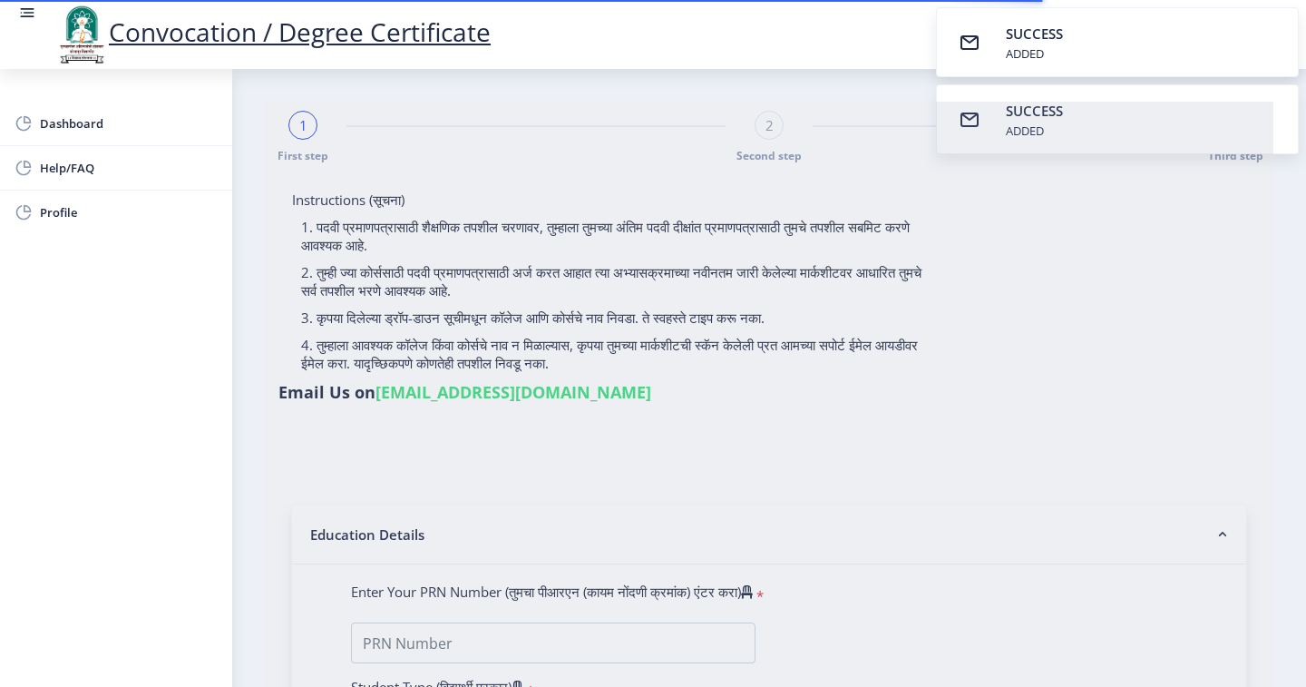
select select "Regular"
select select "2014"
select select "March"
select select "SECOND CLASS"
type input "90013"
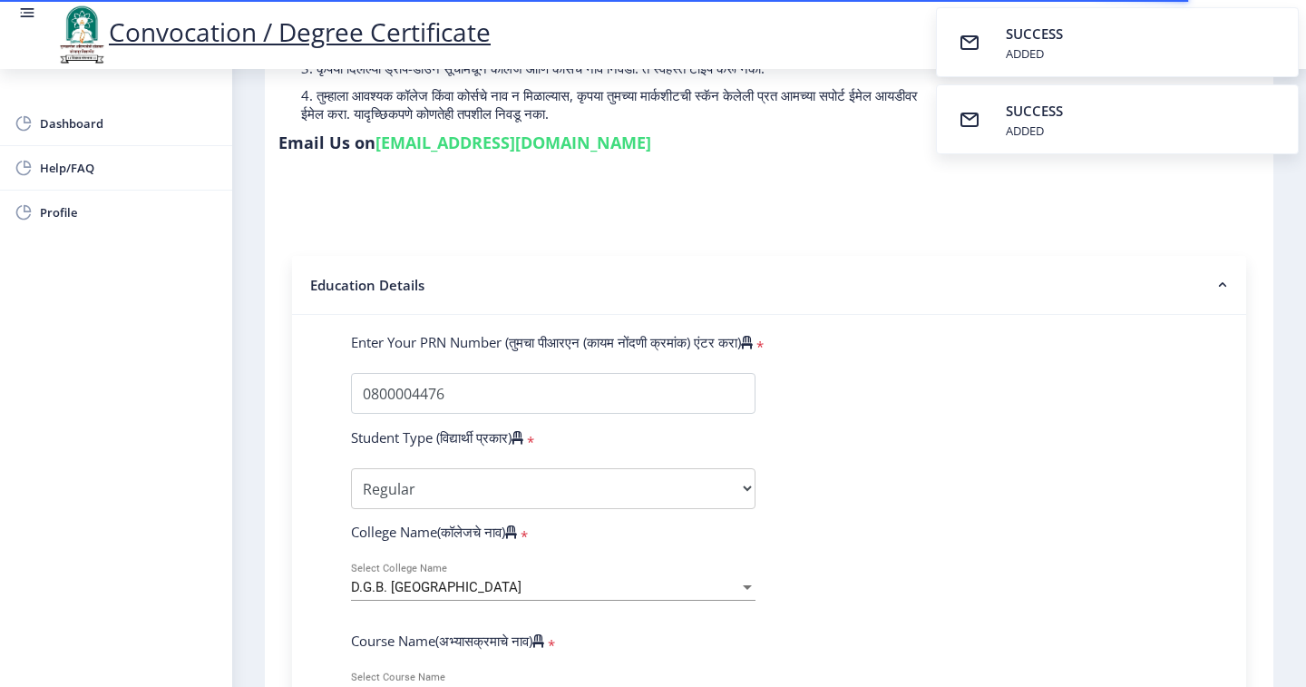
scroll to position [272, 0]
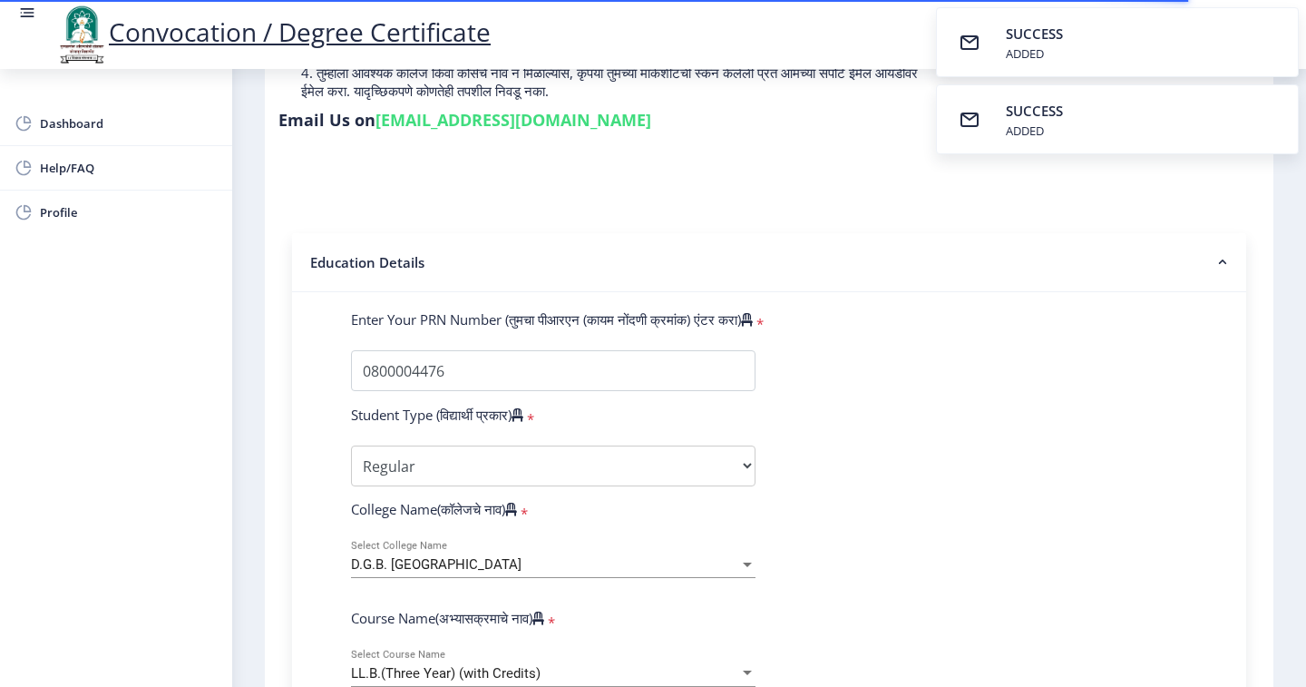
select select
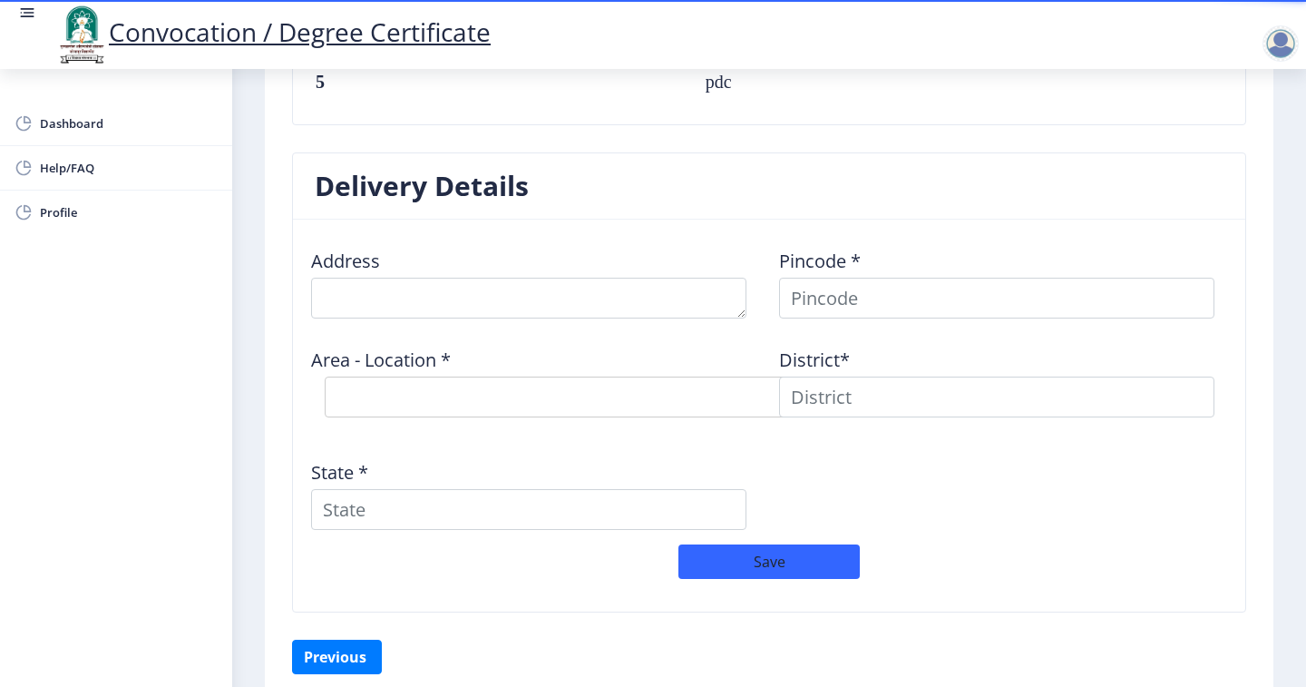
scroll to position [1445, 0]
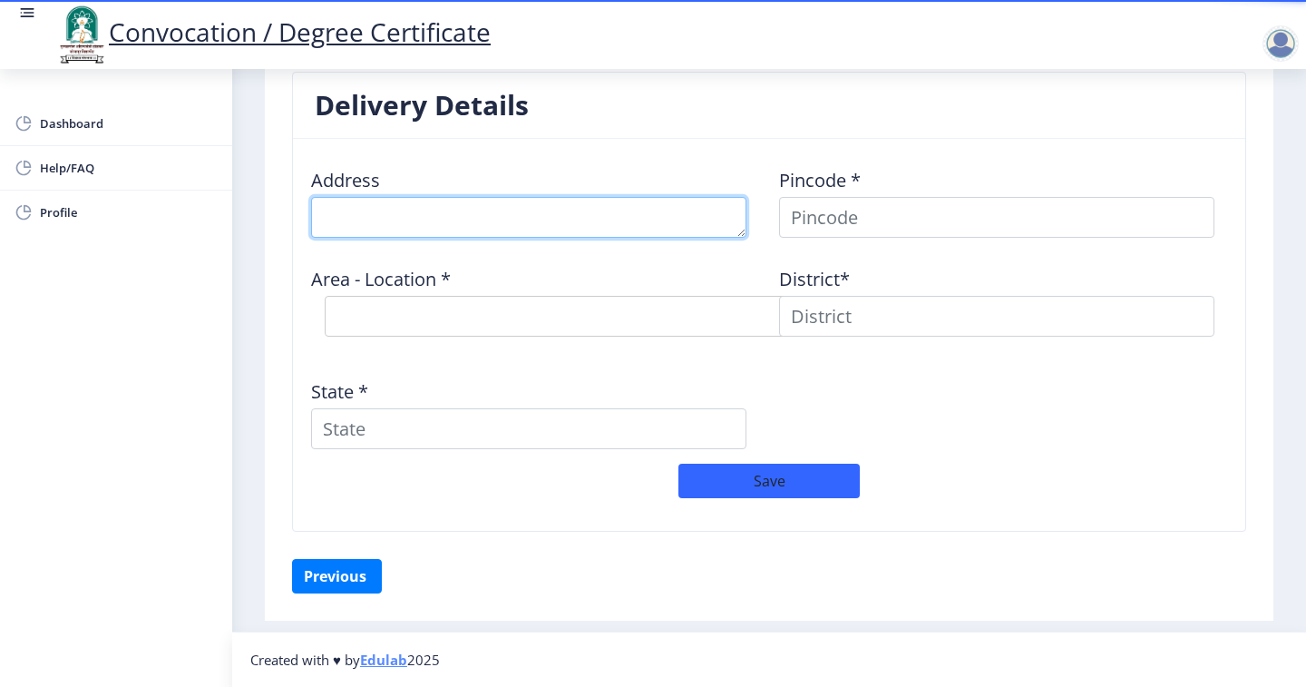
click at [390, 211] on textarea at bounding box center [528, 217] width 435 height 41
type textarea "4"
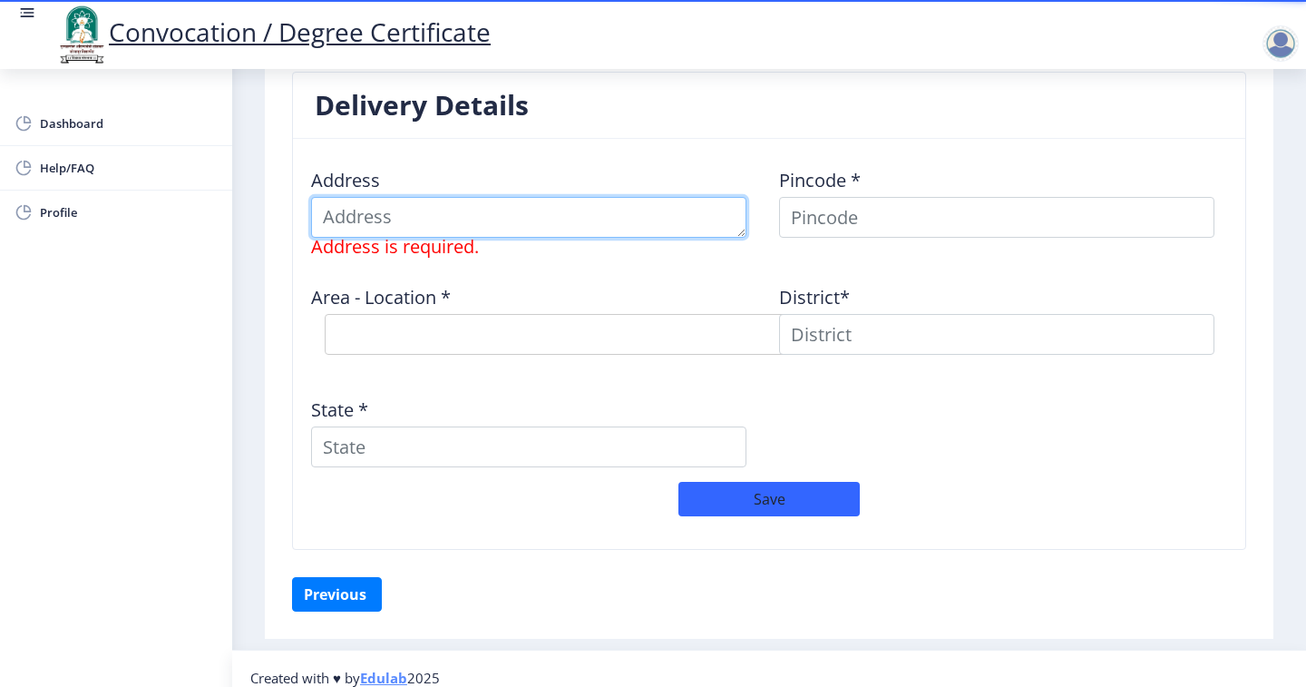
type textarea "p"
type textarea "f"
type textarea "l"
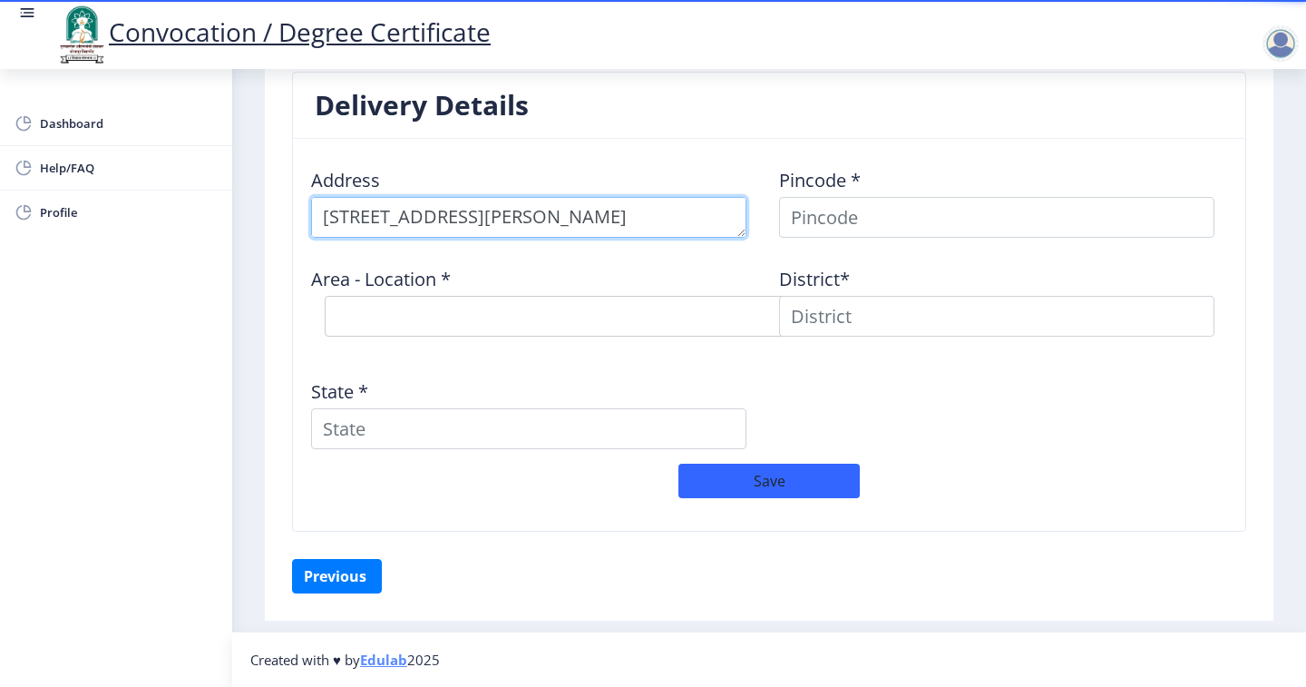
scroll to position [19, 0]
type textarea "Plot No [GEOGRAPHIC_DATA][PERSON_NAME] Part 1 Near [PERSON_NAME][GEOGRAPHIC_DAT…"
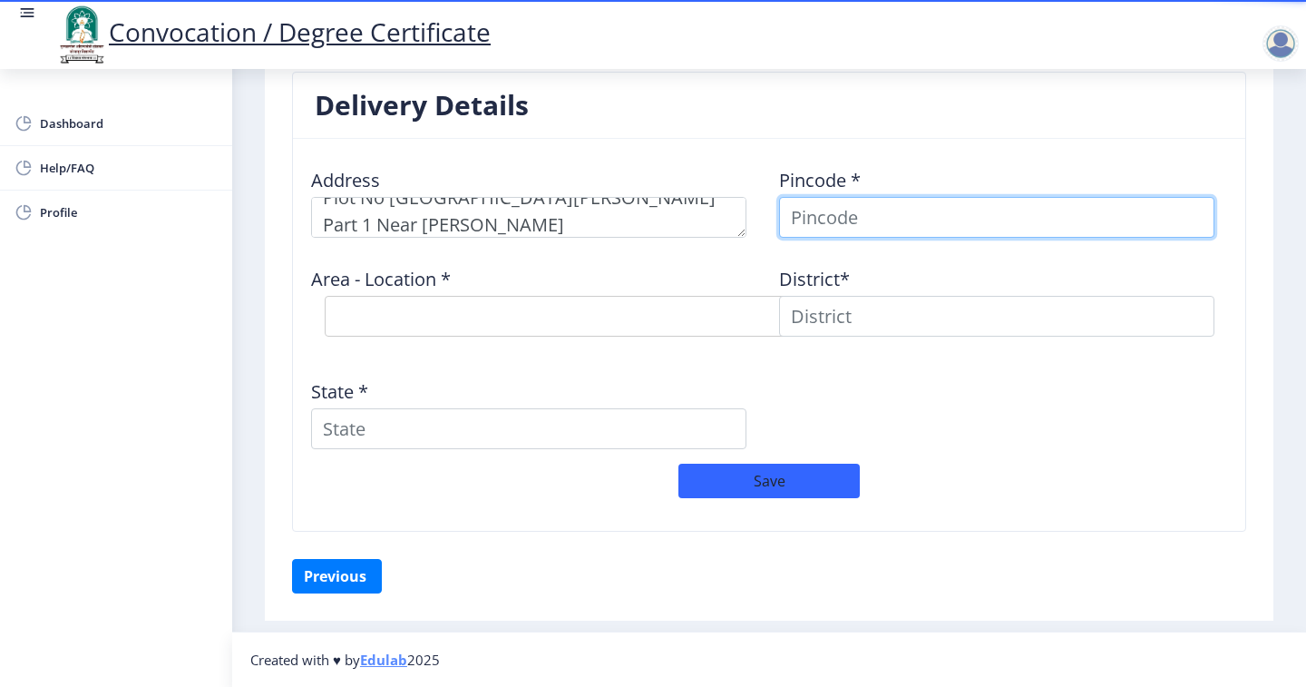
scroll to position [1431, 0]
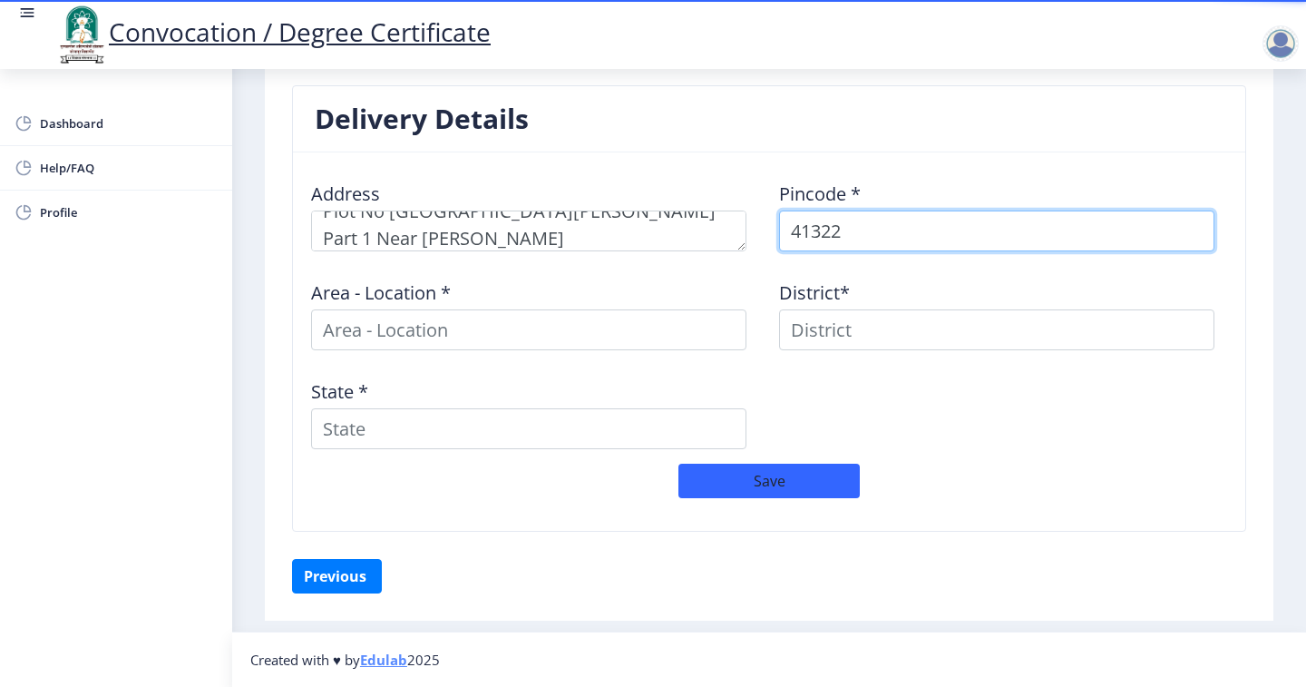
type input "413224"
select select
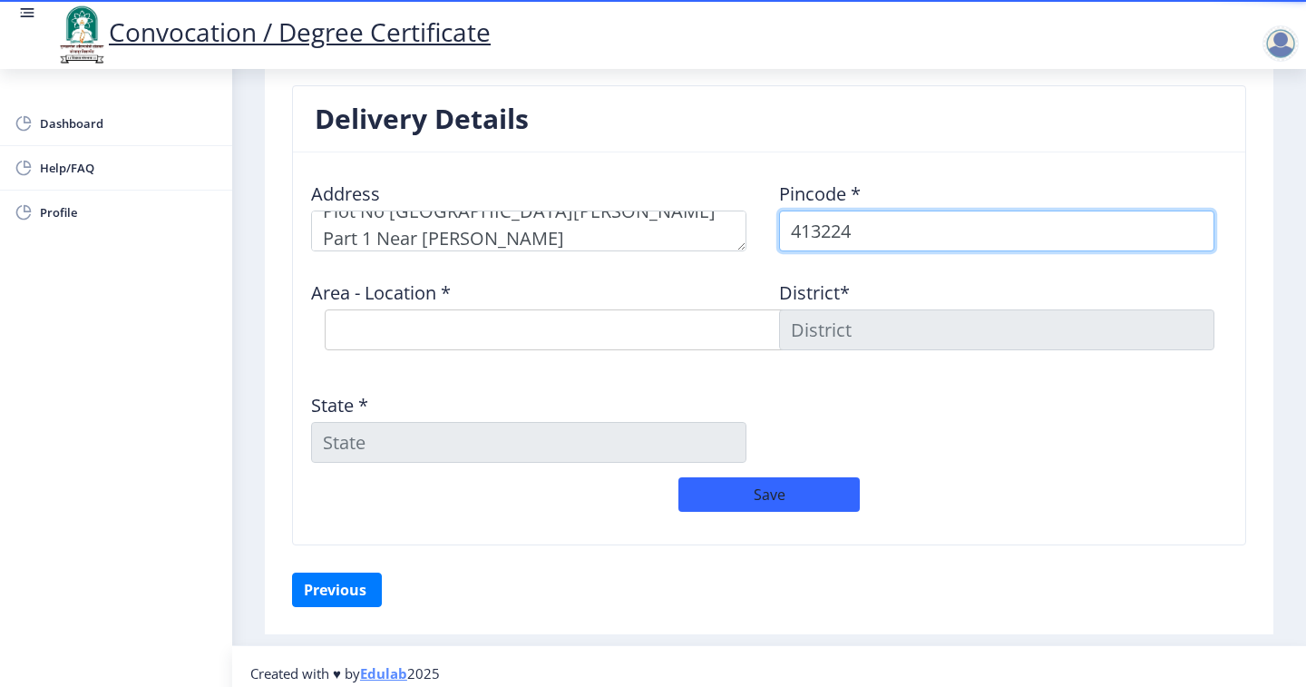
type input "413224"
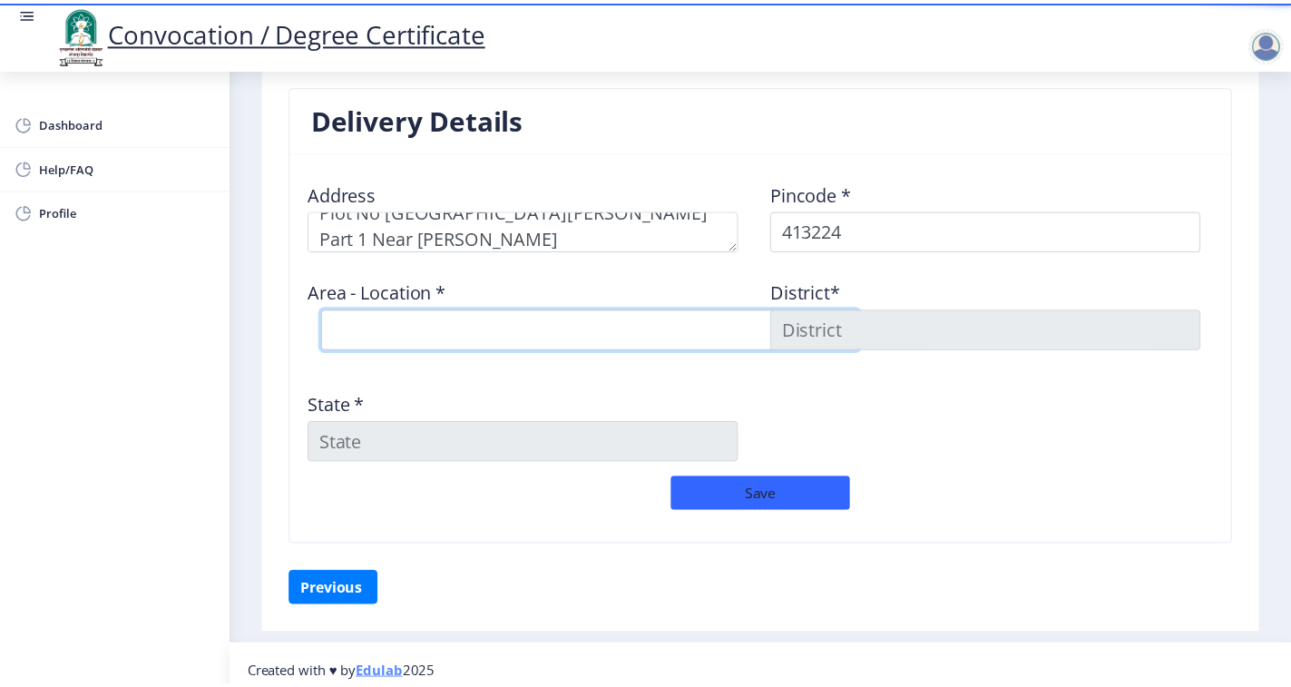
scroll to position [1445, 0]
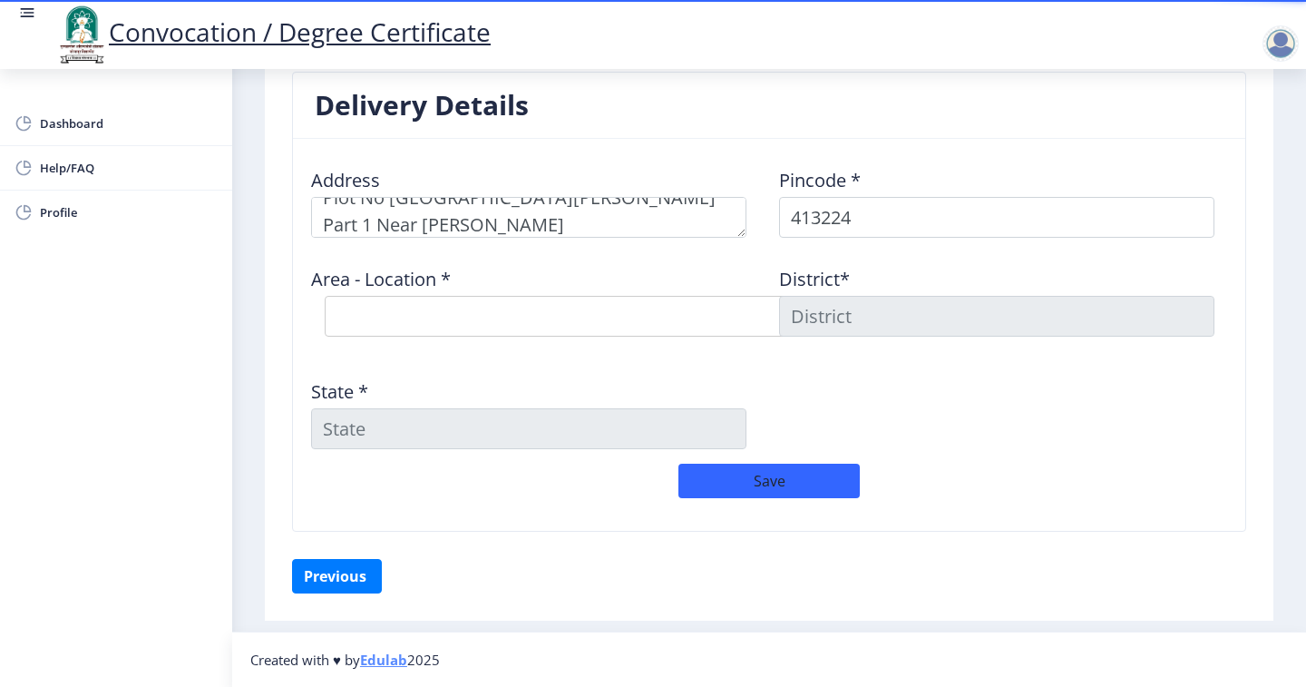
click at [381, 292] on div "Area - Location * Select Area Location [GEOGRAPHIC_DATA] B.O Nai Zindagi S.O [P…" at bounding box center [535, 301] width 468 height 98
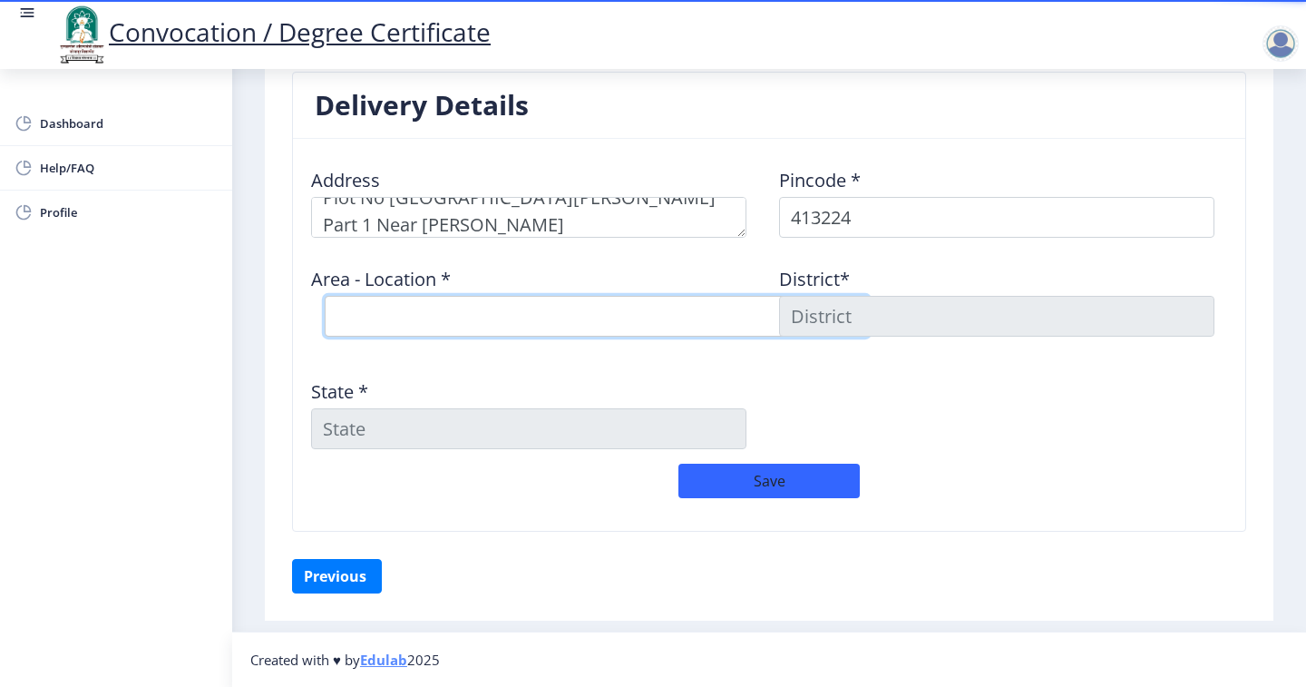
click at [365, 318] on select "Select Area Location [GEOGRAPHIC_DATA] B.O Nai Zindagi S.O [PERSON_NAME] S.O Ti…" at bounding box center [597, 316] width 544 height 41
select select "2: Object"
click at [325, 296] on select "Select Area Location [GEOGRAPHIC_DATA] B.O Nai Zindagi S.O [PERSON_NAME] S.O Ti…" at bounding box center [597, 316] width 544 height 41
type input "SOLAPUR"
type input "[GEOGRAPHIC_DATA]"
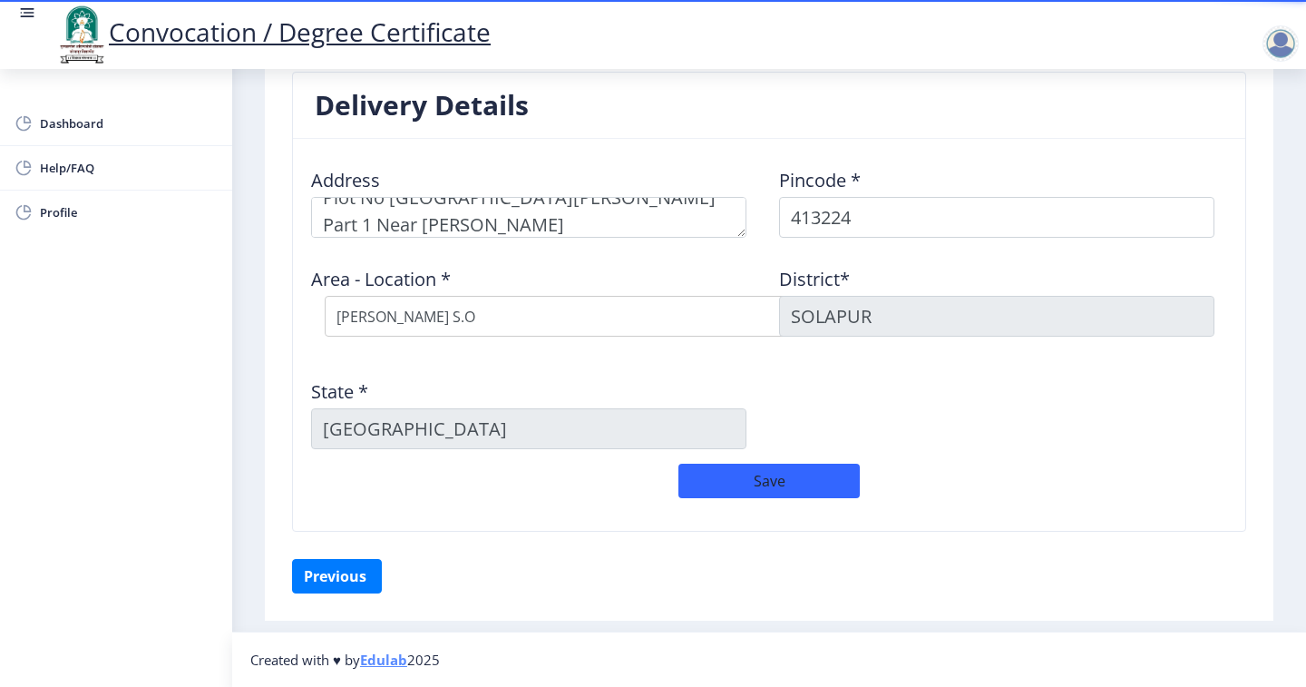
click at [1027, 403] on div "Address Pincode * 413224 Area - Location * Select Area Location [GEOGRAPHIC_DAT…" at bounding box center [769, 308] width 936 height 310
click at [785, 481] on button "Save" at bounding box center [768, 480] width 181 height 34
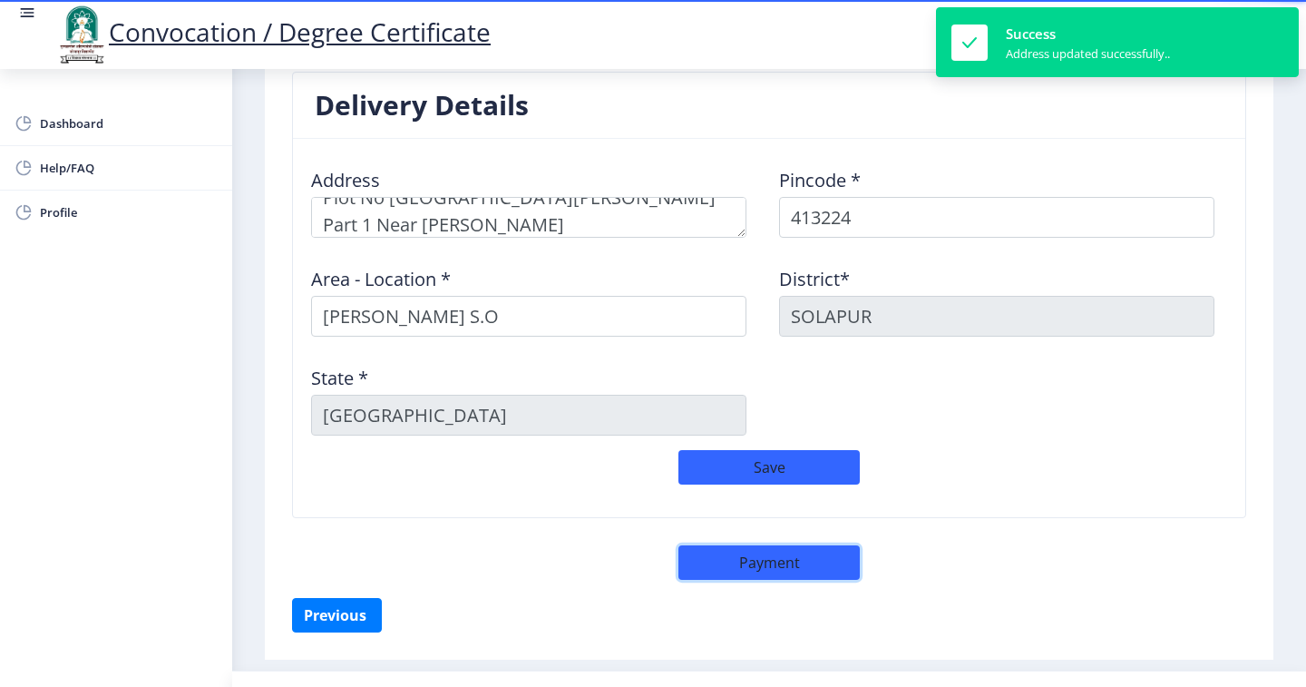
click at [768, 562] on button "Payment" at bounding box center [768, 562] width 181 height 34
select select "sealed"
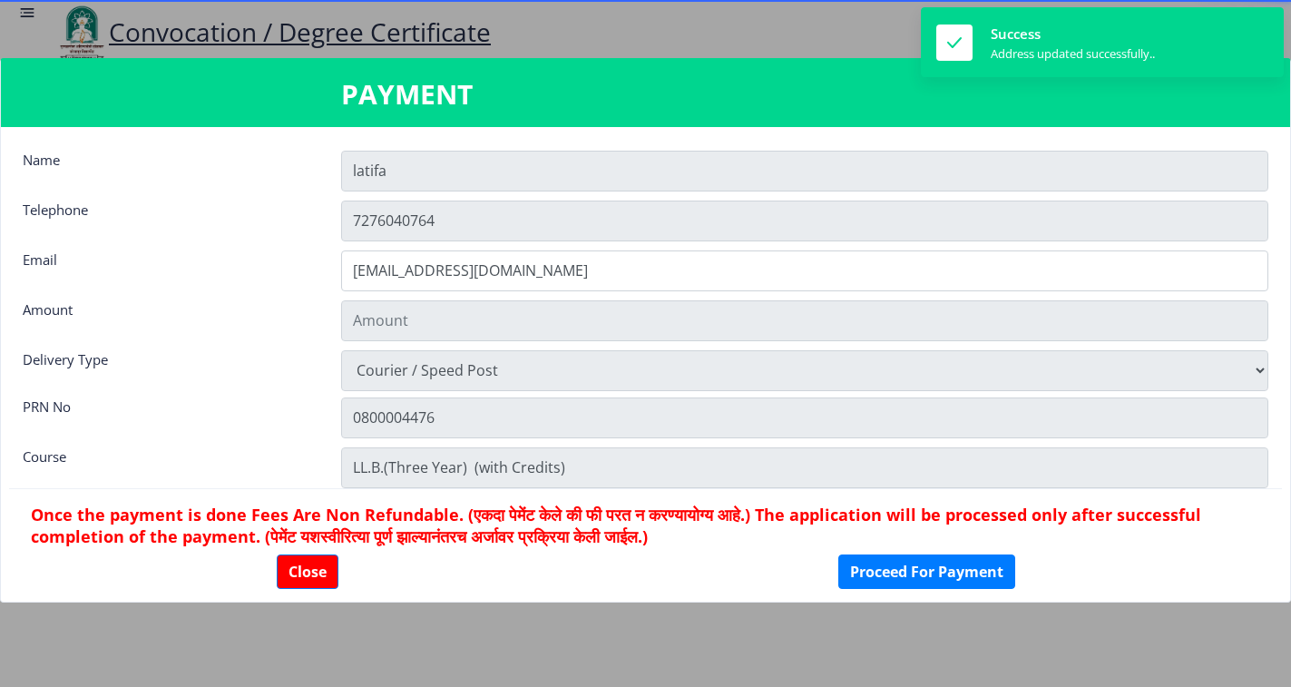
type input "2885"
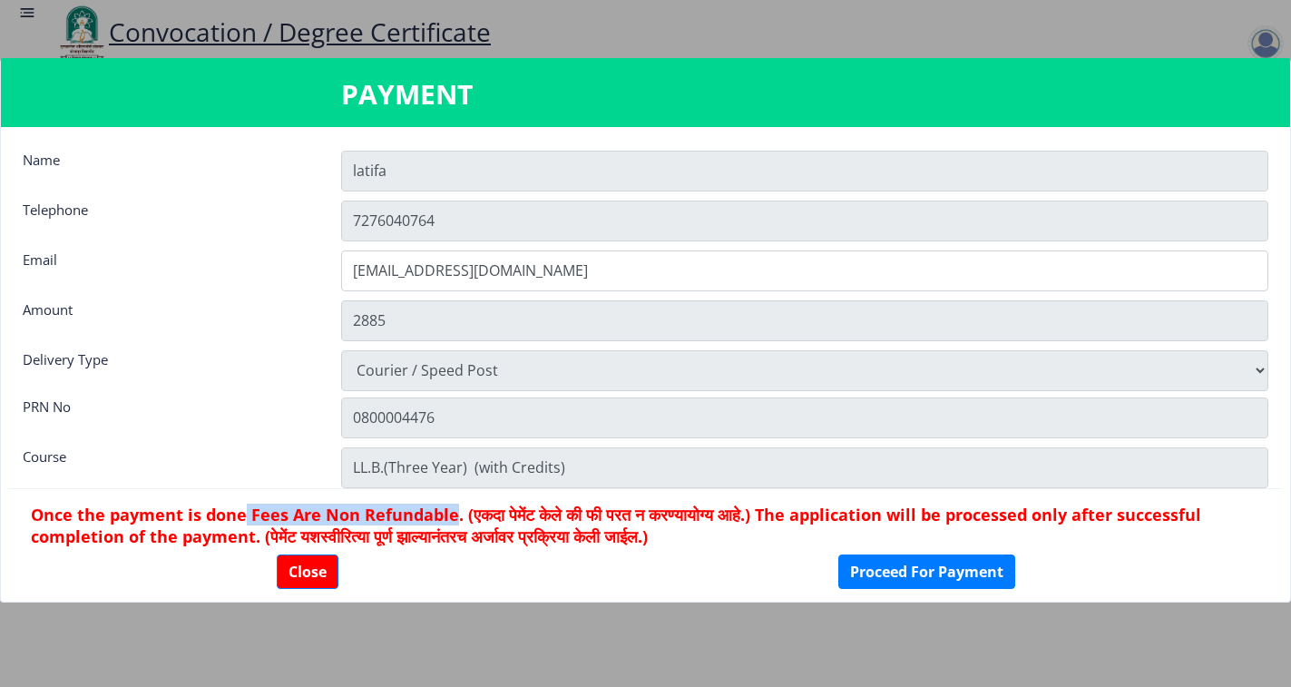
drag, startPoint x: 243, startPoint y: 513, endPoint x: 459, endPoint y: 519, distance: 215.9
click at [459, 519] on h6 "Once the payment is done Fees Are Non Refundable. (एकदा पेमेंट केले की फी परत न…" at bounding box center [645, 525] width 1229 height 44
click at [465, 541] on h6 "Once the payment is done Fees Are Non Refundable. (एकदा पेमेंट केले की फी परत न…" at bounding box center [645, 525] width 1229 height 44
drag, startPoint x: 31, startPoint y: 512, endPoint x: 463, endPoint y: 522, distance: 431.8
click at [463, 522] on h6 "Once the payment is done Fees Are Non Refundable. (एकदा पेमेंट केले की फी परत न…" at bounding box center [645, 525] width 1229 height 44
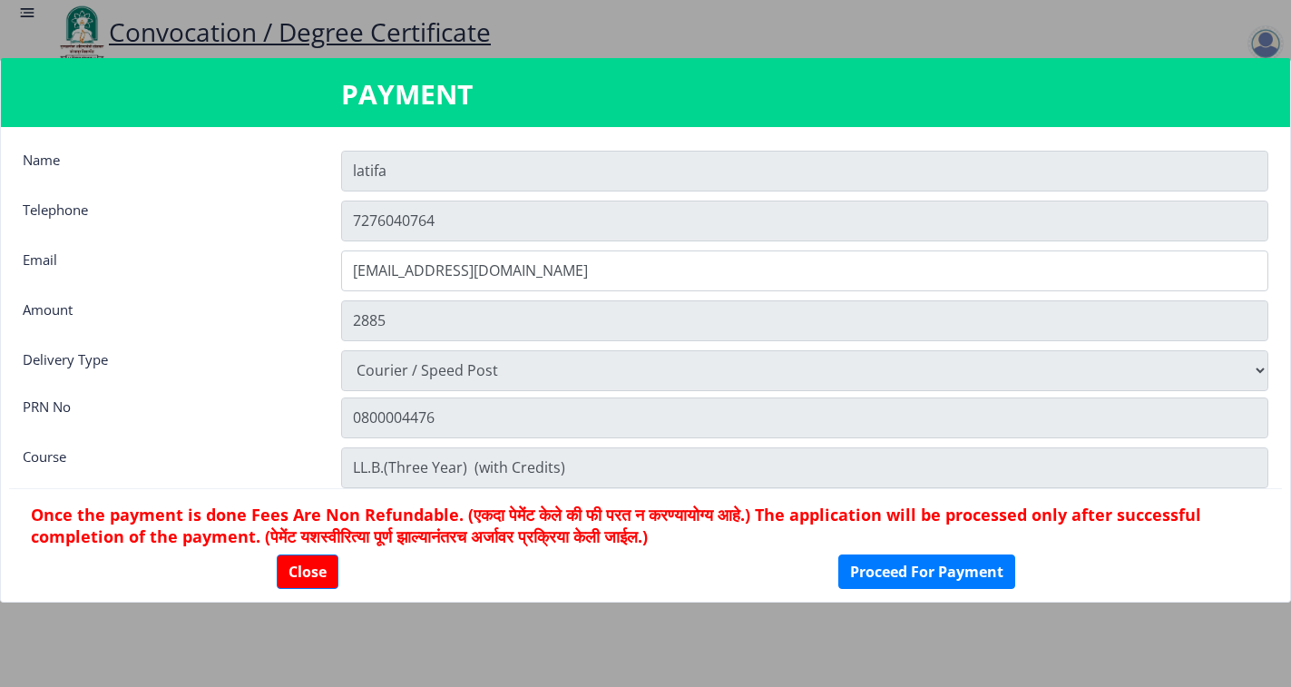
drag, startPoint x: 479, startPoint y: 555, endPoint x: 486, endPoint y: 549, distance: 9.6
click at [481, 554] on div "Close Proceed For Payment" at bounding box center [645, 571] width 1229 height 34
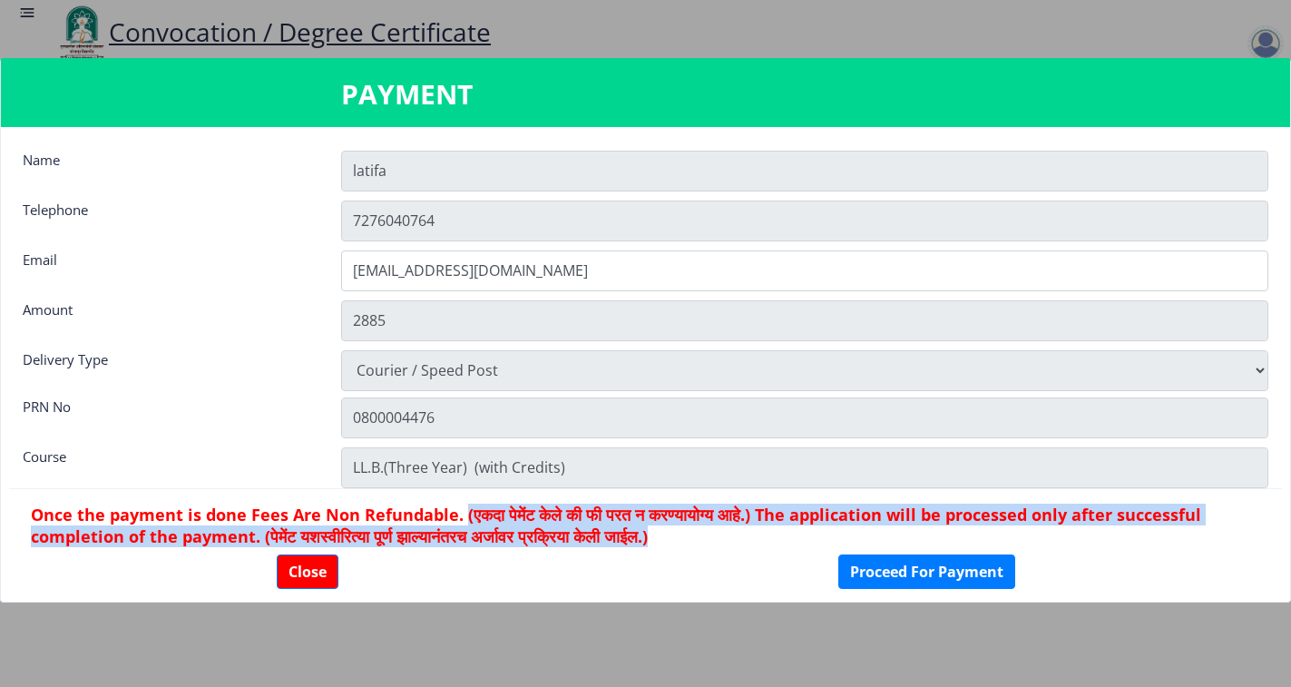
drag, startPoint x: 466, startPoint y: 514, endPoint x: 700, endPoint y: 535, distance: 234.9
click at [700, 535] on h6 "Once the payment is done Fees Are Non Refundable. (एकदा पेमेंट केले की फी परत न…" at bounding box center [645, 525] width 1229 height 44
click at [687, 545] on h6 "Once the payment is done Fees Are Non Refundable. (एकदा पेमेंट केले की फी परत न…" at bounding box center [645, 525] width 1229 height 44
drag, startPoint x: 468, startPoint y: 517, endPoint x: 699, endPoint y: 538, distance: 232.2
click at [699, 538] on h6 "Once the payment is done Fees Are Non Refundable. (एकदा पेमेंट केले की फी परत न…" at bounding box center [645, 525] width 1229 height 44
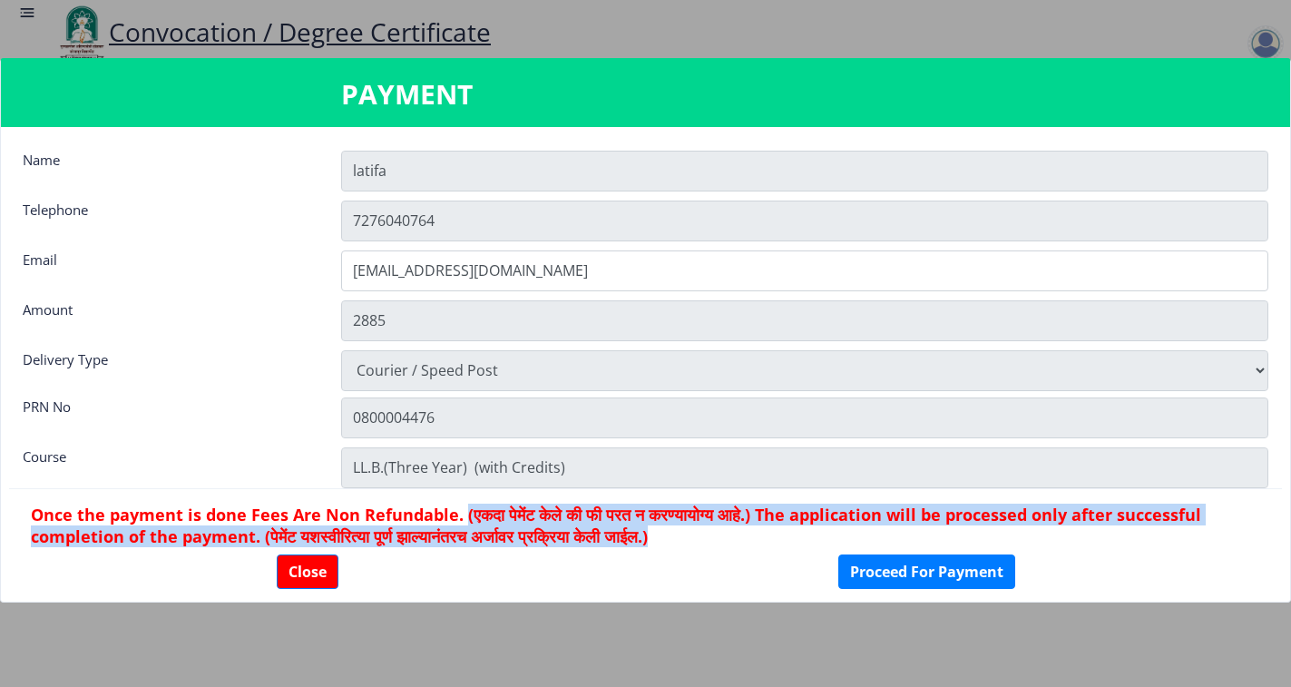
click at [699, 538] on h6 "Once the payment is done Fees Are Non Refundable. (एकदा पेमेंट केले की फी परत न…" at bounding box center [645, 525] width 1229 height 44
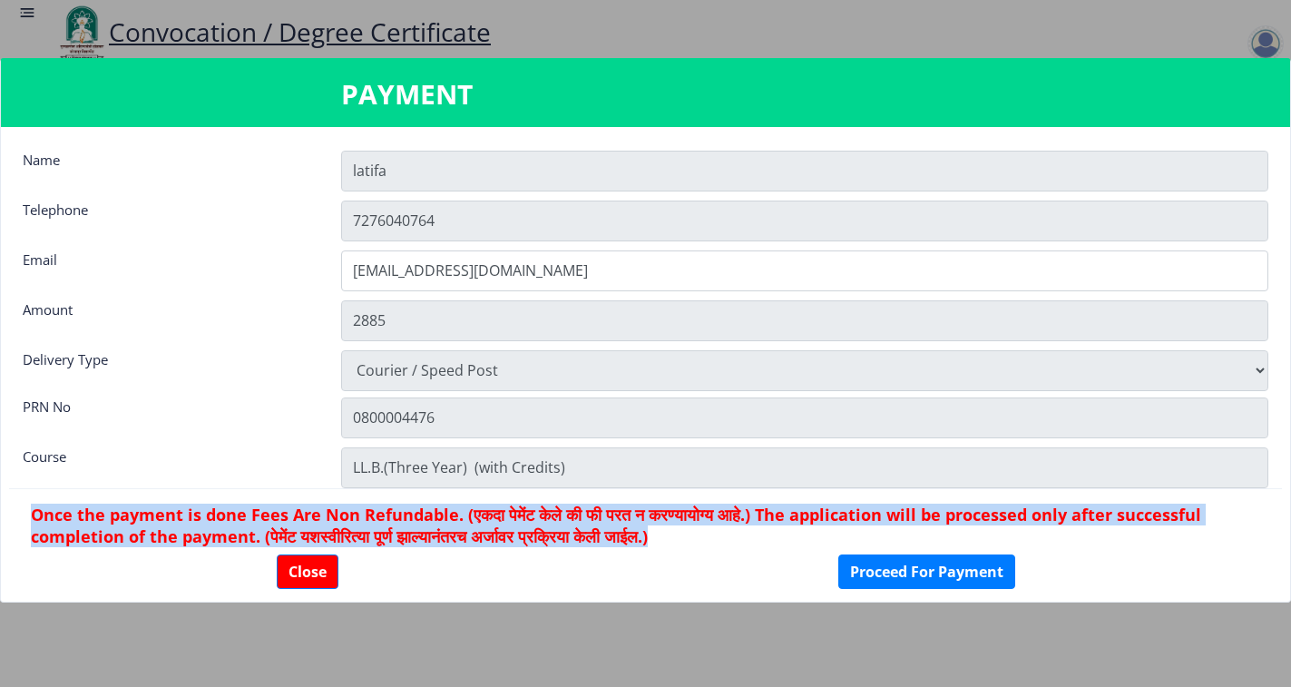
drag, startPoint x: 24, startPoint y: 516, endPoint x: 707, endPoint y: 546, distance: 683.6
click at [707, 546] on nb-card-footer "Once the payment is done Fees Are Non Refundable. (एकदा पेमेंट केले की फी परत न…" at bounding box center [645, 545] width 1272 height 115
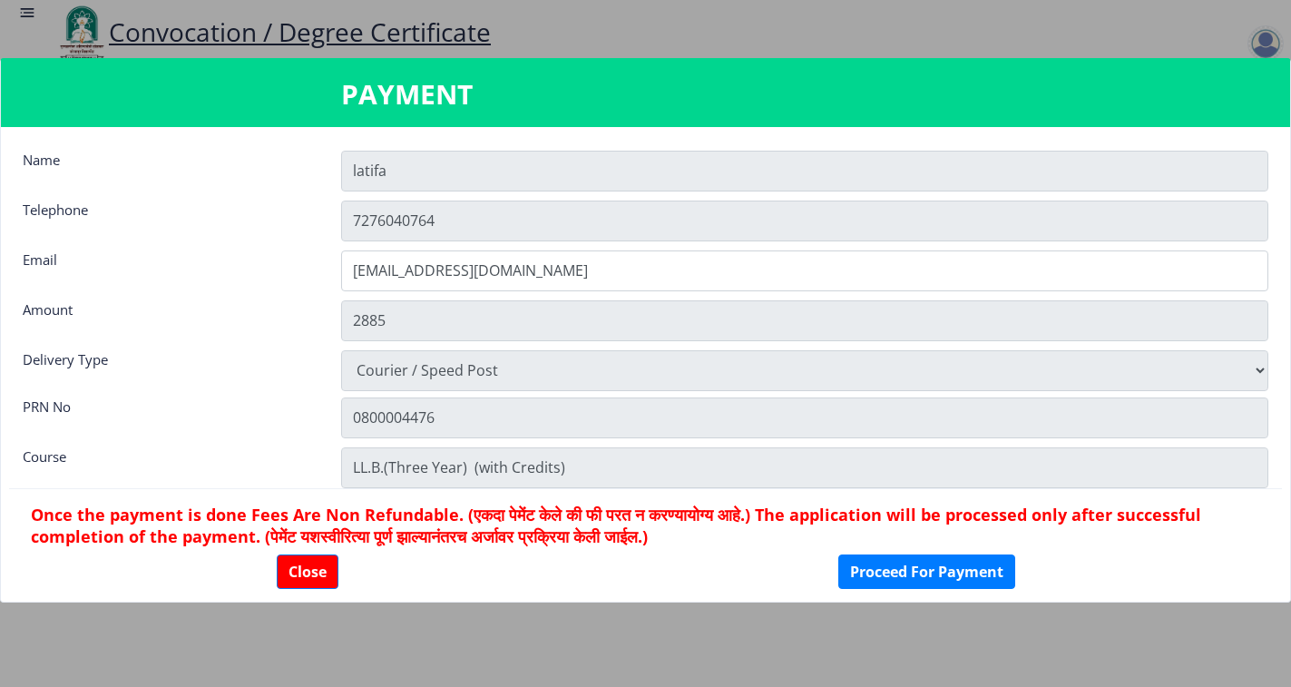
click at [614, 570] on div "Close Proceed For Payment" at bounding box center [645, 571] width 1229 height 34
click at [880, 565] on button "Proceed For Payment" at bounding box center [926, 571] width 177 height 34
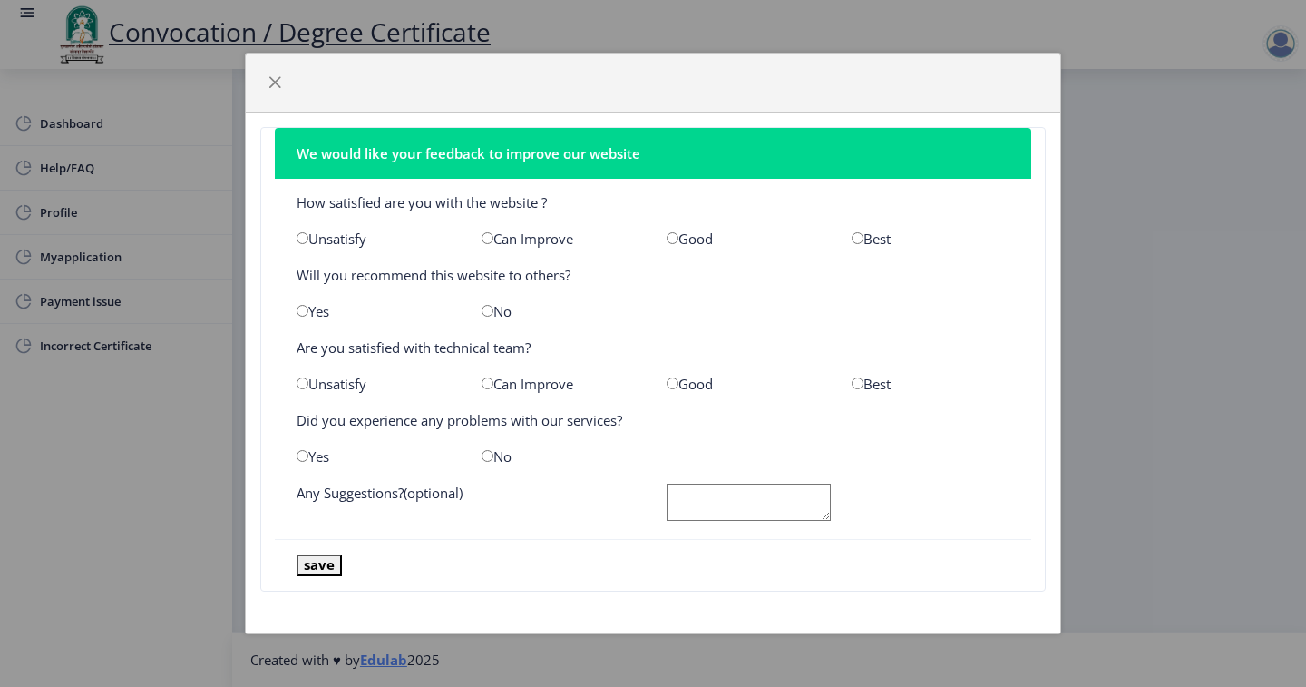
click at [673, 234] on input "radio" at bounding box center [673, 238] width 12 height 12
radio input "true"
click at [489, 311] on input "radio" at bounding box center [488, 311] width 12 height 12
radio input "true"
click at [306, 317] on div "Yes" at bounding box center [375, 311] width 185 height 18
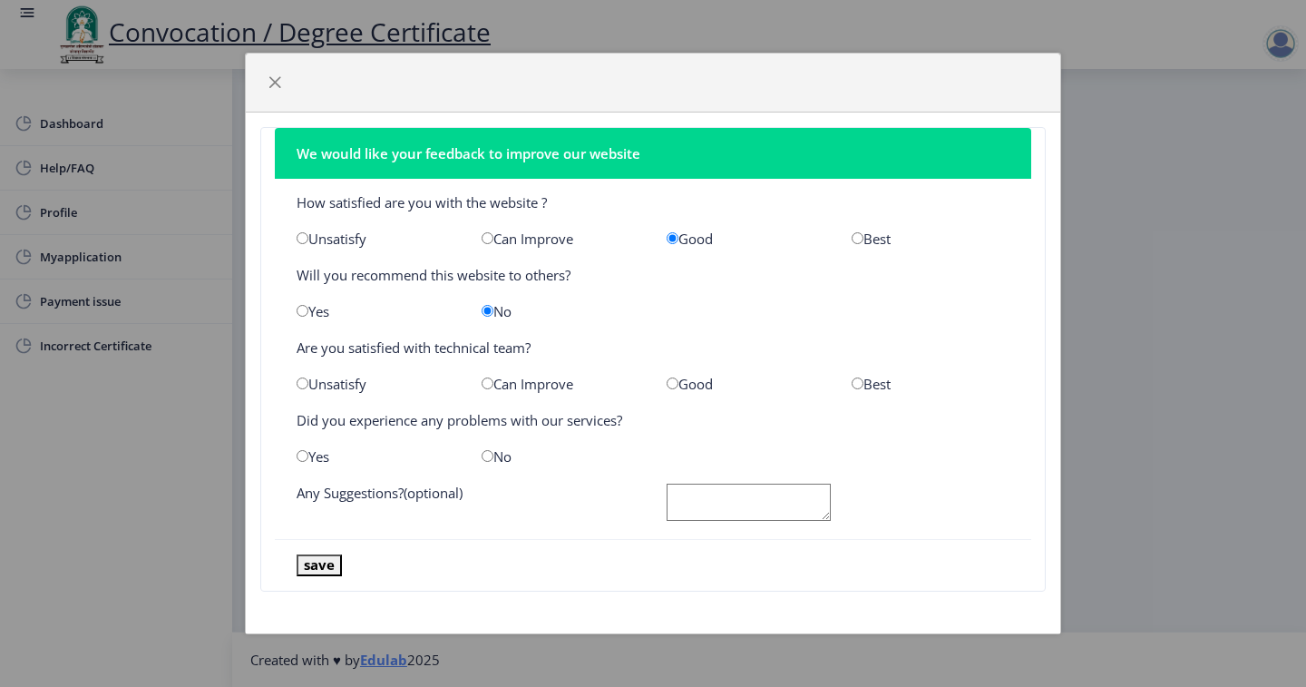
click at [301, 310] on input "radio" at bounding box center [303, 311] width 12 height 12
radio input "true"
click at [681, 384] on div "Good" at bounding box center [745, 384] width 185 height 18
click at [676, 384] on input "radio" at bounding box center [673, 383] width 12 height 12
radio input "true"
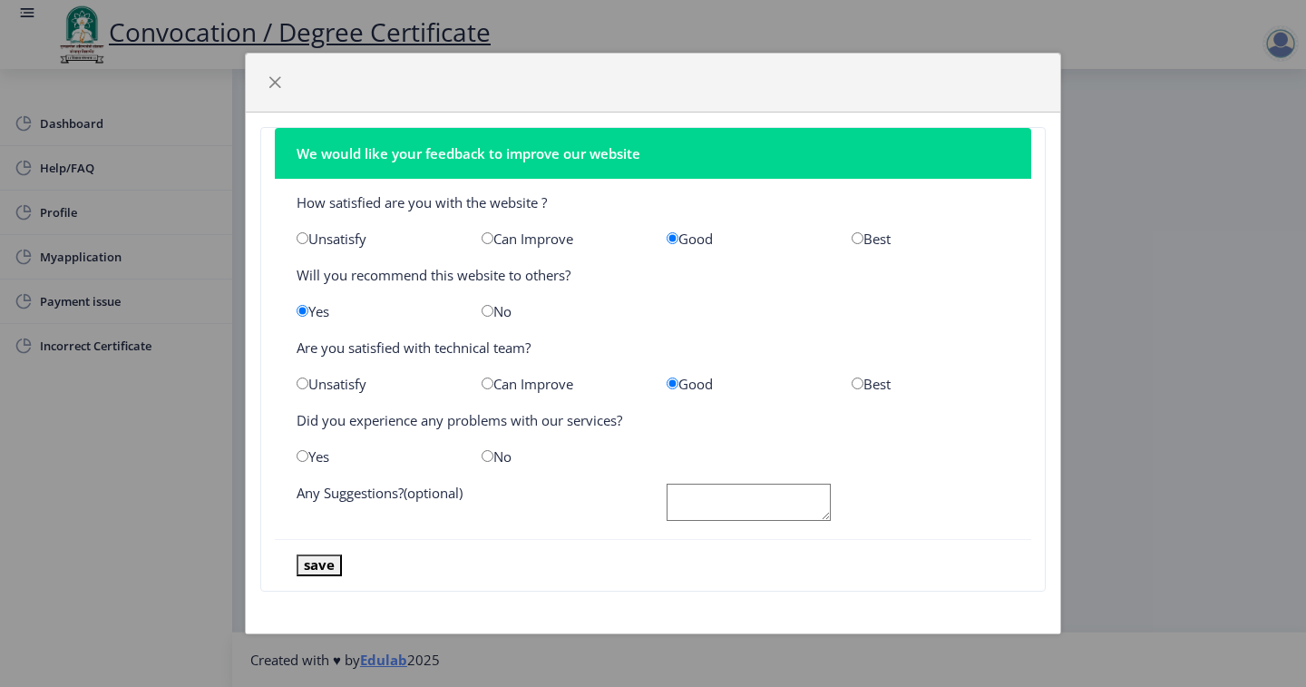
click at [490, 457] on input "radio" at bounding box center [488, 456] width 12 height 12
radio input "true"
click at [770, 511] on textarea at bounding box center [749, 501] width 164 height 37
type textarea "Good"
click at [315, 558] on button "save" at bounding box center [319, 564] width 45 height 21
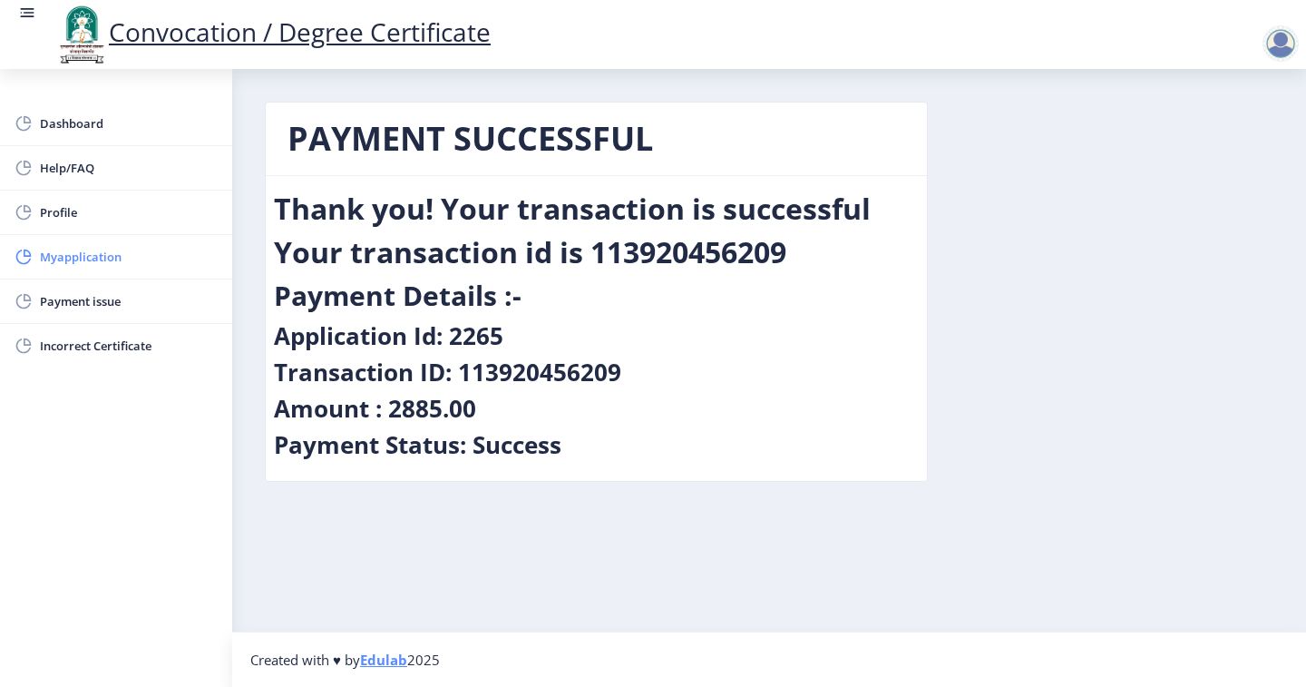
click at [70, 249] on span "Myapplication" at bounding box center [129, 257] width 178 height 22
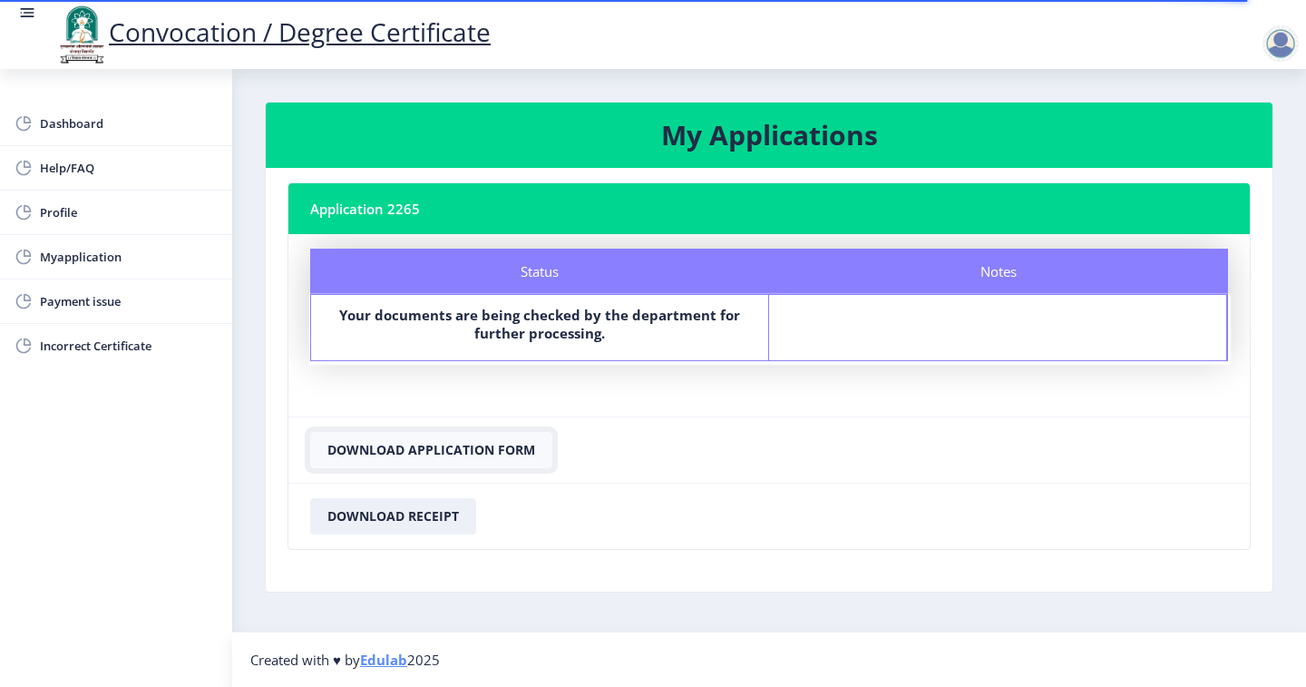
click at [408, 449] on button "Download Application Form" at bounding box center [431, 450] width 242 height 36
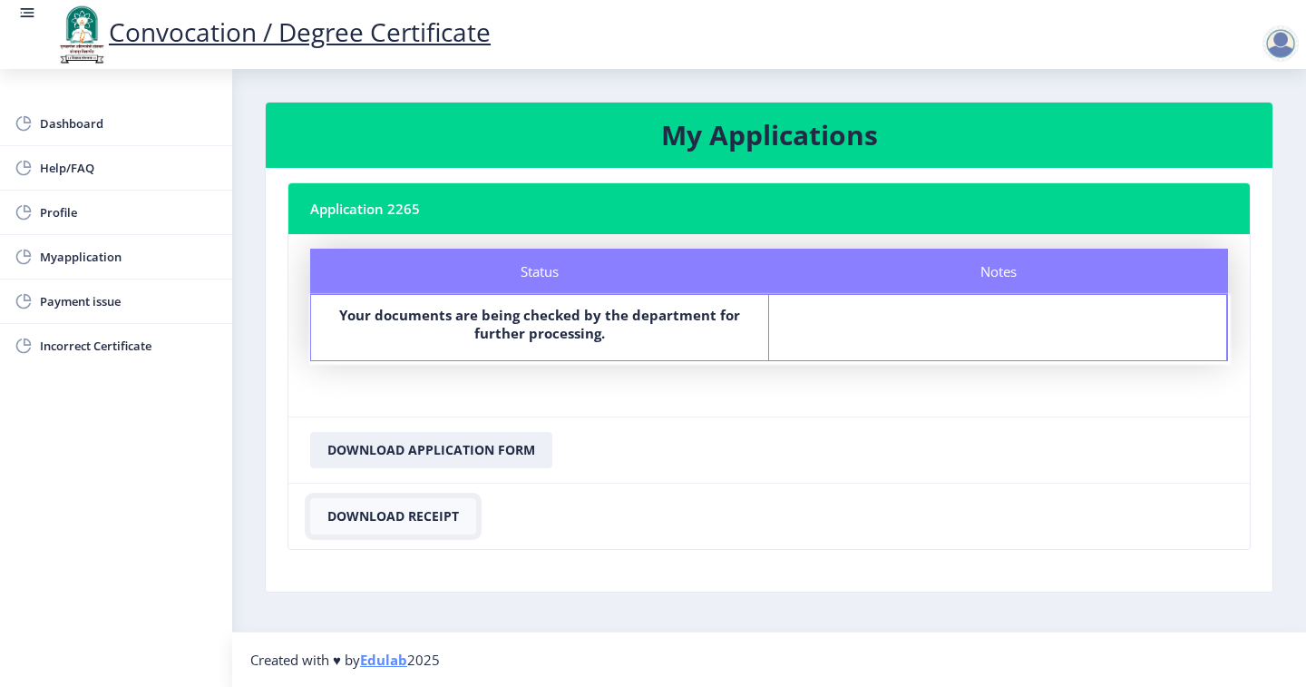
click at [395, 512] on button "Download Receipt" at bounding box center [393, 516] width 166 height 36
